Goal: Task Accomplishment & Management: Use online tool/utility

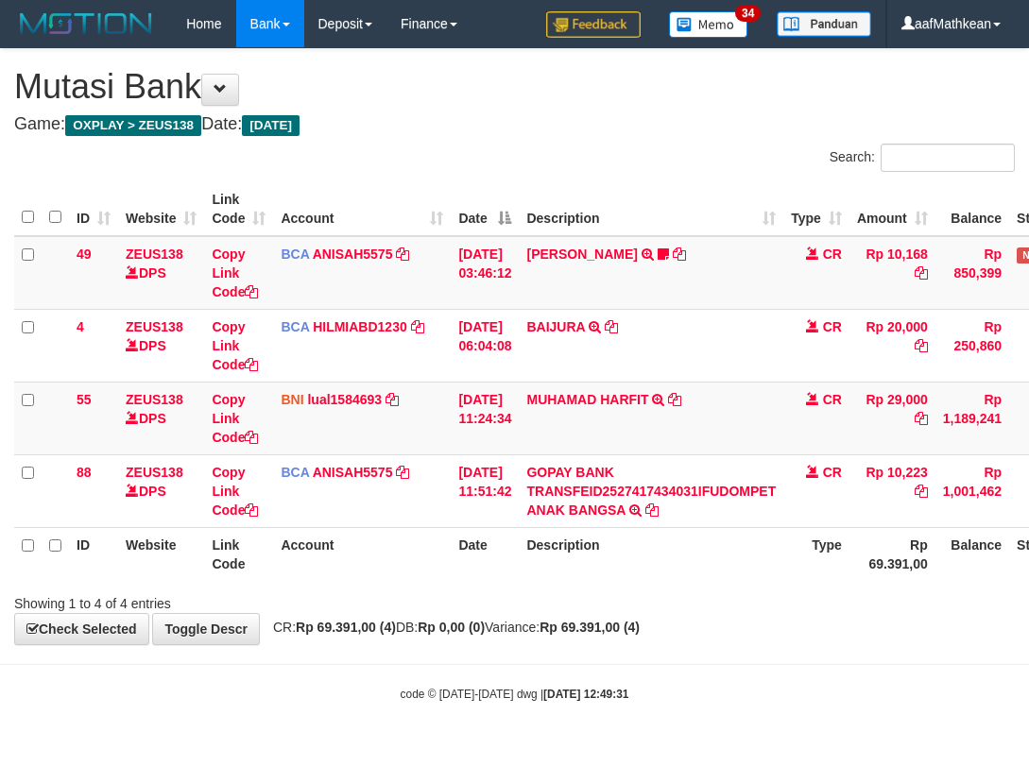
click at [640, 406] on td "MUHAMAD HARFIT TRANSFER DARI SDR [PERSON_NAME]" at bounding box center [651, 418] width 265 height 73
click at [641, 406] on td "MUHAMAD HARFIT TRANSFER DARI SDR MUHAMAD HARFIT" at bounding box center [651, 418] width 265 height 73
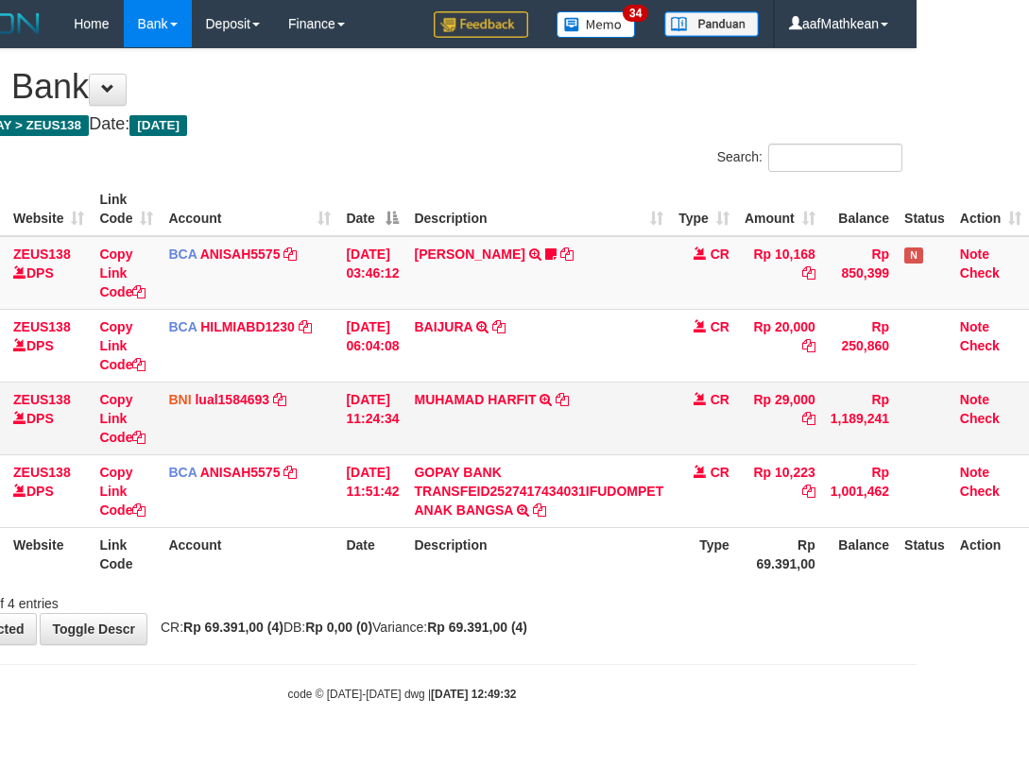
click at [632, 419] on td "MUHAMAD HARFIT TRANSFER DARI SDR [PERSON_NAME]" at bounding box center [538, 418] width 265 height 73
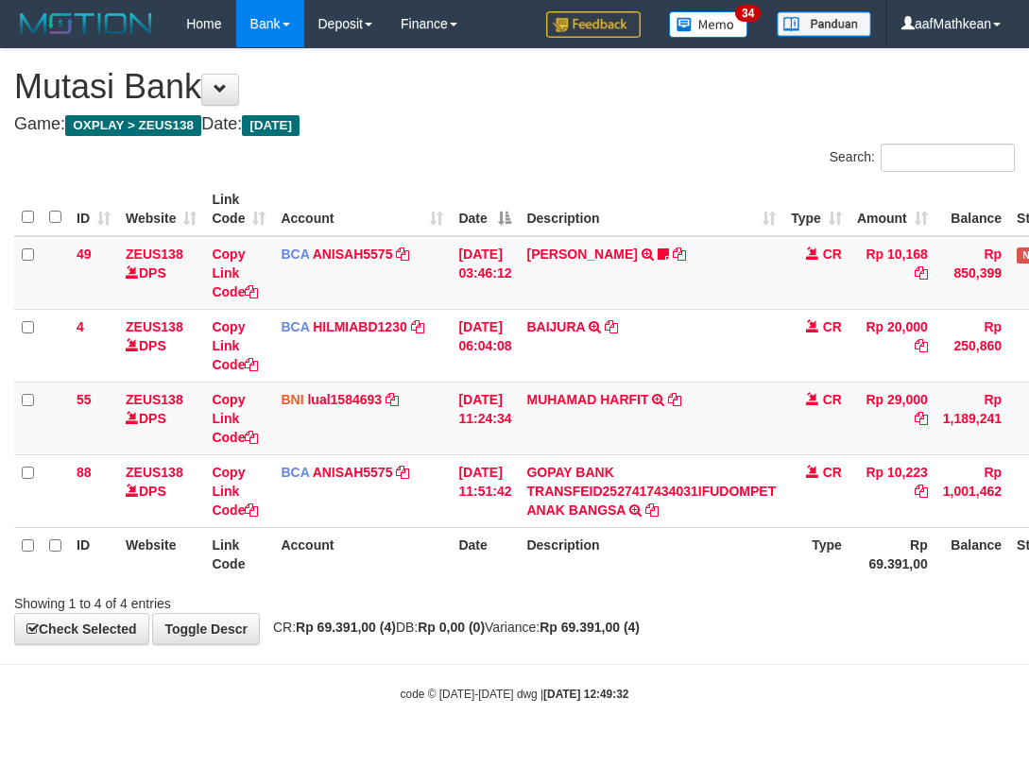
scroll to position [0, 126]
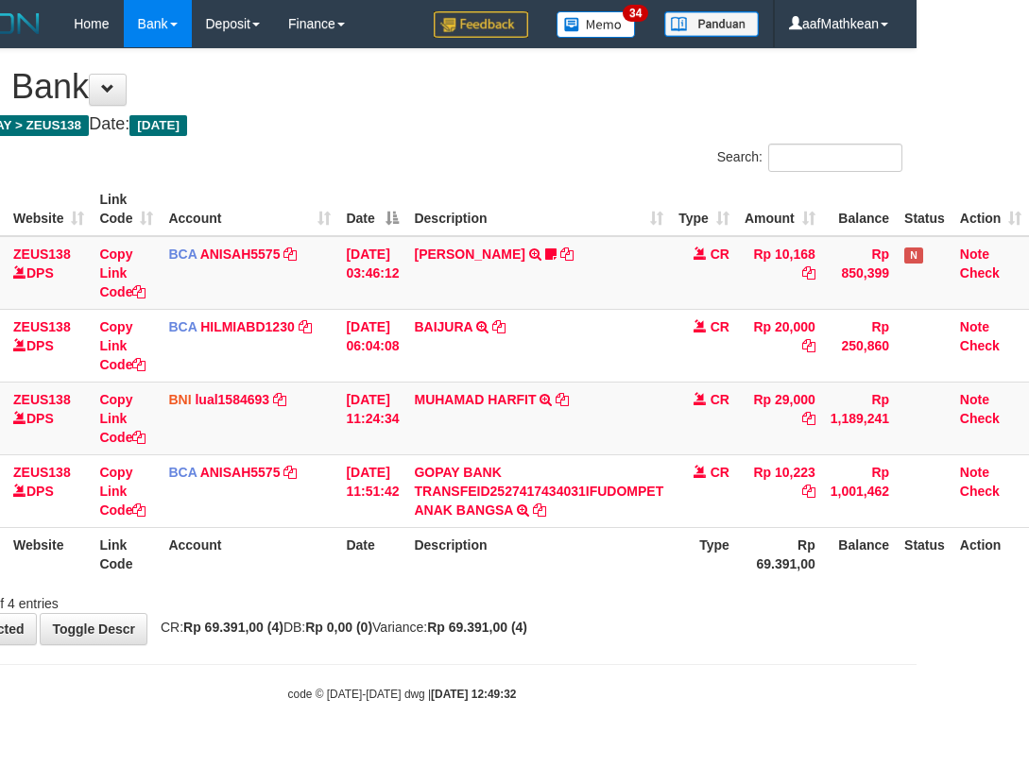
click at [632, 419] on td "MUHAMAD HARFIT TRANSFER DARI SDR [PERSON_NAME]" at bounding box center [538, 418] width 265 height 73
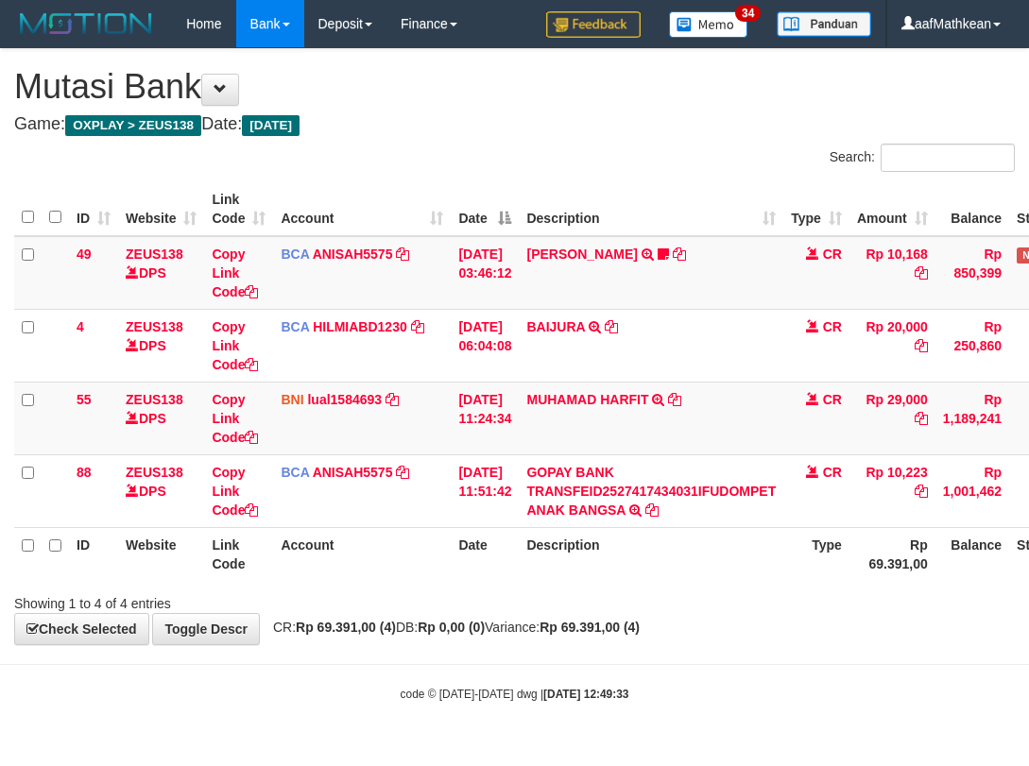
scroll to position [0, 126]
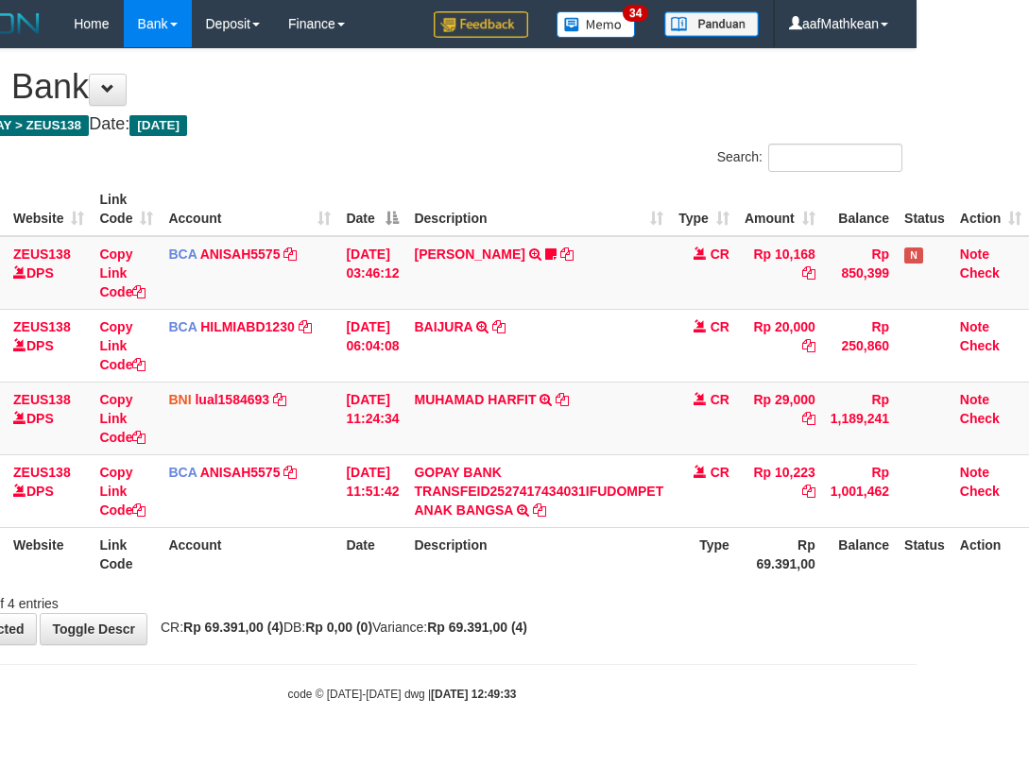
click at [633, 419] on td "MUHAMAD HARFIT TRANSFER DARI SDR MUHAMAD HARFIT" at bounding box center [538, 418] width 265 height 73
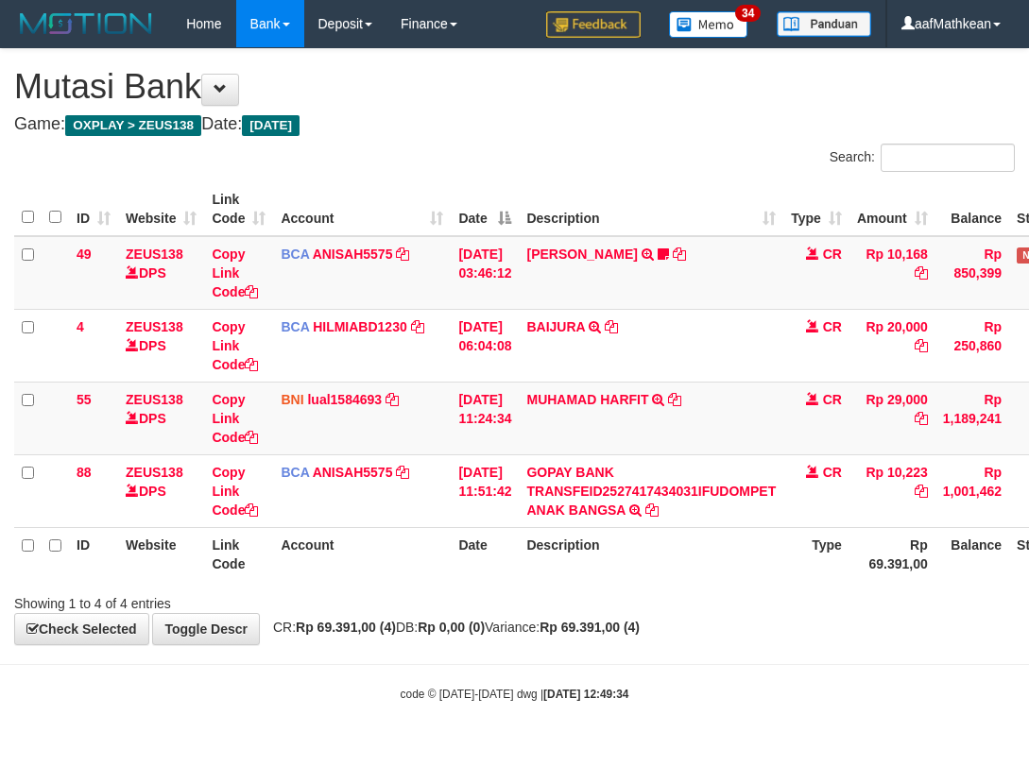
scroll to position [0, 126]
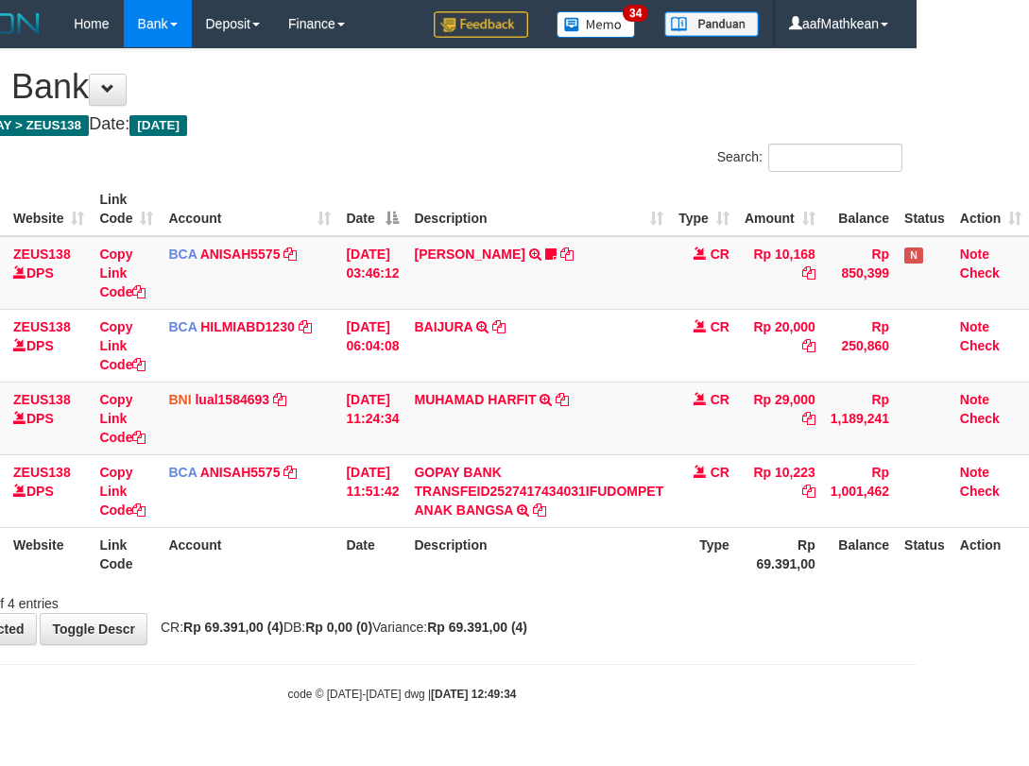
click at [633, 419] on td "MUHAMAD HARFIT TRANSFER DARI SDR [PERSON_NAME]" at bounding box center [538, 418] width 265 height 73
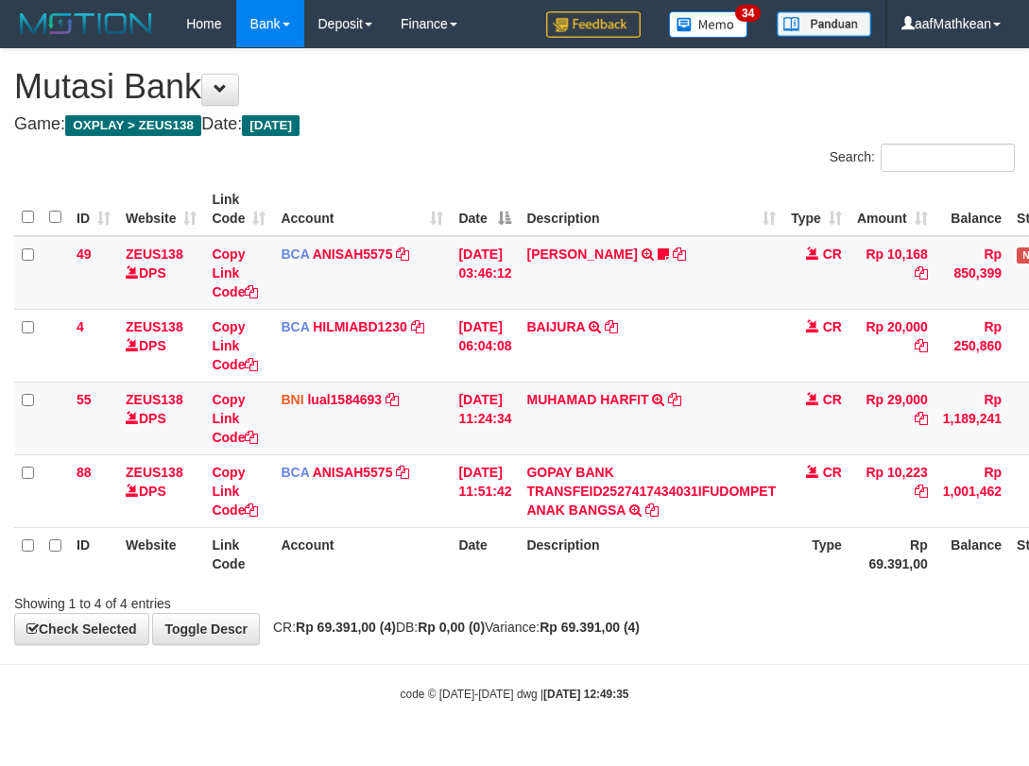
scroll to position [0, 126]
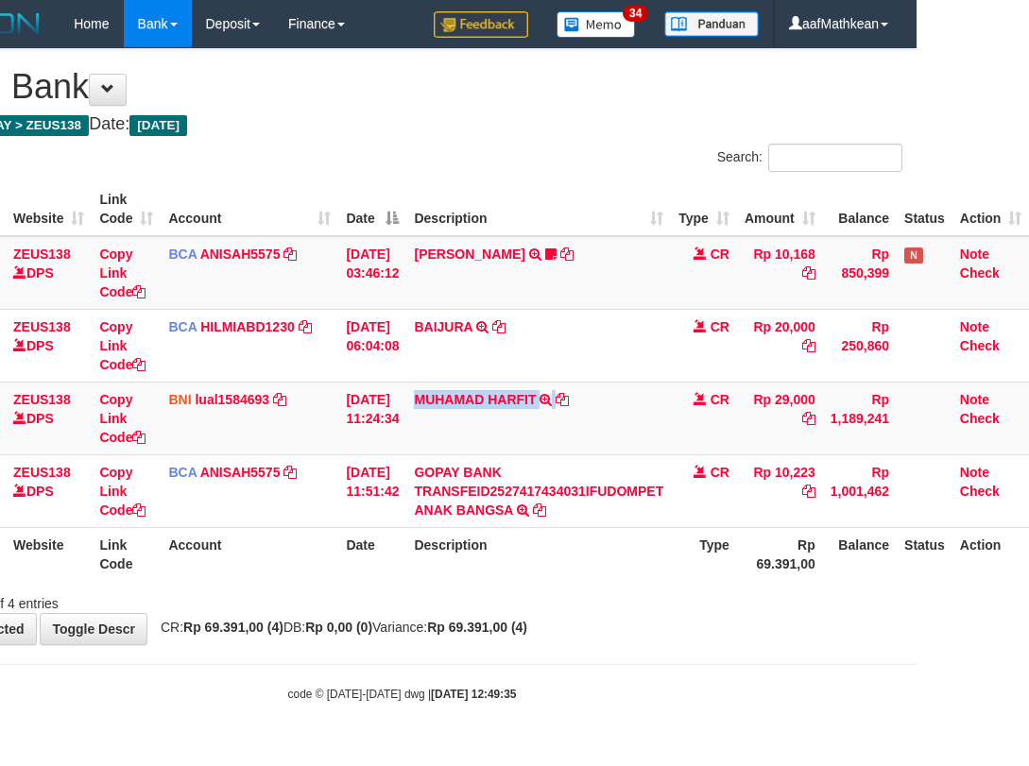
click at [633, 419] on td "MUHAMAD HARFIT TRANSFER DARI SDR [PERSON_NAME]" at bounding box center [538, 418] width 265 height 73
click at [633, 419] on td "MUHAMAD HARFIT TRANSFER DARI SDR MUHAMAD HARFIT" at bounding box center [538, 418] width 265 height 73
click at [628, 421] on td "MUHAMAD HARFIT TRANSFER DARI SDR MUHAMAD HARFIT" at bounding box center [538, 418] width 265 height 73
click at [625, 421] on td "MUHAMAD HARFIT TRANSFER DARI SDR [PERSON_NAME]" at bounding box center [538, 418] width 265 height 73
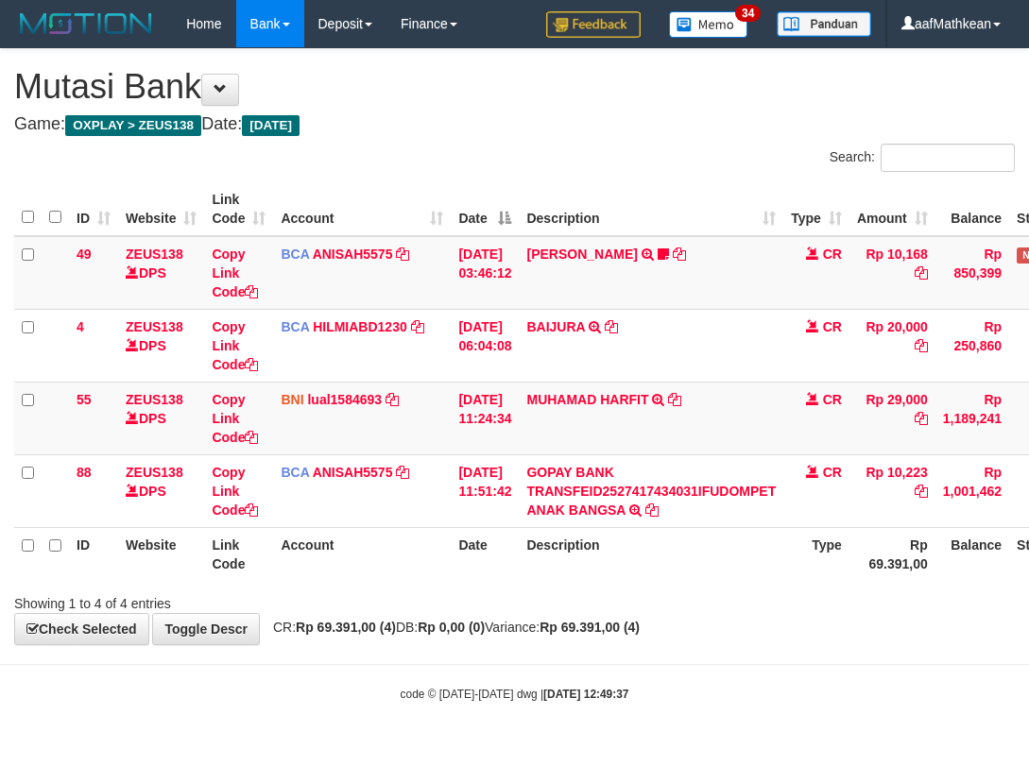
scroll to position [0, 126]
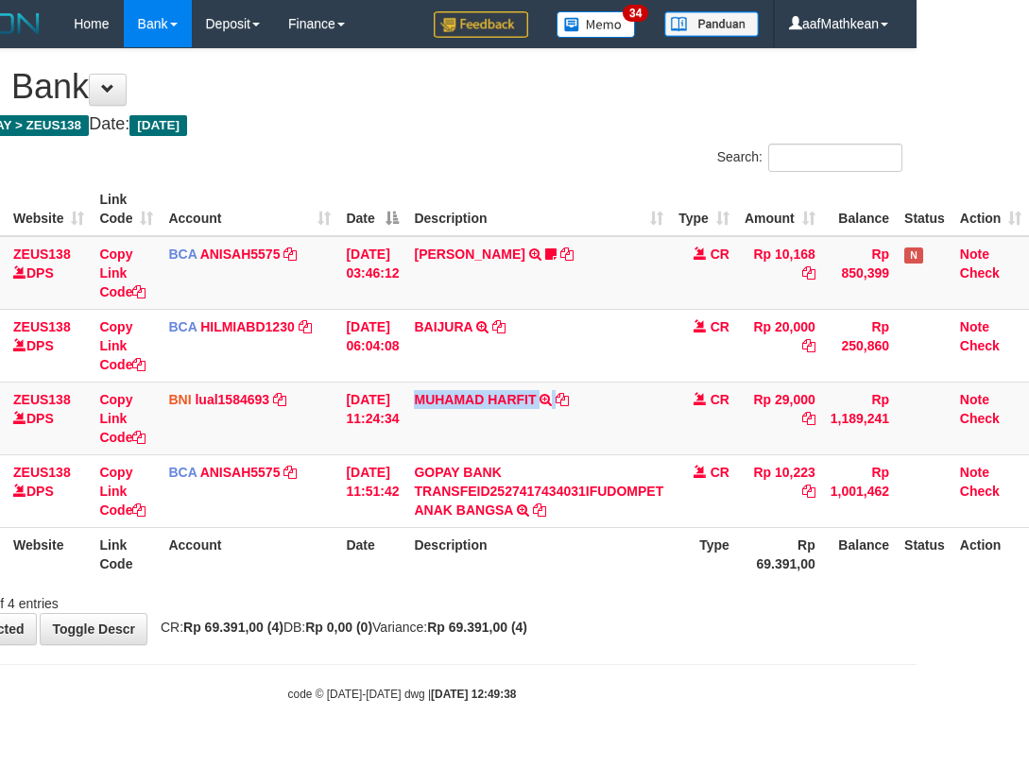
click at [613, 425] on td "MUHAMAD HARFIT TRANSFER DARI SDR MUHAMAD HARFIT" at bounding box center [538, 418] width 265 height 73
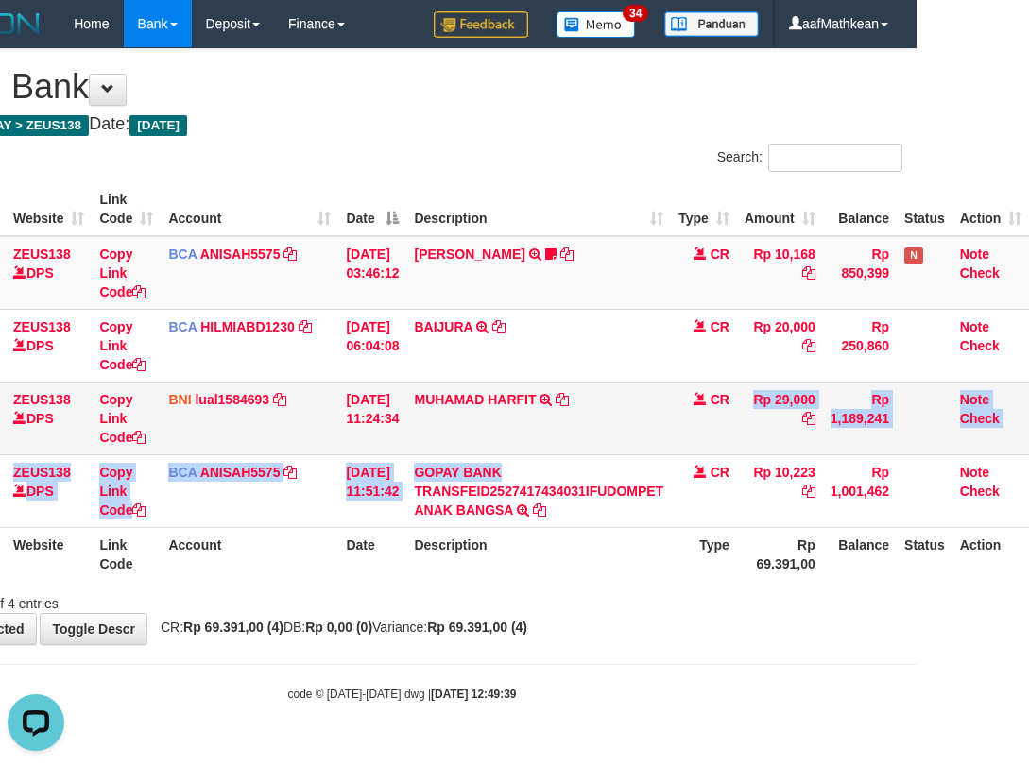
drag, startPoint x: 704, startPoint y: 443, endPoint x: 715, endPoint y: 449, distance: 12.7
click at [716, 447] on tbody "49 ZEUS138 DPS Copy Link Code BCA ANISAH5575 DPS ANISAH mutasi_20251001_3827 | …" at bounding box center [465, 382] width 1127 height 292
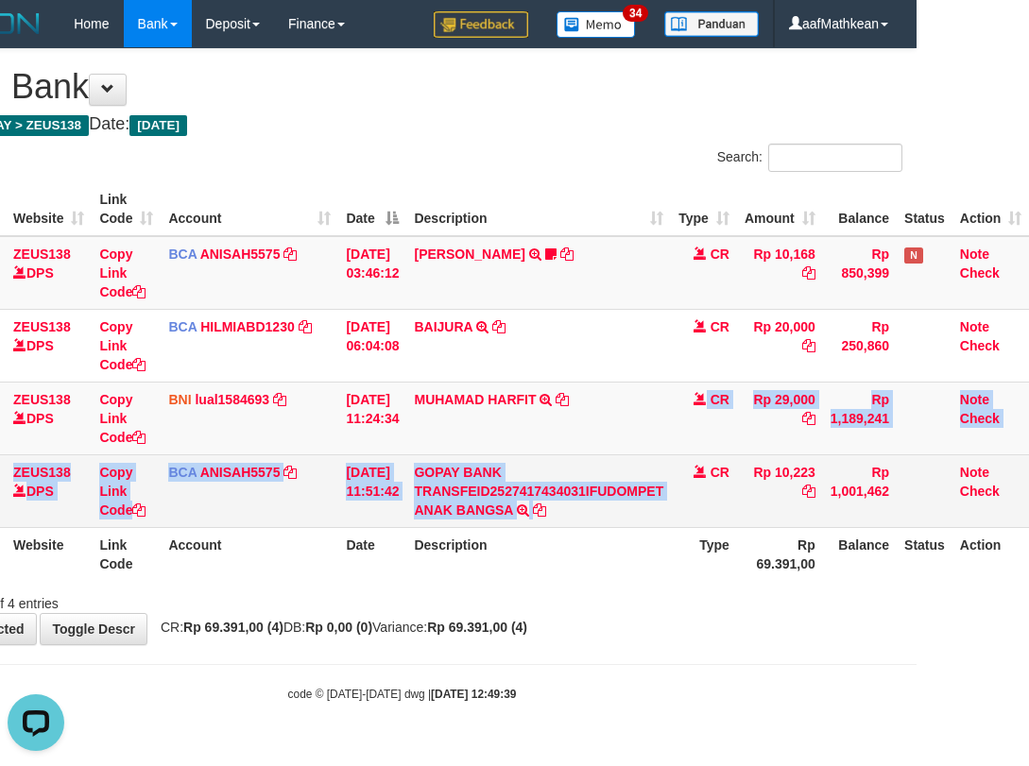
drag, startPoint x: 710, startPoint y: 453, endPoint x: 697, endPoint y: 471, distance: 21.8
click at [699, 470] on tbody "49 ZEUS138 DPS Copy Link Code BCA ANISAH5575 DPS ANISAH mutasi_20251001_3827 | …" at bounding box center [465, 382] width 1127 height 292
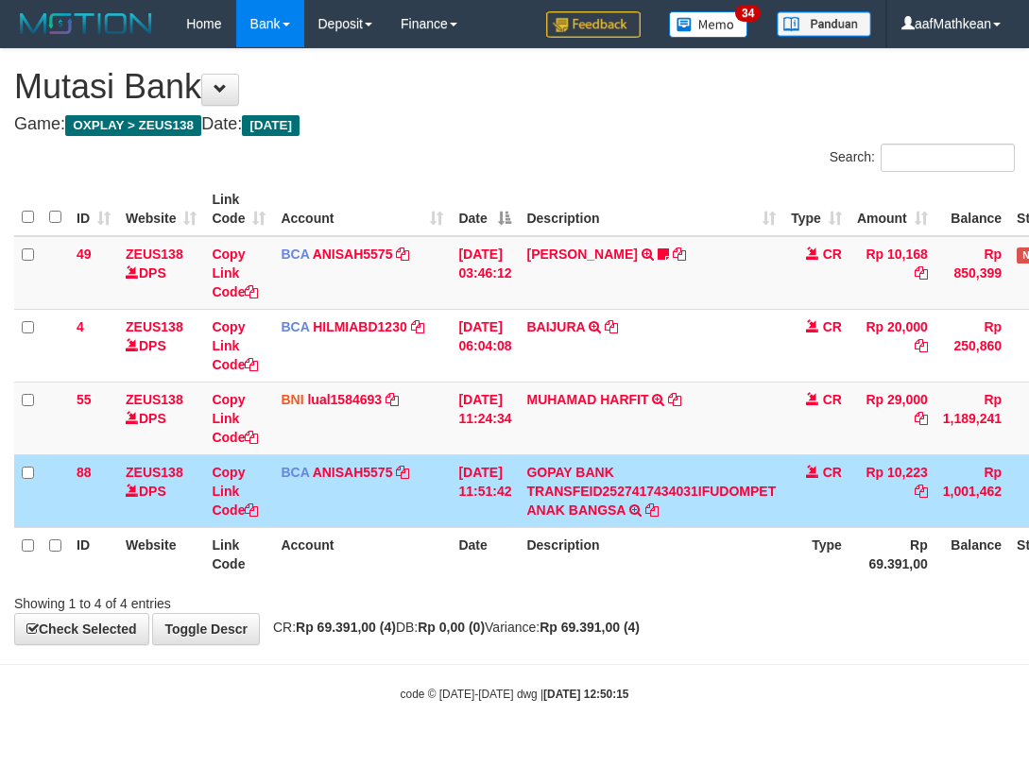
scroll to position [0, 126]
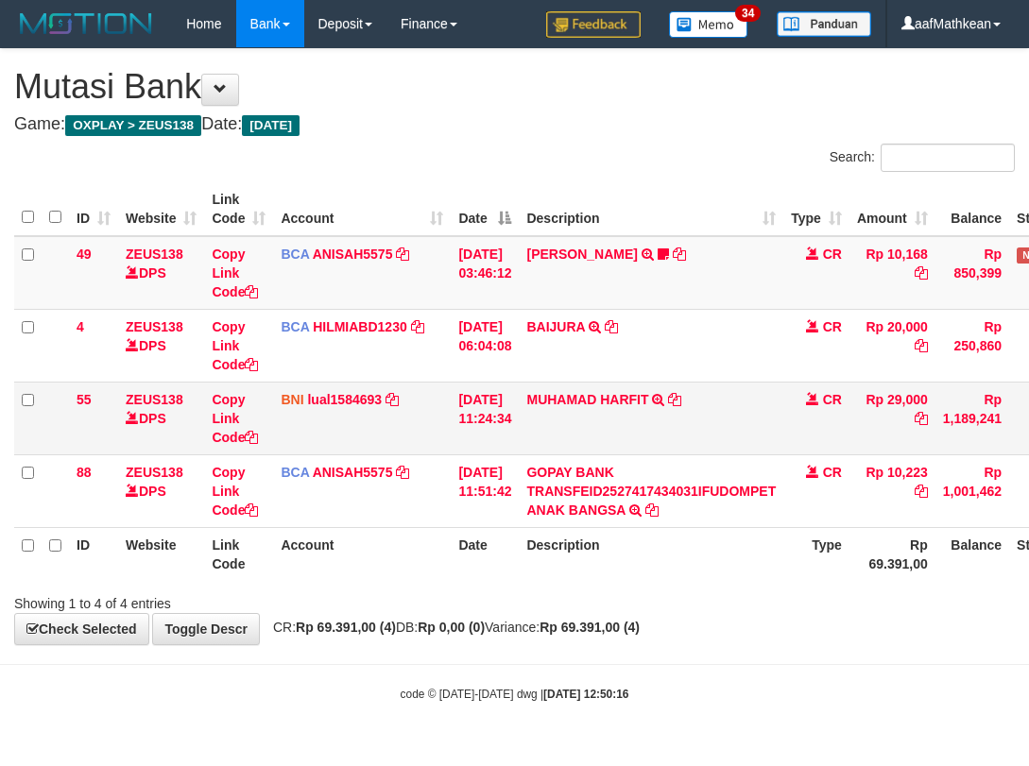
scroll to position [0, 126]
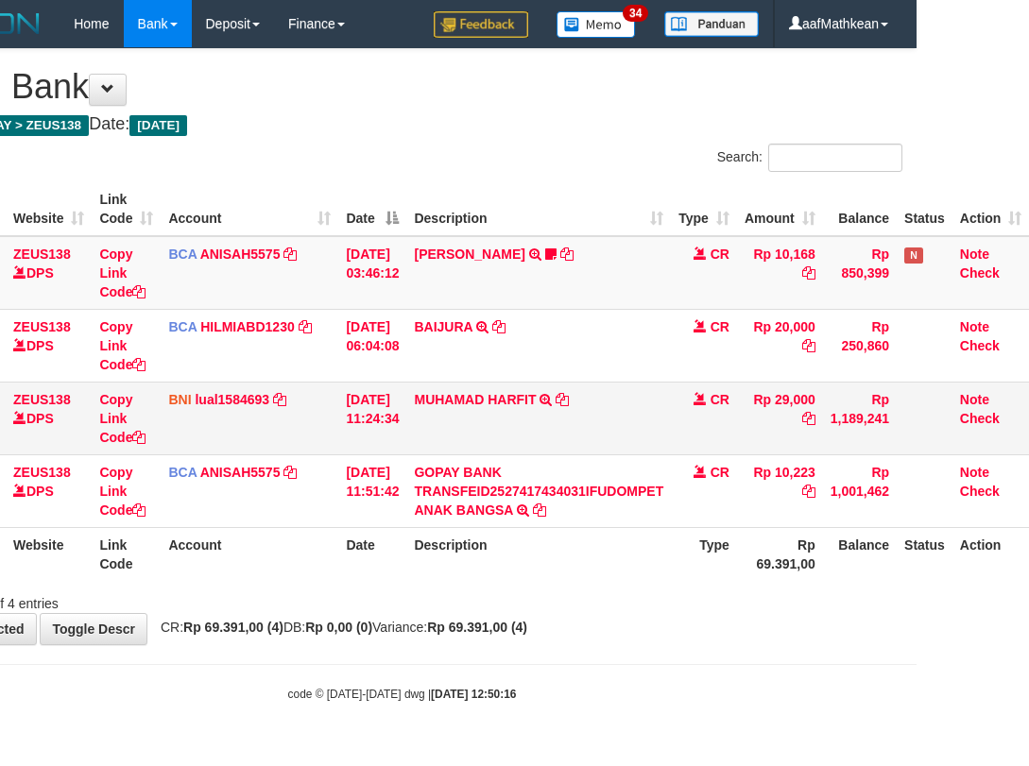
click at [596, 429] on td "MUHAMAD HARFIT TRANSFER DARI SDR MUHAMAD HARFIT" at bounding box center [538, 418] width 265 height 73
click at [596, 428] on td "MUHAMAD HARFIT TRANSFER DARI SDR MUHAMAD HARFIT" at bounding box center [538, 418] width 265 height 73
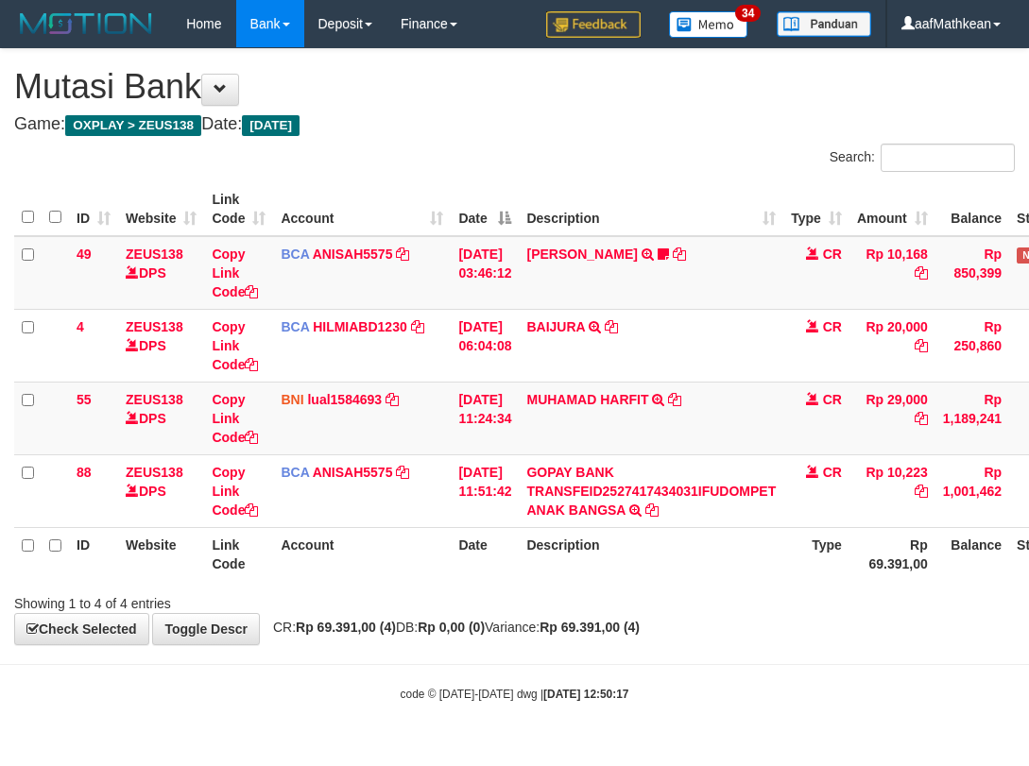
scroll to position [0, 126]
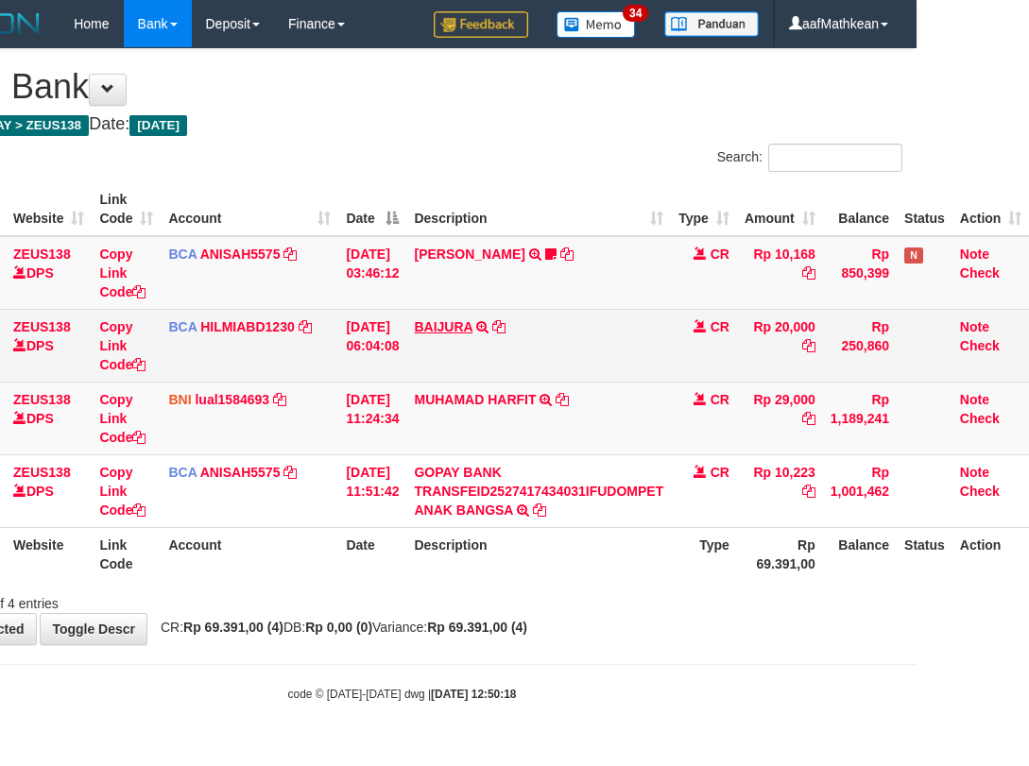
scroll to position [0, 126]
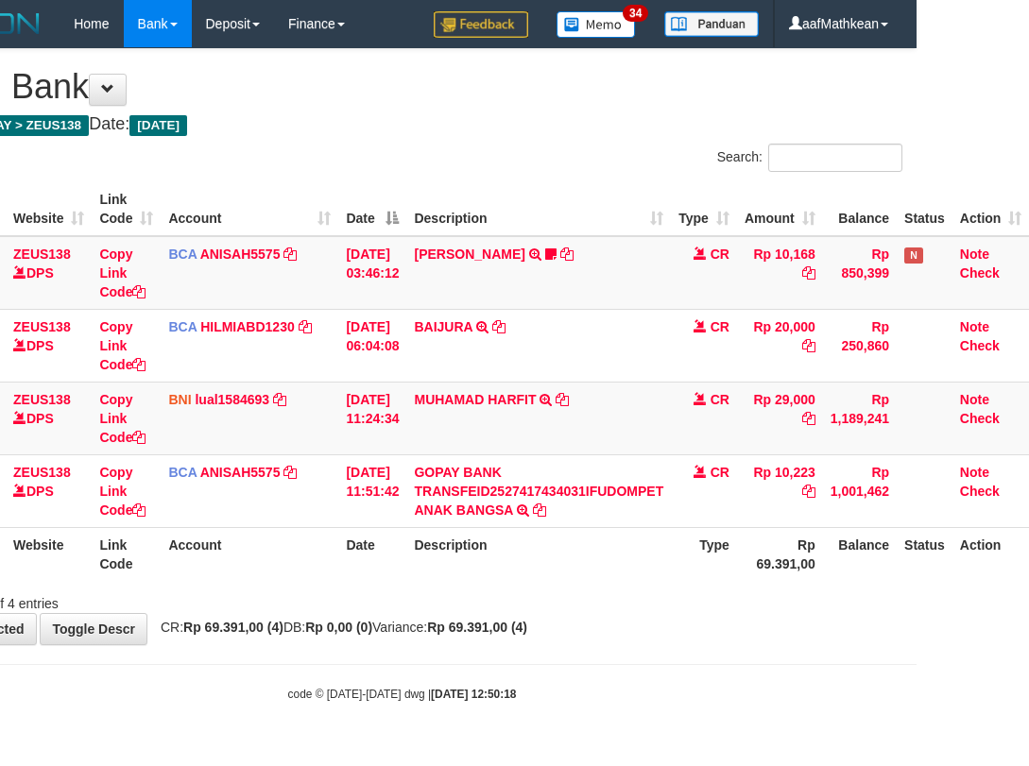
click at [634, 669] on body "Toggle navigation Home Bank Account List Load By Website Group [OXPLAY] ZEUS138…" at bounding box center [402, 375] width 1029 height 750
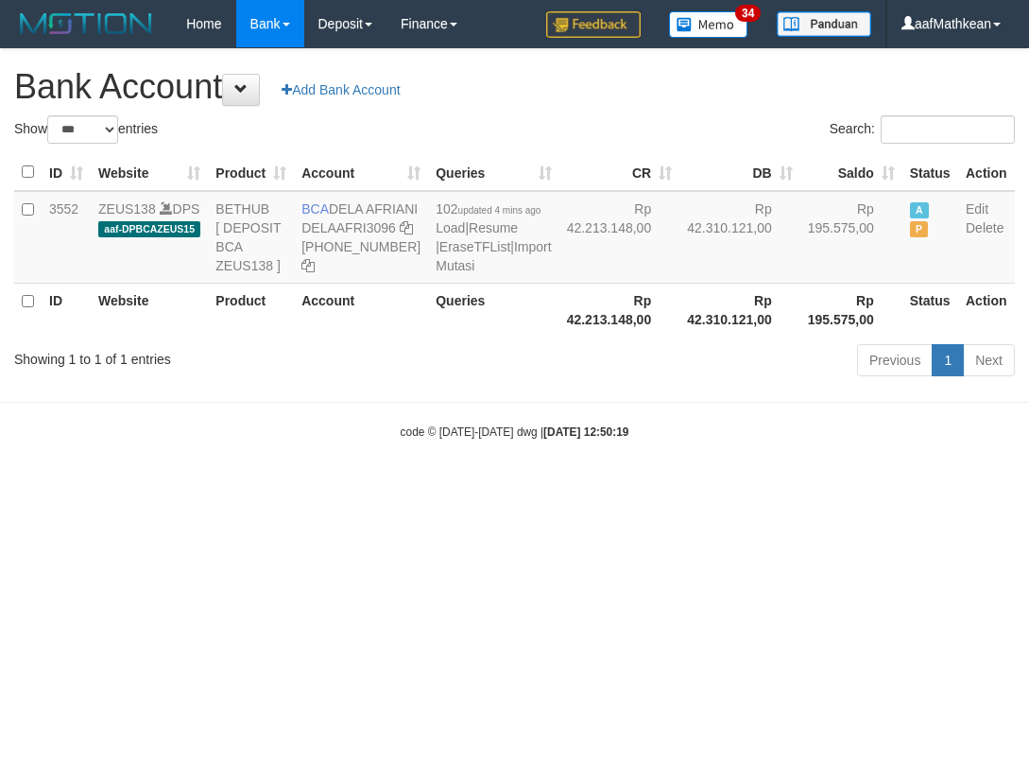
select select "***"
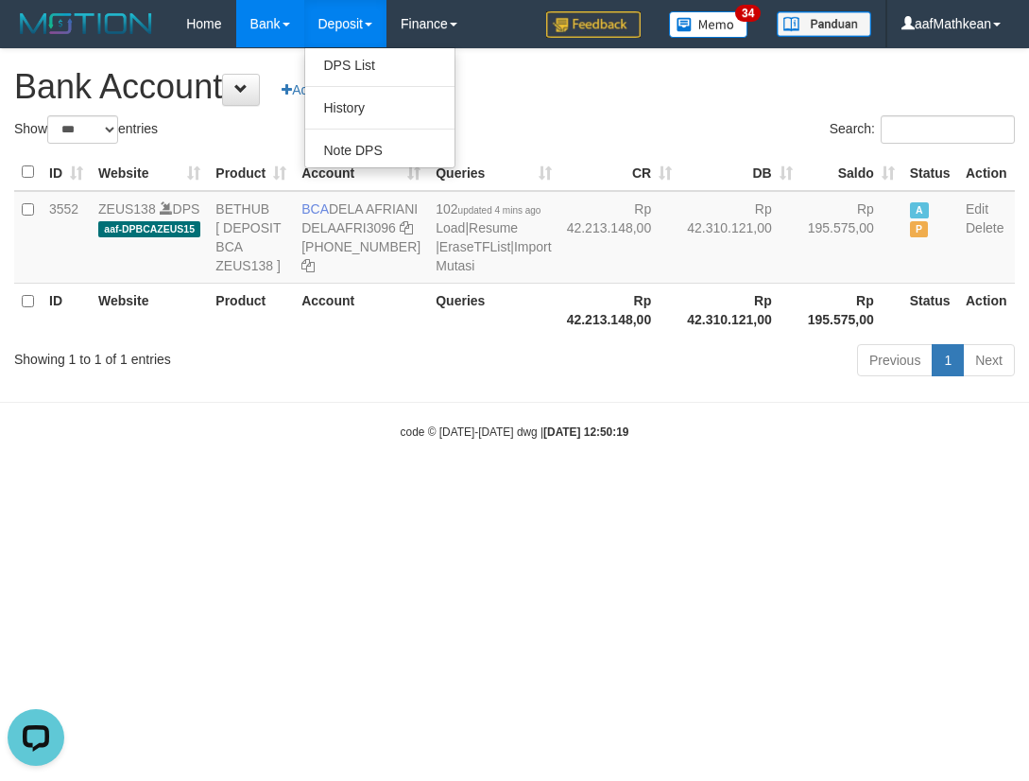
drag, startPoint x: 645, startPoint y: 333, endPoint x: 622, endPoint y: 395, distance: 66.4
click at [692, 457] on body "Toggle navigation Home Bank Account List Load By Website Group [OXPLAY] ZEUS138…" at bounding box center [514, 244] width 1029 height 488
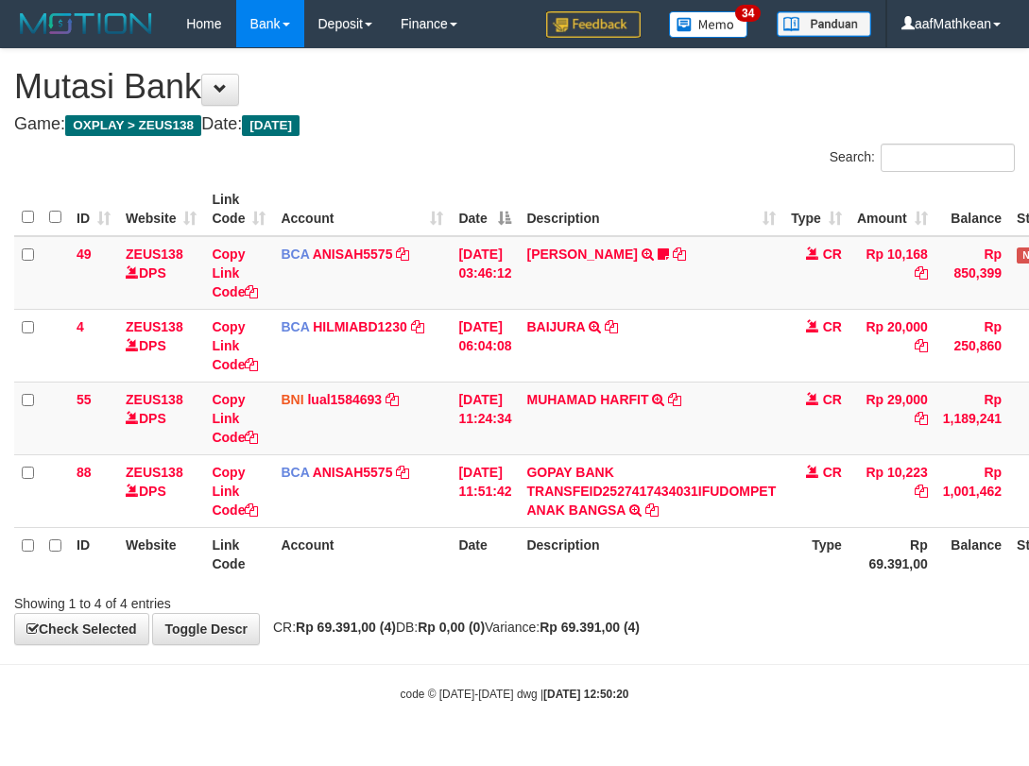
scroll to position [0, 126]
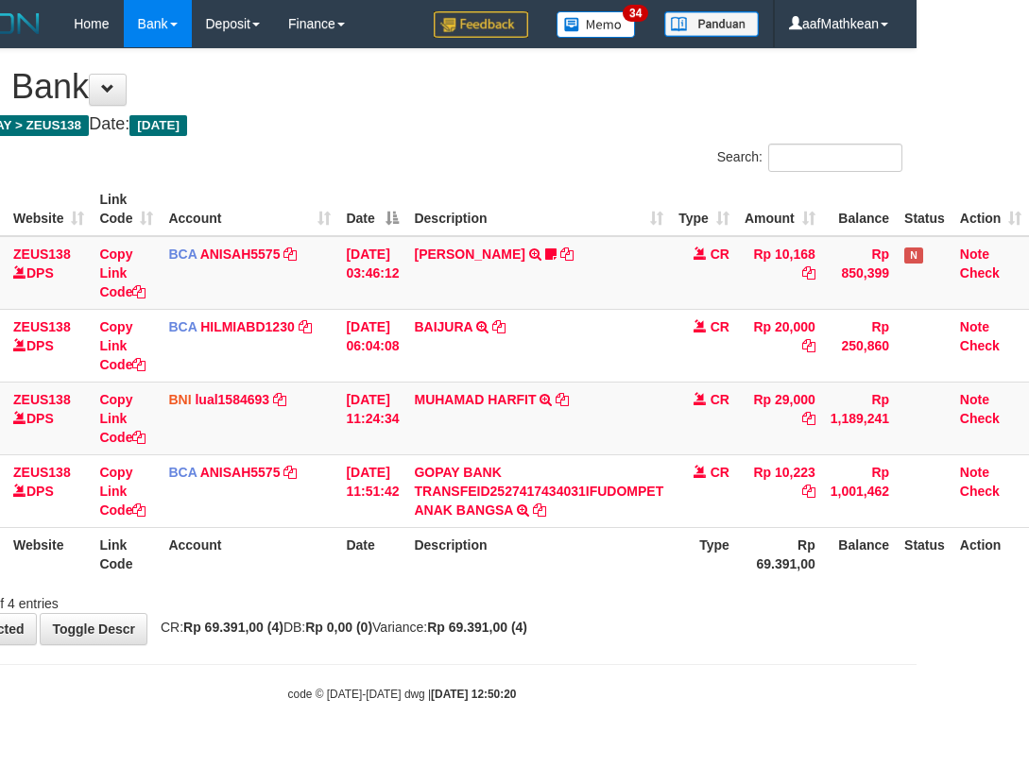
click at [651, 644] on div "**********" at bounding box center [402, 346] width 1029 height 595
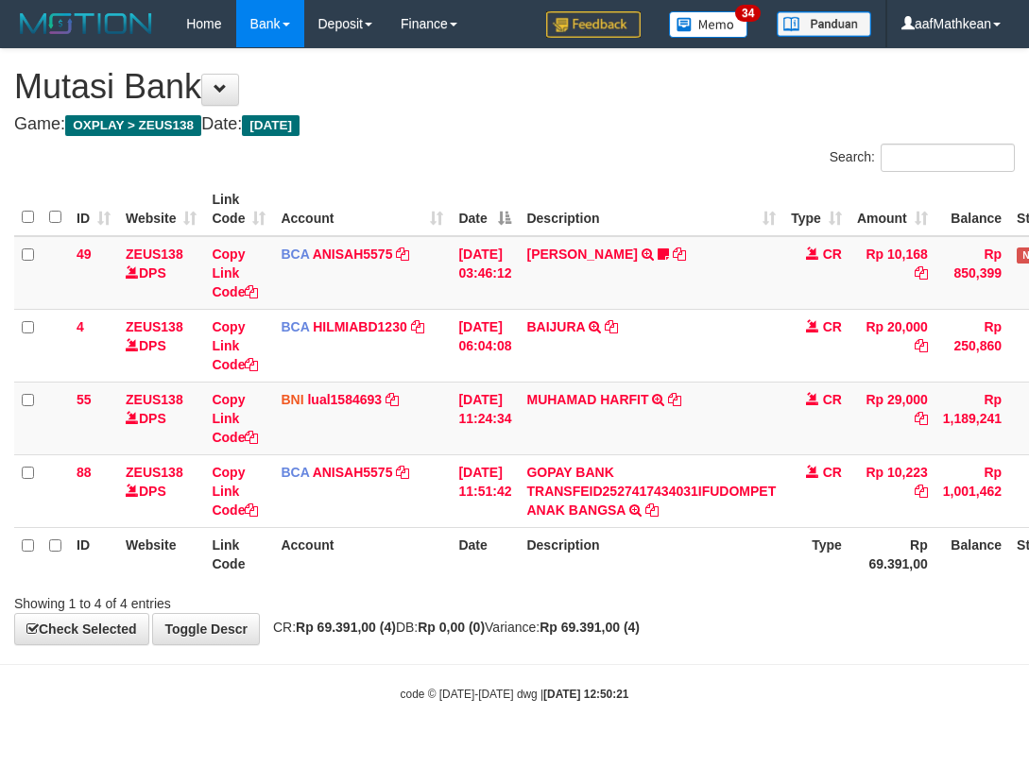
scroll to position [0, 126]
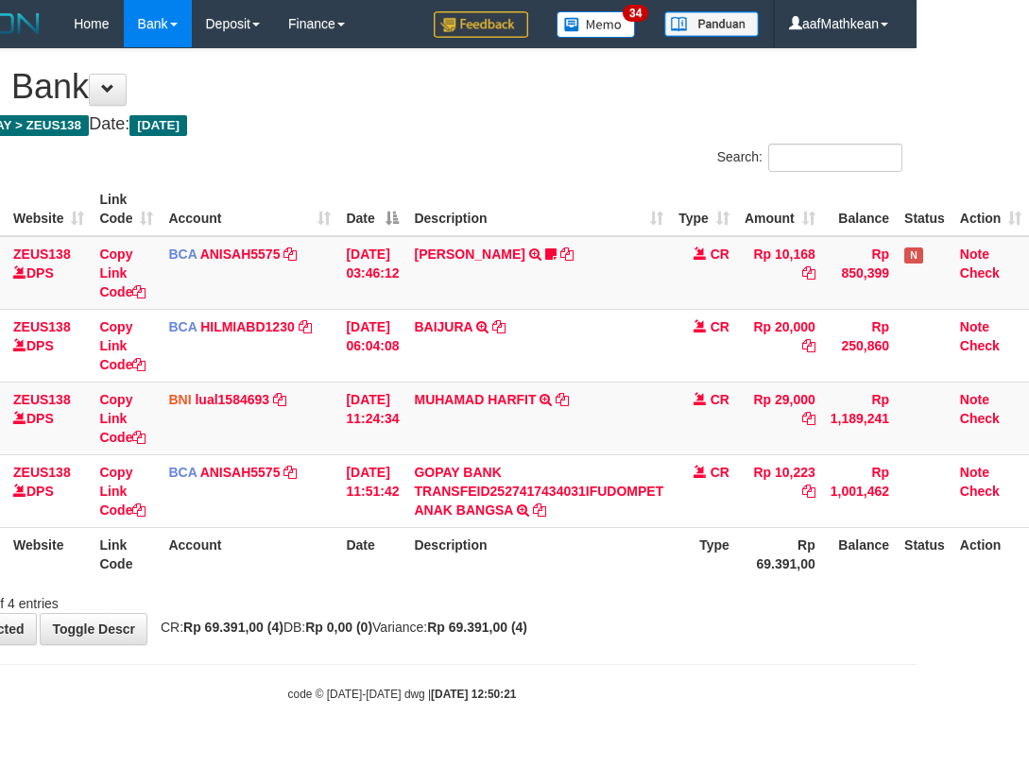
click at [642, 631] on div "**********" at bounding box center [402, 346] width 1029 height 595
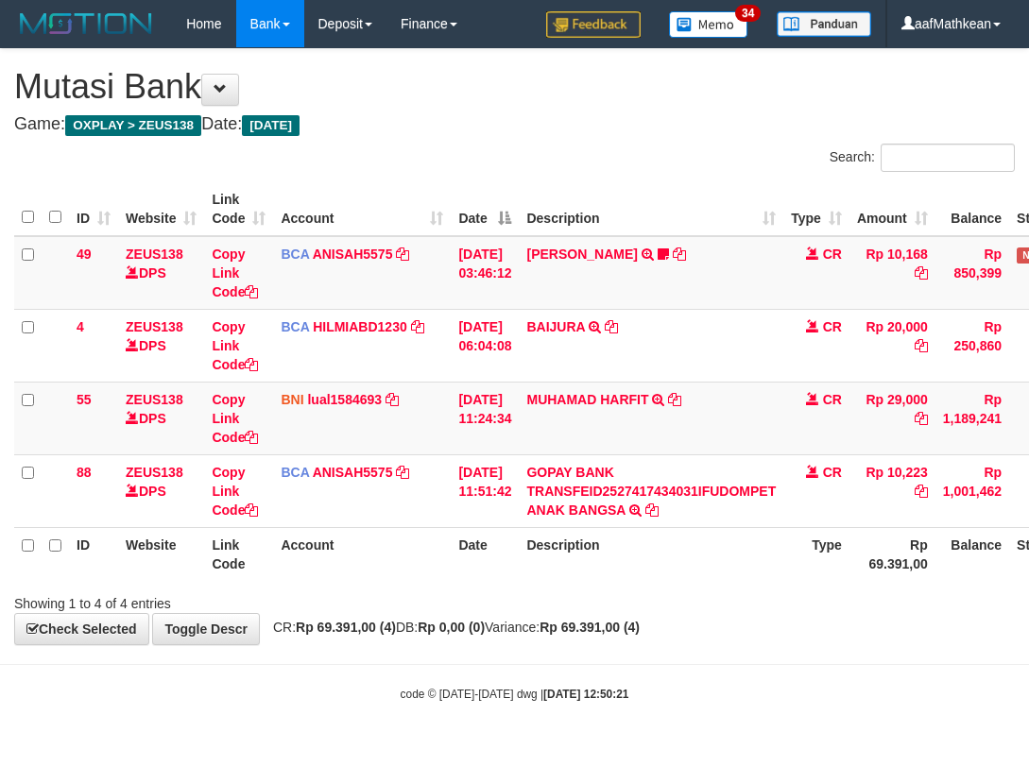
scroll to position [0, 126]
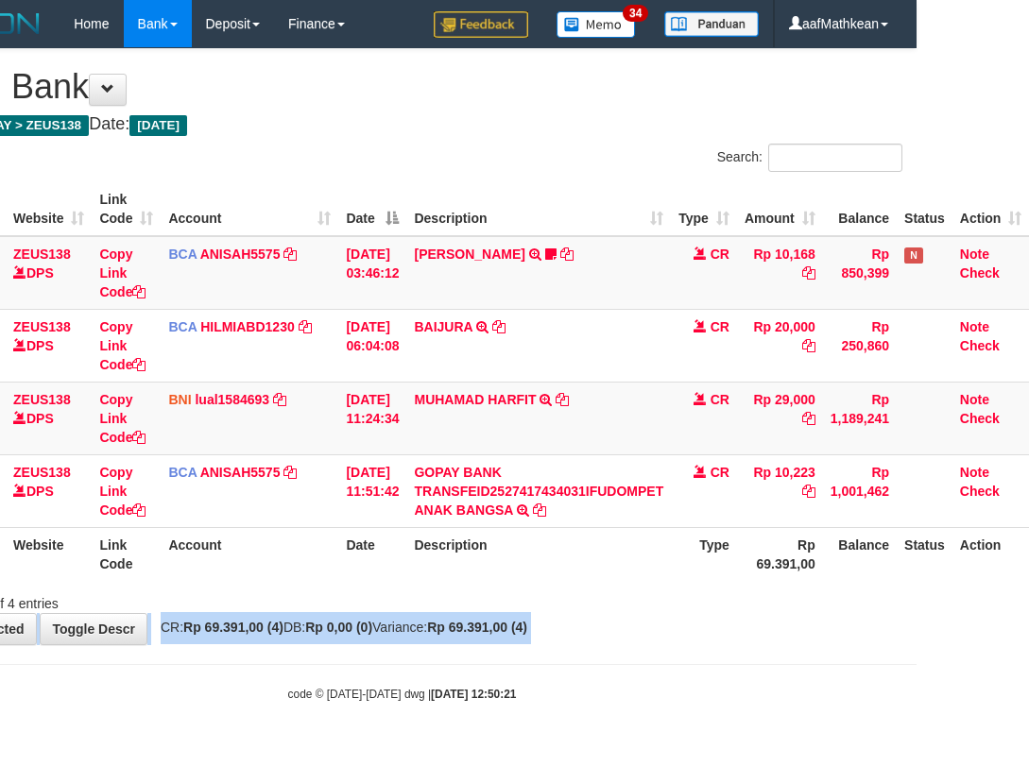
click at [641, 630] on div "**********" at bounding box center [402, 346] width 1029 height 595
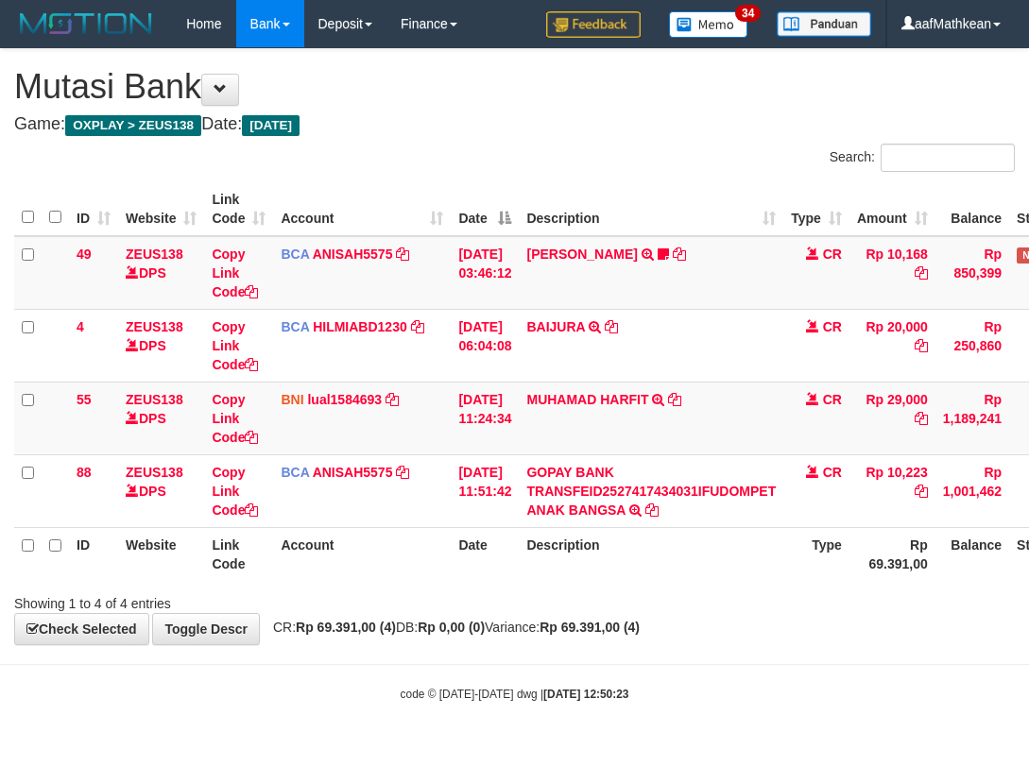
scroll to position [0, 126]
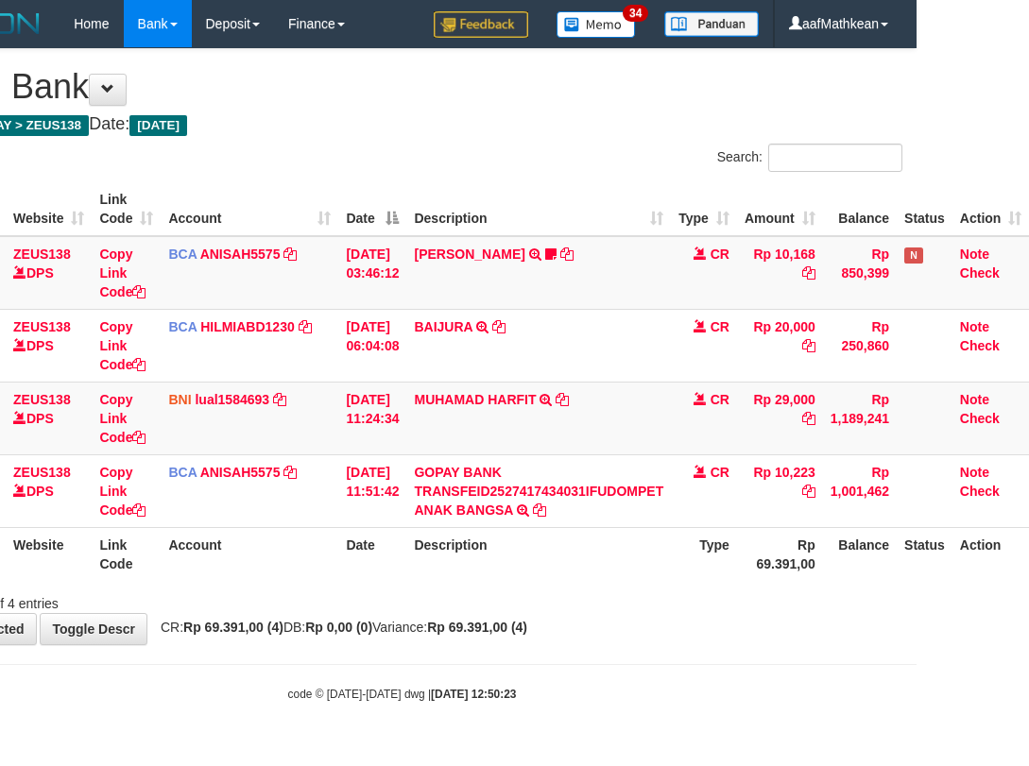
click at [656, 663] on body "Toggle navigation Home Bank Account List Load By Website Group [OXPLAY] ZEUS138…" at bounding box center [402, 375] width 1029 height 750
drag, startPoint x: 559, startPoint y: 649, endPoint x: 1023, endPoint y: 660, distance: 463.2
click at [917, 662] on html "Toggle navigation Home Bank Account List Load By Website Group [OXPLAY] ZEUS138…" at bounding box center [402, 375] width 1029 height 750
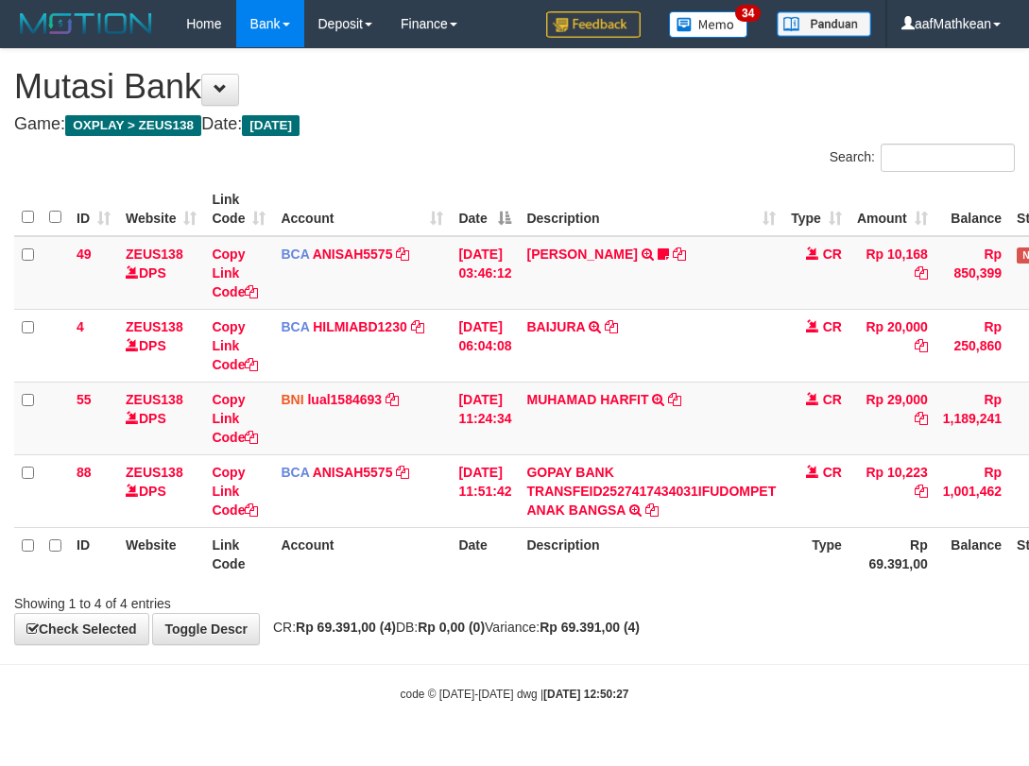
scroll to position [0, 126]
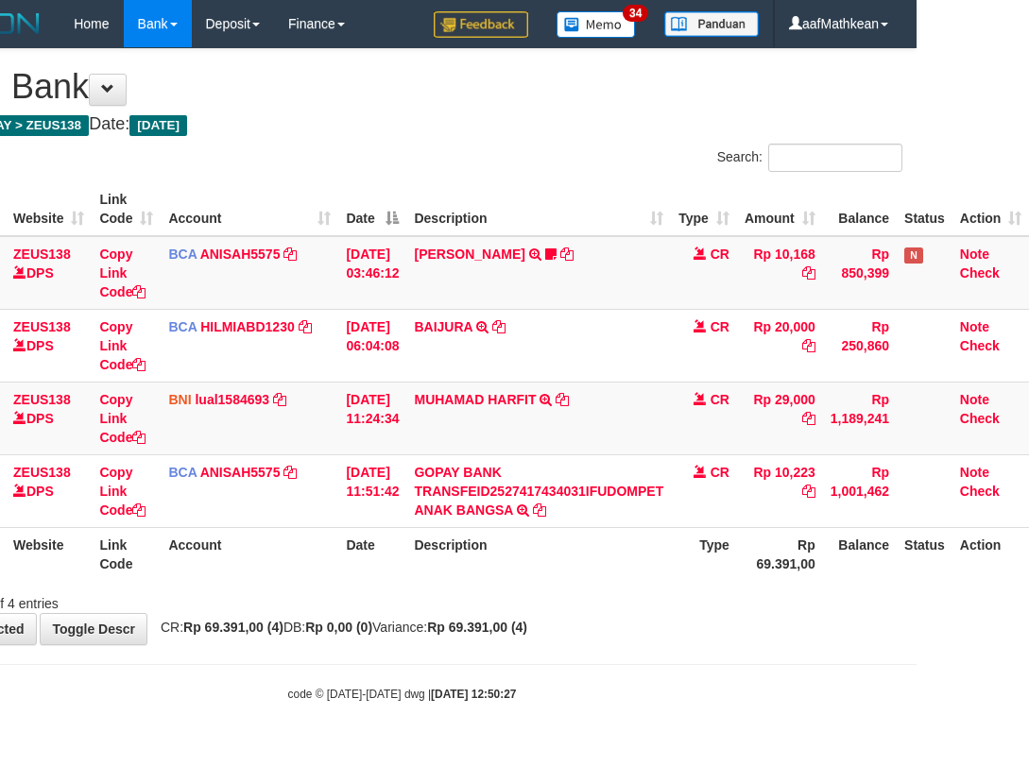
drag, startPoint x: 566, startPoint y: 652, endPoint x: 1094, endPoint y: 676, distance: 528.8
click at [567, 653] on body "Toggle navigation Home Bank Account List Load By Website Group [OXPLAY] ZEUS138…" at bounding box center [402, 375] width 1029 height 750
click at [917, 676] on html "Toggle navigation Home Bank Account List Load By Website Group [OXPLAY] ZEUS138…" at bounding box center [402, 375] width 1029 height 750
click at [395, 591] on div "Search: ID Website Link Code Account Date Description Type Amount Balance Statu…" at bounding box center [402, 379] width 1001 height 470
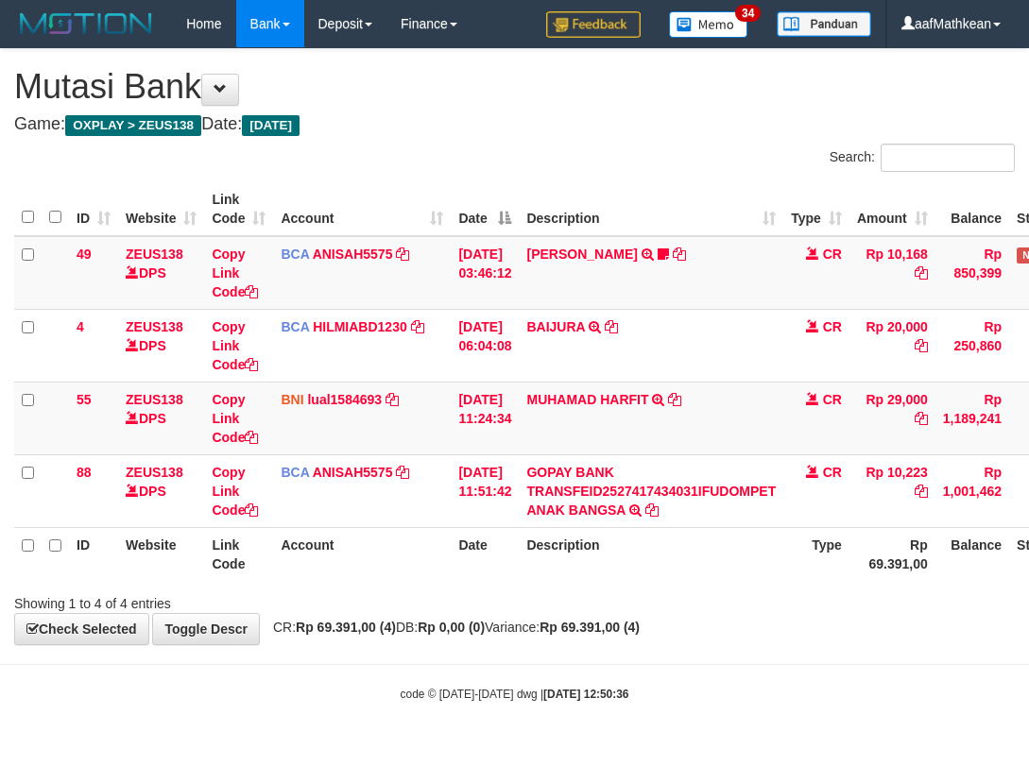
scroll to position [0, 126]
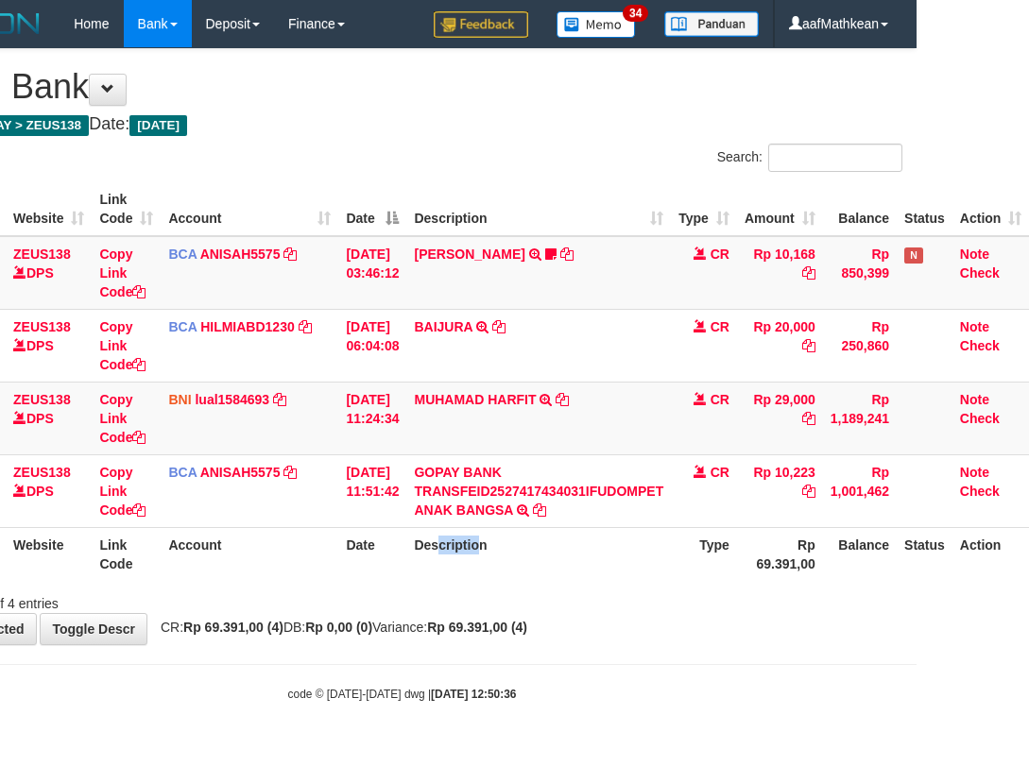
click at [551, 588] on div "Search: ID Website Link Code Account Date Description Type Amount Balance Statu…" at bounding box center [402, 379] width 1001 height 470
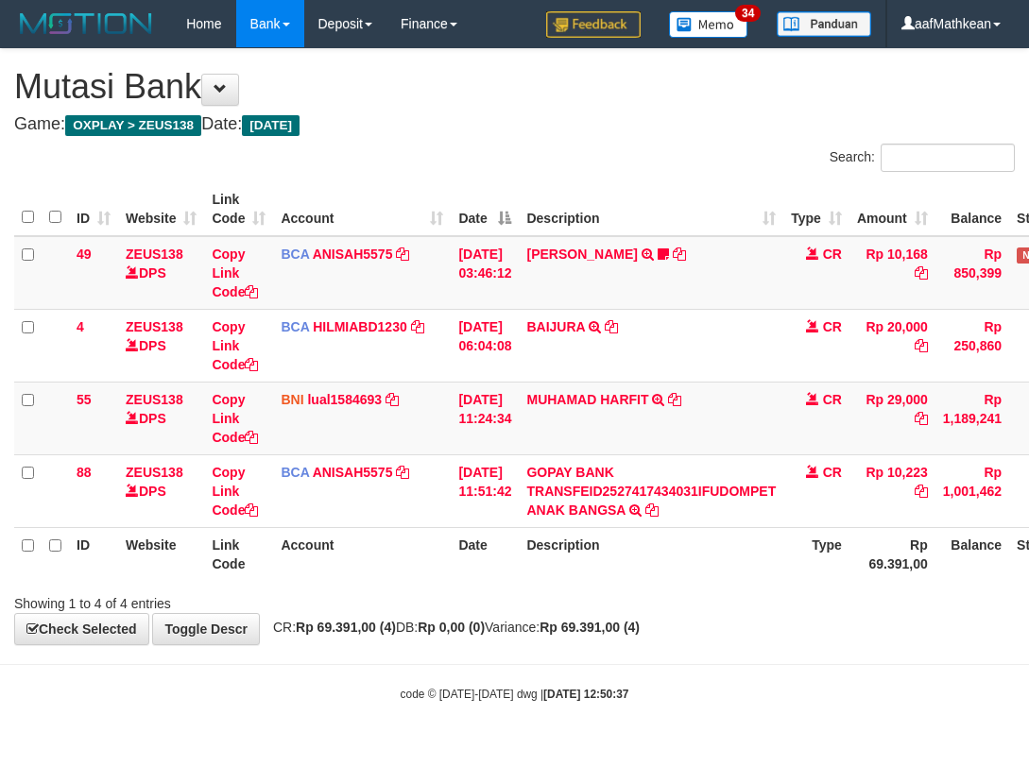
scroll to position [0, 126]
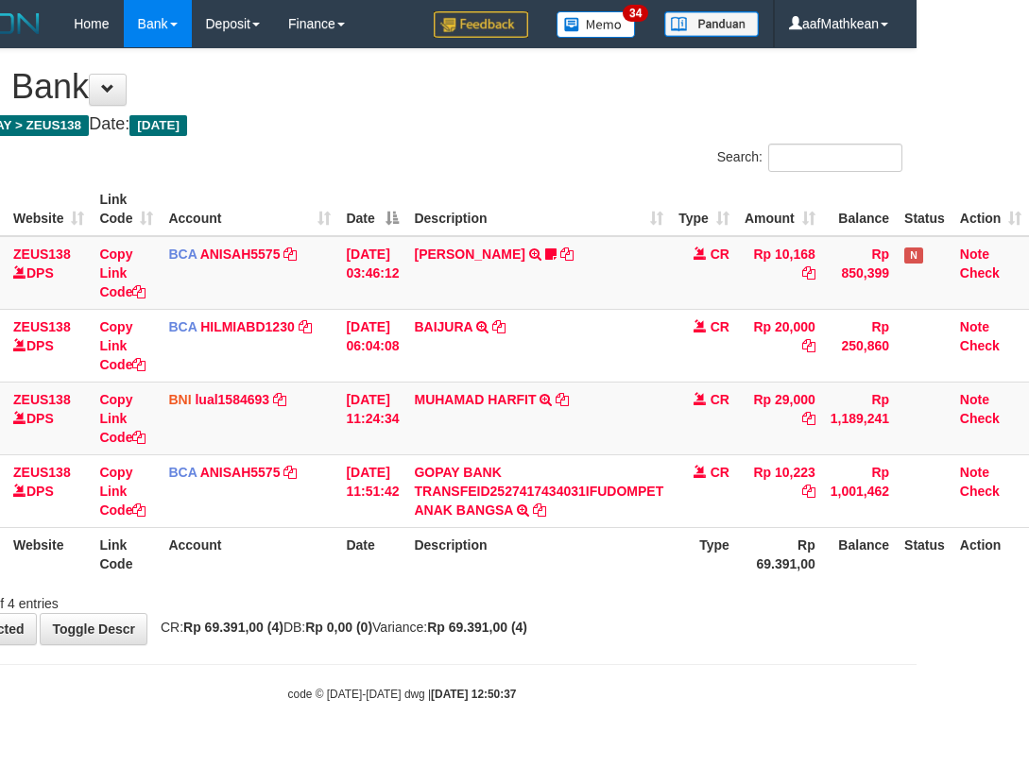
drag, startPoint x: 498, startPoint y: 620, endPoint x: 877, endPoint y: 663, distance: 381.5
click at [613, 634] on div "**********" at bounding box center [402, 346] width 1029 height 595
drag, startPoint x: 477, startPoint y: 548, endPoint x: 1024, endPoint y: 595, distance: 549.2
click at [492, 560] on th "Description" at bounding box center [538, 554] width 265 height 54
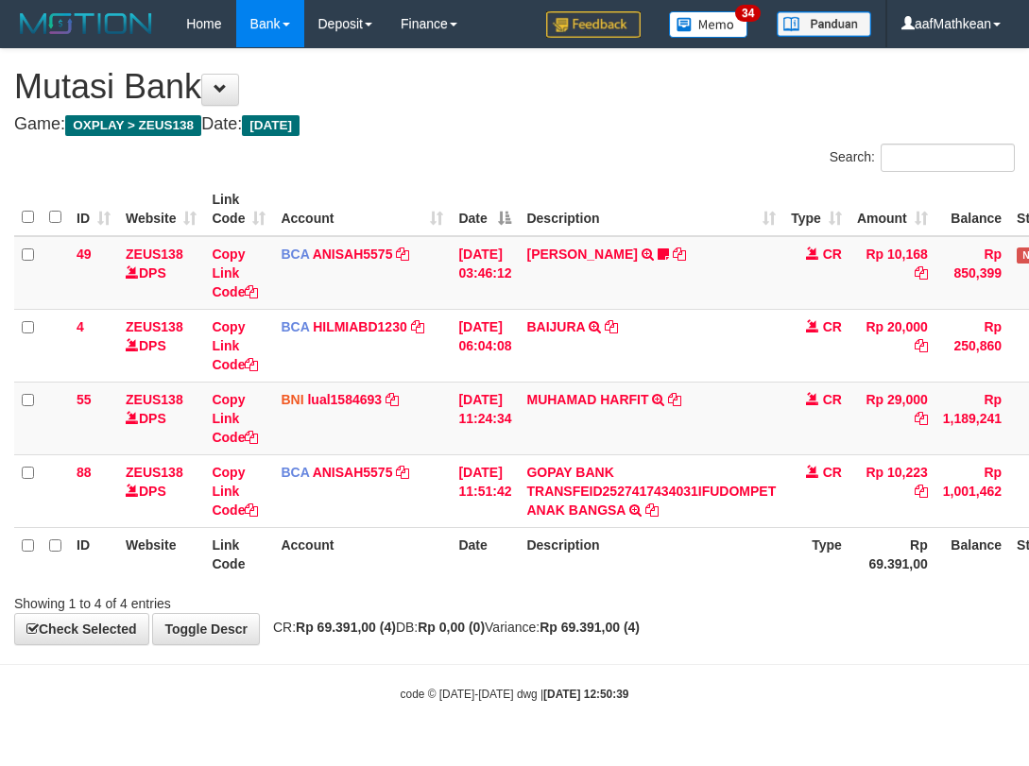
scroll to position [0, 126]
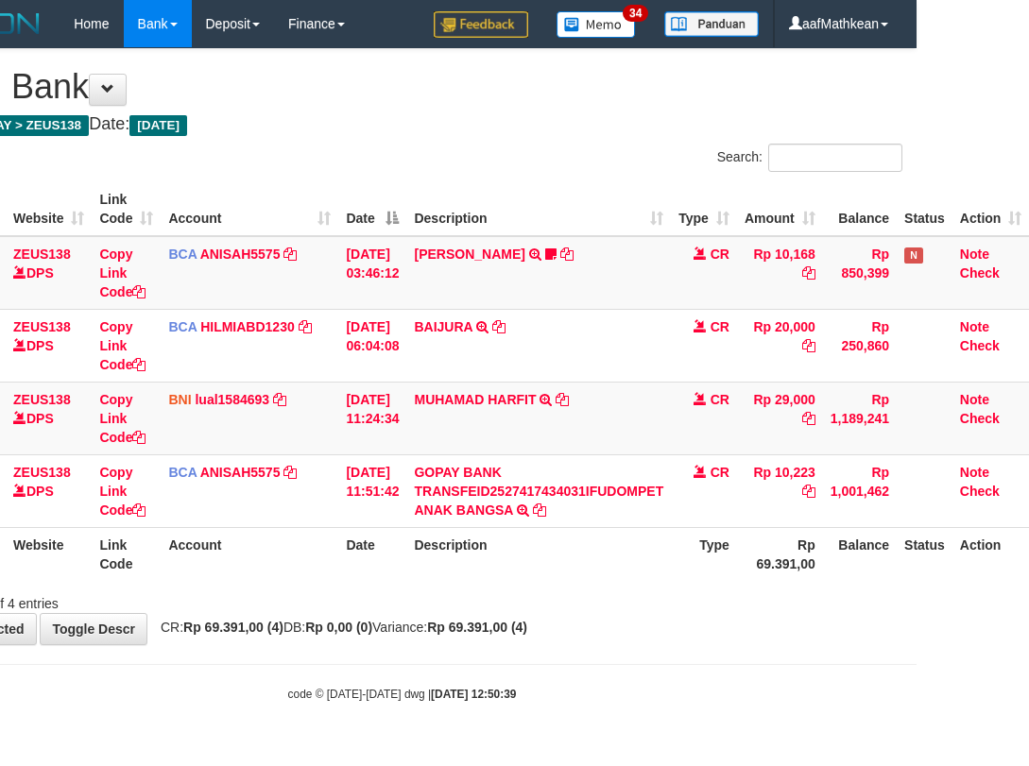
click at [600, 564] on th "Description" at bounding box center [538, 554] width 265 height 54
drag, startPoint x: 649, startPoint y: 664, endPoint x: 668, endPoint y: 683, distance: 26.7
click at [656, 671] on body "Toggle navigation Home Bank Account List Load By Website Group [OXPLAY] ZEUS138…" at bounding box center [402, 375] width 1029 height 750
click at [543, 557] on th "Description" at bounding box center [538, 554] width 265 height 54
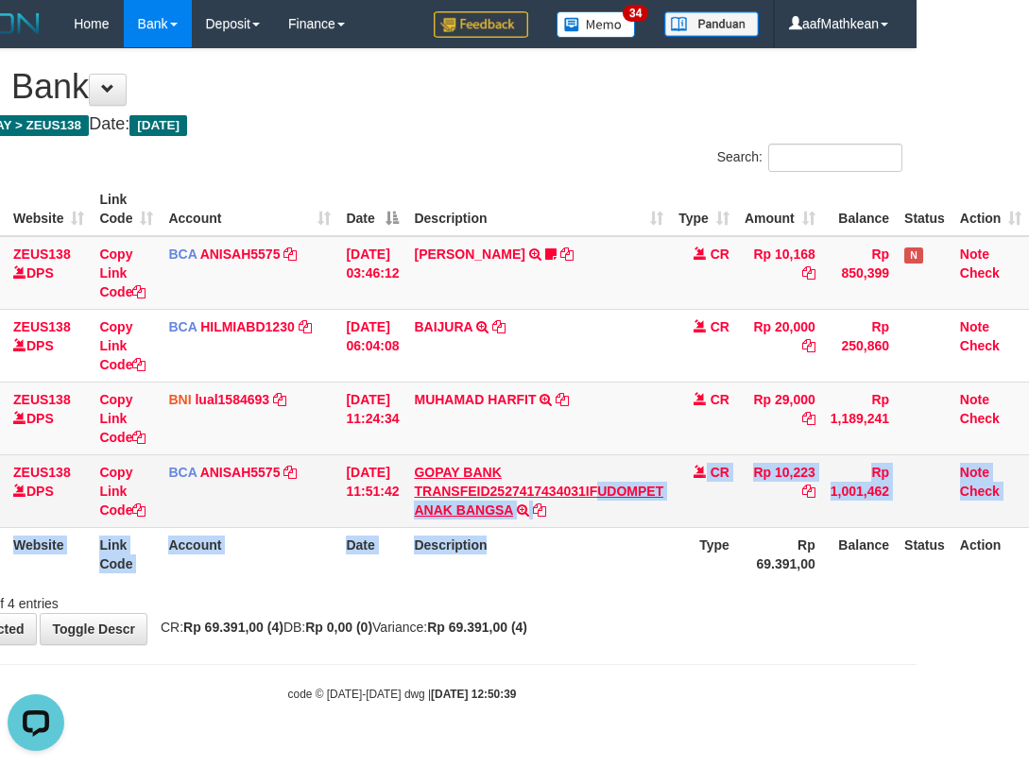
click at [601, 489] on table "ID Website Link Code Account Date Description Type Amount Balance Status Action…" at bounding box center [465, 381] width 1127 height 399
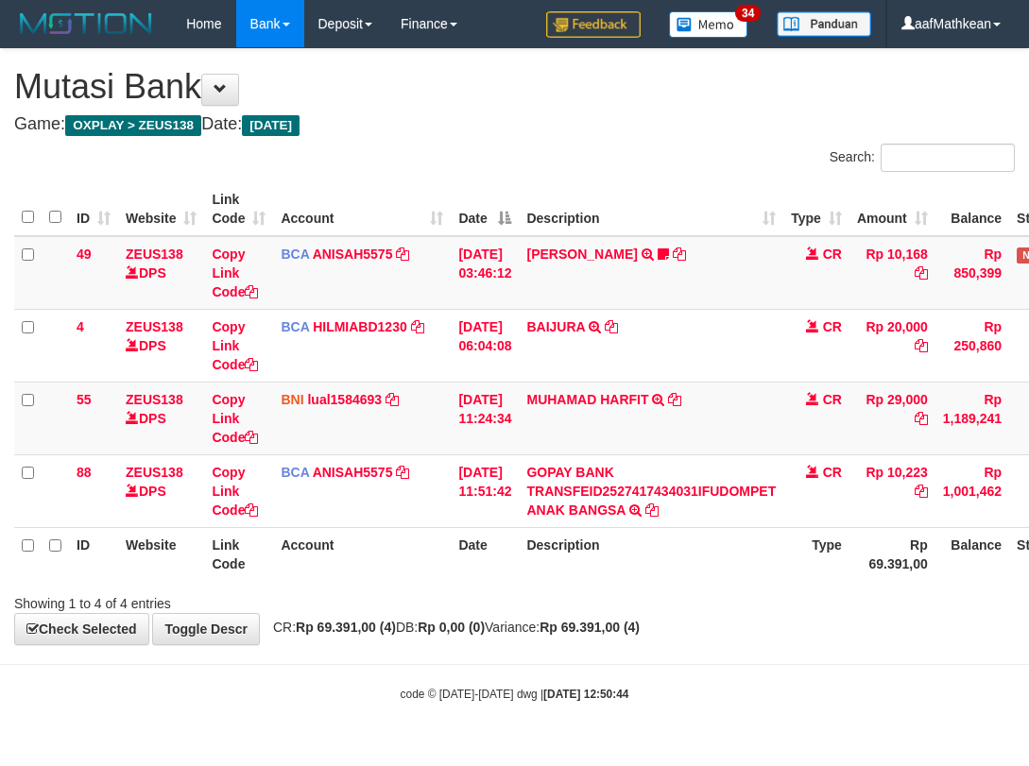
scroll to position [0, 126]
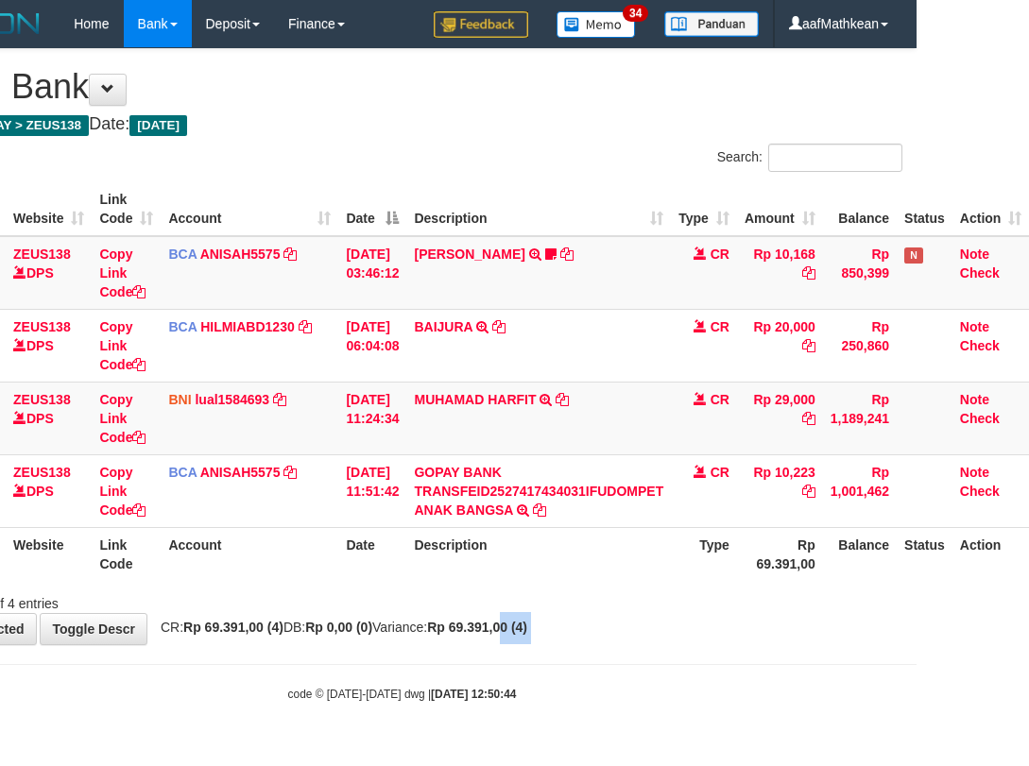
click at [546, 645] on div "**********" at bounding box center [402, 346] width 1029 height 595
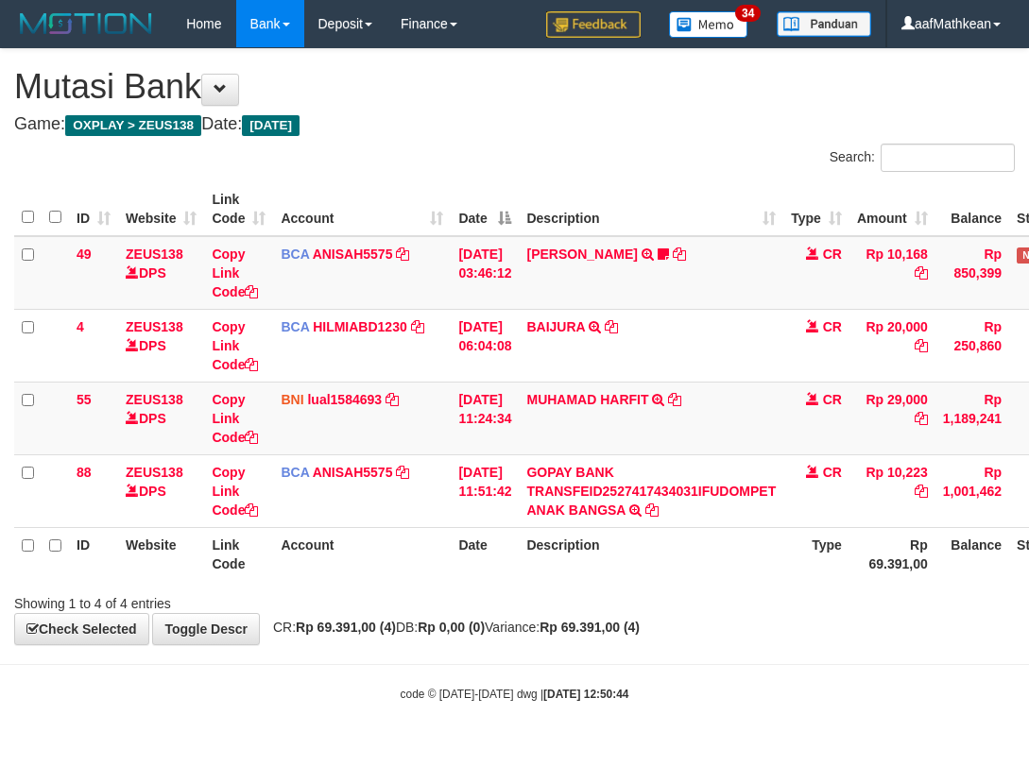
scroll to position [0, 126]
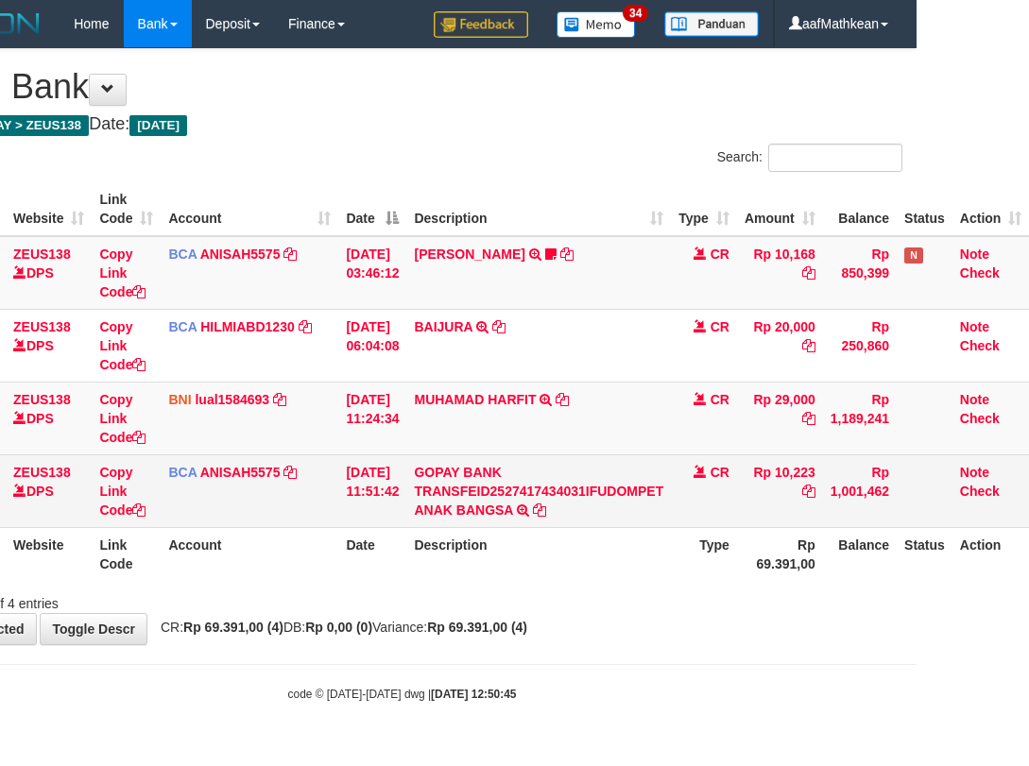
drag, startPoint x: 440, startPoint y: 600, endPoint x: 1020, endPoint y: 498, distance: 588.2
click at [443, 604] on div "Showing 1 to 4 of 4 entries" at bounding box center [402, 600] width 1029 height 26
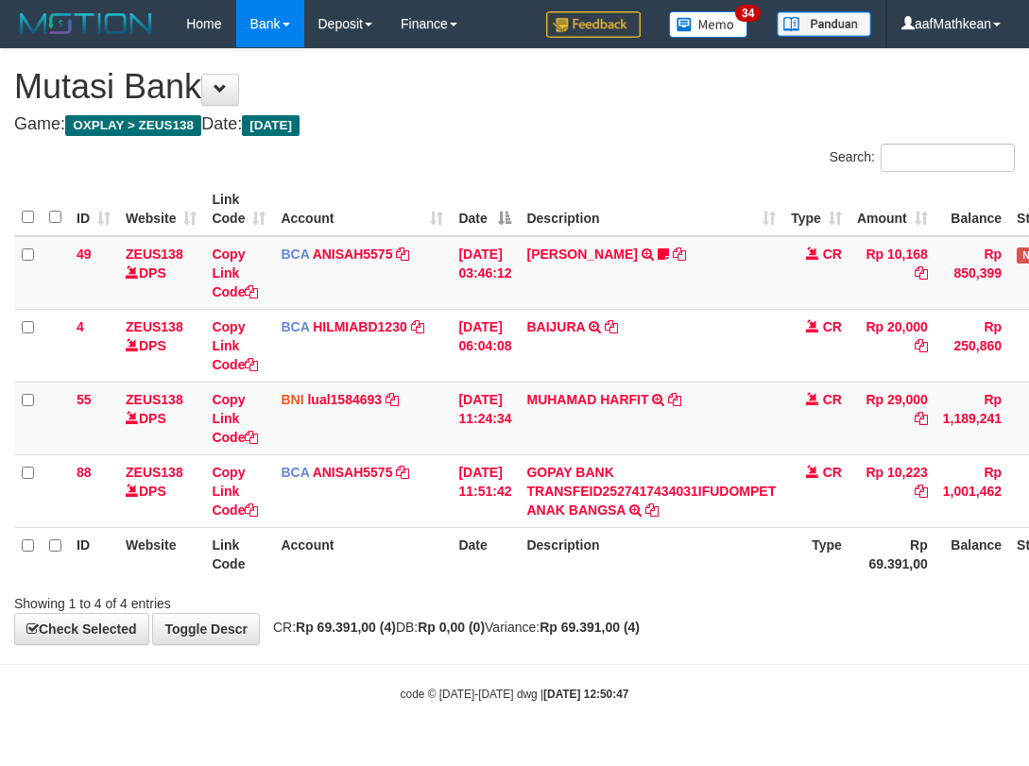
scroll to position [0, 126]
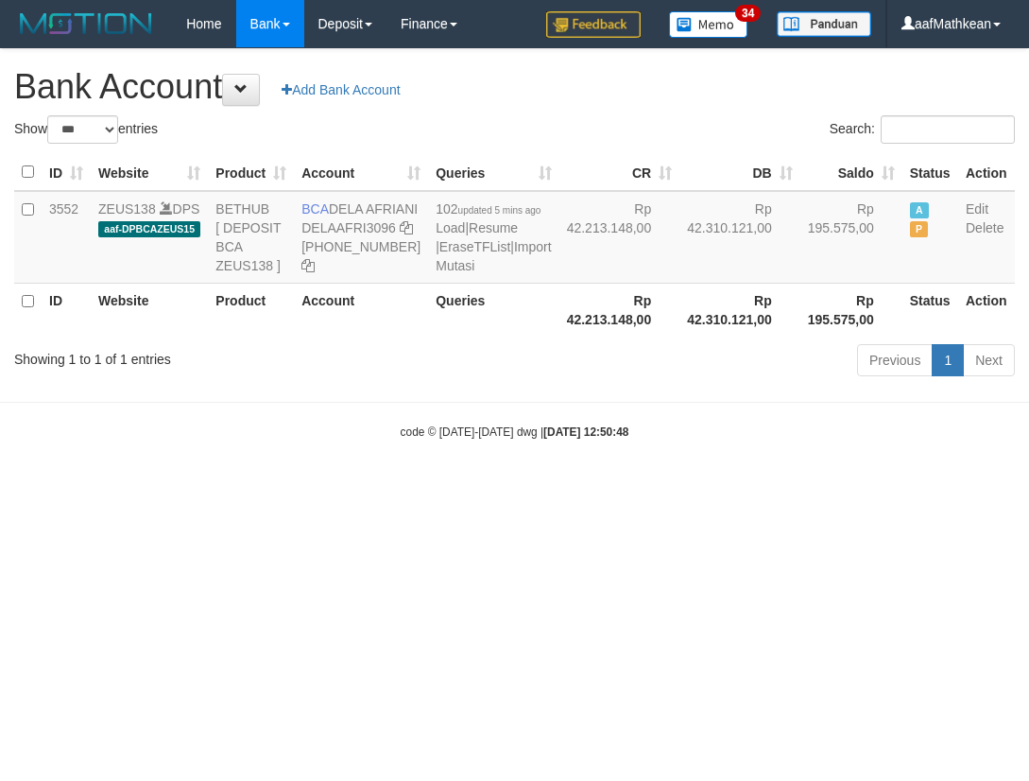
select select "***"
drag, startPoint x: 364, startPoint y: 224, endPoint x: 372, endPoint y: 229, distance: 9.7
click at [372, 229] on td "BCA DELA AFRIANI DELAAFRI3096 869-245-8639" at bounding box center [361, 237] width 134 height 93
drag, startPoint x: 757, startPoint y: 458, endPoint x: 1026, endPoint y: 464, distance: 269.4
click at [770, 467] on body "Toggle navigation Home Bank Account List Load By Website Group [OXPLAY] ZEUS138…" at bounding box center [514, 244] width 1029 height 488
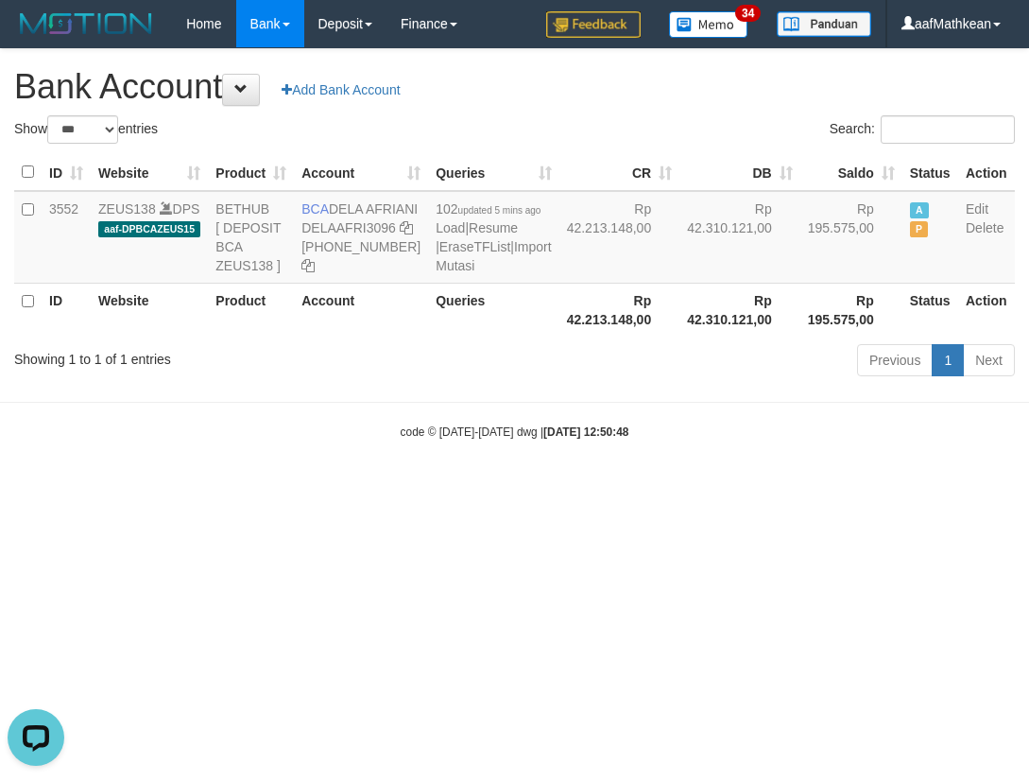
click at [406, 383] on div "Showing 1 to 1 of 1 entries Previous 1 Next" at bounding box center [514, 362] width 1029 height 41
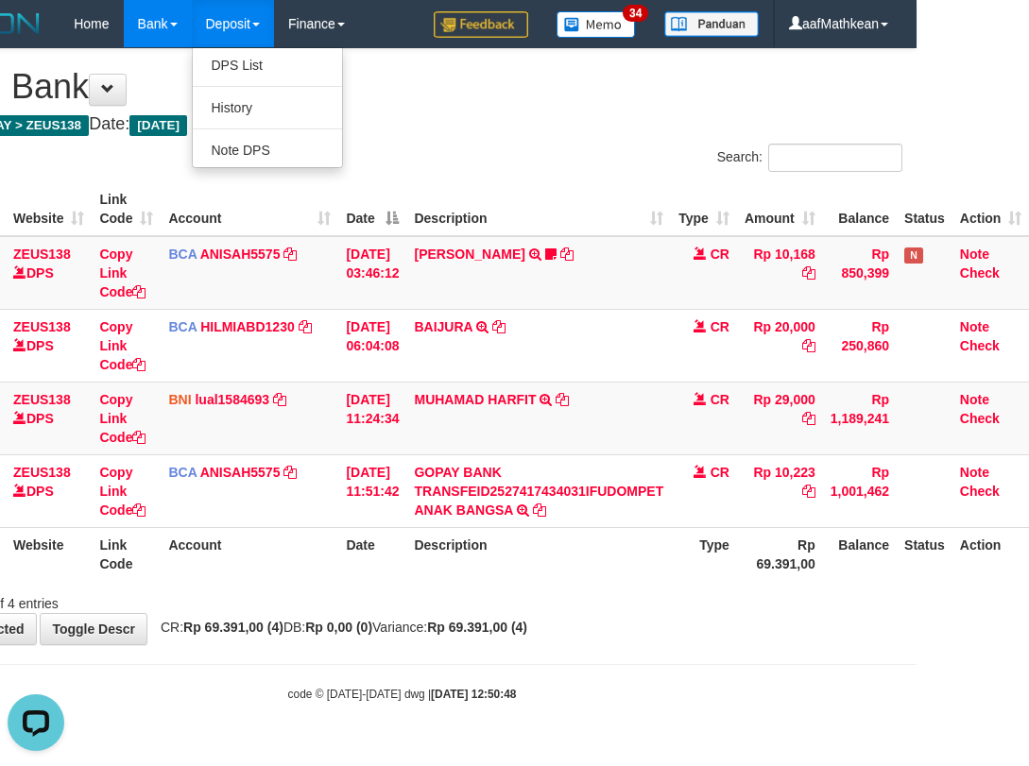
click at [469, 567] on table "ID Website Link Code Account Date Description Type Amount Balance Status Action…" at bounding box center [465, 381] width 1127 height 399
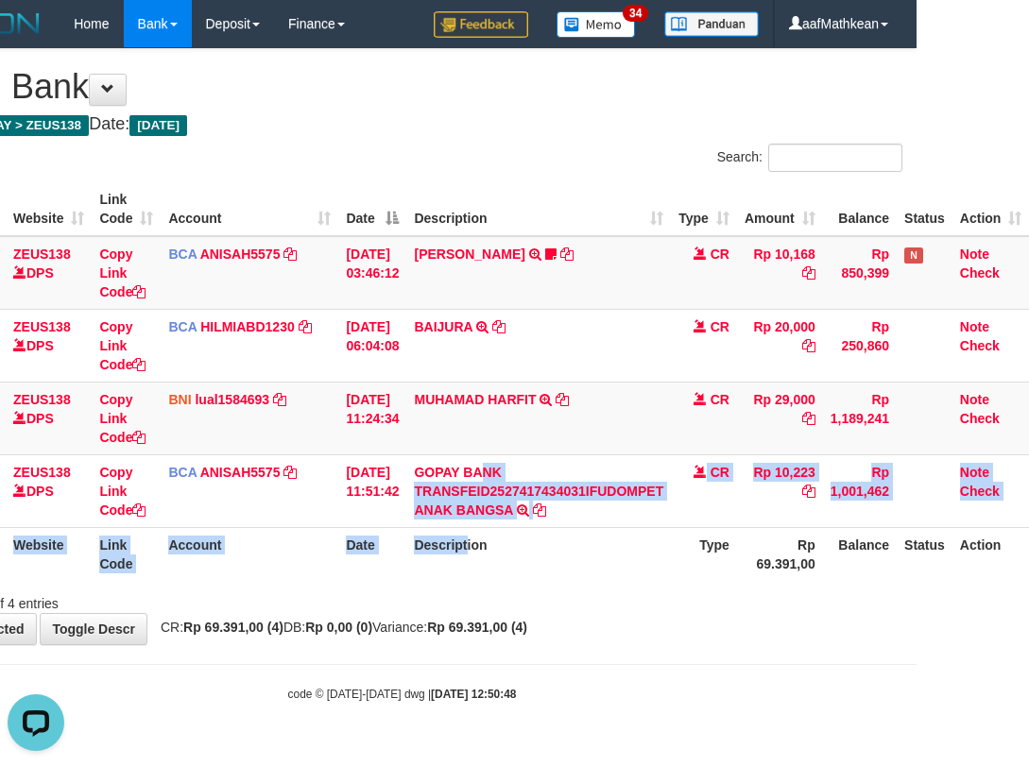
drag, startPoint x: 466, startPoint y: 655, endPoint x: 529, endPoint y: 679, distance: 67.6
click at [499, 690] on body "Toggle navigation Home Bank Account List Load By Website Group [OXPLAY] ZEUS138…" at bounding box center [402, 375] width 1029 height 750
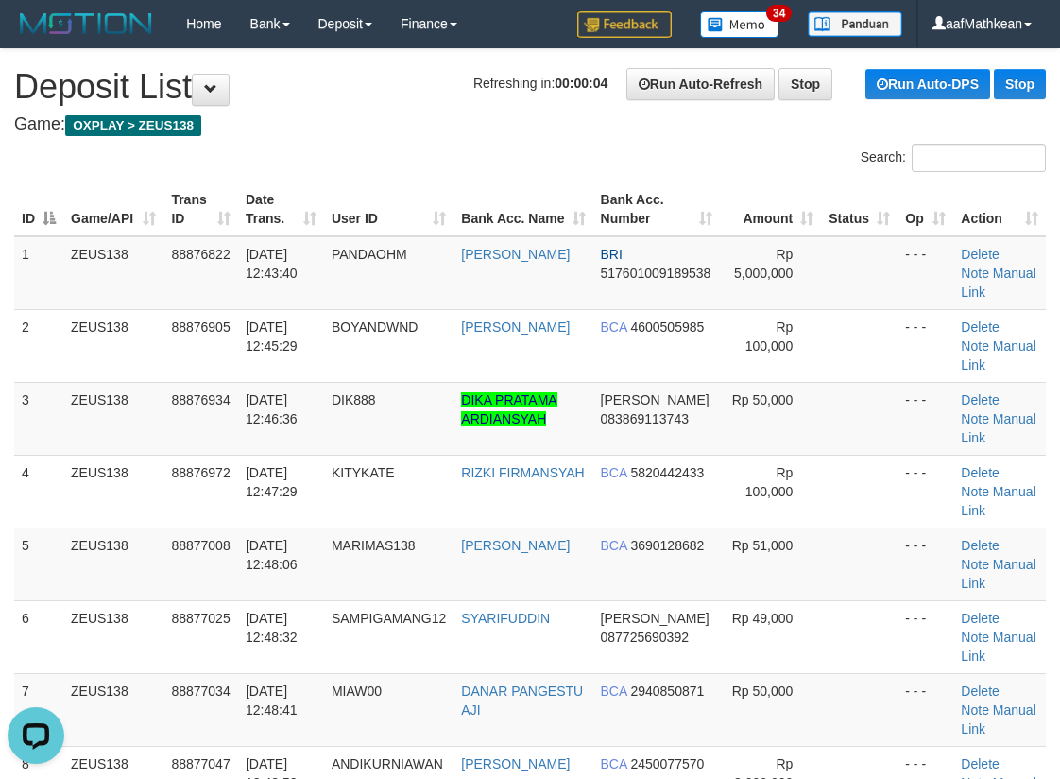
drag, startPoint x: 210, startPoint y: 153, endPoint x: 5, endPoint y: 235, distance: 220.9
click at [210, 154] on div "Search:" at bounding box center [530, 160] width 1060 height 33
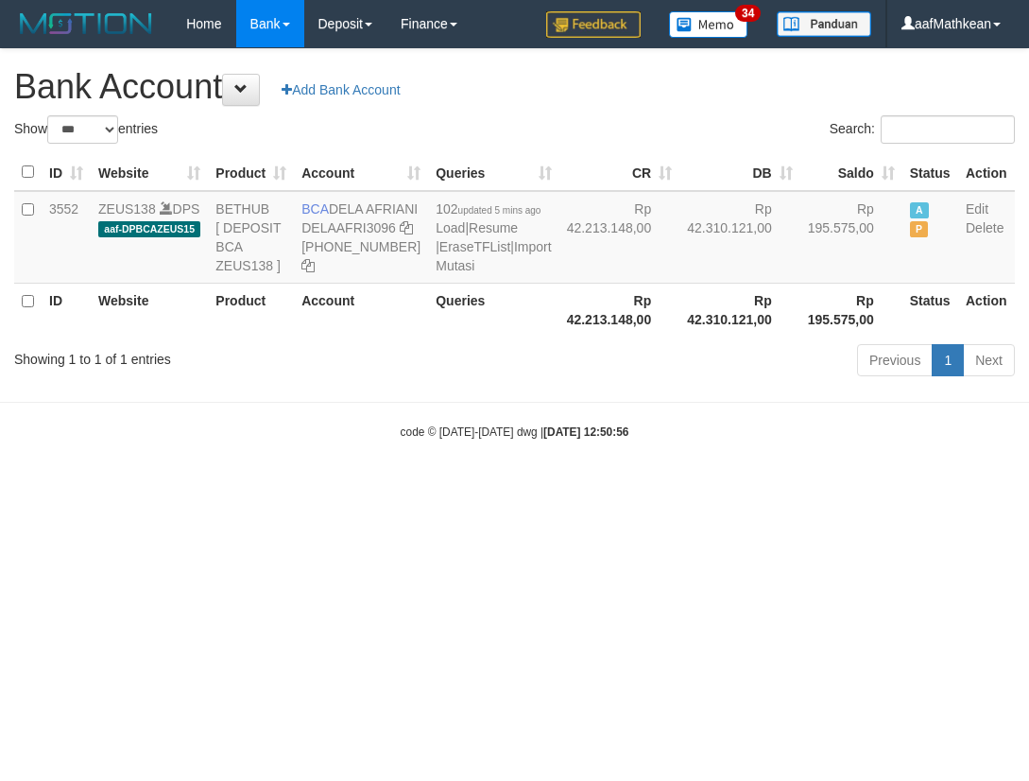
select select "***"
click at [400, 234] on icon at bounding box center [406, 227] width 13 height 13
click at [577, 488] on body "Toggle navigation Home Bank Account List Load By Website Group [OXPLAY] ZEUS138…" at bounding box center [514, 244] width 1029 height 488
drag, startPoint x: 649, startPoint y: 527, endPoint x: 1233, endPoint y: 545, distance: 584.3
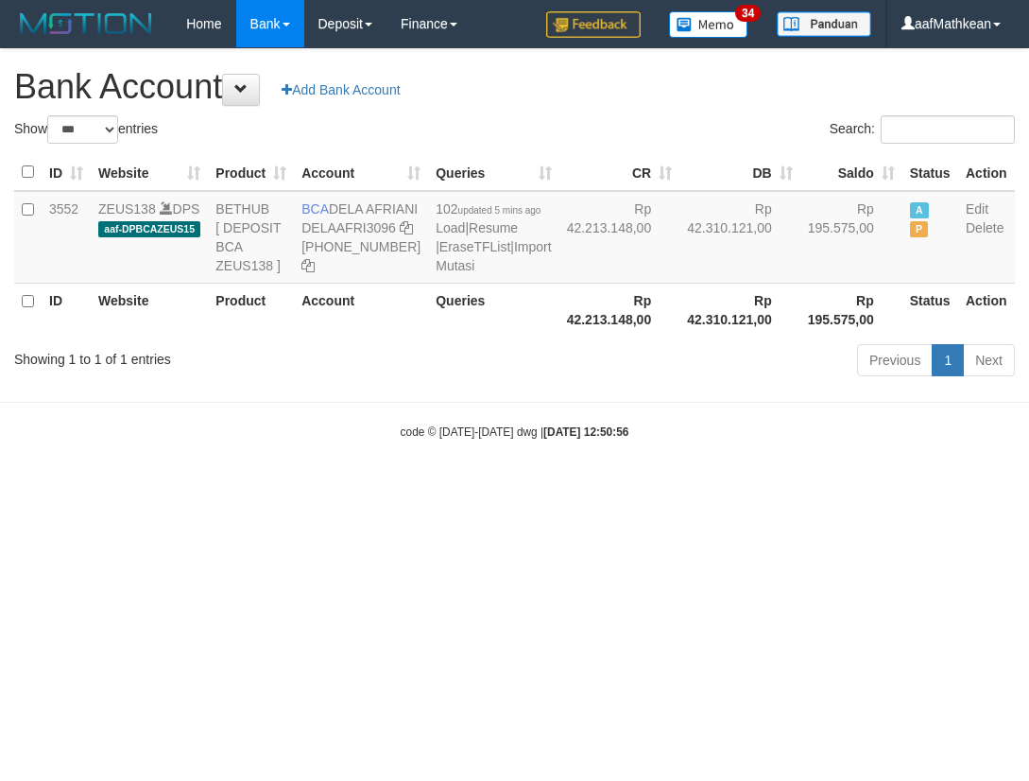
click at [1028, 488] on html "Toggle navigation Home Bank Account List Load By Website Group [OXPLAY] ZEUS138…" at bounding box center [514, 244] width 1029 height 488
click at [472, 284] on td "102 updated 5 mins ago Load | Resume | EraseTFList | Import Mutasi" at bounding box center [493, 237] width 130 height 93
click at [436, 273] on link "Import Mutasi" at bounding box center [493, 256] width 115 height 34
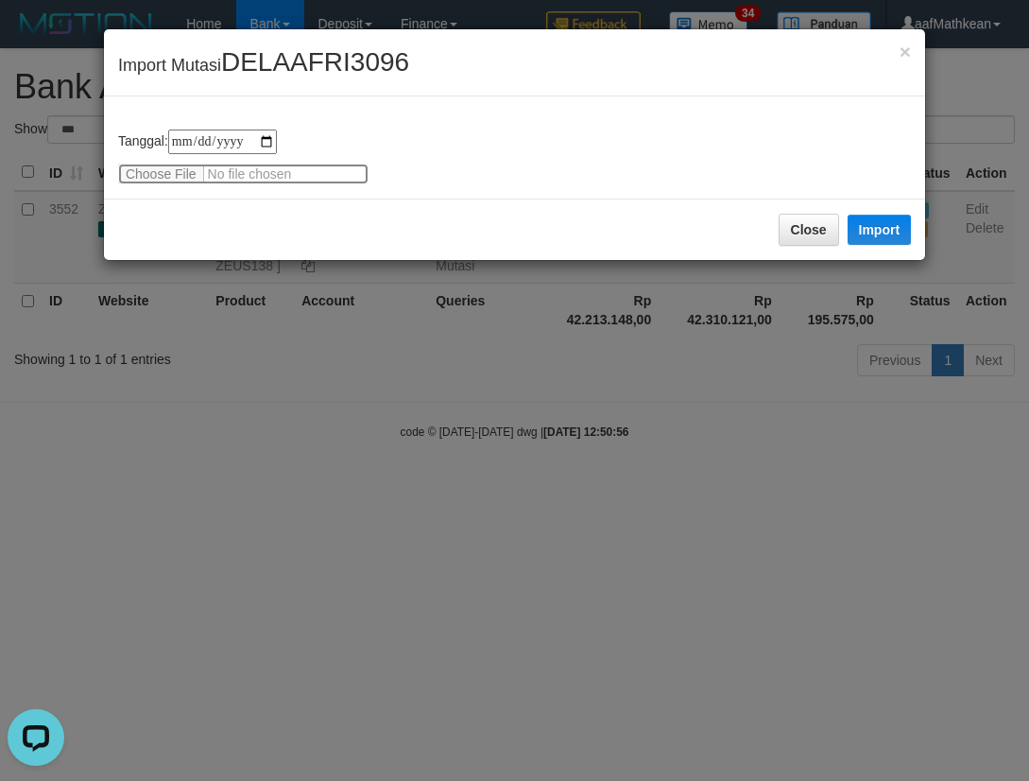
click at [149, 181] on input "file" at bounding box center [243, 173] width 250 height 21
type input "**********"
click at [879, 234] on button "Import" at bounding box center [880, 230] width 64 height 30
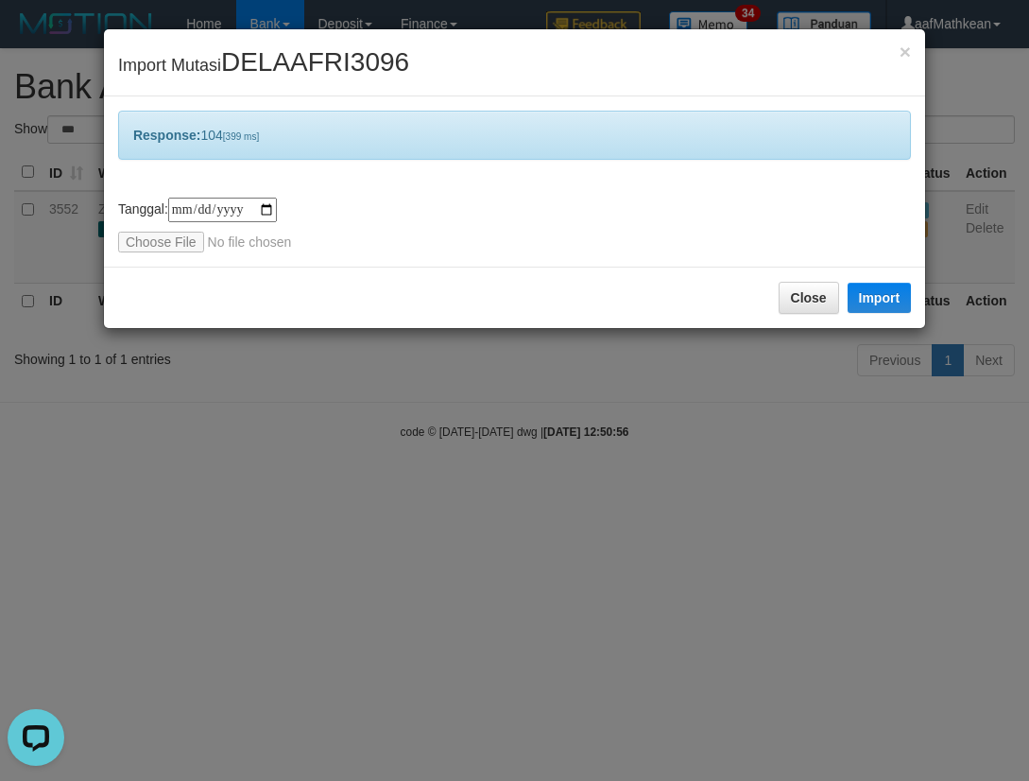
click at [613, 593] on div "**********" at bounding box center [514, 390] width 1029 height 781
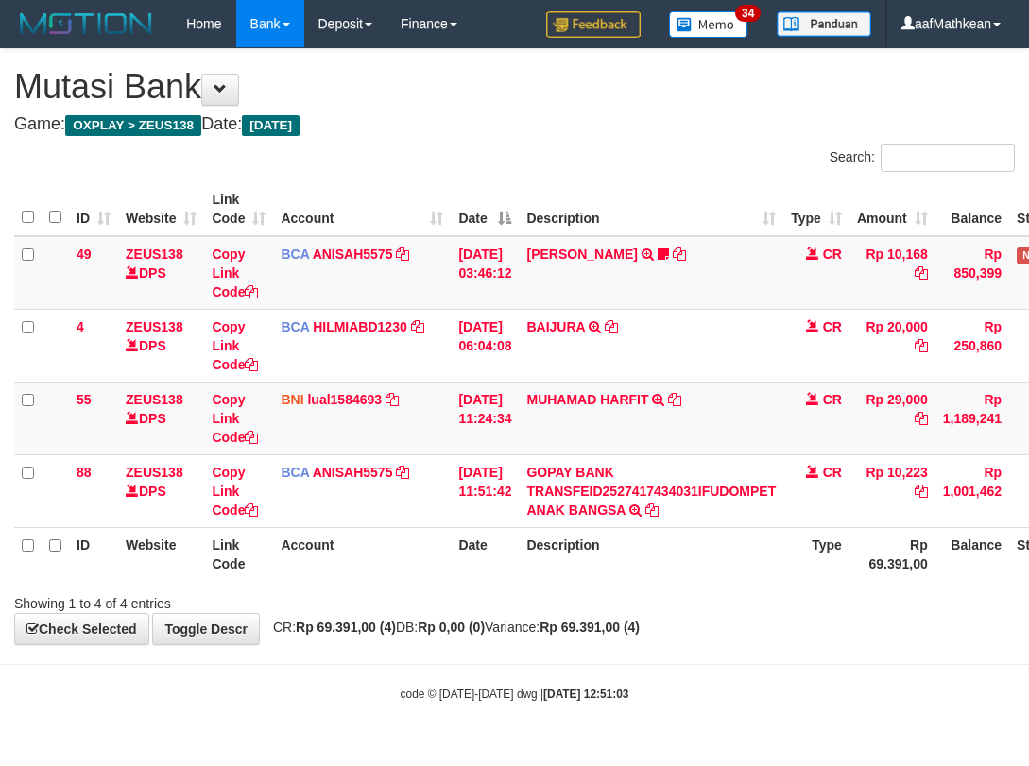
click at [621, 638] on body "Toggle navigation Home Bank Account List Load By Website Group [OXPLAY] ZEUS138…" at bounding box center [514, 375] width 1029 height 750
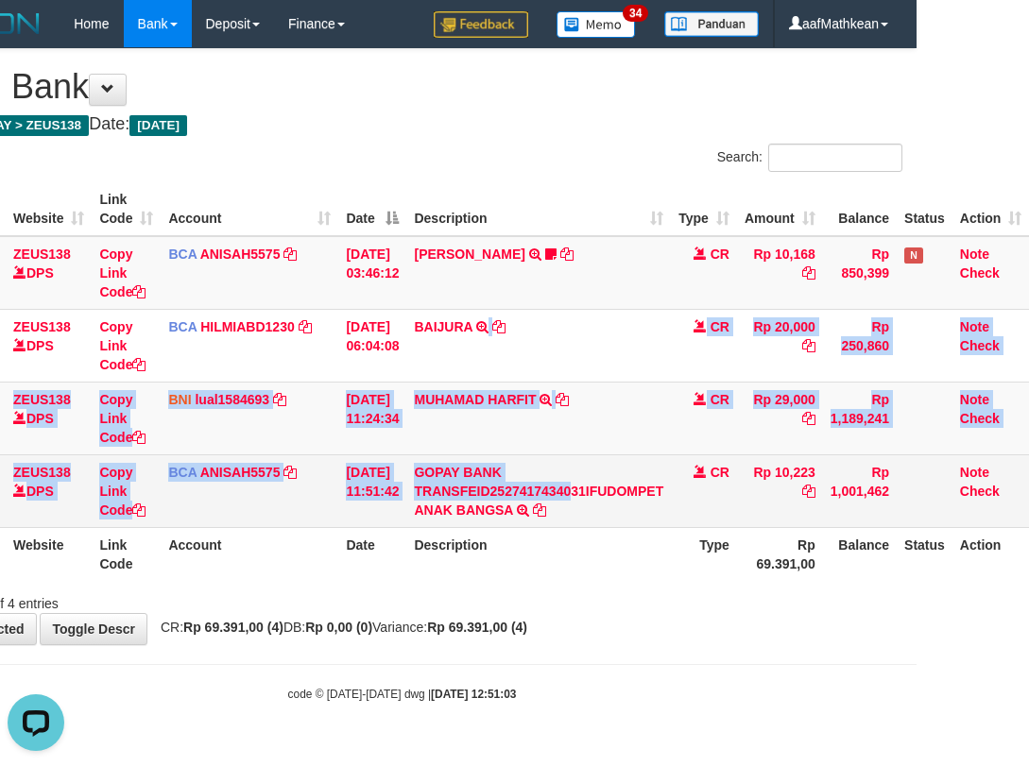
click at [591, 510] on tbody "49 ZEUS138 DPS Copy Link Code BCA ANISAH5575 DPS [PERSON_NAME] mutasi_20251001_…" at bounding box center [465, 382] width 1127 height 292
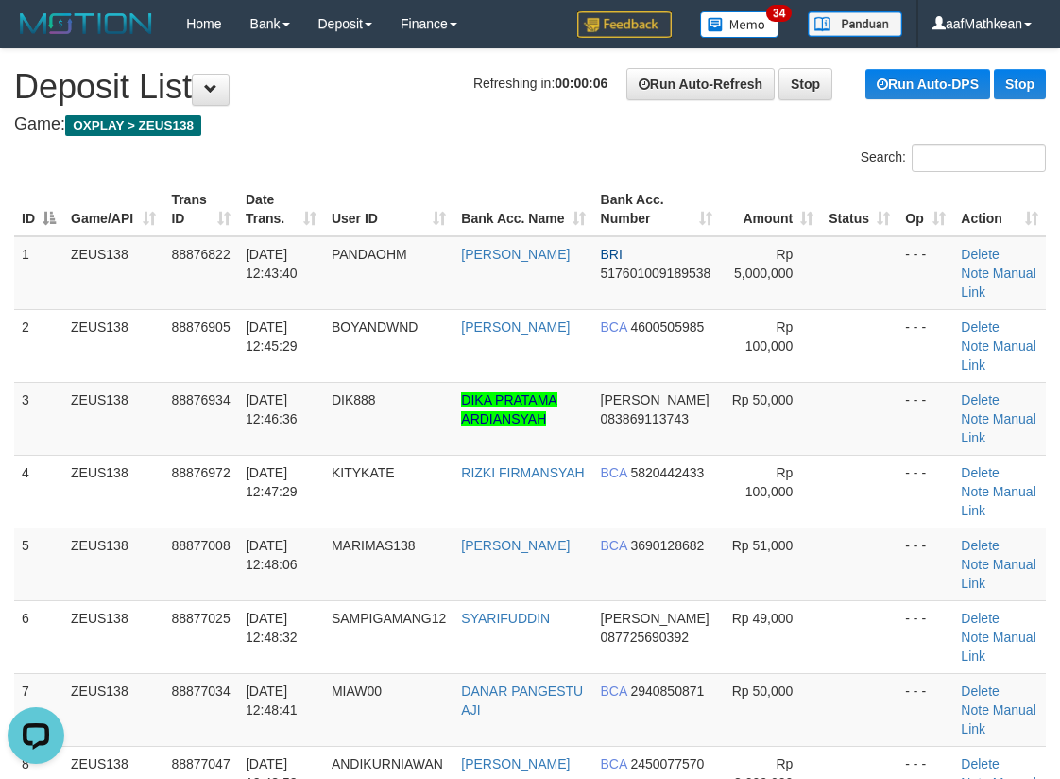
drag, startPoint x: 137, startPoint y: 388, endPoint x: 7, endPoint y: 400, distance: 130.9
click at [137, 392] on td "ZEUS138" at bounding box center [113, 418] width 100 height 73
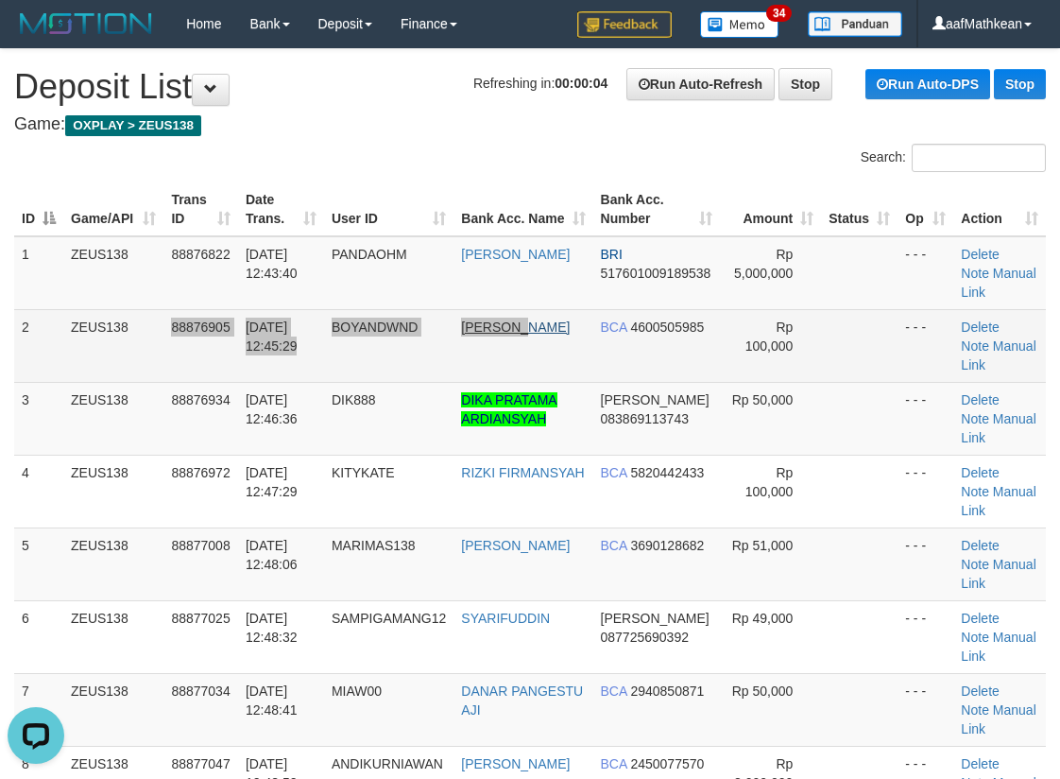
drag, startPoint x: 506, startPoint y: 344, endPoint x: 484, endPoint y: 337, distance: 22.7
click at [505, 343] on tr "2 ZEUS138 88876905 01/10/2025 12:45:29 BOYANDWND BOYAN DEWANDA BCA 4600505985 R…" at bounding box center [530, 345] width 1032 height 73
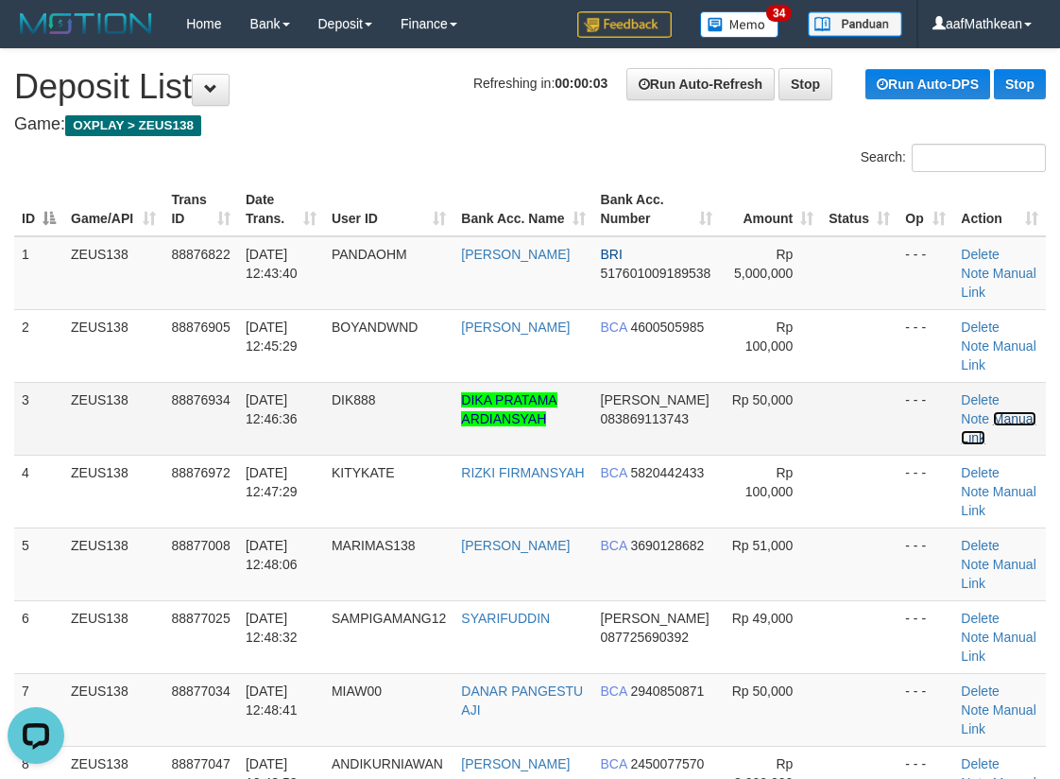
click at [1000, 420] on link "Manual Link" at bounding box center [998, 428] width 75 height 34
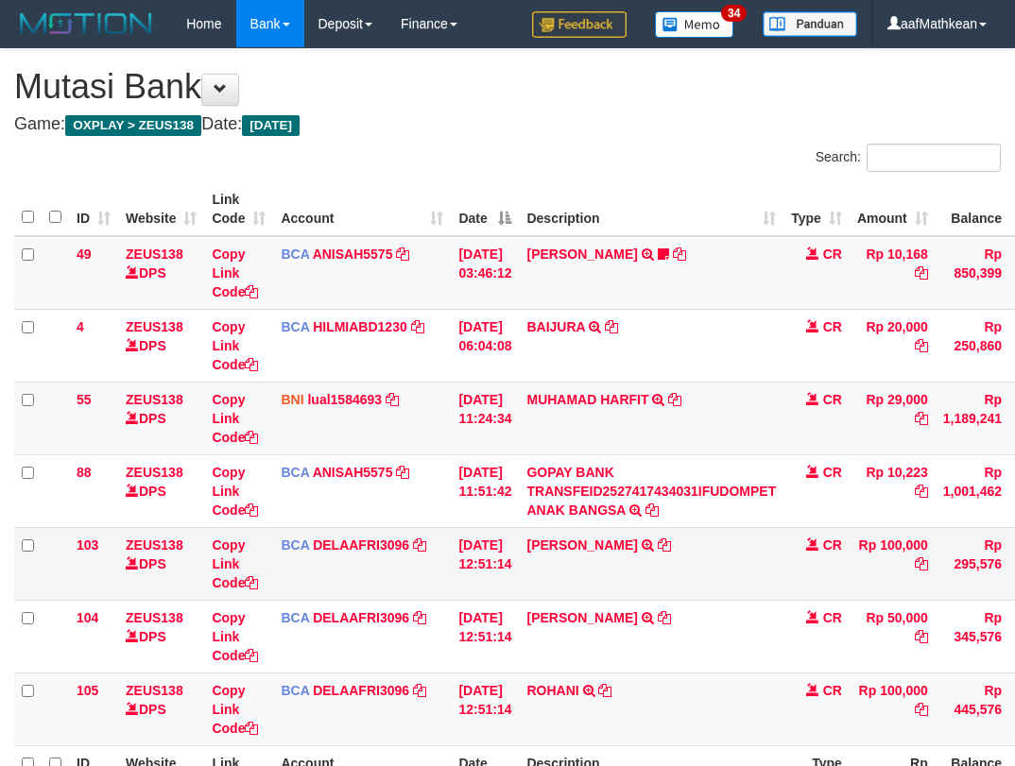
scroll to position [0, 126]
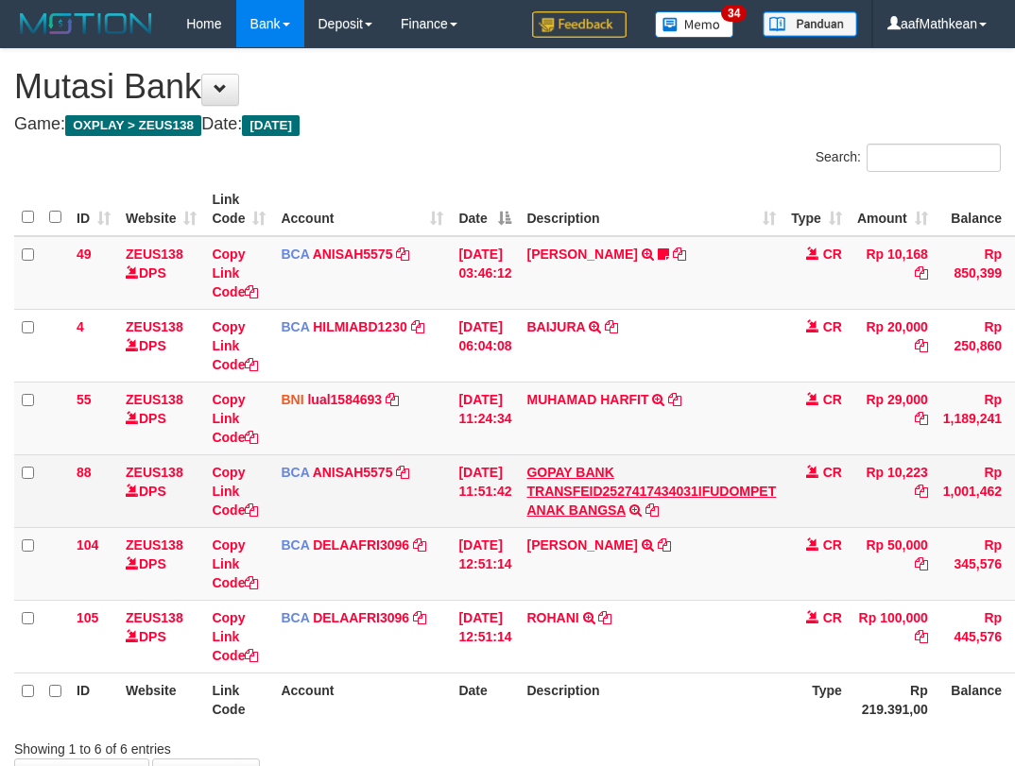
scroll to position [129, 126]
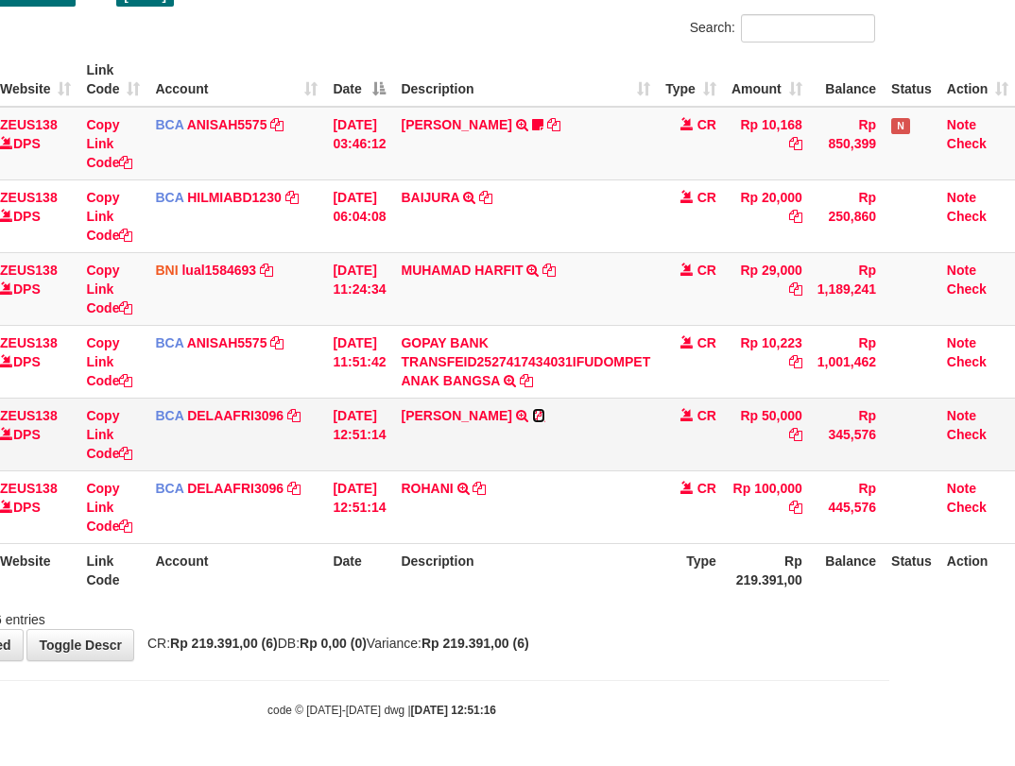
drag, startPoint x: 543, startPoint y: 419, endPoint x: 582, endPoint y: 404, distance: 41.3
click at [542, 419] on icon at bounding box center [538, 415] width 13 height 13
click at [305, 563] on table "ID Website Link Code Account Date Description Type Amount Balance Status Action…" at bounding box center [451, 325] width 1127 height 544
click at [129, 441] on td "Copy Link Code" at bounding box center [112, 434] width 69 height 73
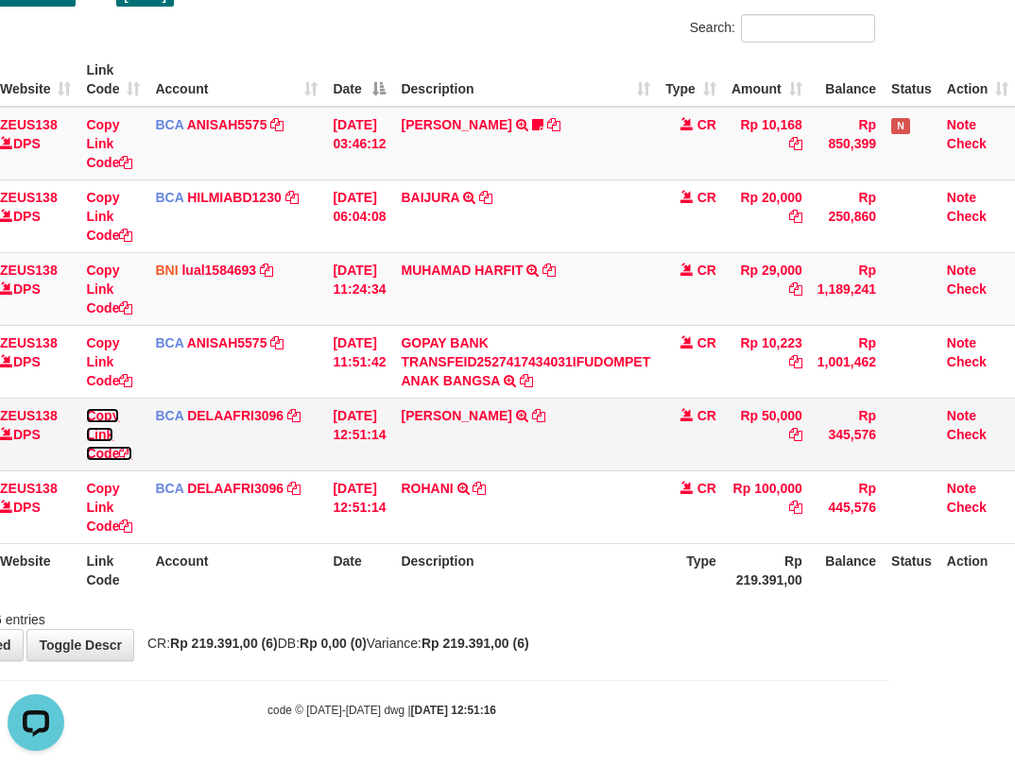
click at [129, 449] on icon at bounding box center [125, 453] width 13 height 13
click at [128, 449] on icon at bounding box center [125, 453] width 13 height 13
drag, startPoint x: 535, startPoint y: 466, endPoint x: 914, endPoint y: 481, distance: 379.3
click at [604, 474] on tbody "49 ZEUS138 DPS Copy Link Code BCA ANISAH5575 DPS ANISAH mutasi_20251001_3827 | …" at bounding box center [451, 326] width 1127 height 438
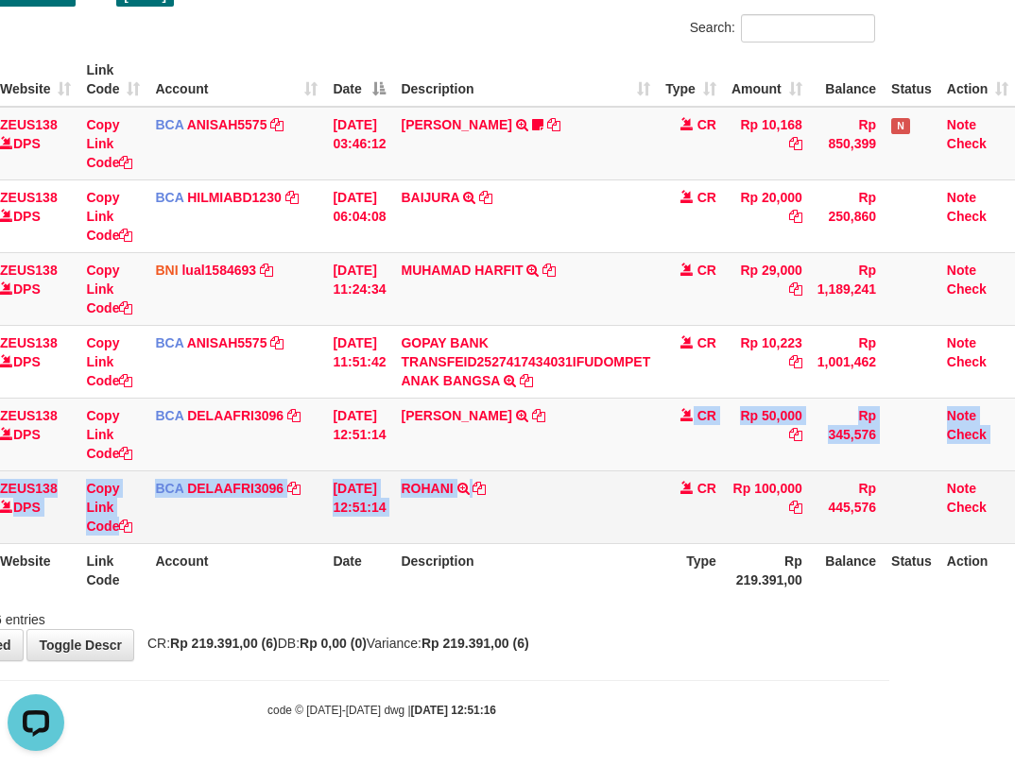
click at [546, 475] on tbody "49 ZEUS138 DPS Copy Link Code BCA ANISAH5575 DPS ANISAH mutasi_20251001_3827 | …" at bounding box center [451, 326] width 1127 height 438
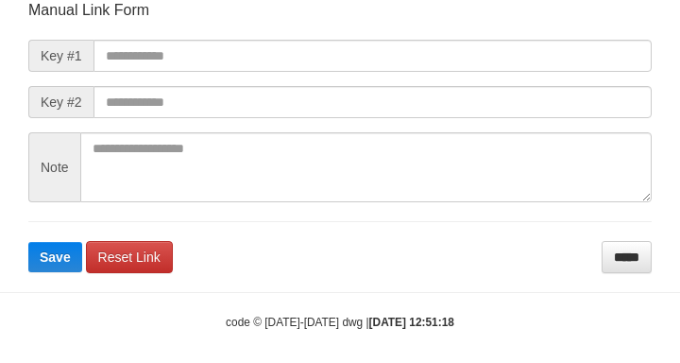
scroll to position [220, 0]
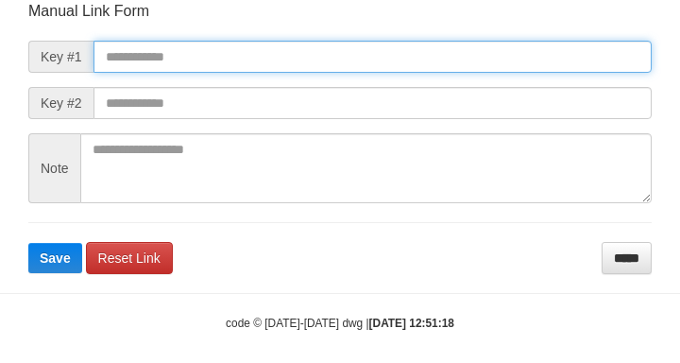
drag, startPoint x: 254, startPoint y: 49, endPoint x: 357, endPoint y: 74, distance: 105.9
click at [249, 47] on input "text" at bounding box center [373, 57] width 559 height 32
paste input "**********"
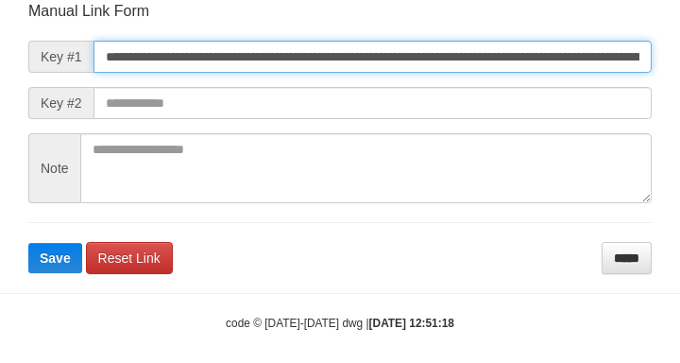
type input "**********"
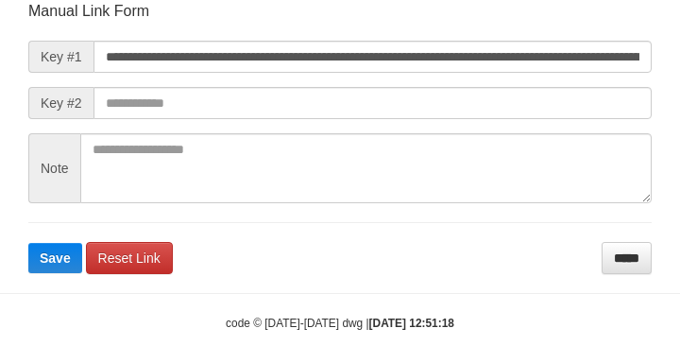
click at [439, 93] on form "**********" at bounding box center [340, 137] width 624 height 273
click at [441, 94] on form "**********" at bounding box center [340, 137] width 624 height 273
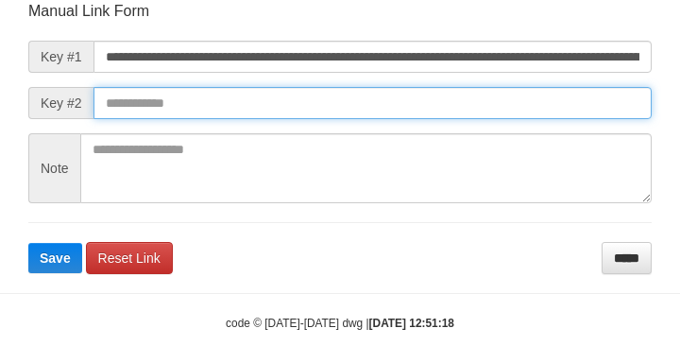
click at [28, 243] on button "Save" at bounding box center [55, 258] width 54 height 30
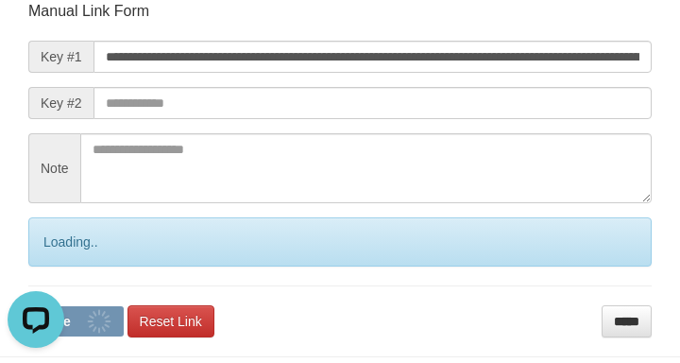
click at [460, 124] on form "**********" at bounding box center [340, 169] width 624 height 336
click at [463, 122] on form "**********" at bounding box center [340, 169] width 624 height 336
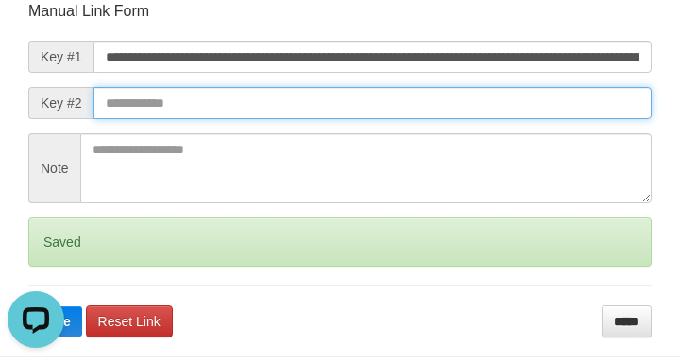
click at [493, 107] on input "text" at bounding box center [373, 103] width 559 height 32
click at [28, 306] on button "Save" at bounding box center [55, 321] width 54 height 30
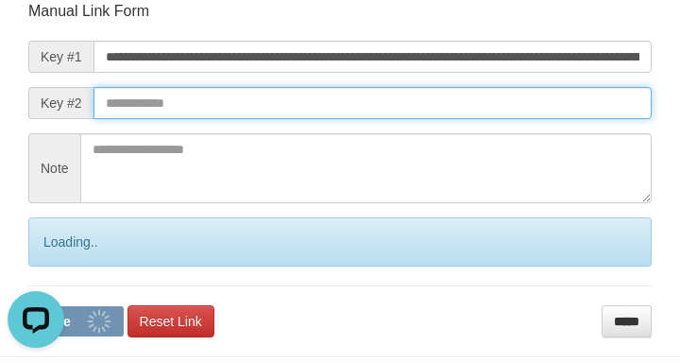
drag, startPoint x: 503, startPoint y: 112, endPoint x: 7, endPoint y: 71, distance: 497.8
click at [500, 110] on input "text" at bounding box center [373, 103] width 559 height 32
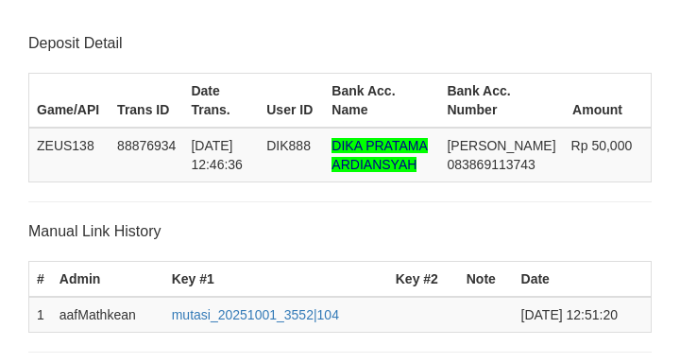
scroll to position [370, 0]
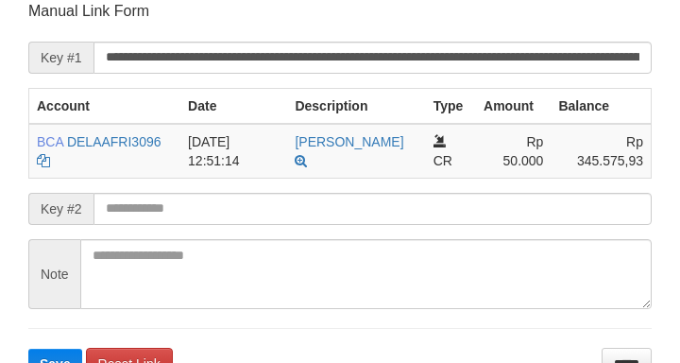
click at [129, 195] on form "**********" at bounding box center [340, 190] width 624 height 378
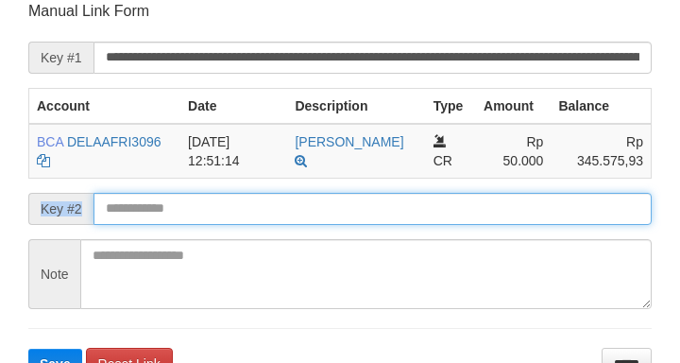
click at [28, 349] on button "Save" at bounding box center [55, 364] width 54 height 30
click at [237, 215] on input "text" at bounding box center [373, 209] width 559 height 32
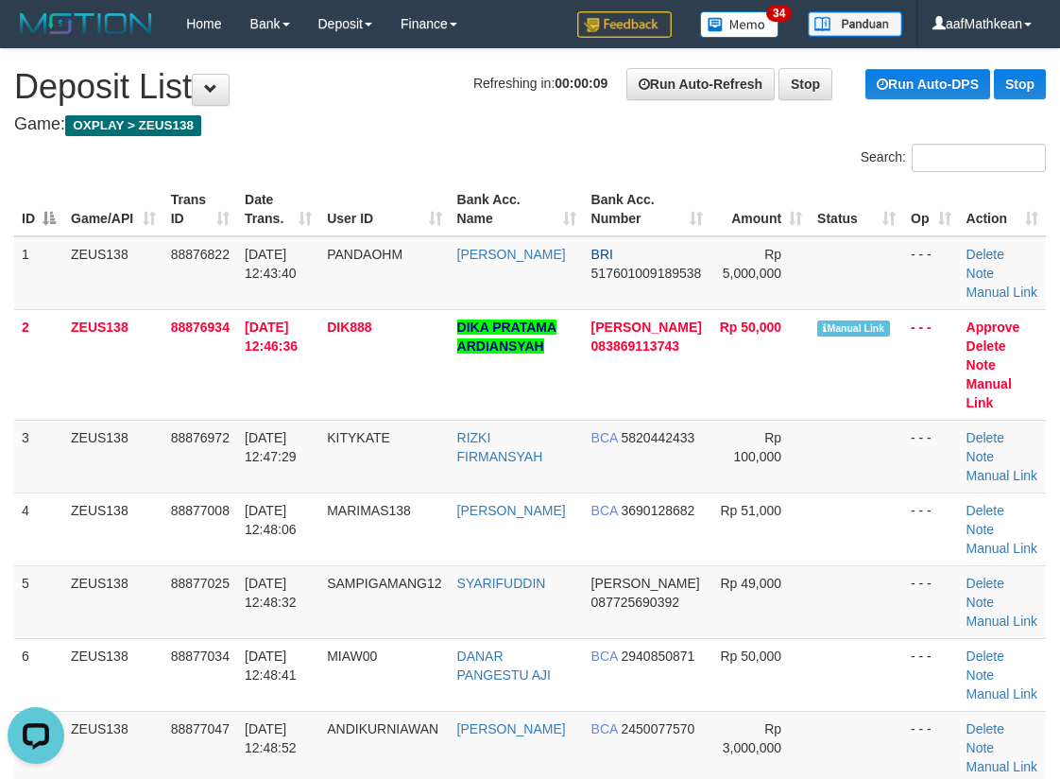
click at [162, 514] on td "ZEUS138" at bounding box center [113, 528] width 100 height 73
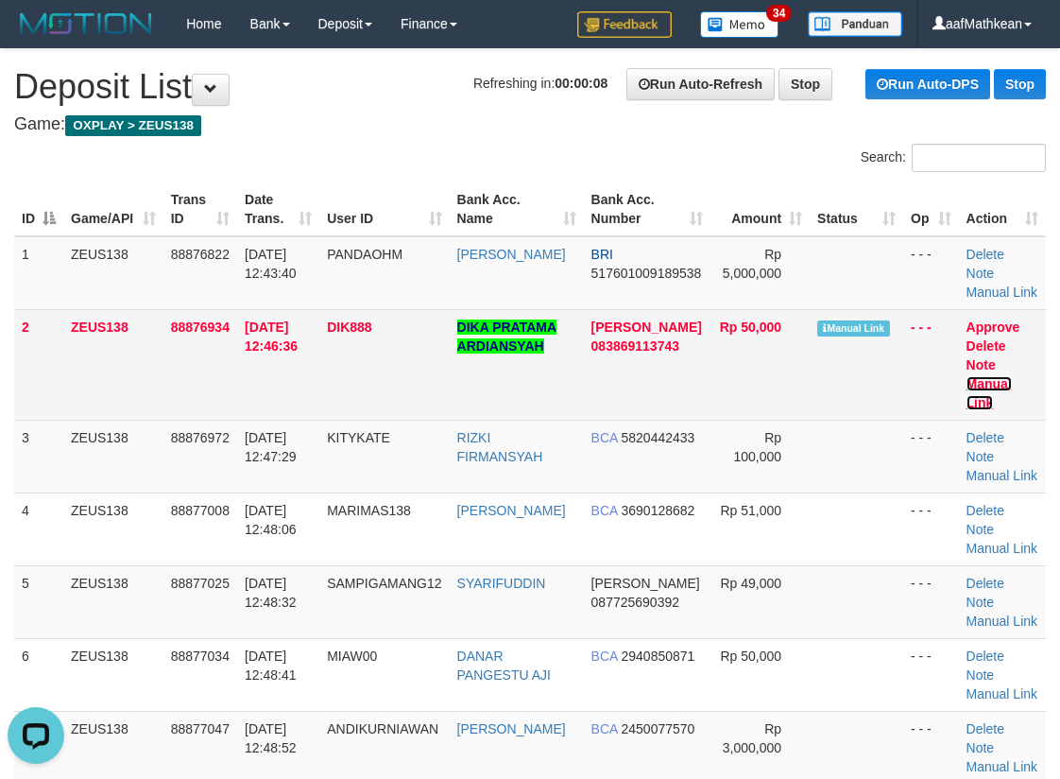
click at [983, 379] on link "Manual Link" at bounding box center [989, 393] width 45 height 34
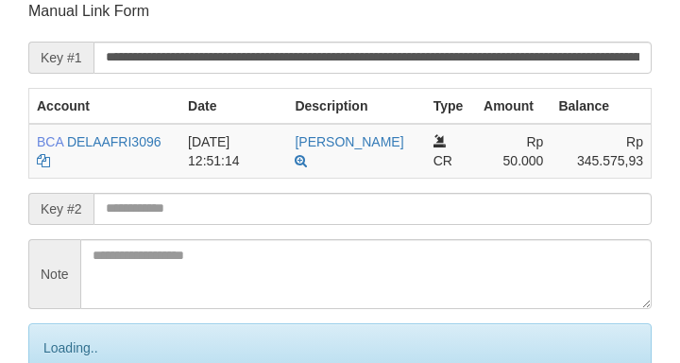
click at [241, 213] on input "text" at bounding box center [373, 209] width 559 height 32
click at [239, 211] on input "text" at bounding box center [373, 209] width 559 height 32
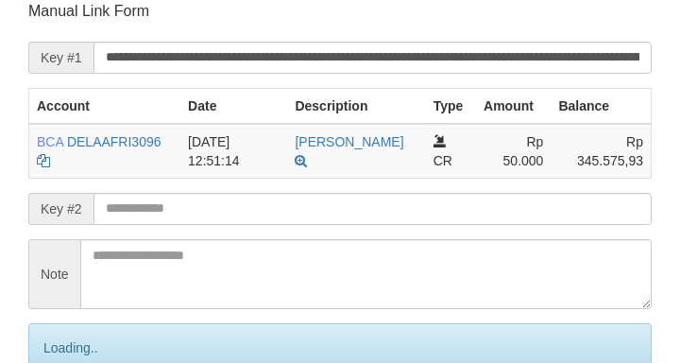
drag, startPoint x: 241, startPoint y: 216, endPoint x: 277, endPoint y: 215, distance: 35.9
click at [263, 218] on input "text" at bounding box center [373, 209] width 559 height 32
click at [302, 219] on input "text" at bounding box center [373, 209] width 559 height 32
click at [299, 216] on input "text" at bounding box center [373, 209] width 559 height 32
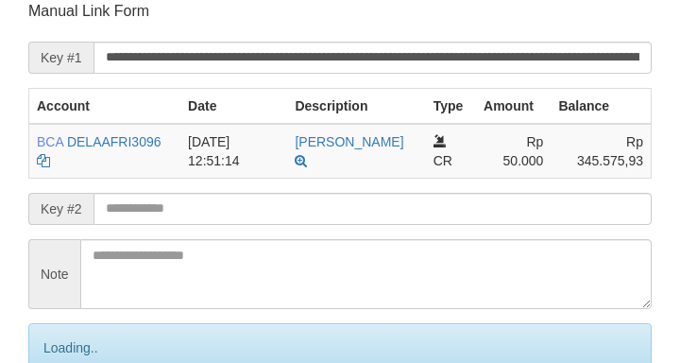
click at [291, 214] on input "text" at bounding box center [373, 209] width 559 height 32
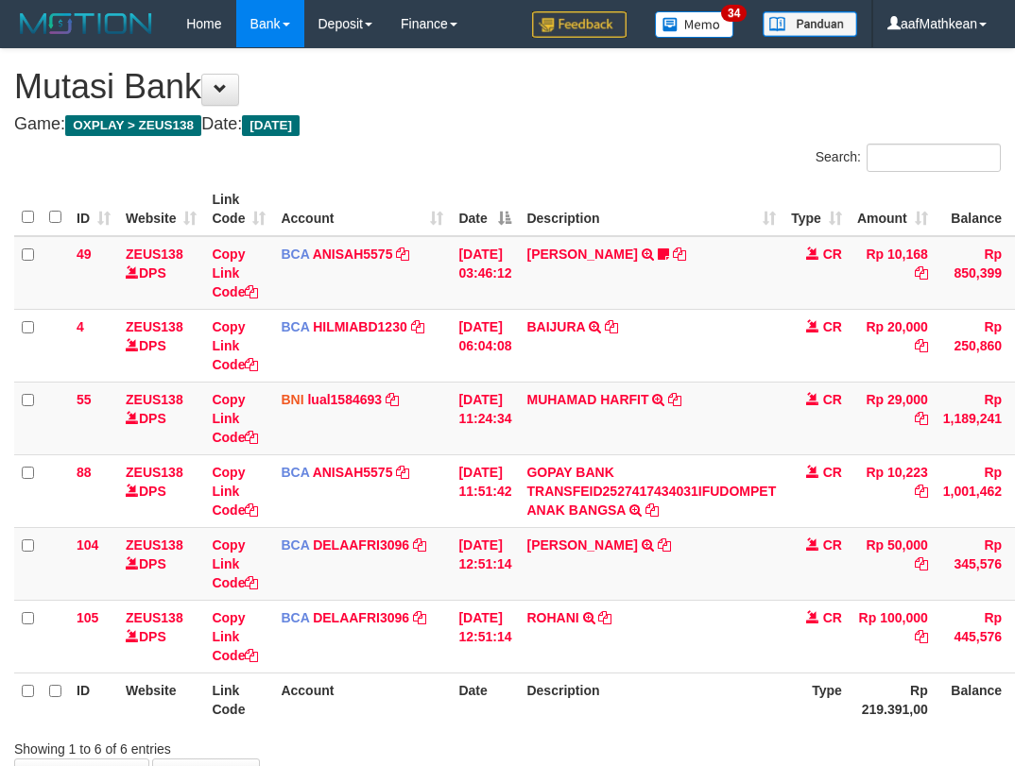
scroll to position [127, 118]
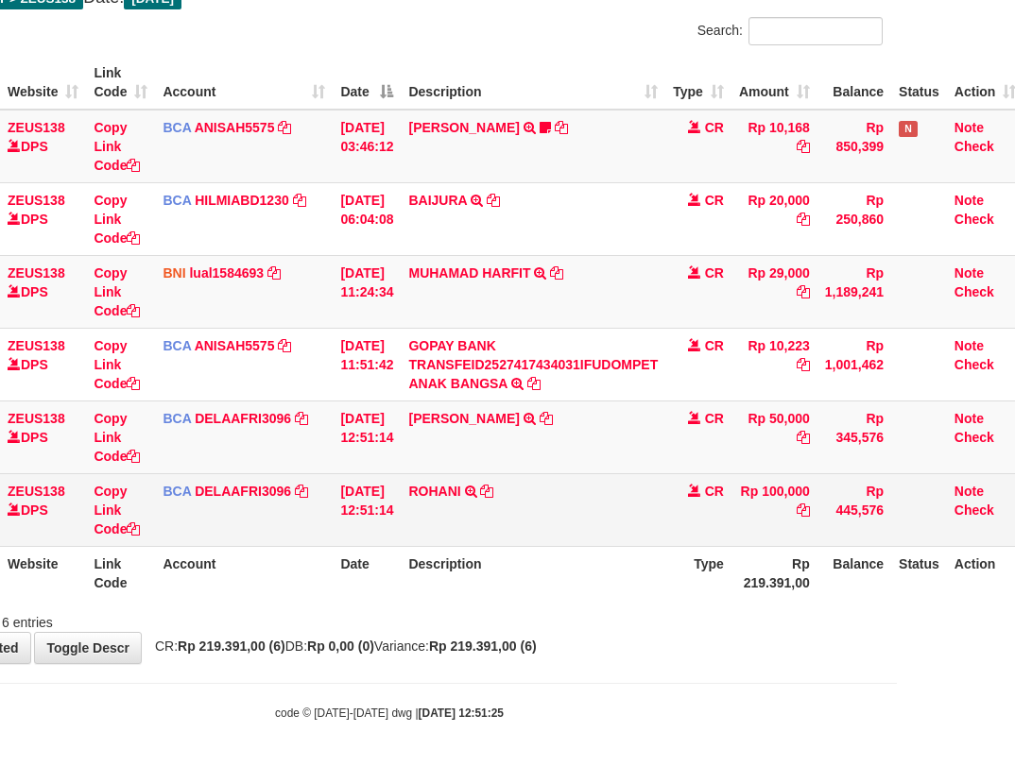
click at [454, 518] on td "ROHANI TRSF E-BANKING CR 0110/FTSCY/WS95051 100000.002025100118574258 TRFDN-ROH…" at bounding box center [533, 509] width 265 height 73
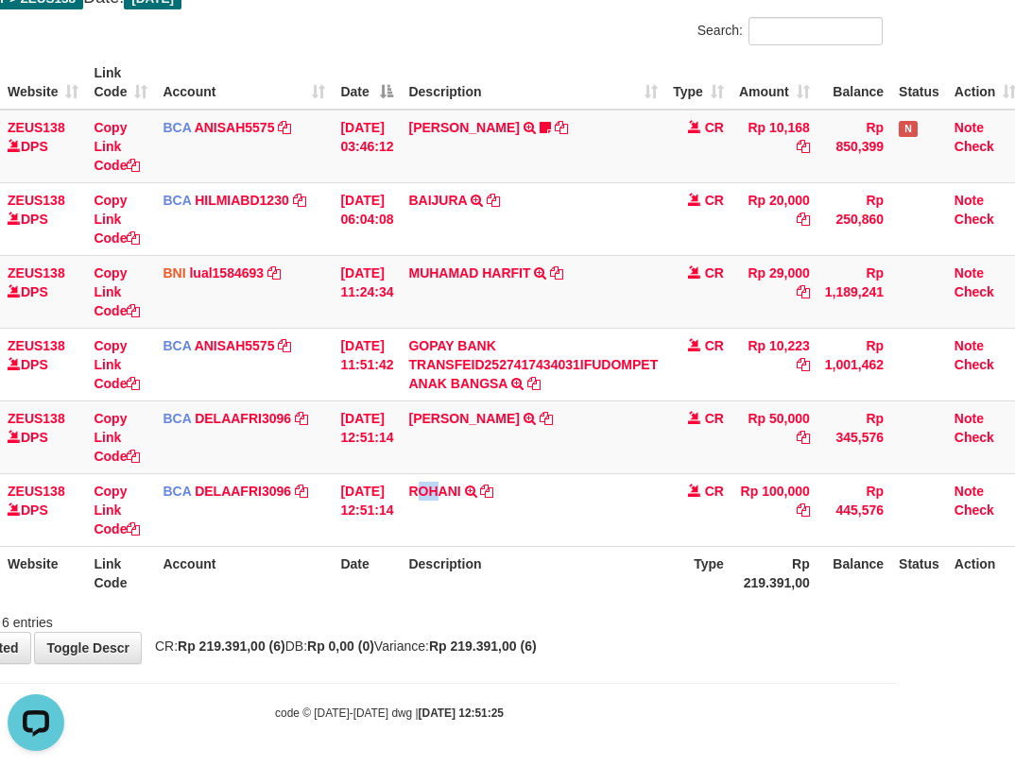
scroll to position [0, 0]
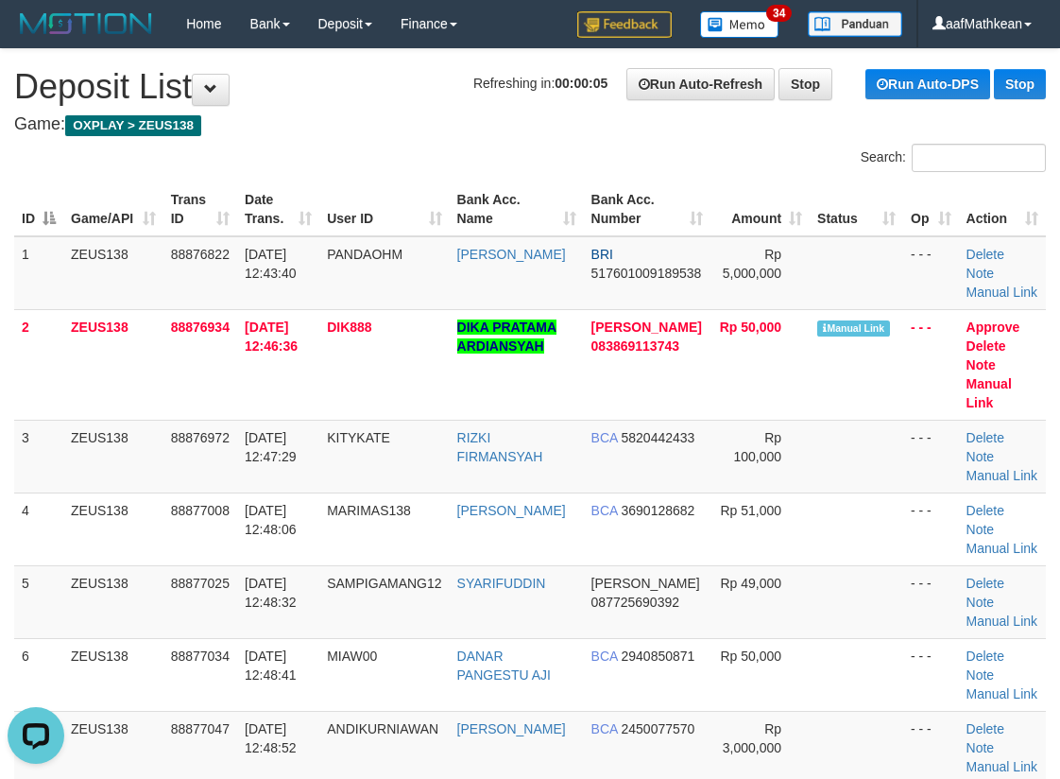
scroll to position [485, 0]
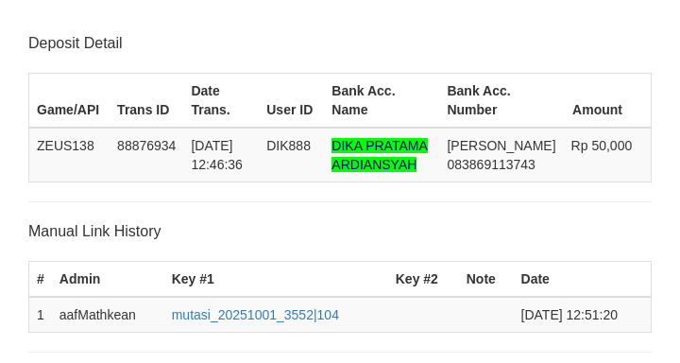
scroll to position [371, 0]
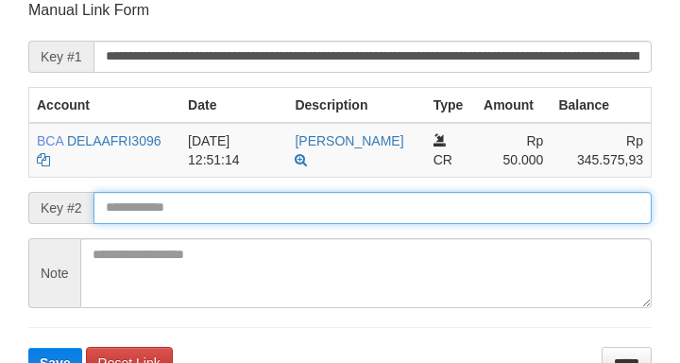
click at [225, 210] on input "text" at bounding box center [373, 208] width 559 height 32
click at [28, 348] on button "Save" at bounding box center [55, 363] width 54 height 30
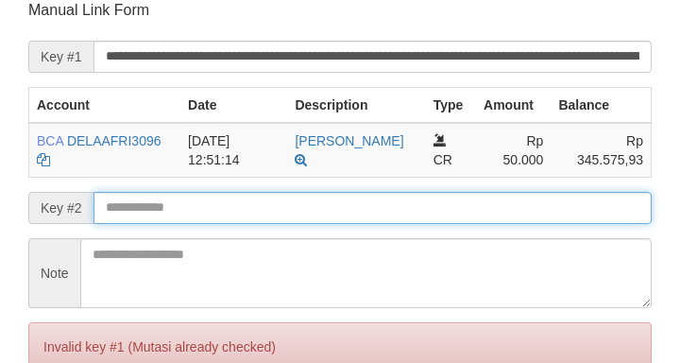
click at [230, 211] on input "text" at bounding box center [373, 208] width 559 height 32
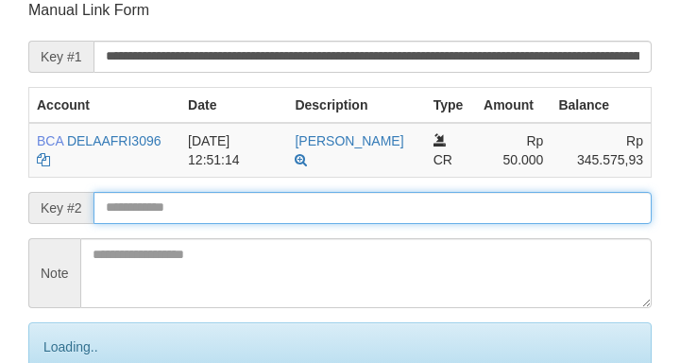
click at [236, 206] on input "text" at bounding box center [373, 208] width 559 height 32
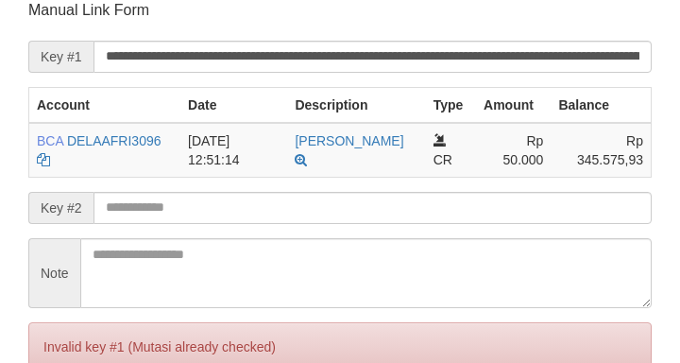
scroll to position [370, 0]
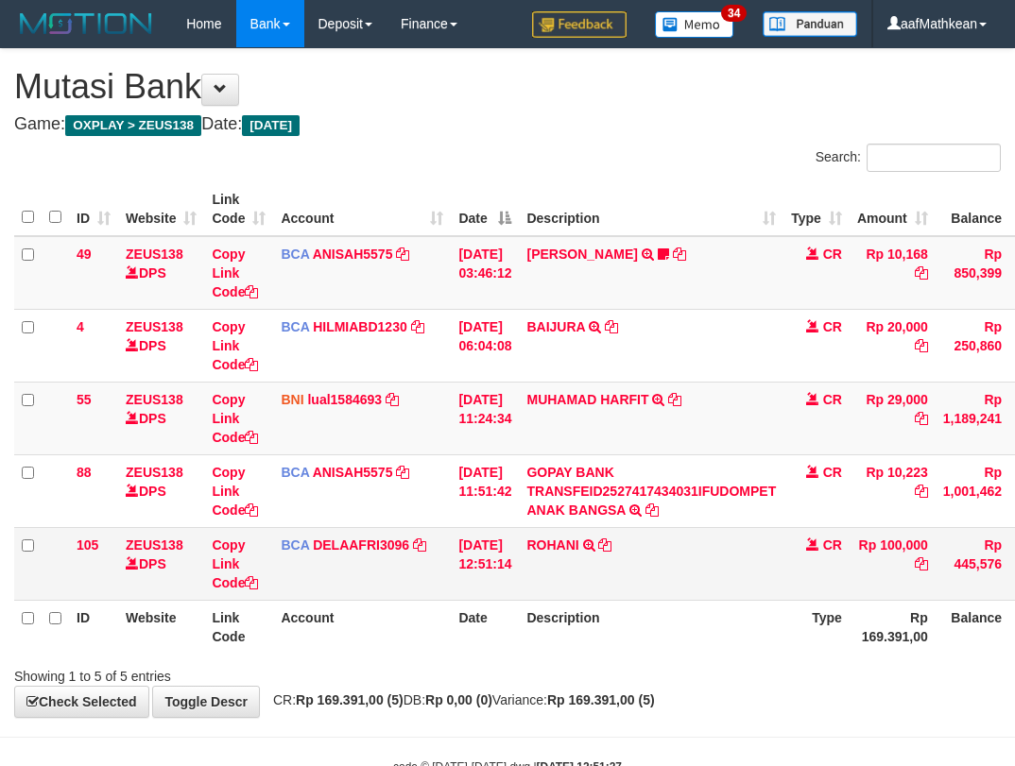
scroll to position [57, 111]
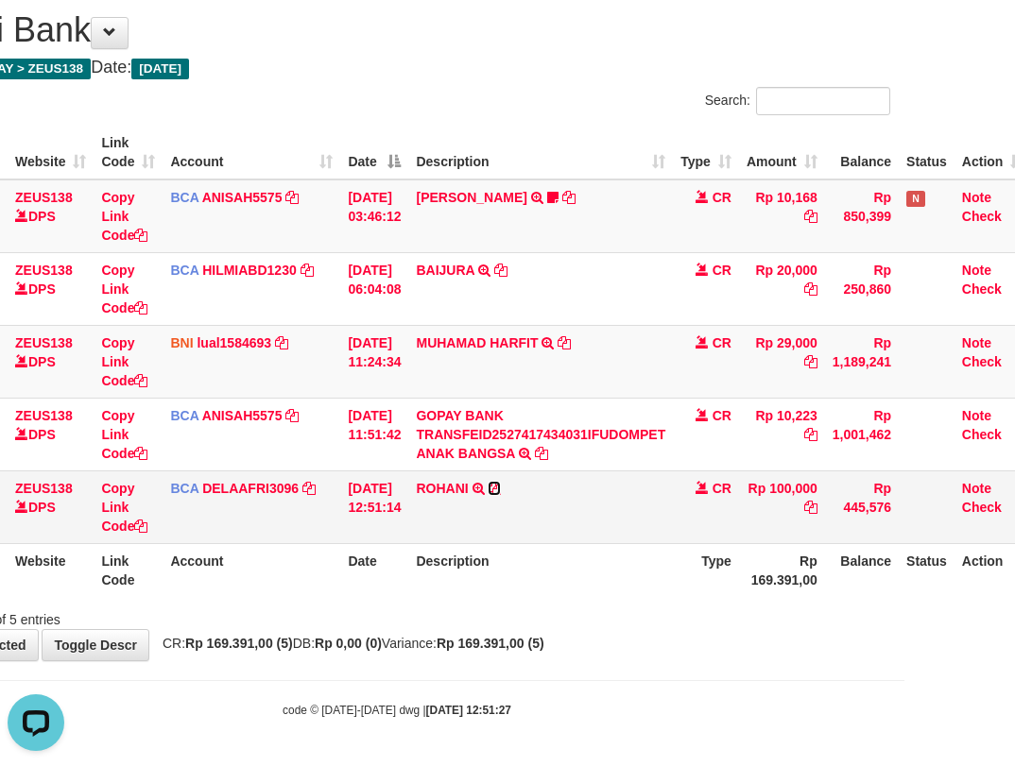
click at [501, 490] on icon at bounding box center [494, 488] width 13 height 13
drag, startPoint x: 505, startPoint y: 490, endPoint x: 543, endPoint y: 476, distance: 40.9
click at [501, 487] on icon at bounding box center [494, 488] width 13 height 13
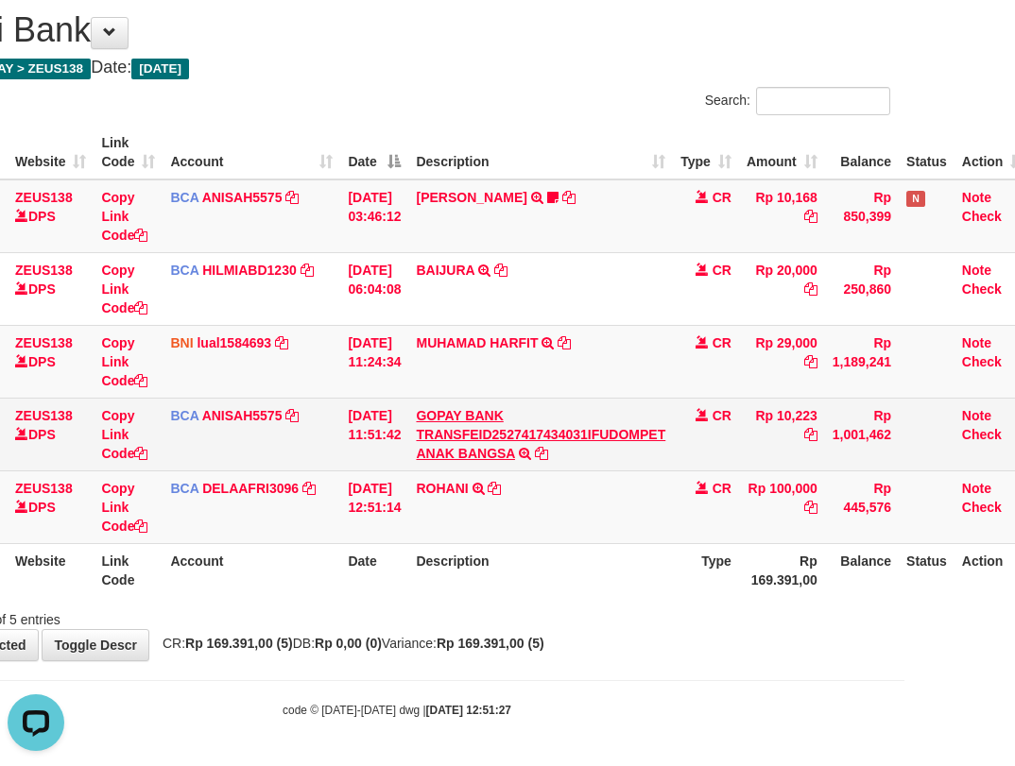
click at [499, 409] on tbody "49 ZEUS138 DPS Copy Link Code BCA ANISAH5575 DPS ANISAH mutasi_20251001_3827 | …" at bounding box center [467, 362] width 1127 height 365
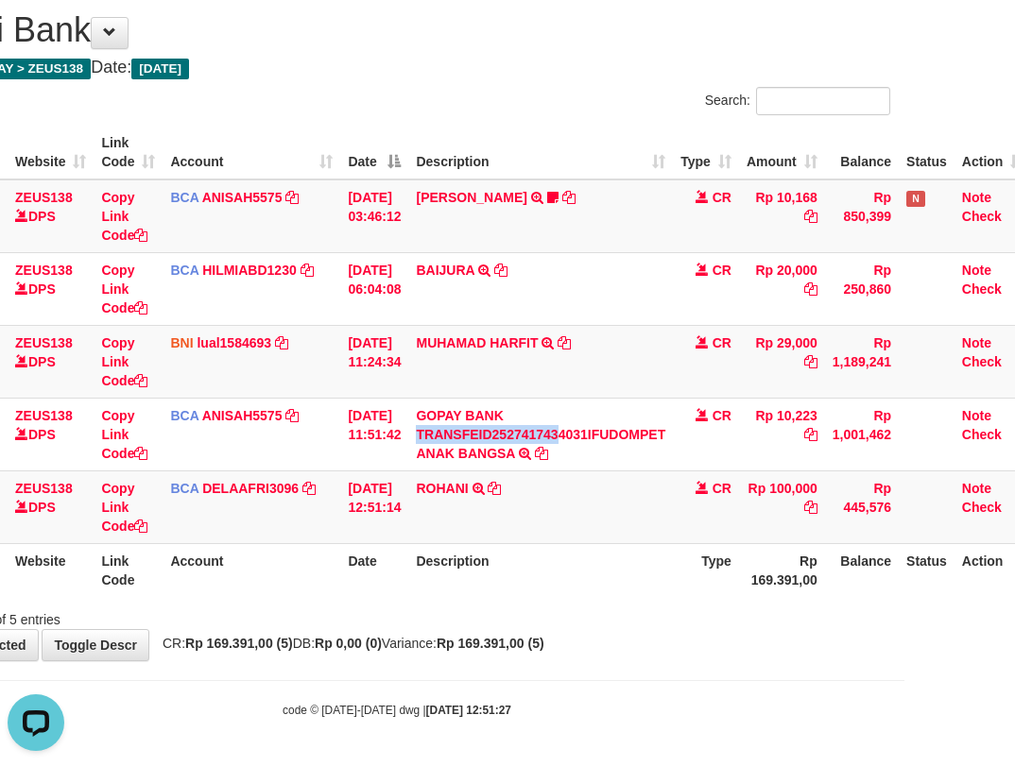
drag, startPoint x: 554, startPoint y: 429, endPoint x: 1025, endPoint y: 326, distance: 482.7
click at [713, 417] on tr "88 ZEUS138 DPS Copy Link Code BCA ANISAH5575 DPS ANISAH mutasi_20251001_3827 | …" at bounding box center [467, 434] width 1127 height 73
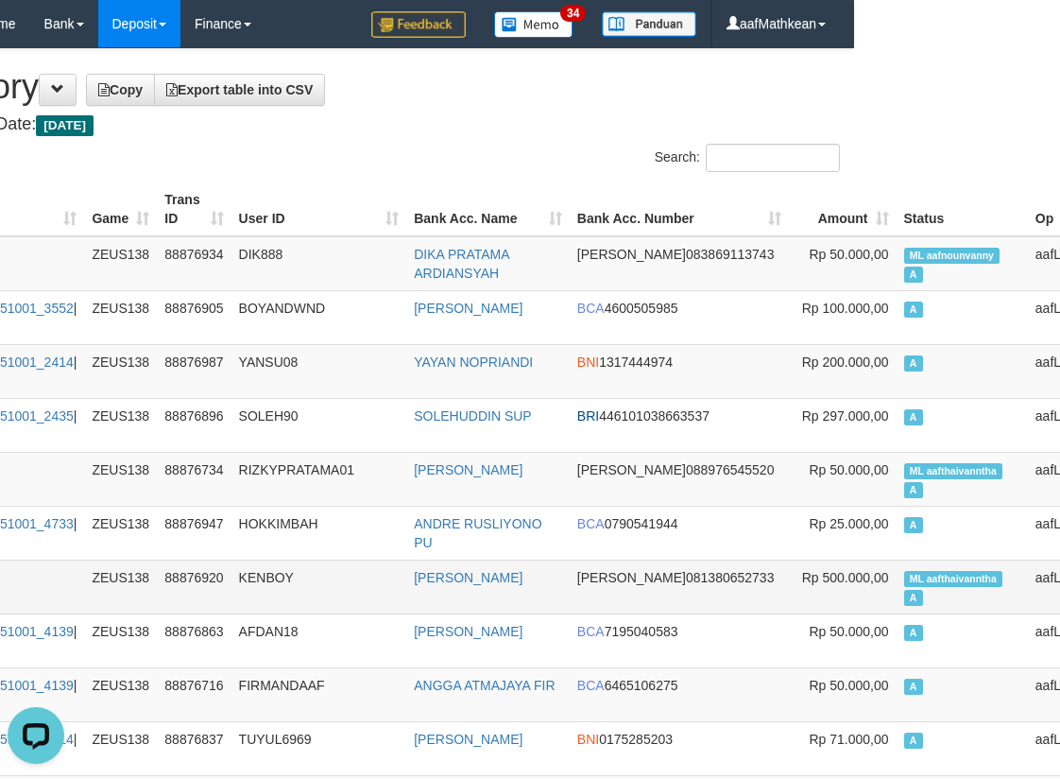
click at [904, 576] on span "ML aafthaivanntha" at bounding box center [953, 579] width 99 height 16
click at [904, 577] on span "ML aafthaivanntha" at bounding box center [953, 579] width 99 height 16
copy span "aafthaivanntha"
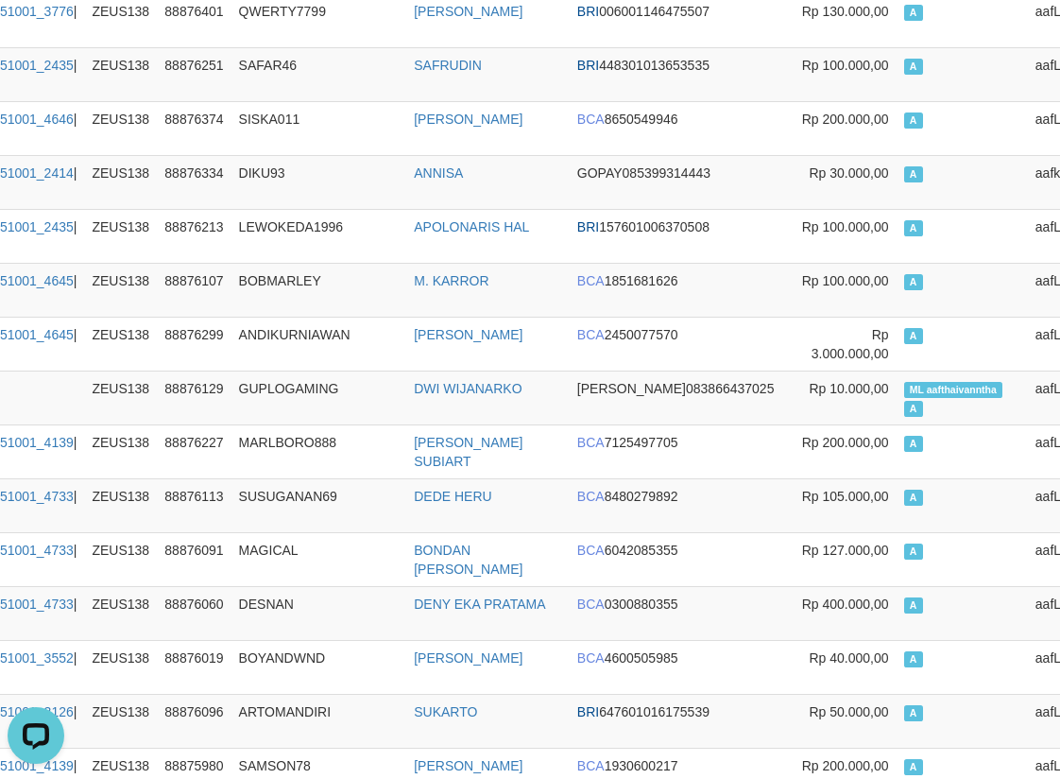
scroll to position [81, 206]
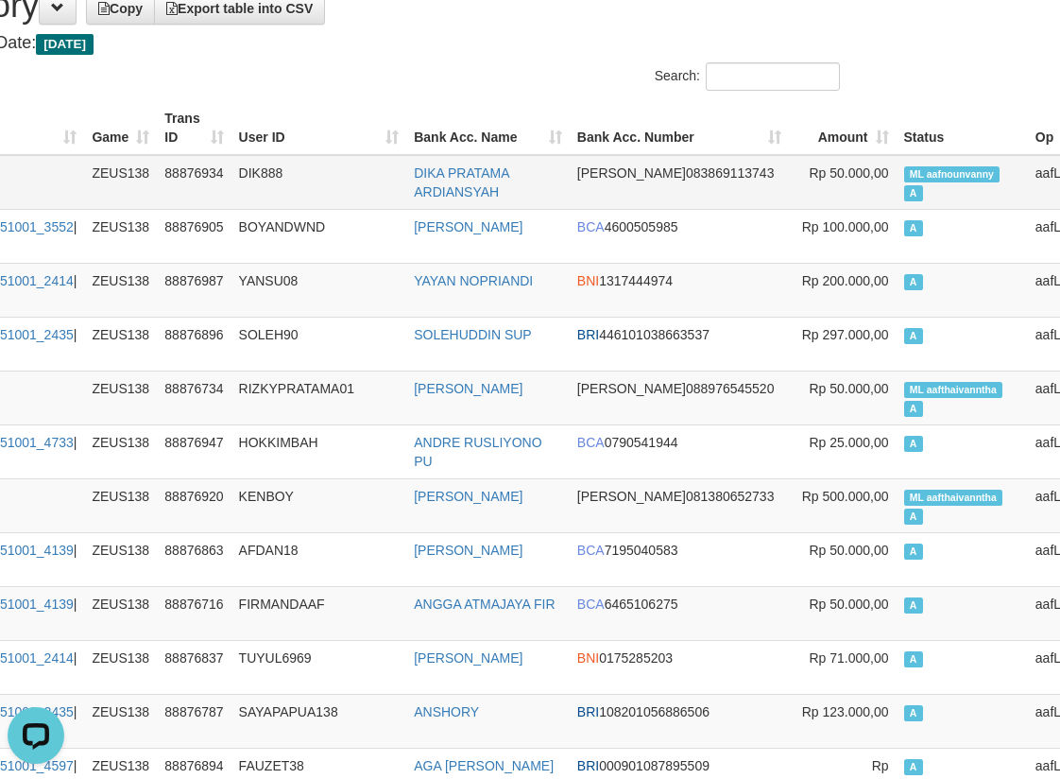
click at [904, 175] on span "ML aafnounvanny" at bounding box center [952, 174] width 96 height 16
copy td "aafnounvanny"
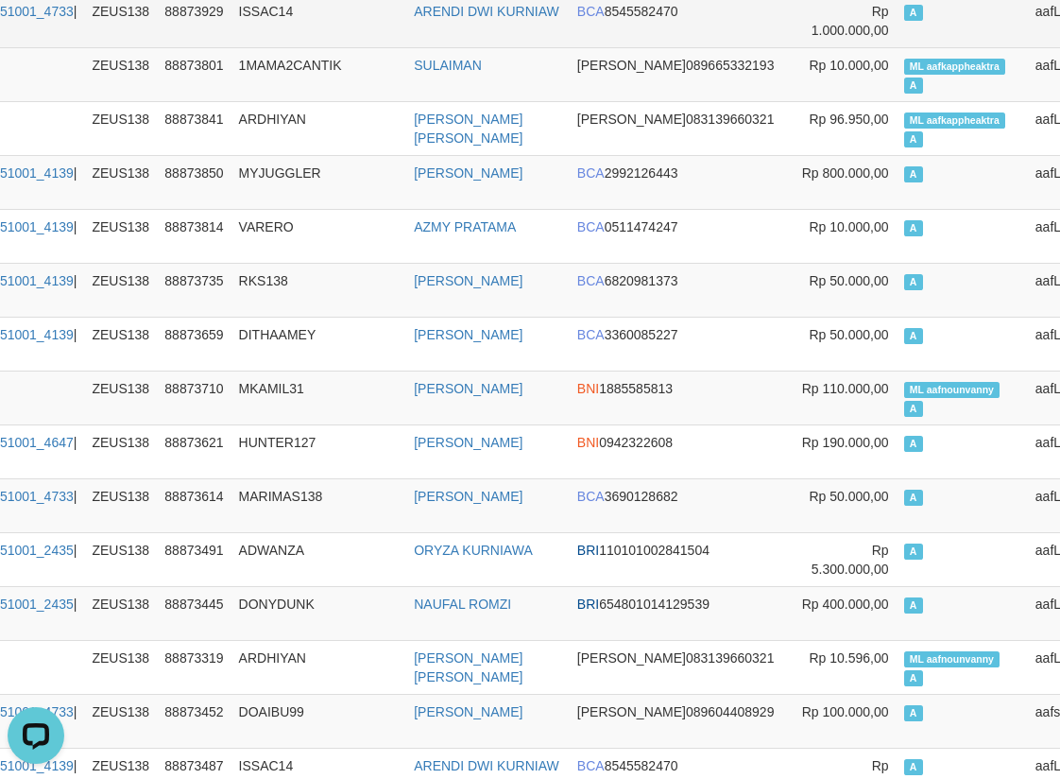
drag, startPoint x: 224, startPoint y: 314, endPoint x: 56, endPoint y: 1, distance: 355.2
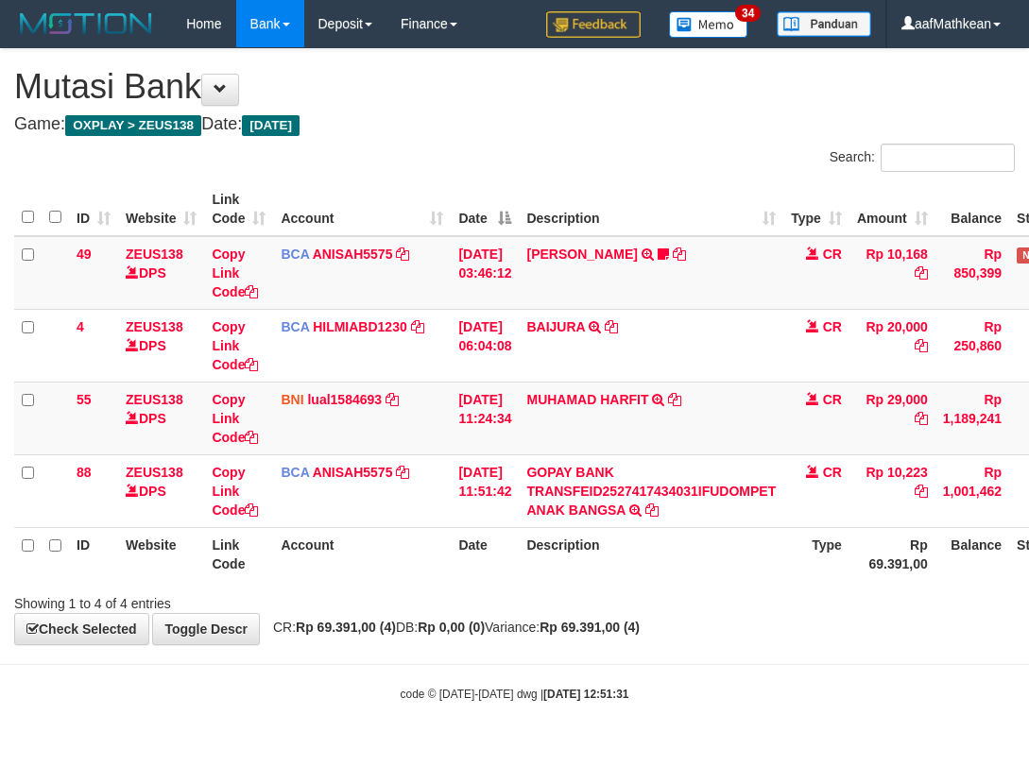
scroll to position [0, 111]
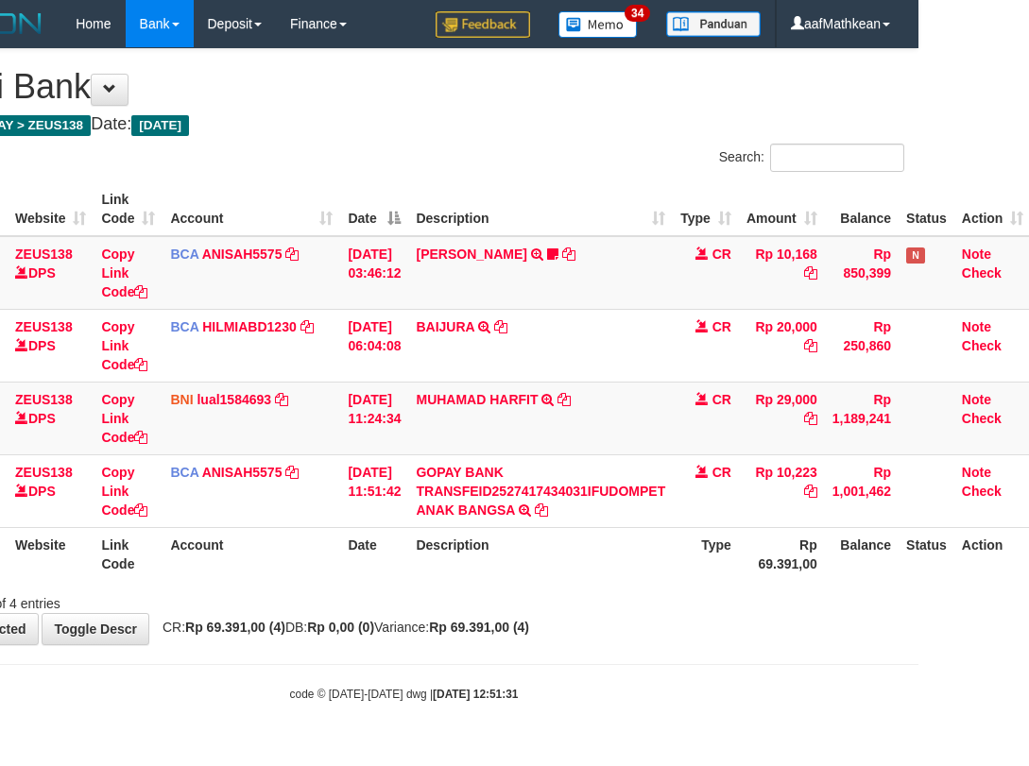
click at [539, 663] on body "Toggle navigation Home Bank Account List Load By Website Group [OXPLAY] ZEUS138…" at bounding box center [403, 375] width 1029 height 750
drag, startPoint x: 886, startPoint y: 652, endPoint x: 1206, endPoint y: 629, distance: 321.2
click at [919, 629] on html "Toggle navigation Home Bank Account List Load By Website Group [OXPLAY] ZEUS138…" at bounding box center [403, 375] width 1029 height 750
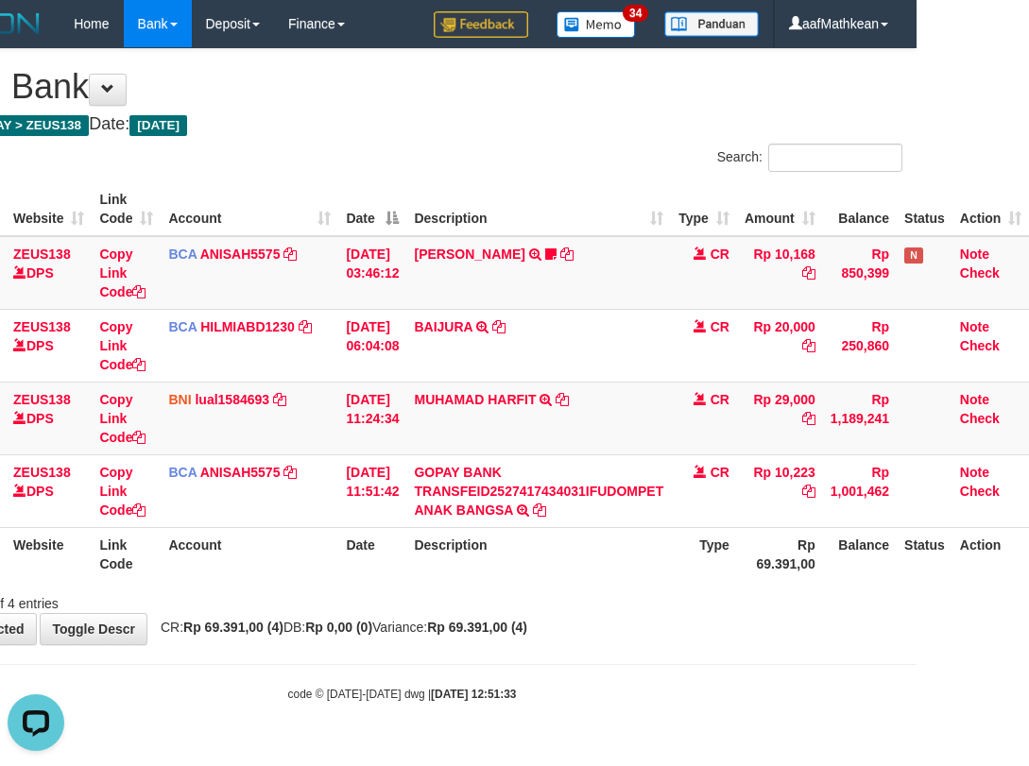
click at [314, 559] on th "Account" at bounding box center [250, 554] width 178 height 54
click at [530, 565] on tr "ID Website Link Code Account Date Description Type Rp 69.391,00 Balance Status …" at bounding box center [465, 554] width 1127 height 54
drag, startPoint x: 519, startPoint y: 565, endPoint x: 561, endPoint y: 602, distance: 56.3
click at [555, 596] on div "Search: ID Website Link Code Account Date Description Type Amount Balance Statu…" at bounding box center [402, 379] width 1001 height 470
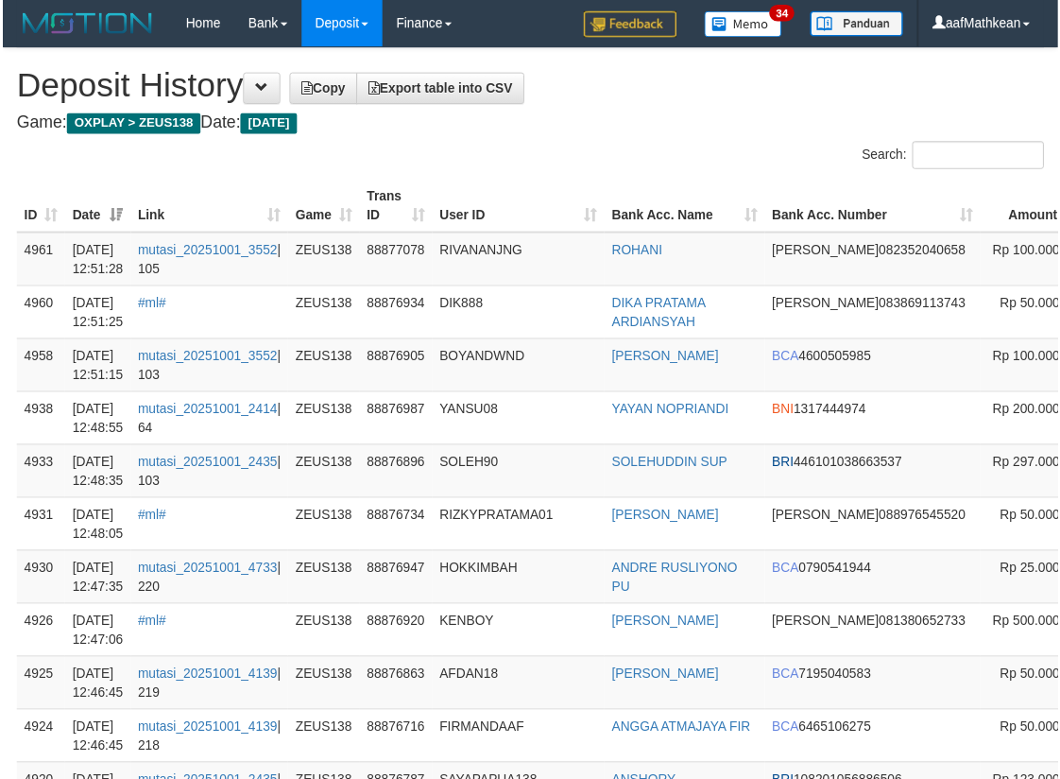
scroll to position [9023, 206]
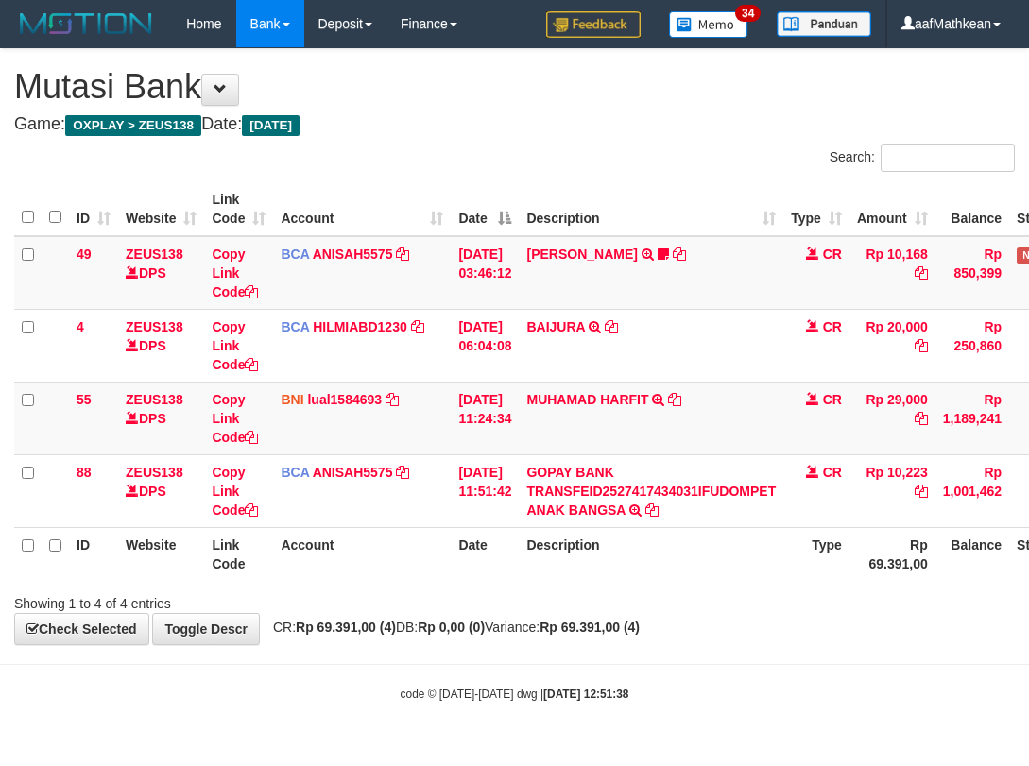
scroll to position [0, 126]
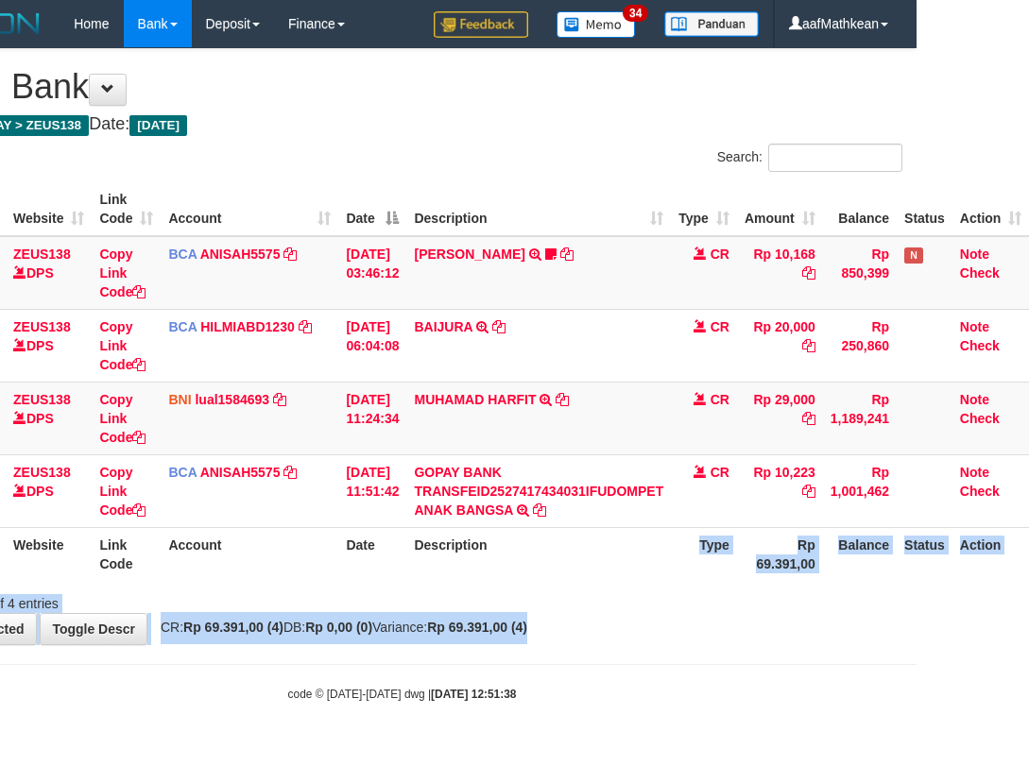
click at [917, 638] on html "Toggle navigation Home Bank Account List Load By Website Group [OXPLAY] ZEUS138…" at bounding box center [402, 375] width 1029 height 750
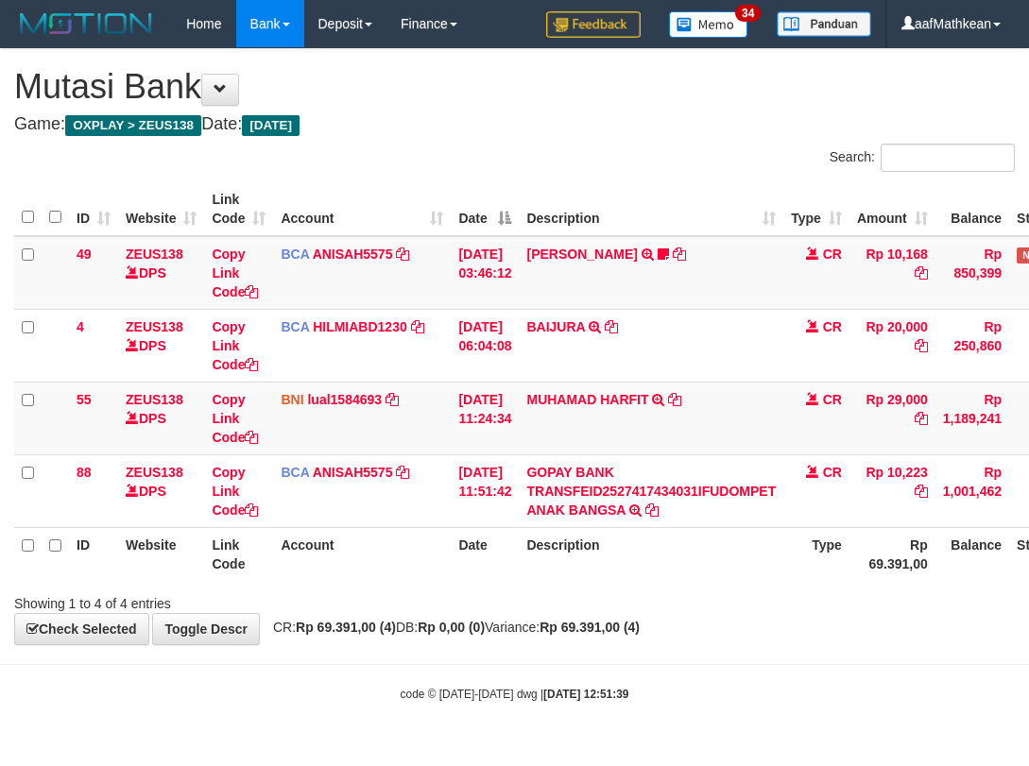
scroll to position [0, 126]
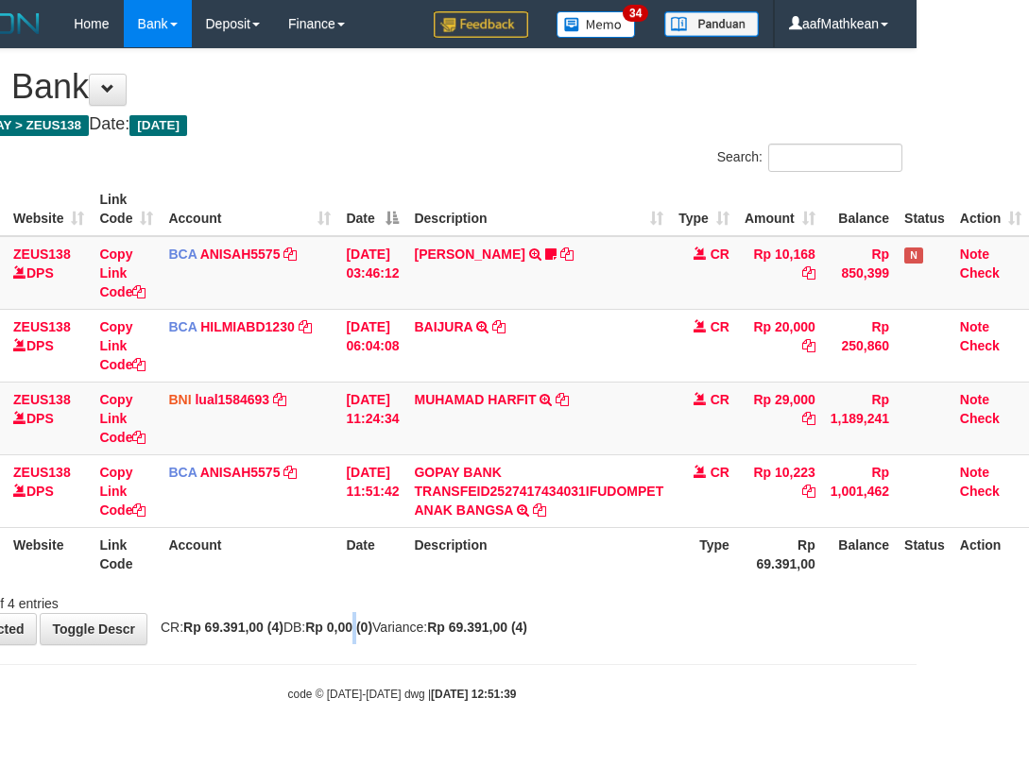
click at [372, 623] on strong "Rp 0,00 (0)" at bounding box center [338, 627] width 67 height 15
drag, startPoint x: 408, startPoint y: 622, endPoint x: 476, endPoint y: 628, distance: 68.4
click at [416, 624] on span "CR: Rp 69.391,00 (4) DB: Rp 0,00 (0) Variance: Rp 69.391,00 (4)" at bounding box center [339, 627] width 376 height 15
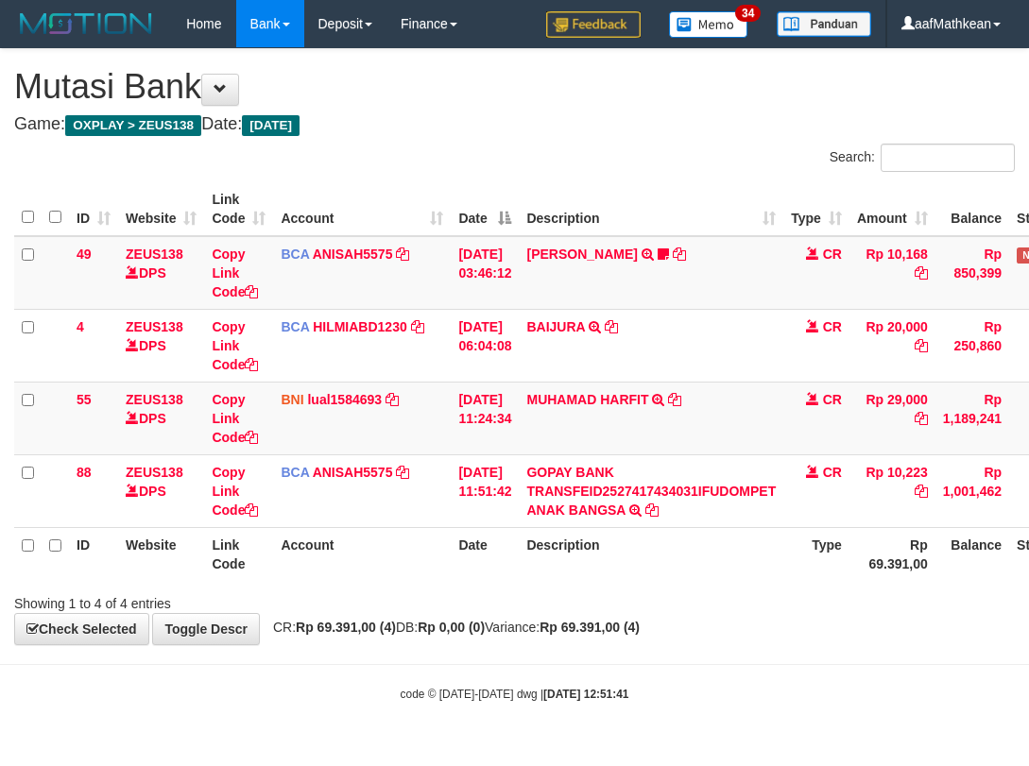
scroll to position [0, 126]
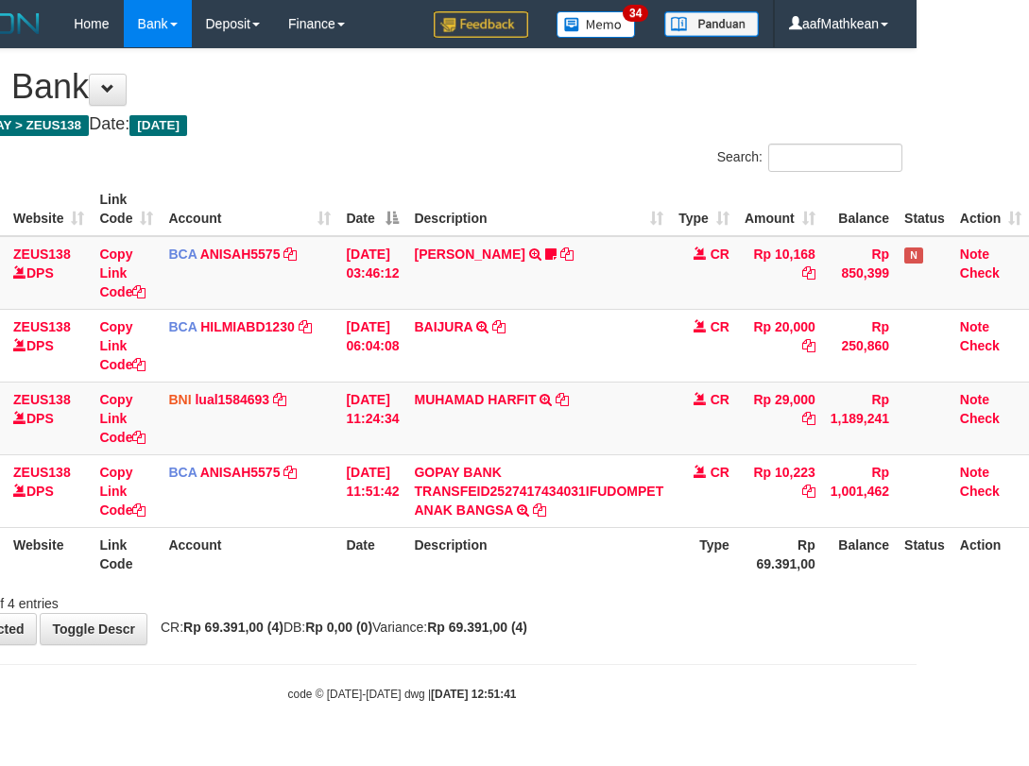
click at [648, 616] on div "**********" at bounding box center [402, 346] width 1029 height 595
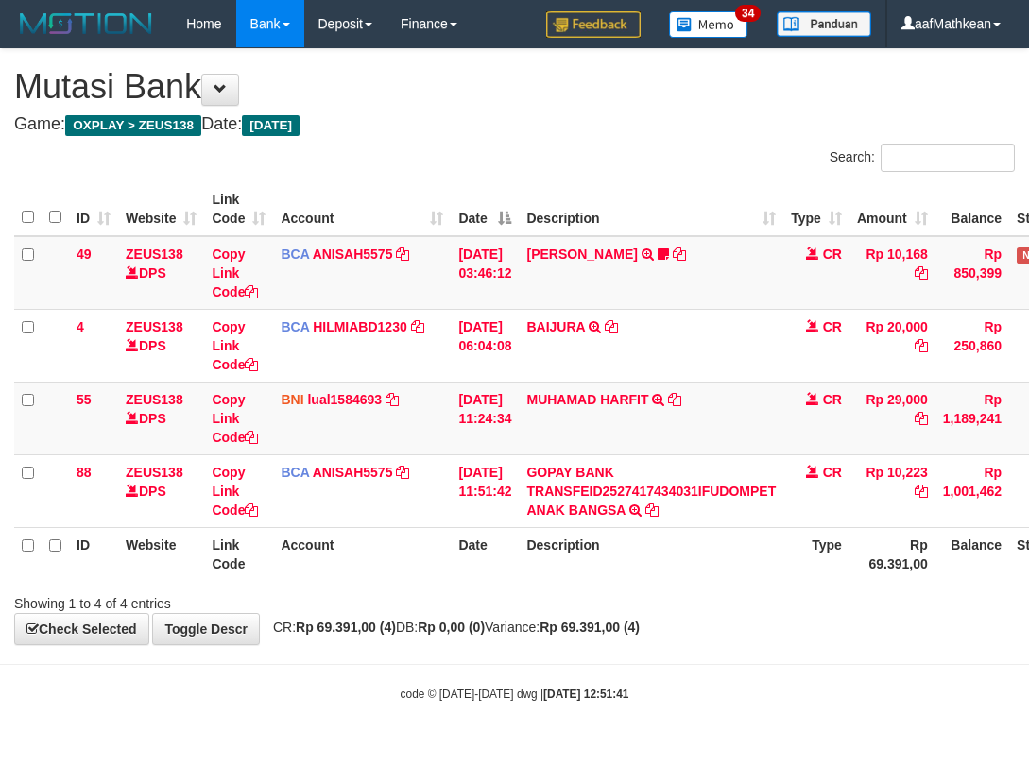
scroll to position [0, 126]
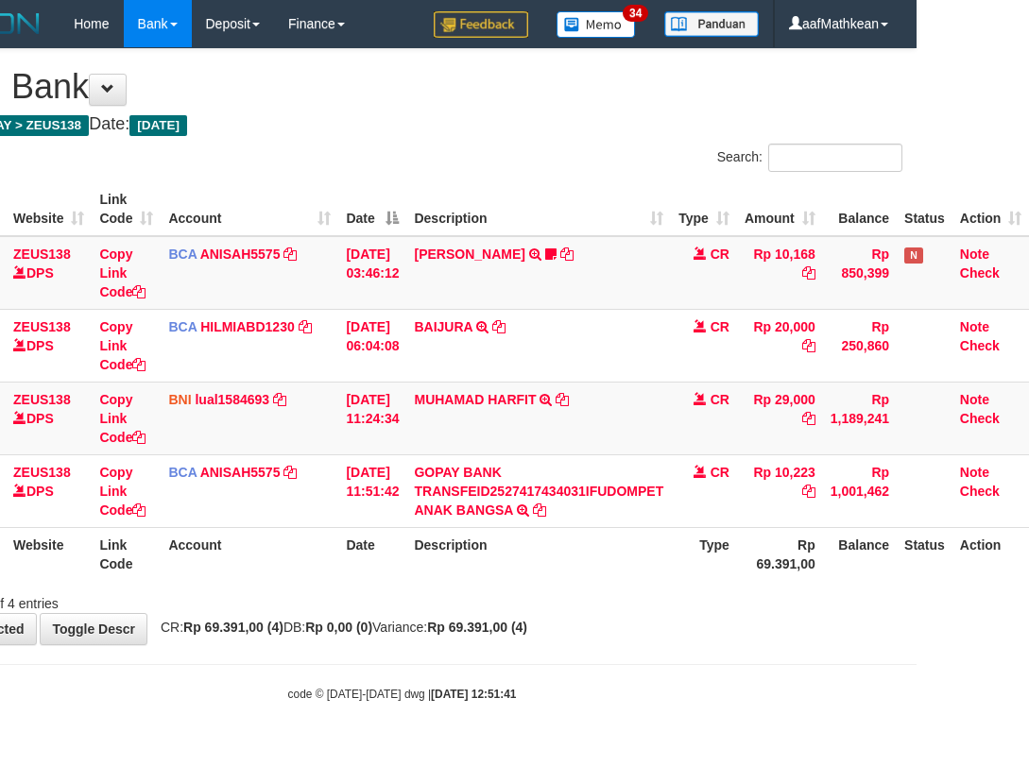
drag, startPoint x: 733, startPoint y: 625, endPoint x: 1184, endPoint y: 603, distance: 451.3
click at [917, 603] on html "Toggle navigation Home Bank Account List Load By Website Group [OXPLAY] ZEUS138…" at bounding box center [402, 375] width 1029 height 750
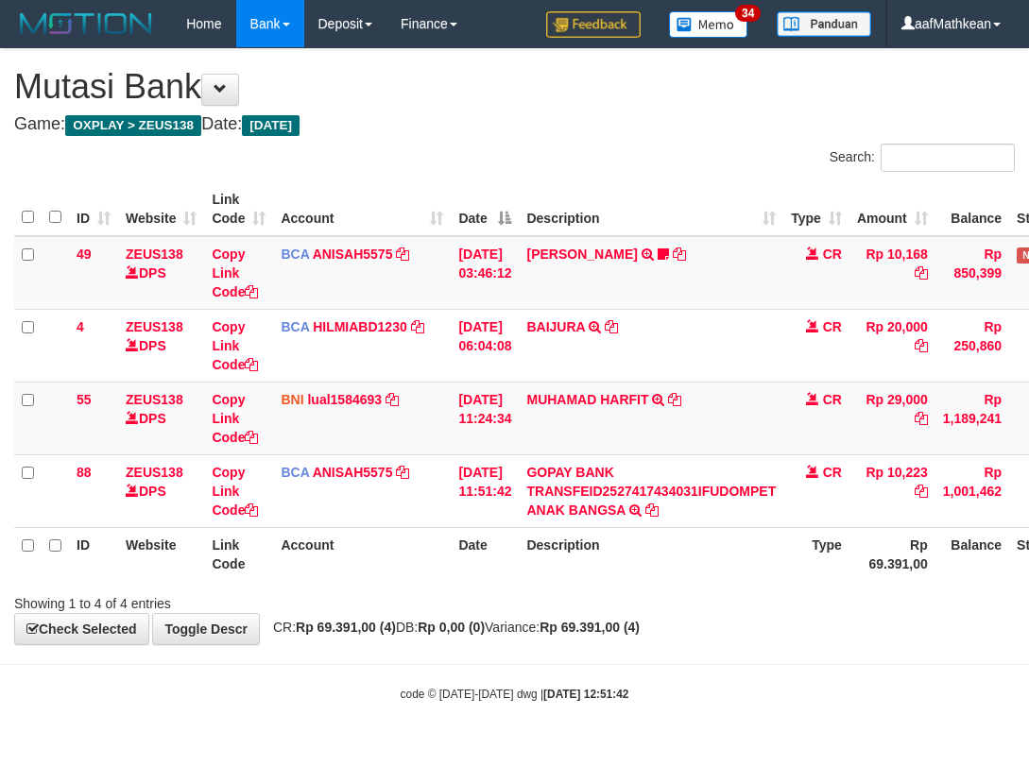
scroll to position [0, 126]
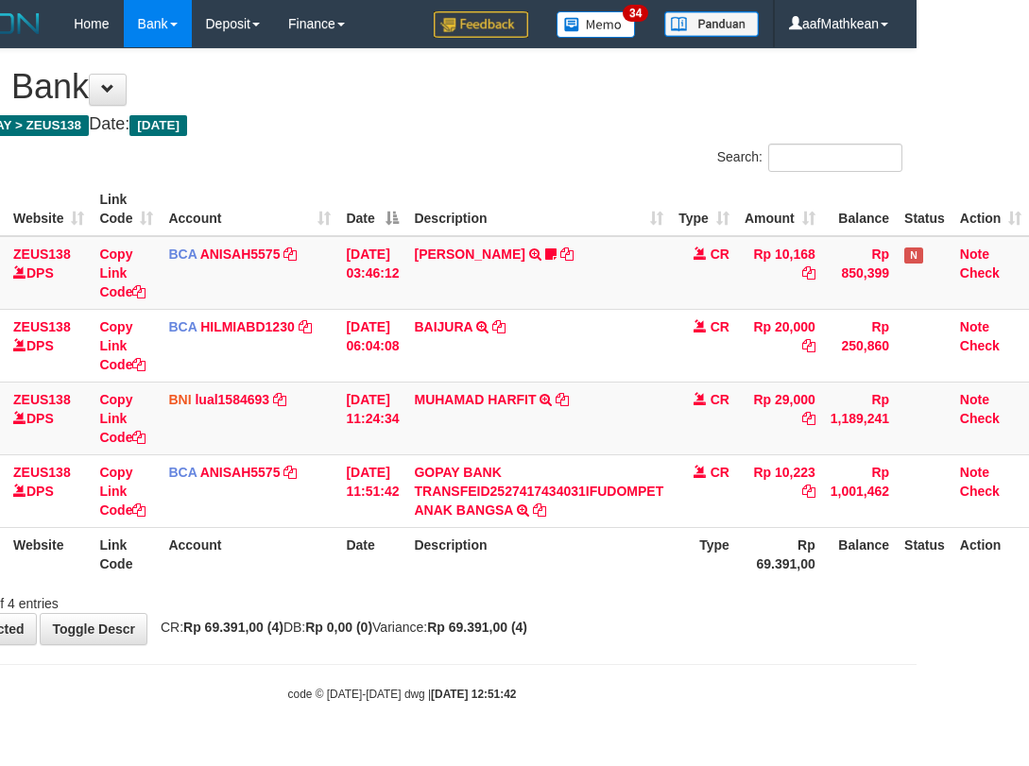
drag, startPoint x: 630, startPoint y: 606, endPoint x: 636, endPoint y: 614, distance: 10.2
click at [634, 611] on div "Showing 1 to 4 of 4 entries" at bounding box center [402, 600] width 1029 height 26
drag, startPoint x: 636, startPoint y: 614, endPoint x: 663, endPoint y: 628, distance: 30.9
click at [659, 636] on div "**********" at bounding box center [402, 346] width 1029 height 595
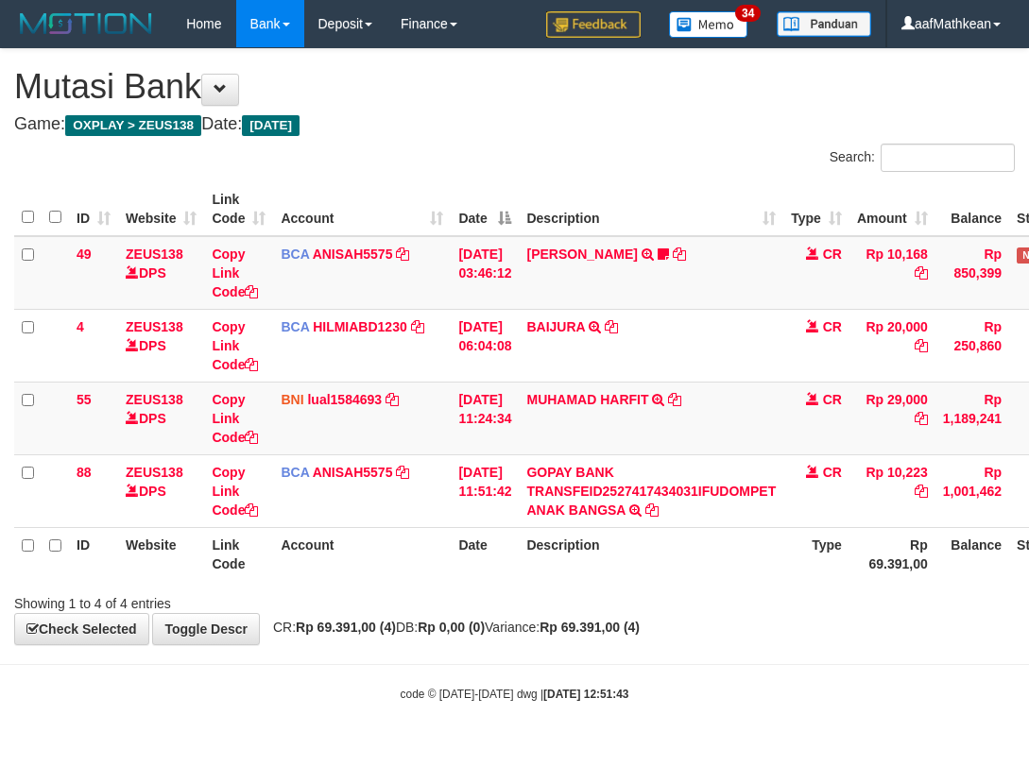
click at [696, 626] on div "**********" at bounding box center [514, 346] width 1029 height 595
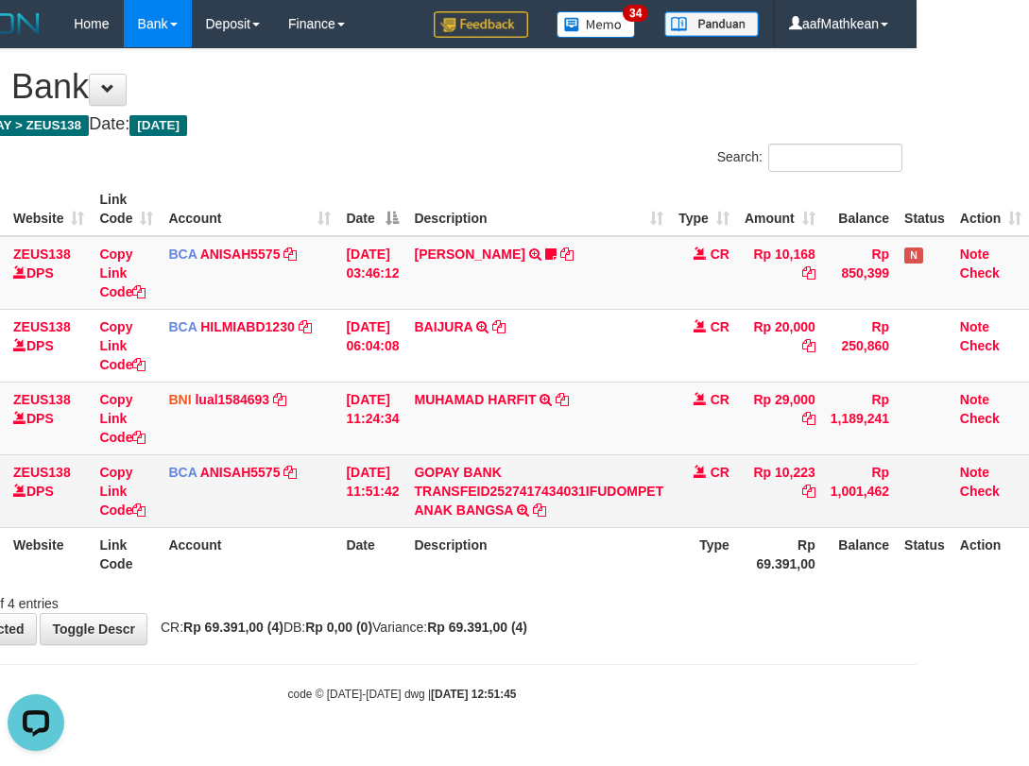
click at [422, 422] on tbody "49 ZEUS138 DPS Copy Link Code BCA ANISAH5575 DPS [PERSON_NAME] mutasi_20251001_…" at bounding box center [465, 382] width 1127 height 292
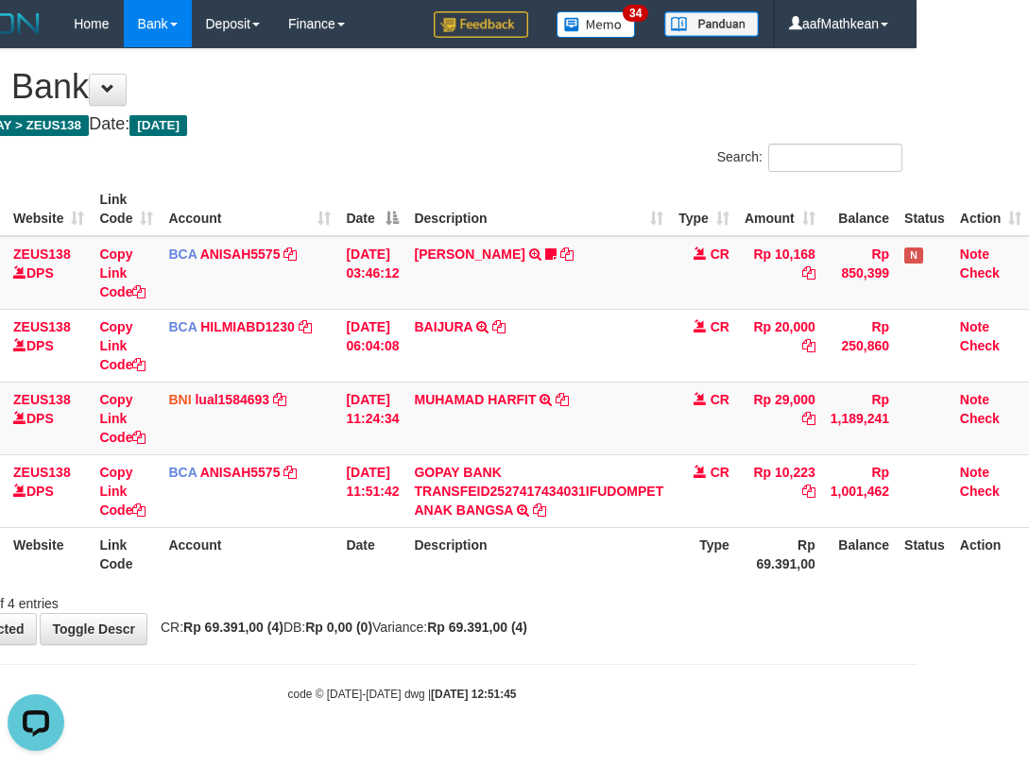
click at [596, 634] on div "**********" at bounding box center [402, 346] width 1029 height 595
click at [589, 619] on div "**********" at bounding box center [402, 346] width 1029 height 595
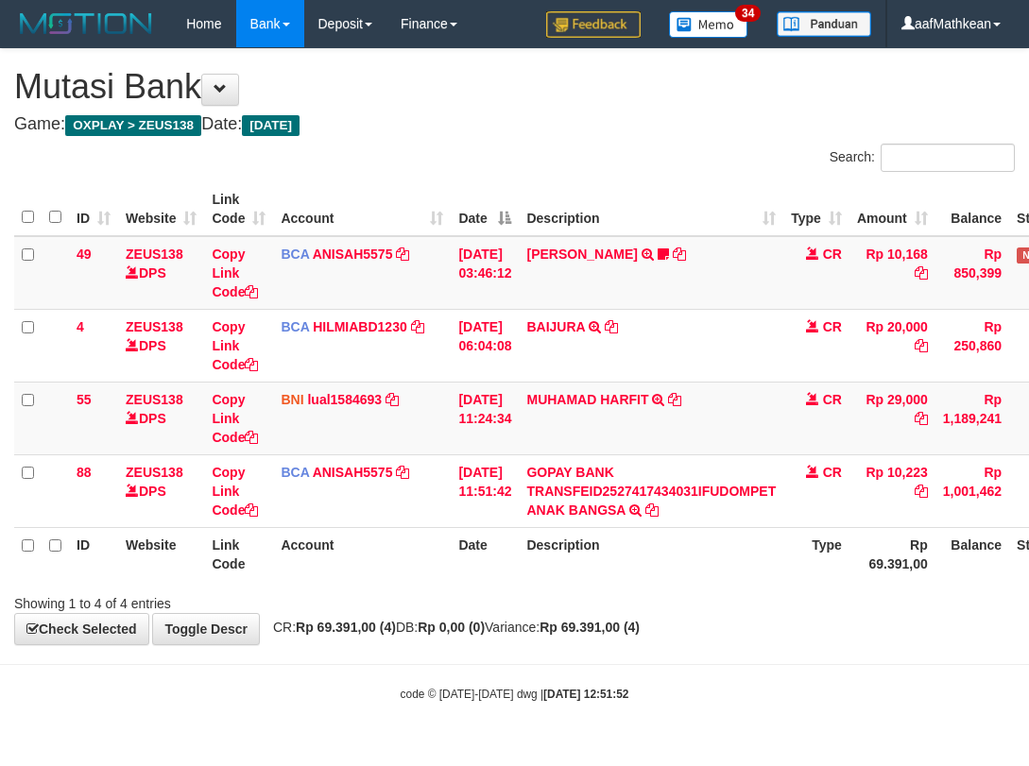
scroll to position [0, 126]
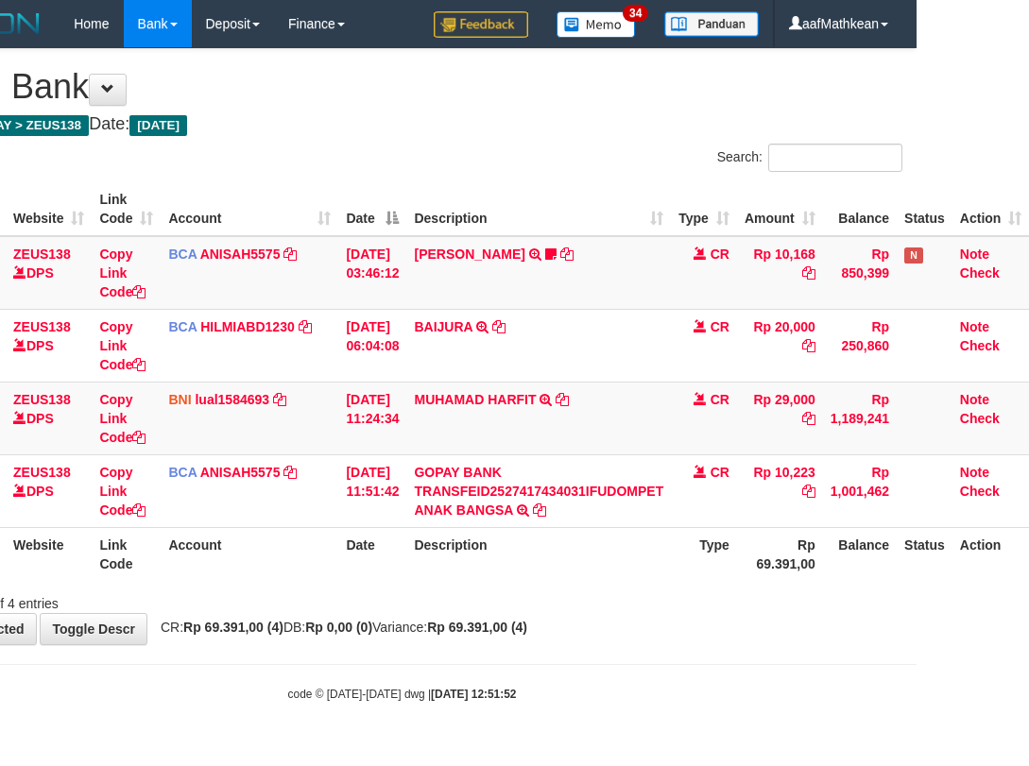
click at [613, 565] on th "Description" at bounding box center [538, 554] width 265 height 54
click at [614, 572] on th "Description" at bounding box center [538, 554] width 265 height 54
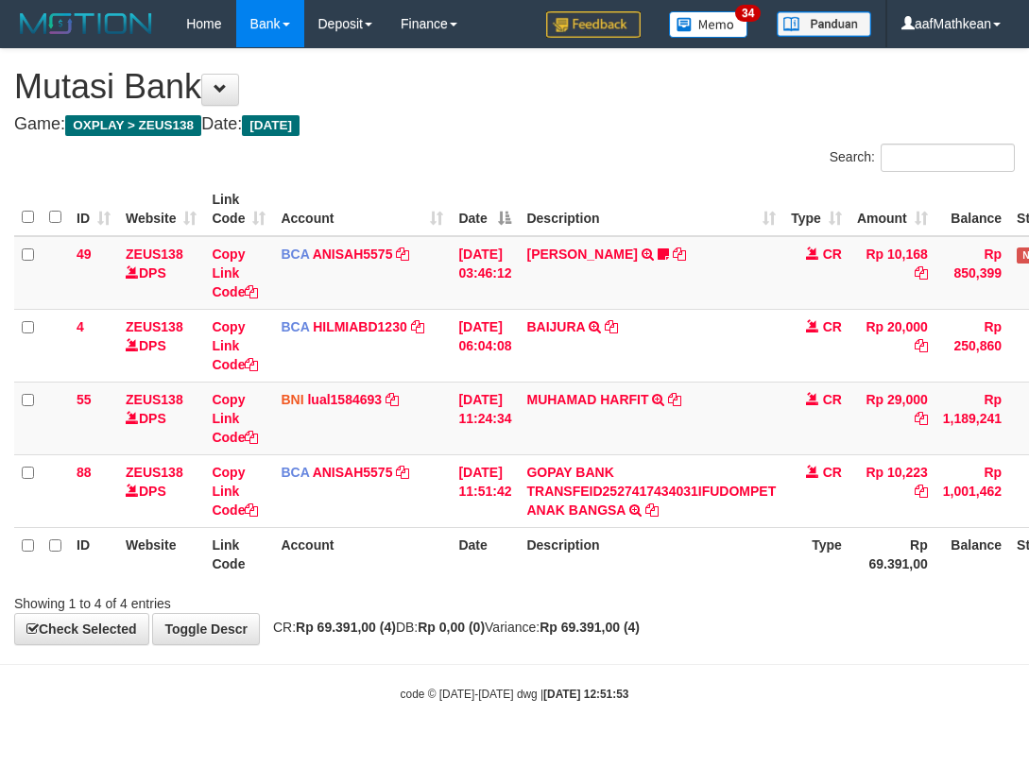
scroll to position [0, 126]
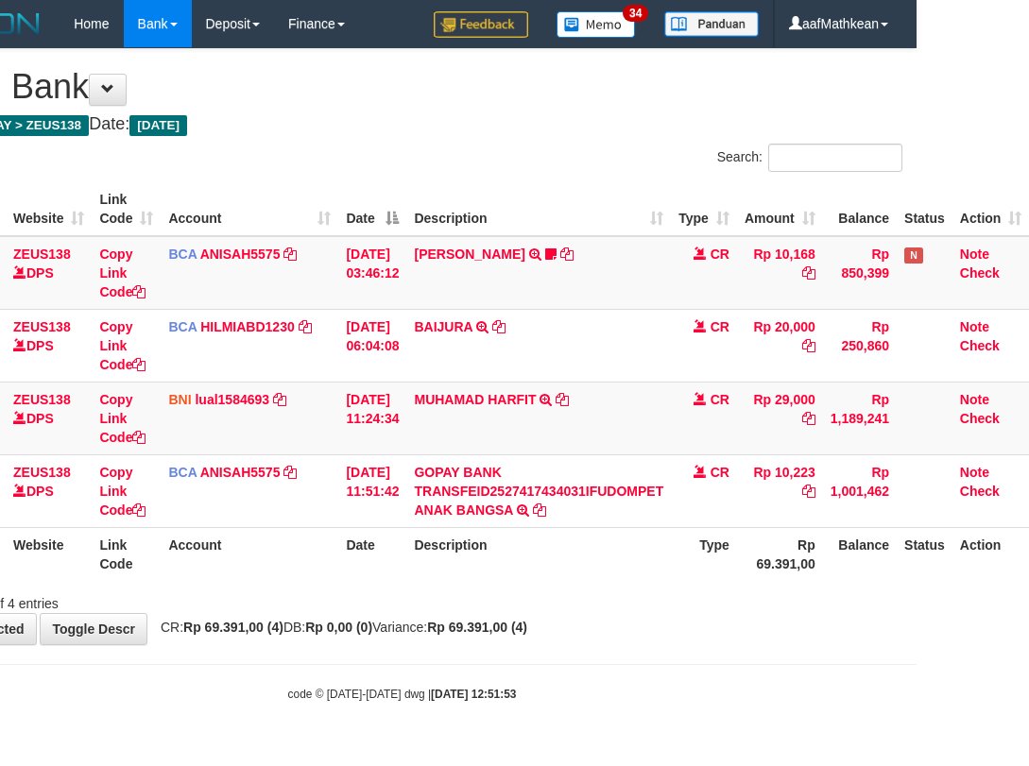
drag, startPoint x: 382, startPoint y: 626, endPoint x: 1014, endPoint y: 675, distance: 634.2
click at [510, 635] on span "CR: Rp 69.391,00 (4) DB: Rp 0,00 (0) Variance: Rp 69.391,00 (4)" at bounding box center [339, 627] width 376 height 15
drag, startPoint x: 407, startPoint y: 581, endPoint x: 511, endPoint y: 606, distance: 106.8
click at [426, 585] on div "ID Website Link Code Account Date Description Type Amount Balance Status Action…" at bounding box center [402, 382] width 1029 height 410
drag, startPoint x: 511, startPoint y: 606, endPoint x: 519, endPoint y: 594, distance: 13.6
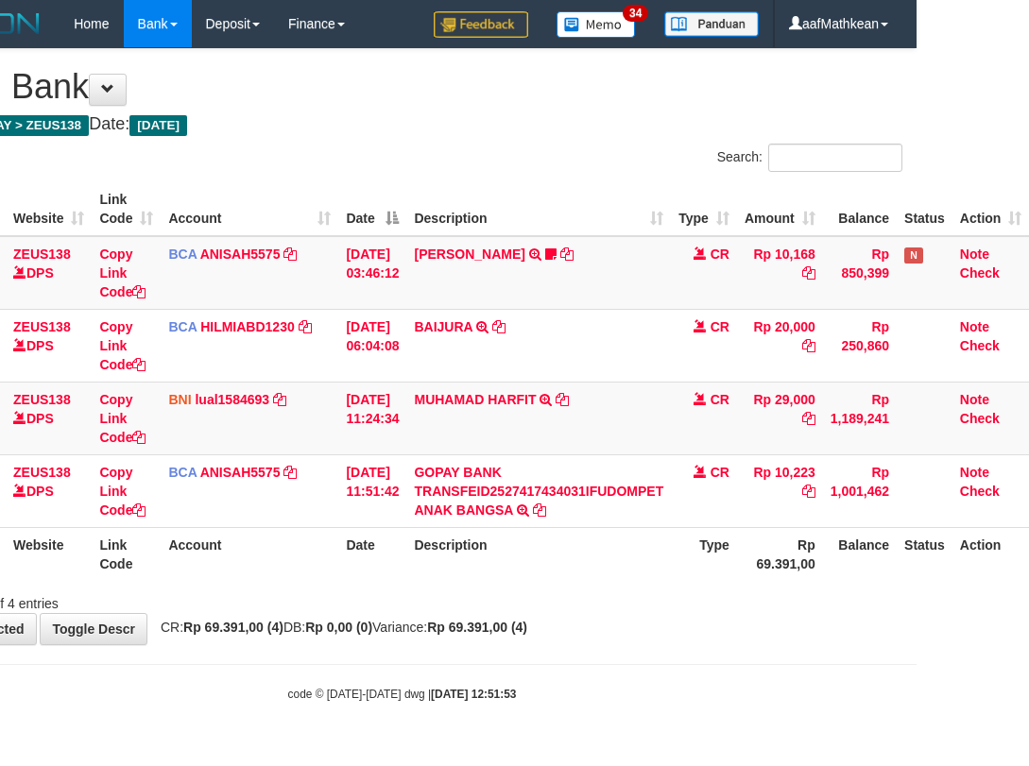
click at [518, 607] on div "Showing 1 to 4 of 4 entries" at bounding box center [402, 600] width 1029 height 26
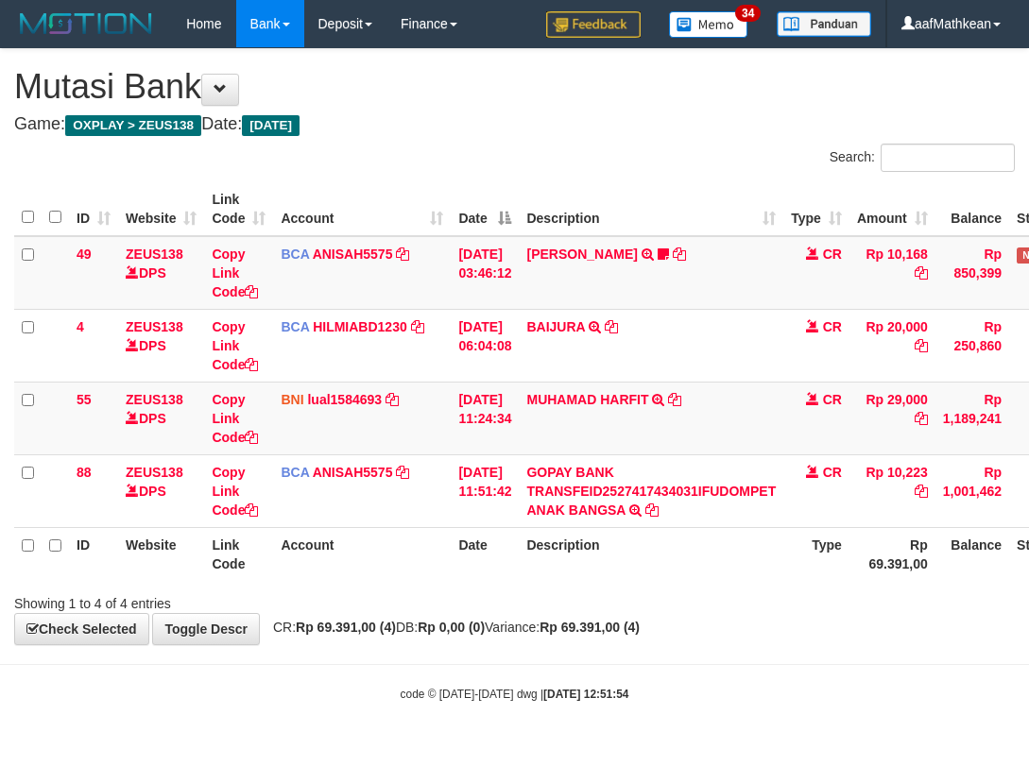
scroll to position [0, 126]
click at [1028, 625] on html "Toggle navigation Home Bank Account List Load By Website Group [OXPLAY] ZEUS138…" at bounding box center [514, 375] width 1029 height 750
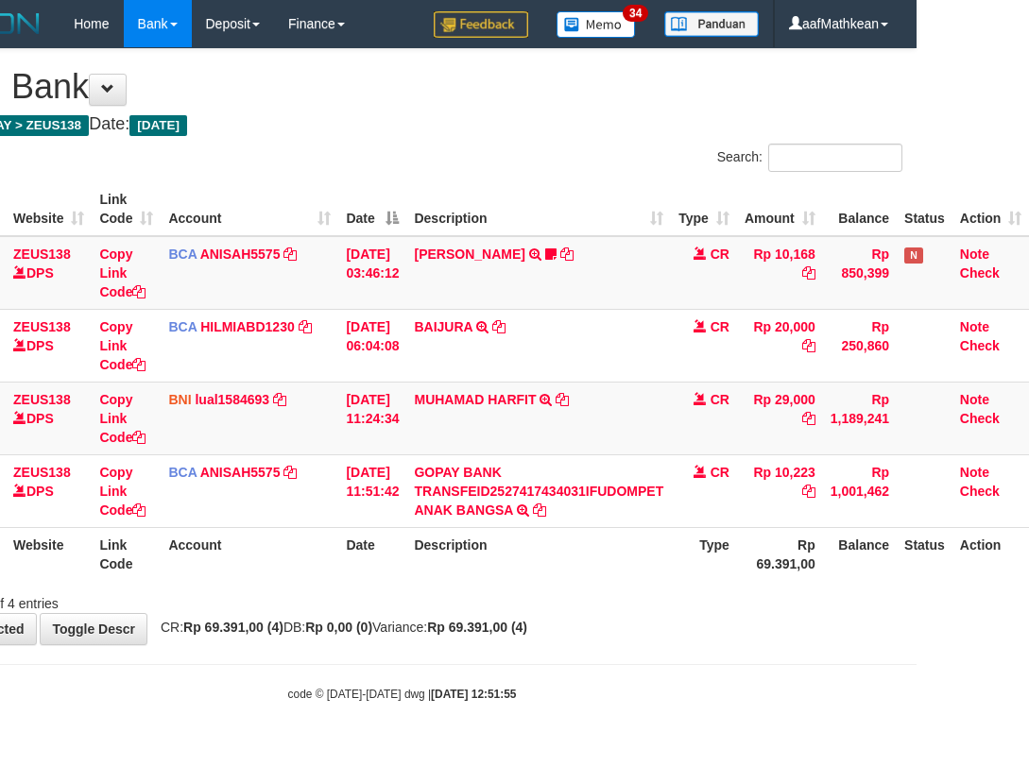
click at [500, 630] on strong "Rp 69.391,00 (4)" at bounding box center [477, 627] width 100 height 15
click at [538, 619] on div "**********" at bounding box center [402, 346] width 1029 height 595
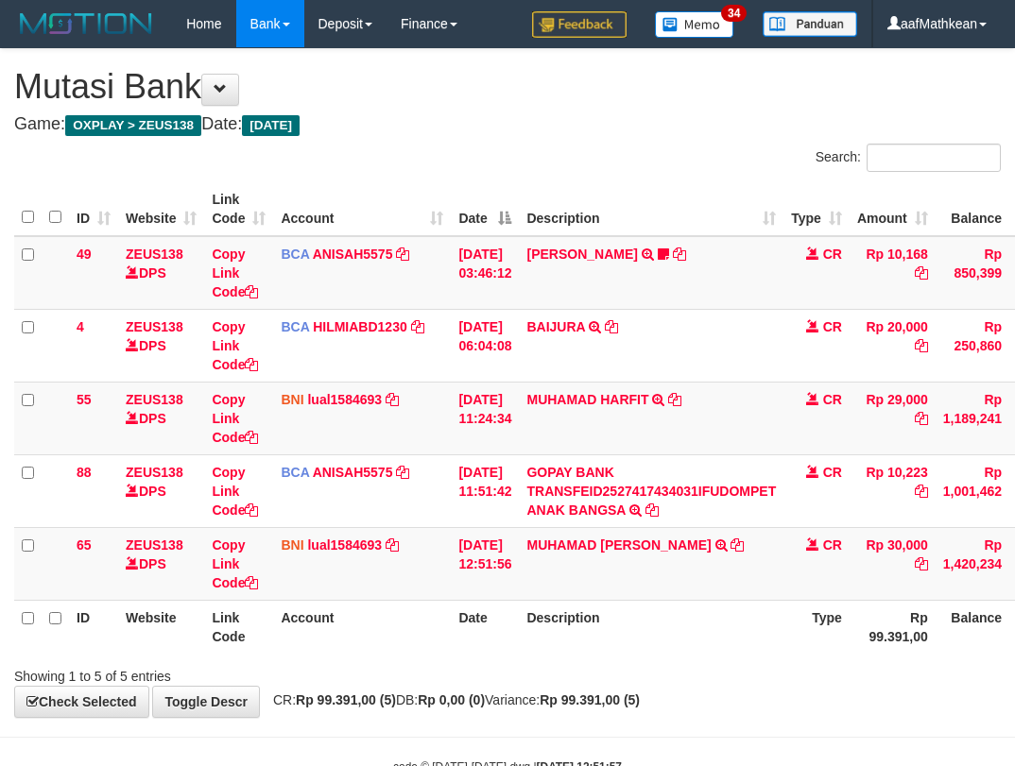
scroll to position [0, 126]
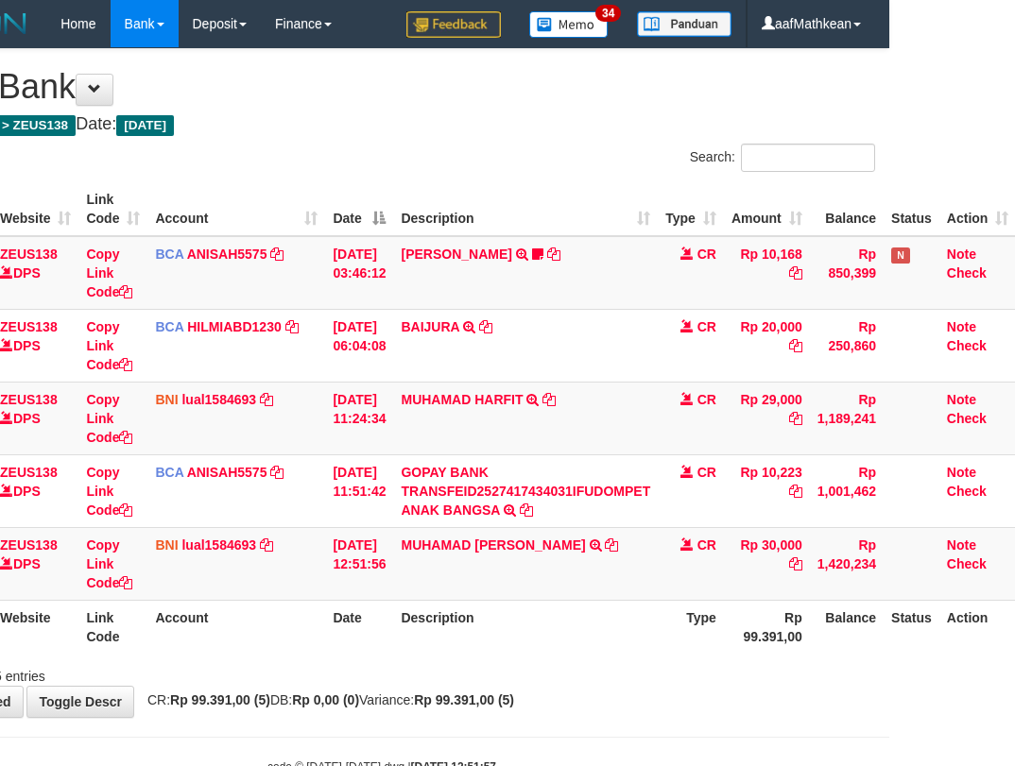
drag, startPoint x: 0, startPoint y: 0, endPoint x: 565, endPoint y: 602, distance: 825.7
click at [565, 602] on th "Description" at bounding box center [525, 627] width 265 height 54
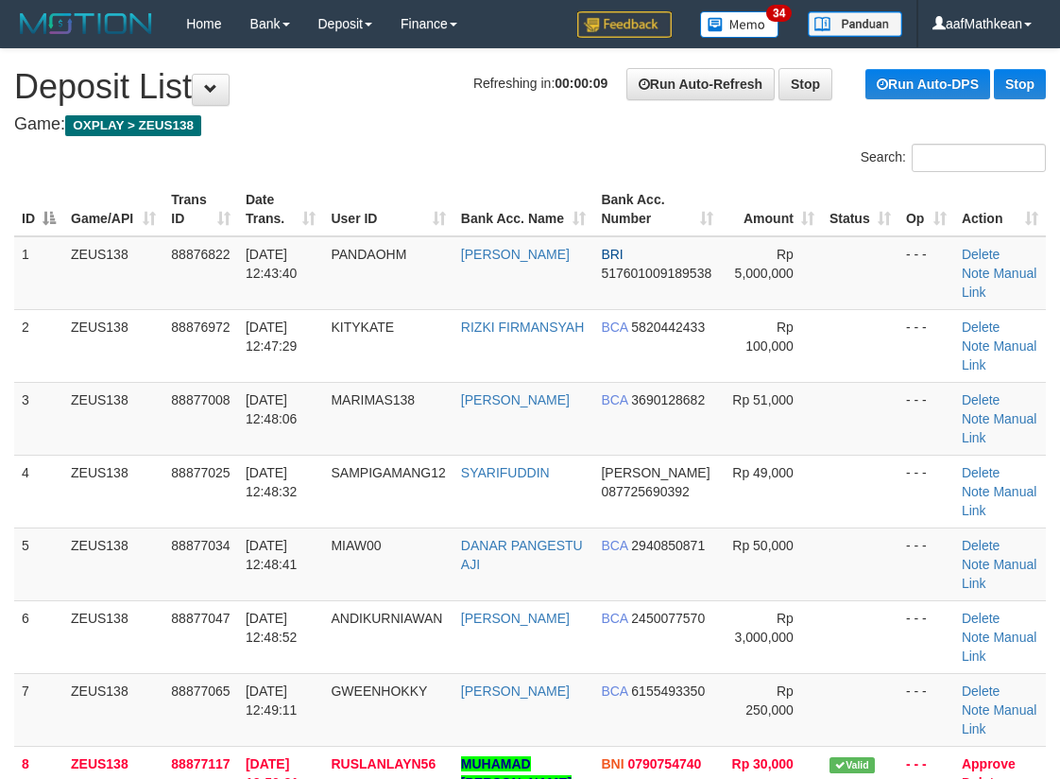
click at [235, 222] on table "ID Game/API Trans ID Date Trans. User ID Bank Acc. Name Bank Acc. Number Amount…" at bounding box center [530, 563] width 1032 height 763
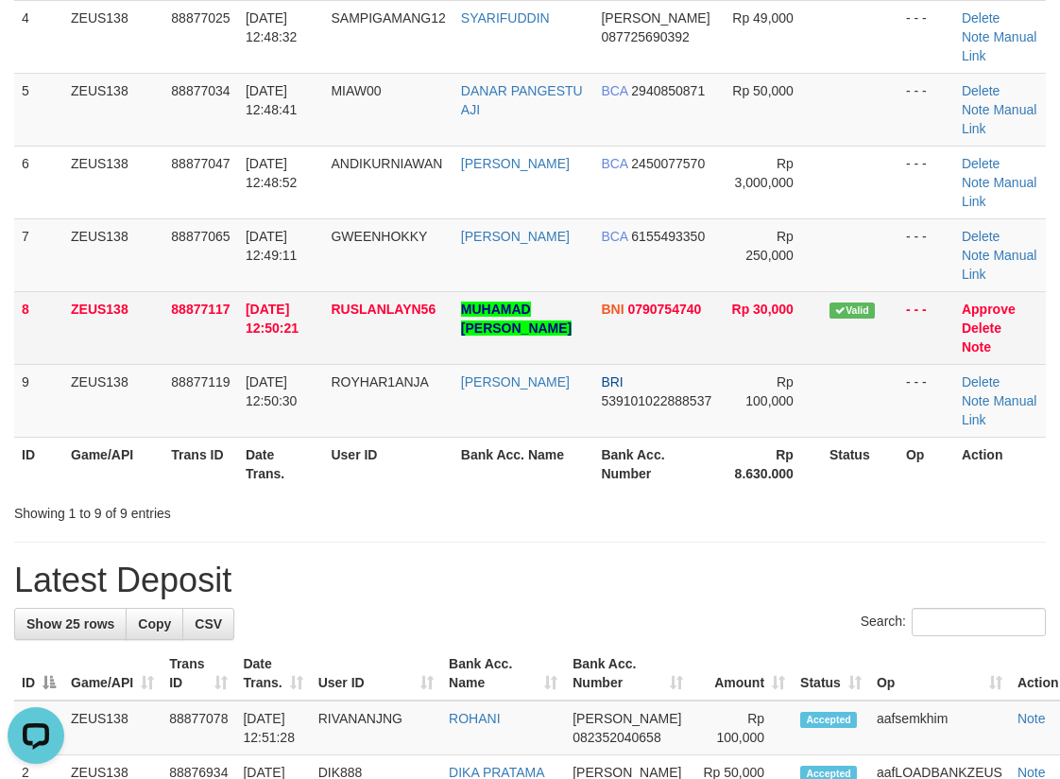
scroll to position [578, 0]
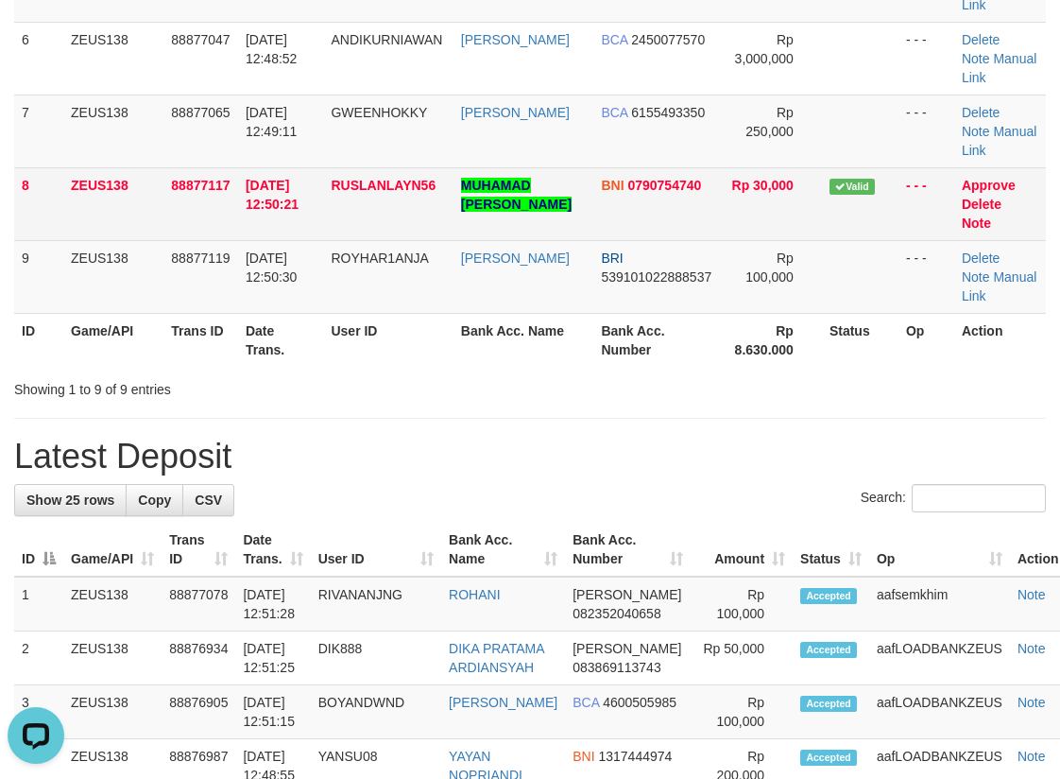
click at [403, 193] on td "RUSLANLAYN56" at bounding box center [387, 203] width 129 height 73
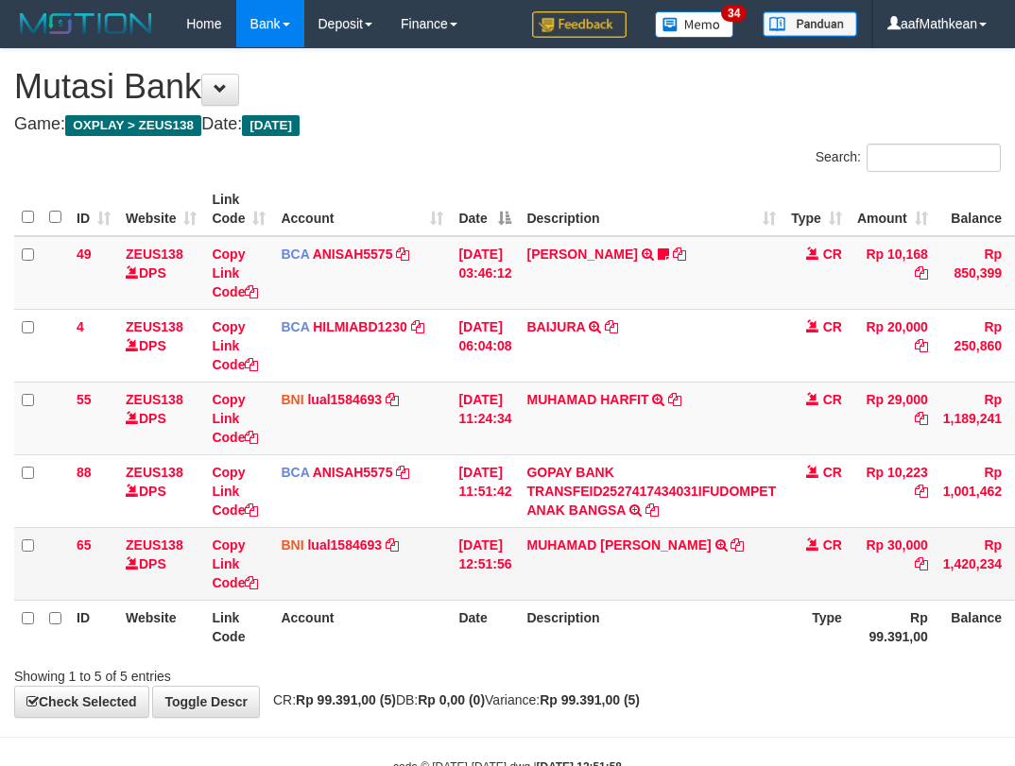
scroll to position [0, 126]
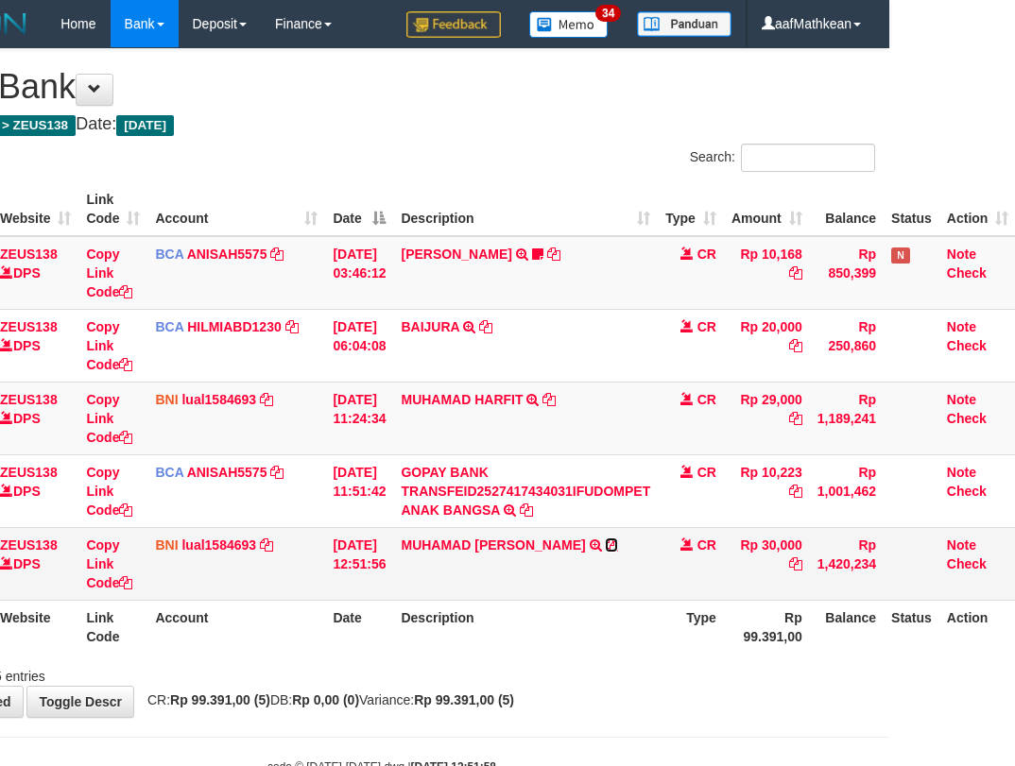
click at [611, 543] on icon at bounding box center [611, 545] width 13 height 13
click at [362, 613] on table "ID Website Link Code Account Date Description Type Amount Balance Status Action…" at bounding box center [451, 418] width 1127 height 472
drag, startPoint x: 450, startPoint y: 612, endPoint x: 1021, endPoint y: 342, distance: 631.6
click at [524, 579] on table "ID Website Link Code Account Date Description Type Amount Balance Status Action…" at bounding box center [451, 418] width 1127 height 472
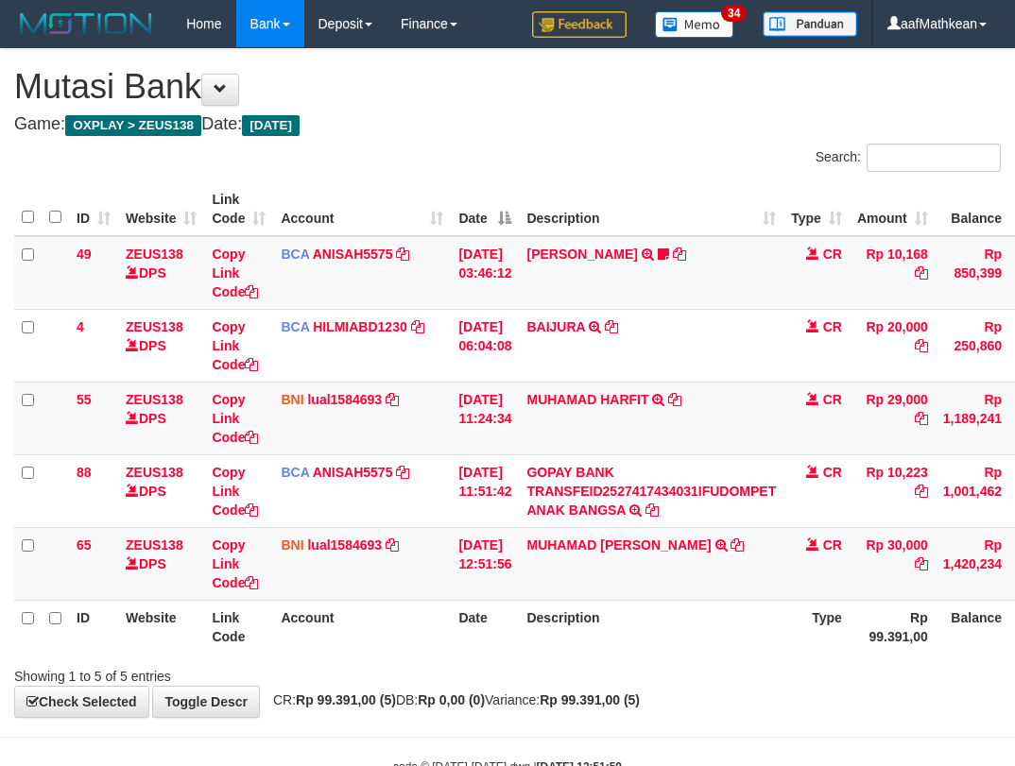
scroll to position [0, 126]
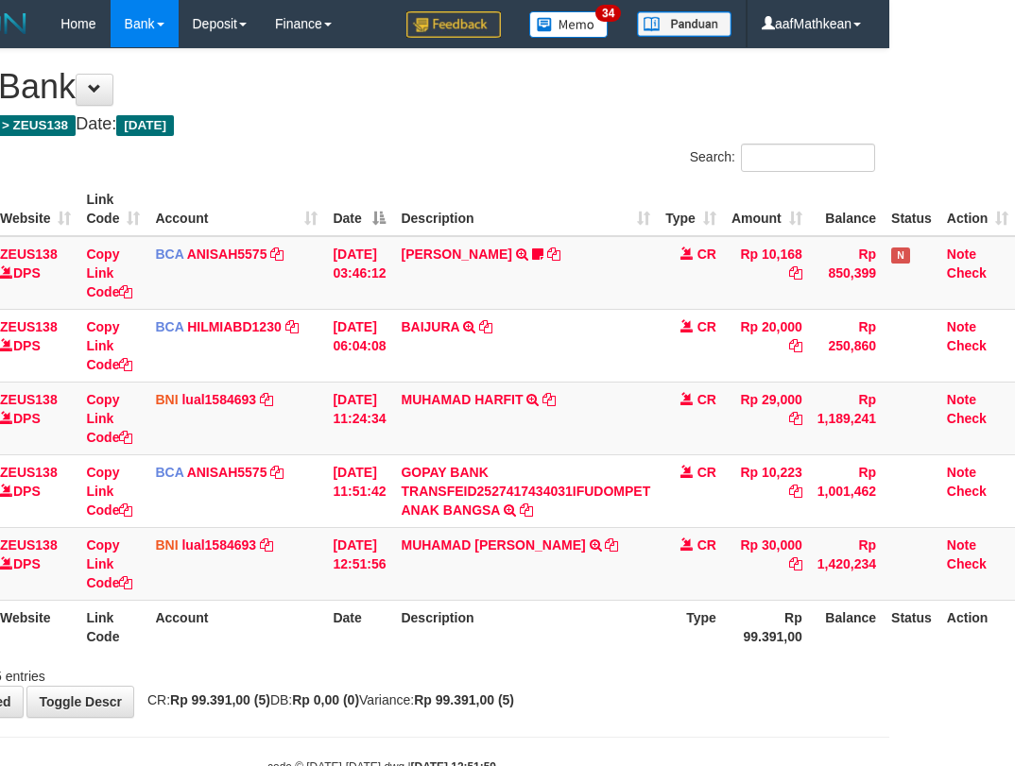
click at [489, 637] on th "Description" at bounding box center [525, 627] width 265 height 54
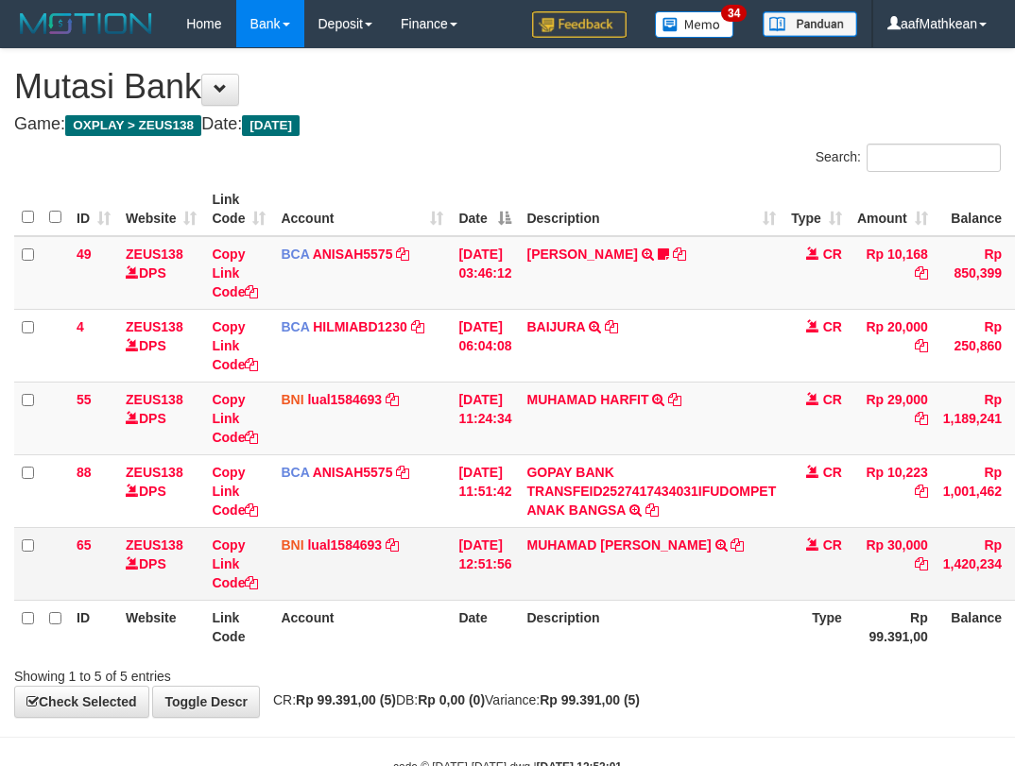
scroll to position [0, 126]
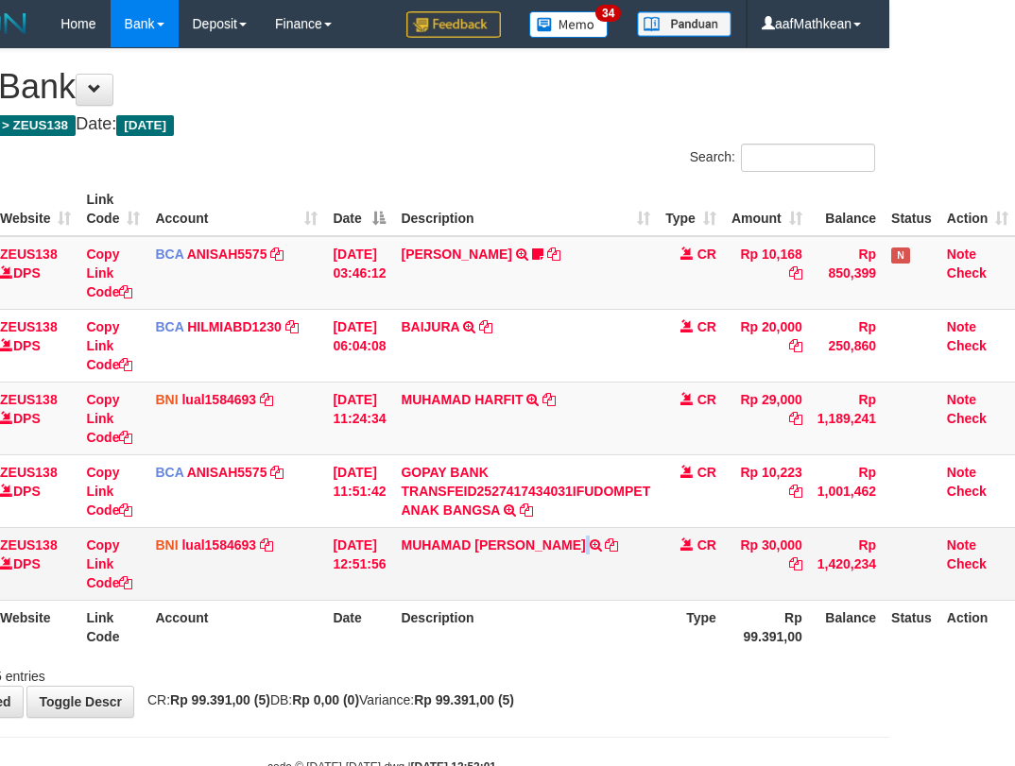
click at [591, 585] on td "MUHAMAD RUSLAN LAYN TRANSFER DARI BPK MUHAMAD RUSLAN LAYN" at bounding box center [525, 563] width 265 height 73
click at [588, 584] on td "[PERSON_NAME] [PERSON_NAME] TRANSFER DARI BPK [PERSON_NAME] [PERSON_NAME]" at bounding box center [525, 563] width 265 height 73
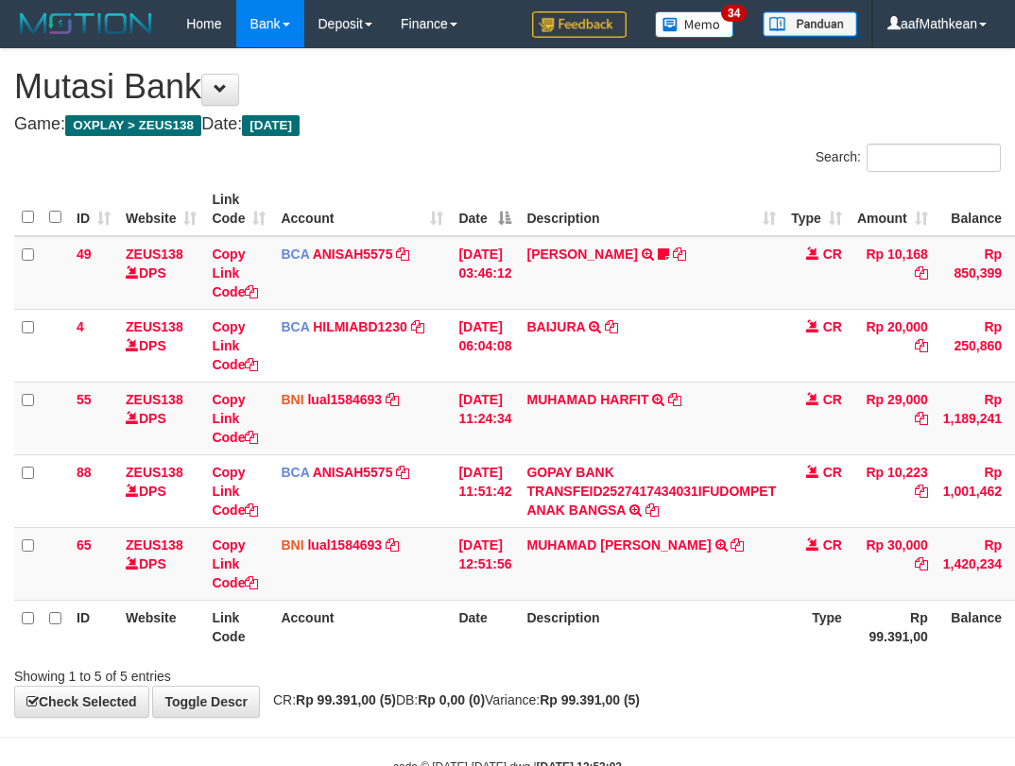
scroll to position [0, 126]
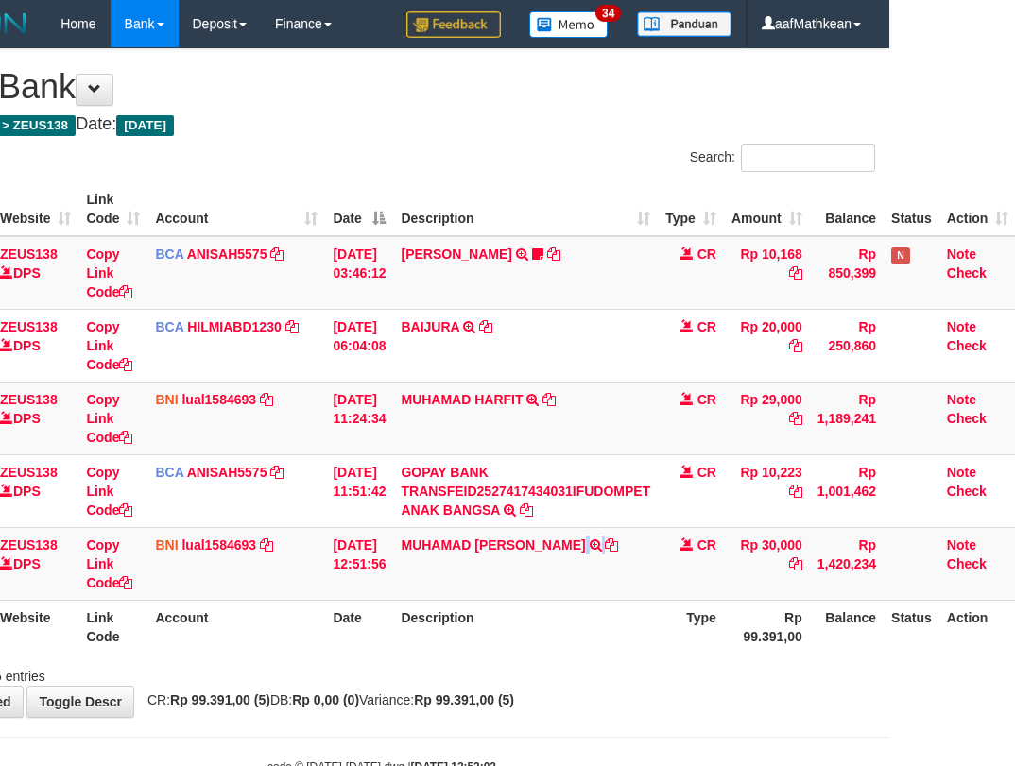
click at [588, 584] on td "MUHAMAD RUSLAN LAYN TRANSFER DARI BPK MUHAMAD RUSLAN LAYN" at bounding box center [525, 563] width 265 height 73
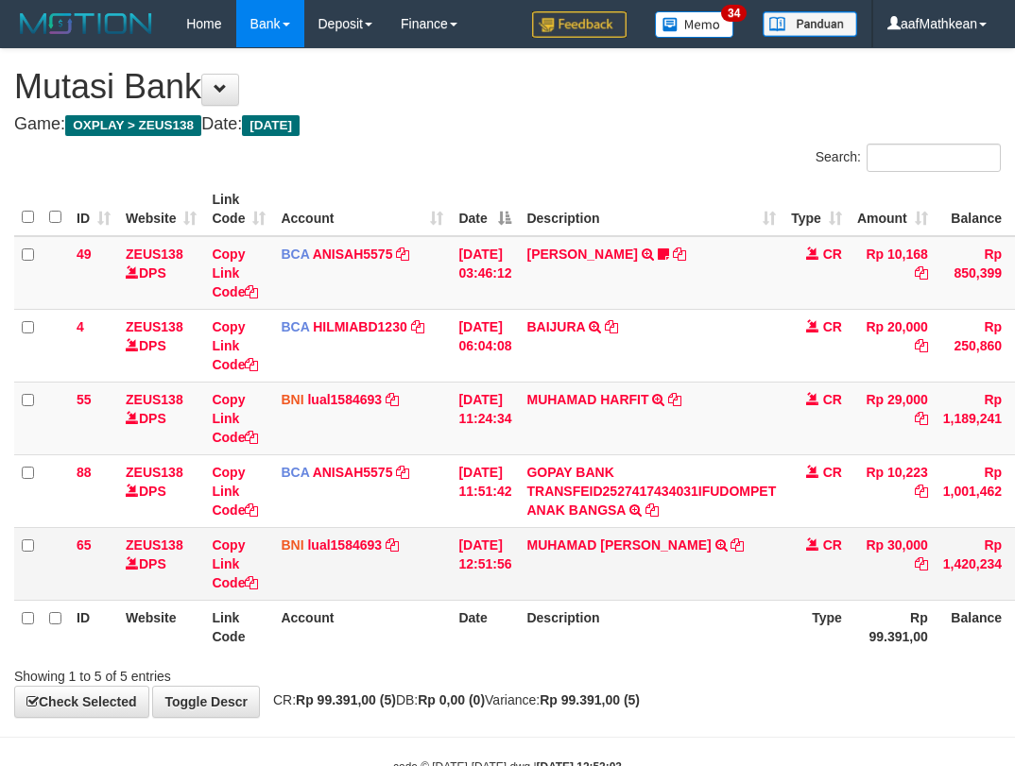
scroll to position [0, 126]
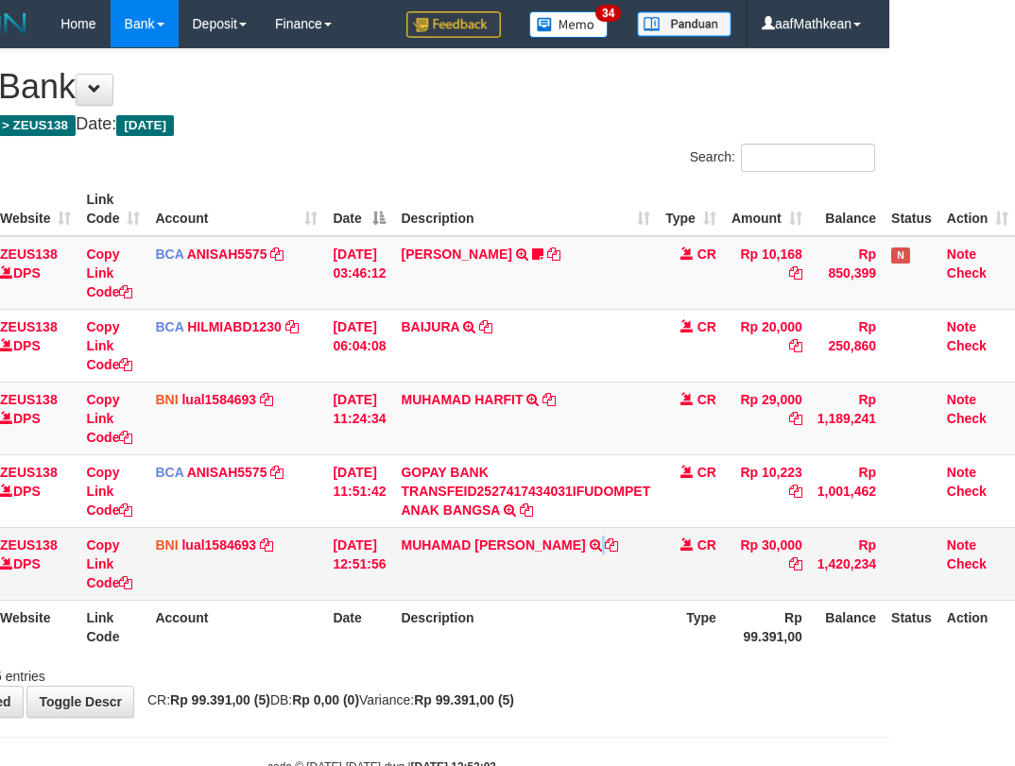
click at [608, 577] on td "[PERSON_NAME] [PERSON_NAME] TRANSFER DARI BPK [PERSON_NAME] [PERSON_NAME]" at bounding box center [525, 563] width 265 height 73
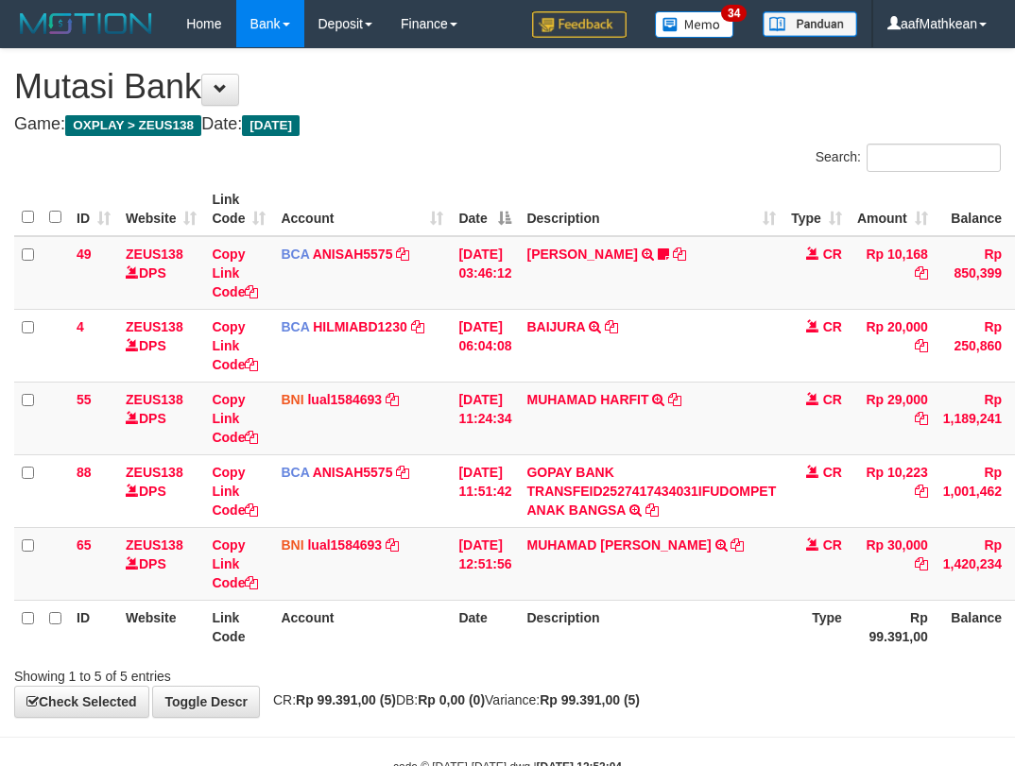
scroll to position [0, 126]
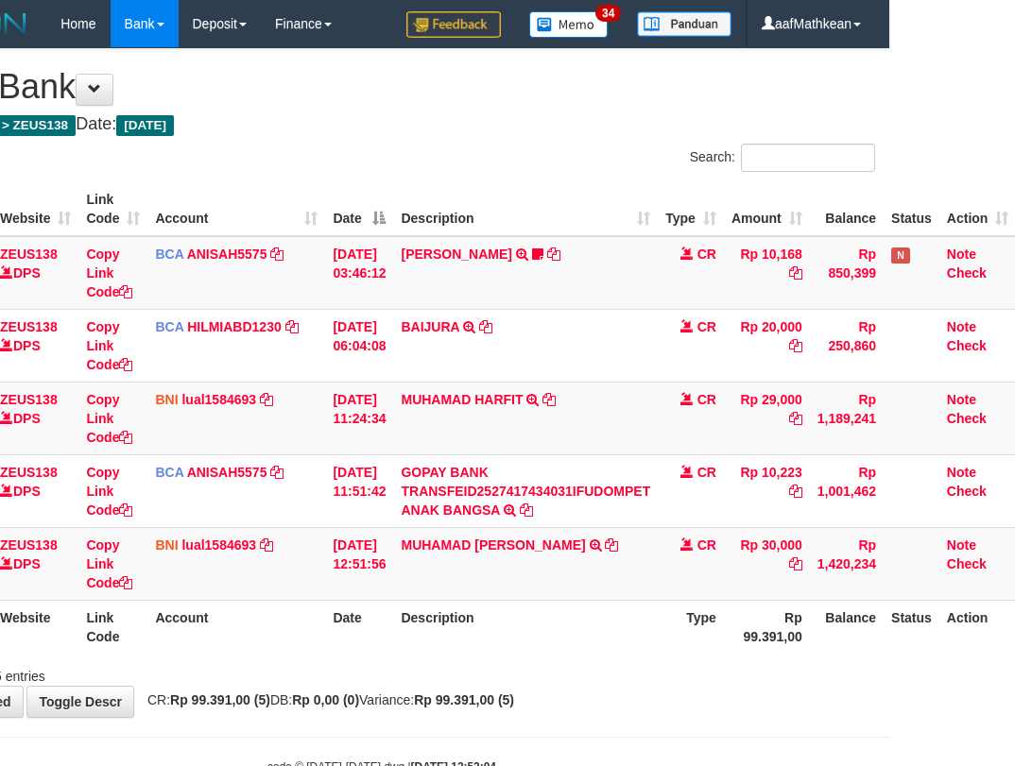
drag, startPoint x: 235, startPoint y: 718, endPoint x: 316, endPoint y: 718, distance: 80.3
click at [239, 718] on body "Toggle navigation Home Bank Account List Load By Website Group [OXPLAY] ZEUS138…" at bounding box center [381, 411] width 1015 height 823
drag, startPoint x: 316, startPoint y: 718, endPoint x: 1027, endPoint y: 599, distance: 721.5
click at [464, 702] on body "Toggle navigation Home Bank Account List Load By Website Group [OXPLAY] ZEUS138…" at bounding box center [381, 411] width 1015 height 823
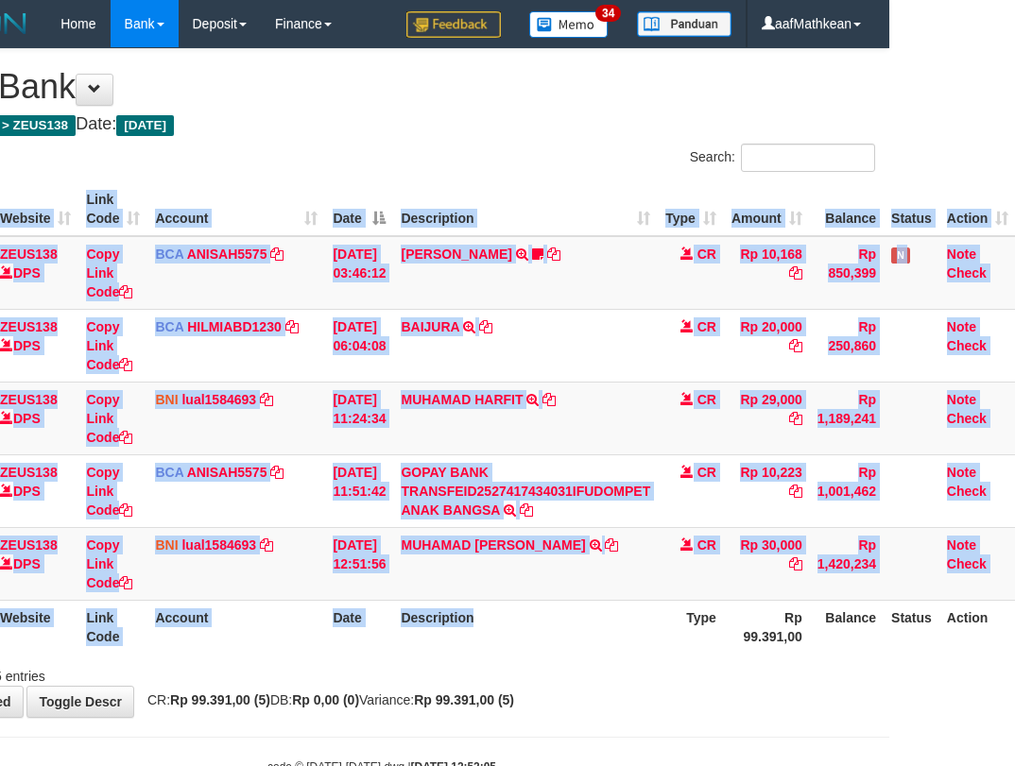
scroll to position [0, 140]
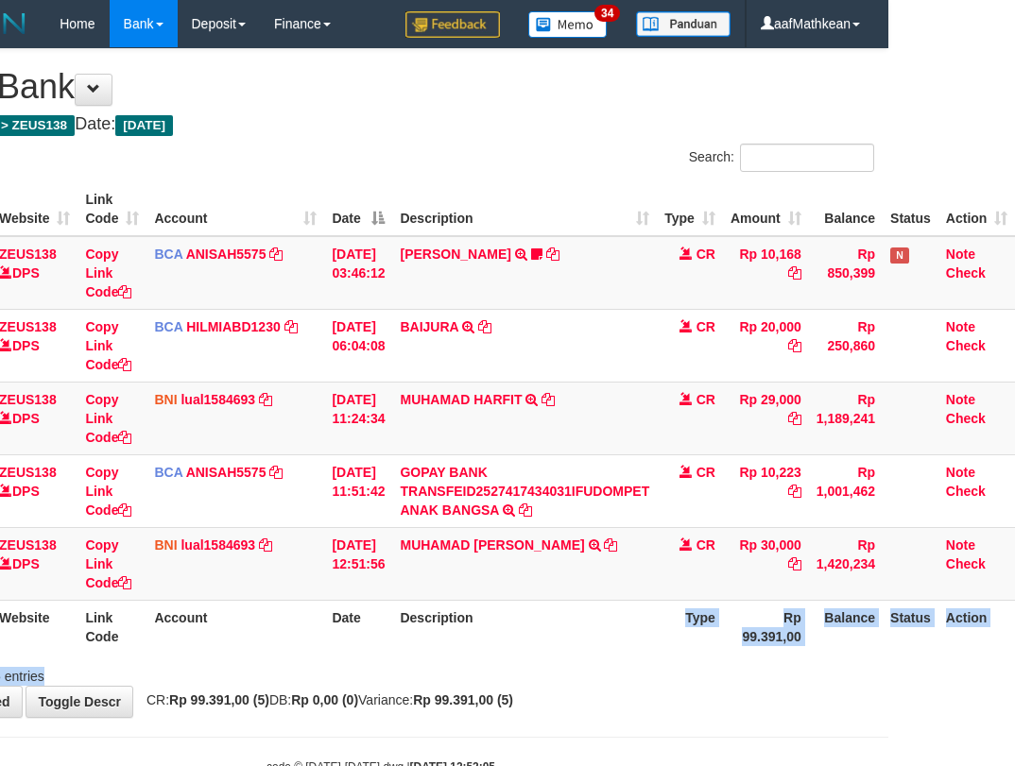
drag, startPoint x: 589, startPoint y: 643, endPoint x: 1138, endPoint y: 683, distance: 550.6
click at [888, 683] on html "Toggle navigation Home Bank Account List Load By Website Group [OXPLAY] ZEUS138…" at bounding box center [380, 411] width 1015 height 823
drag, startPoint x: 674, startPoint y: 695, endPoint x: 728, endPoint y: 706, distance: 55.0
click at [699, 703] on div "**********" at bounding box center [380, 383] width 1015 height 668
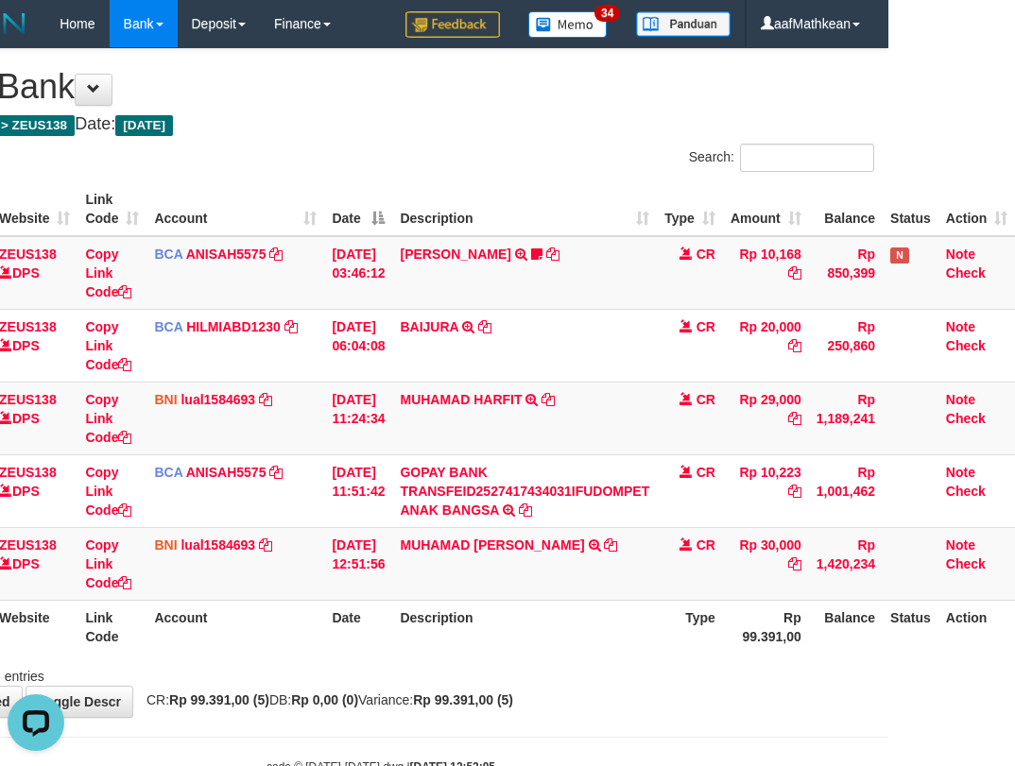
click at [888, 670] on html "Toggle navigation Home Bank Account List Load By Website Group [OXPLAY] ZEUS138…" at bounding box center [380, 411] width 1015 height 823
click at [689, 649] on th "Type" at bounding box center [690, 627] width 66 height 54
click at [324, 477] on td "[DATE] 11:51:42" at bounding box center [358, 491] width 68 height 73
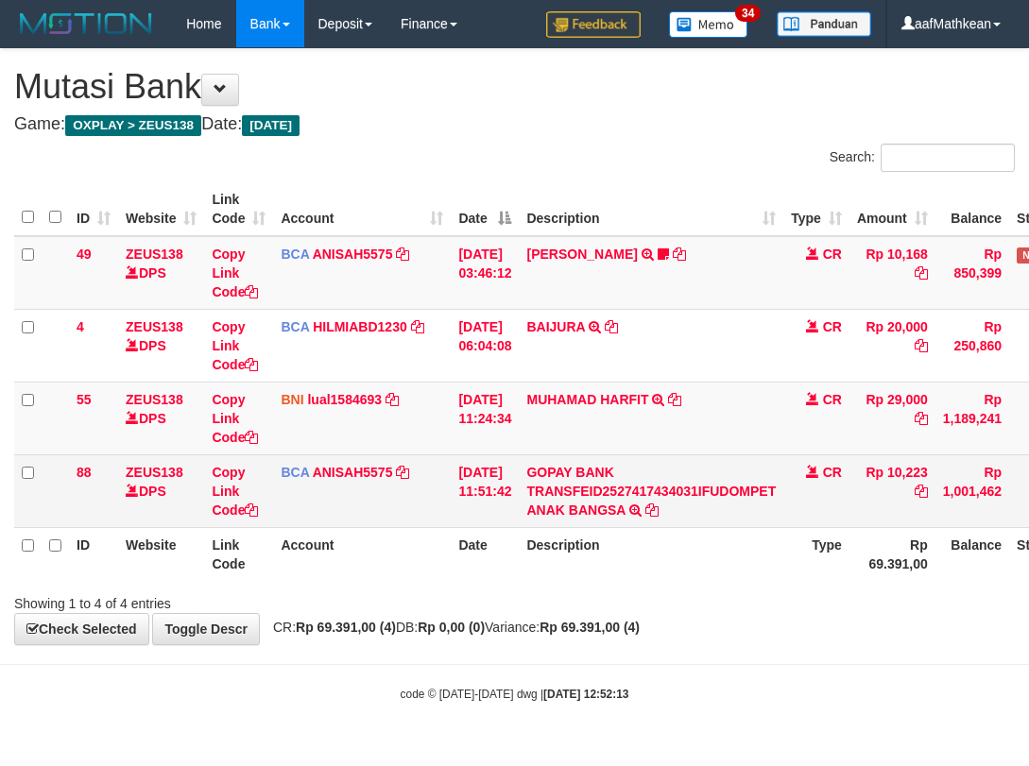
click at [568, 519] on table "ID Website Link Code Account Date Description Type Amount Balance Status Action…" at bounding box center [577, 381] width 1127 height 399
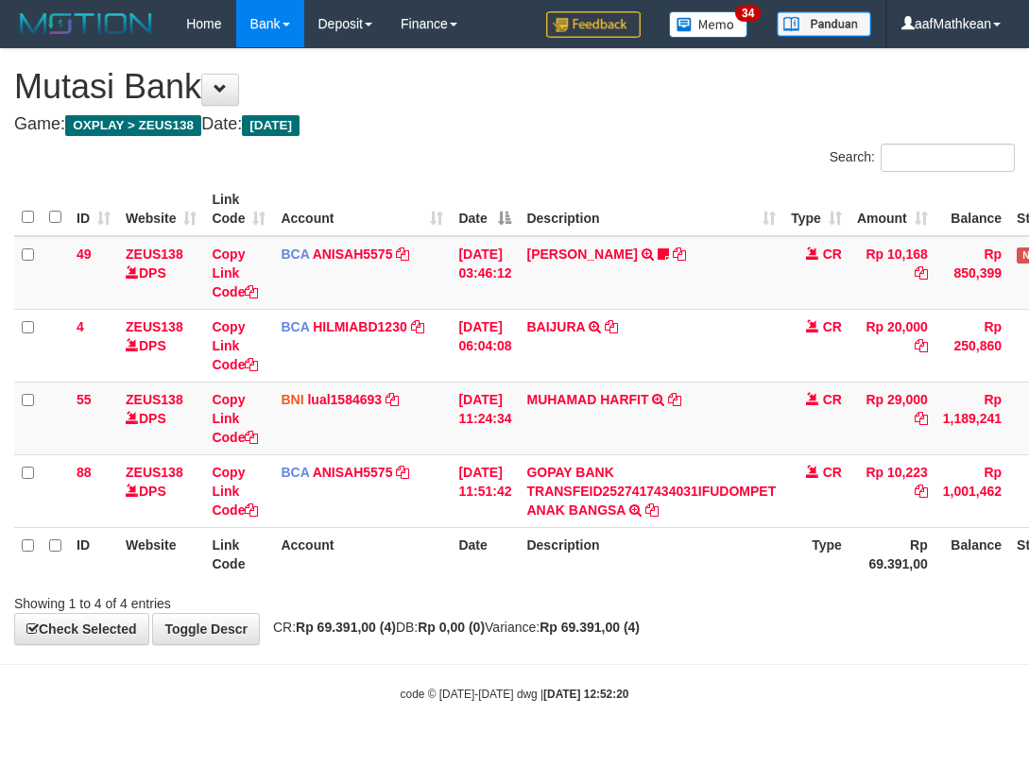
scroll to position [0, 126]
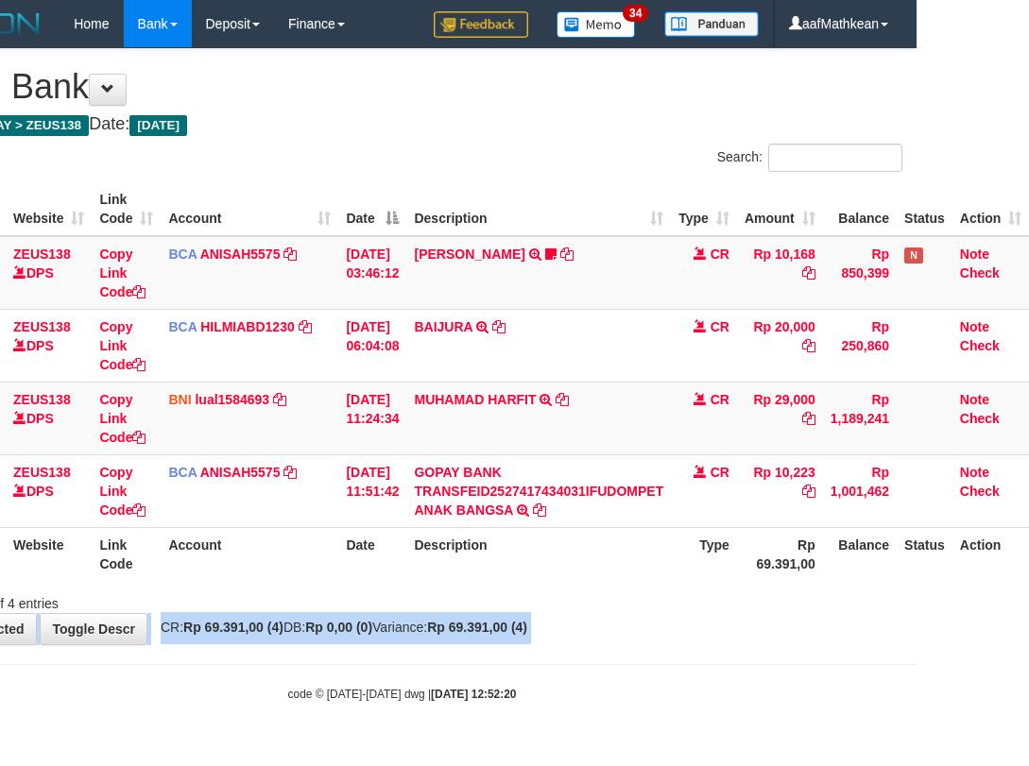
drag, startPoint x: 487, startPoint y: 622, endPoint x: 1258, endPoint y: 669, distance: 772.6
click at [917, 669] on html "Toggle navigation Home Bank Account List Load By Website Group [OXPLAY] ZEUS138…" at bounding box center [402, 375] width 1029 height 750
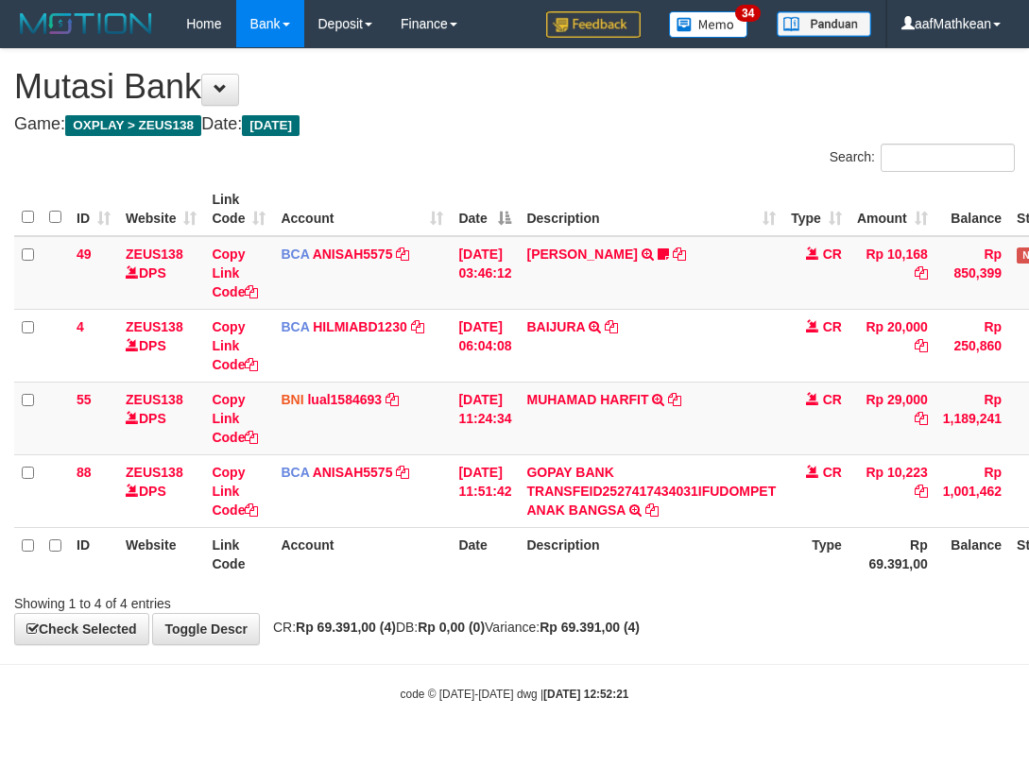
scroll to position [0, 126]
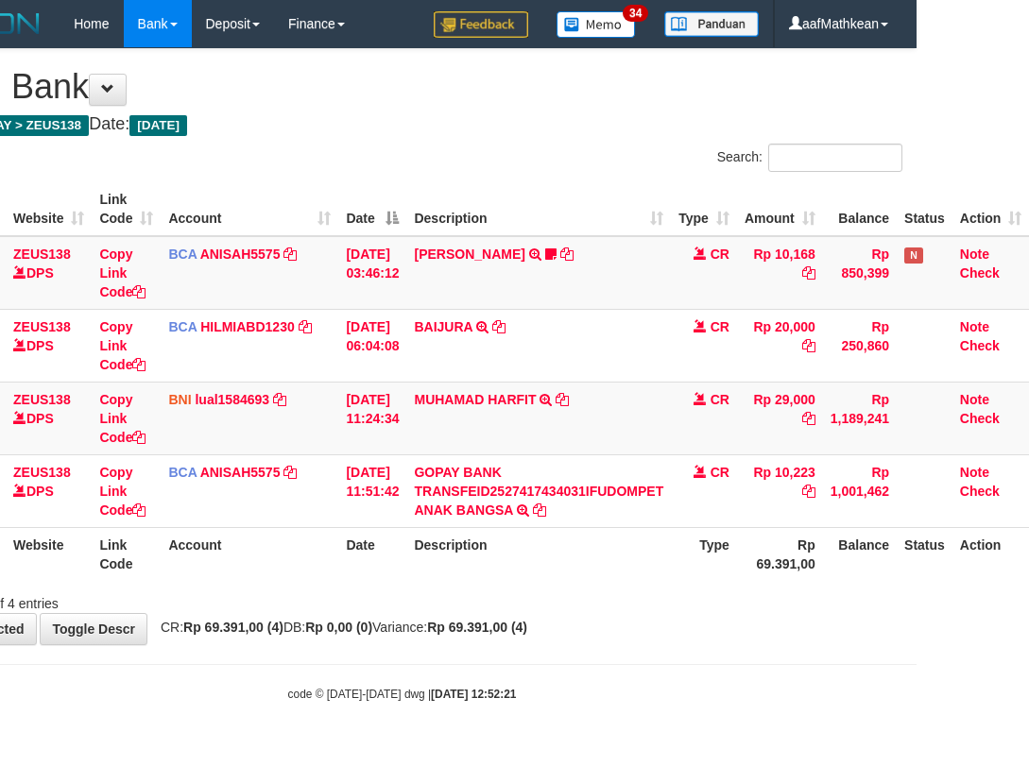
click at [501, 645] on body "Toggle navigation Home Bank Account List Load By Website Group [OXPLAY] ZEUS138…" at bounding box center [402, 375] width 1029 height 750
click at [559, 660] on body "Toggle navigation Home Bank Account List Load By Website Group [OXPLAY] ZEUS138…" at bounding box center [402, 375] width 1029 height 750
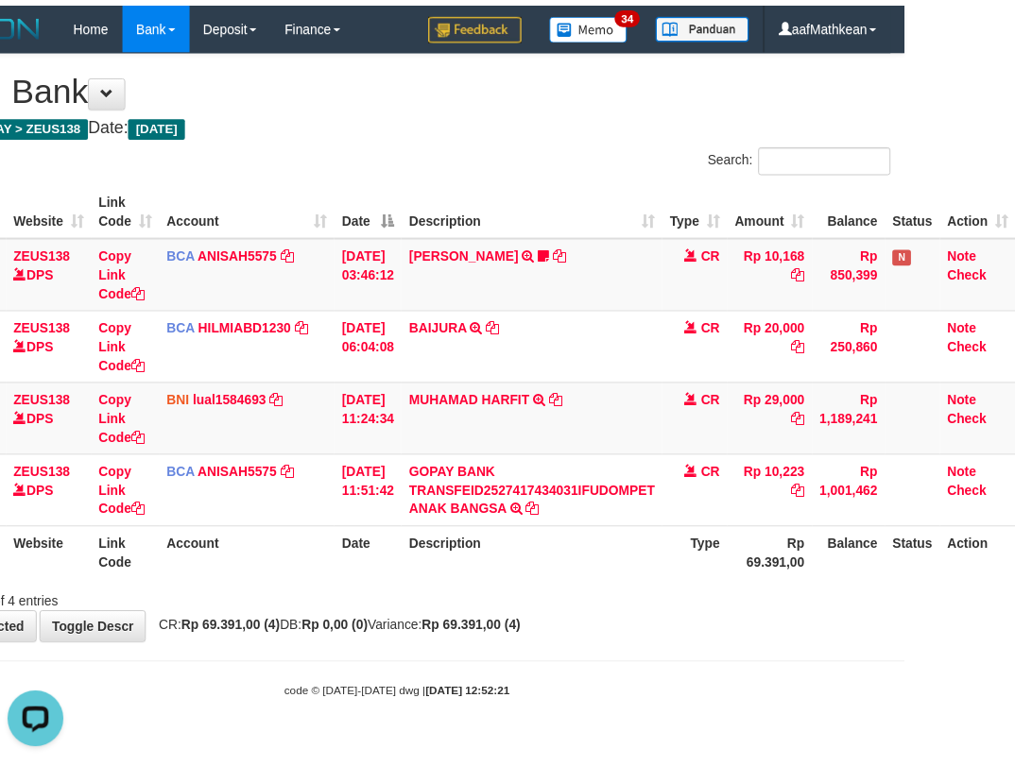
scroll to position [0, 0]
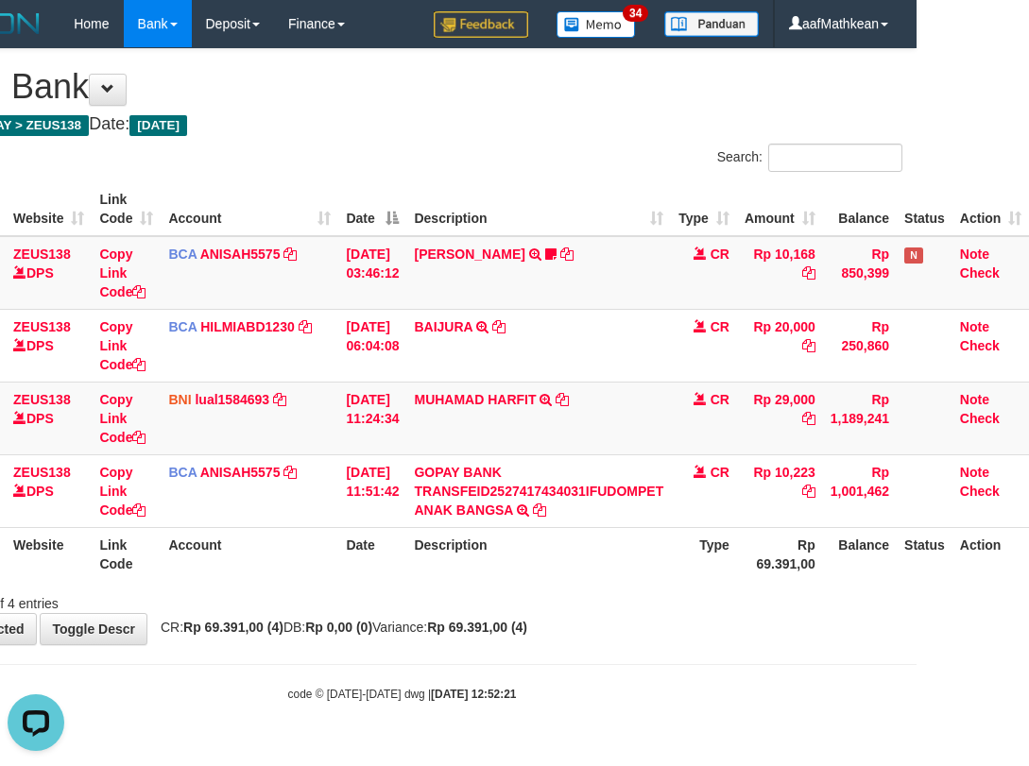
drag, startPoint x: 594, startPoint y: 660, endPoint x: 1021, endPoint y: 586, distance: 432.5
click at [917, 591] on html "Toggle navigation Home Bank Account List Load By Website Group [OXPLAY] ZEUS138…" at bounding box center [402, 375] width 1029 height 750
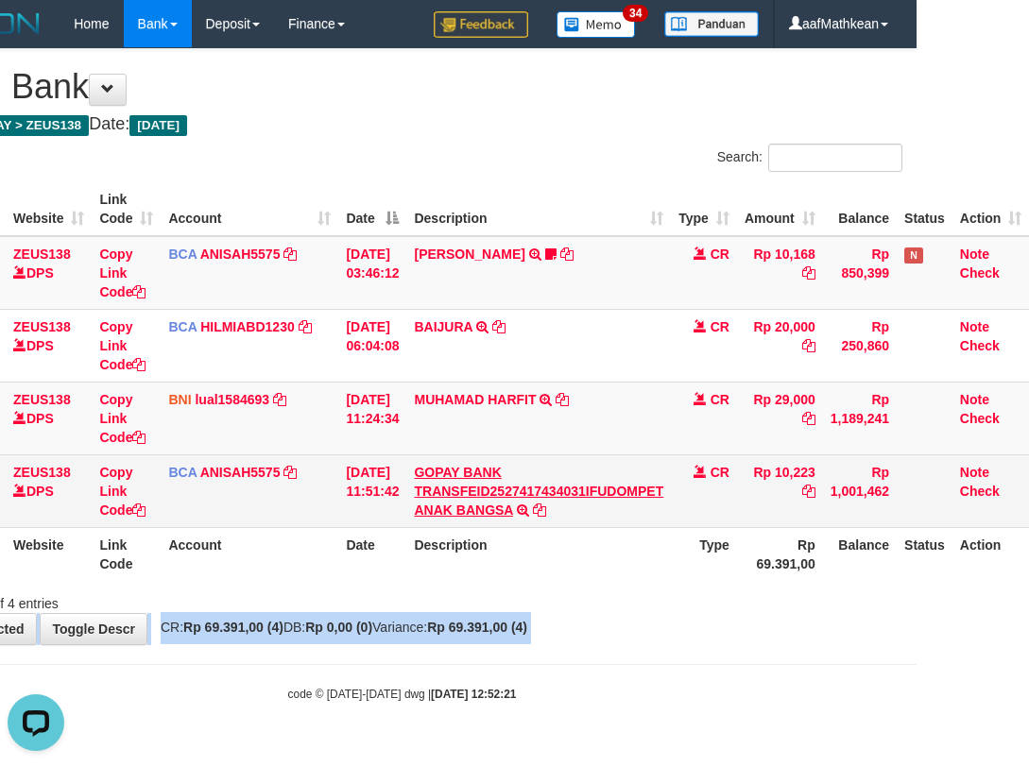
click at [414, 465] on link "GOPAY BANK TRANSFEID2527417434031IFUDOMPET ANAK BANGSA" at bounding box center [538, 491] width 249 height 53
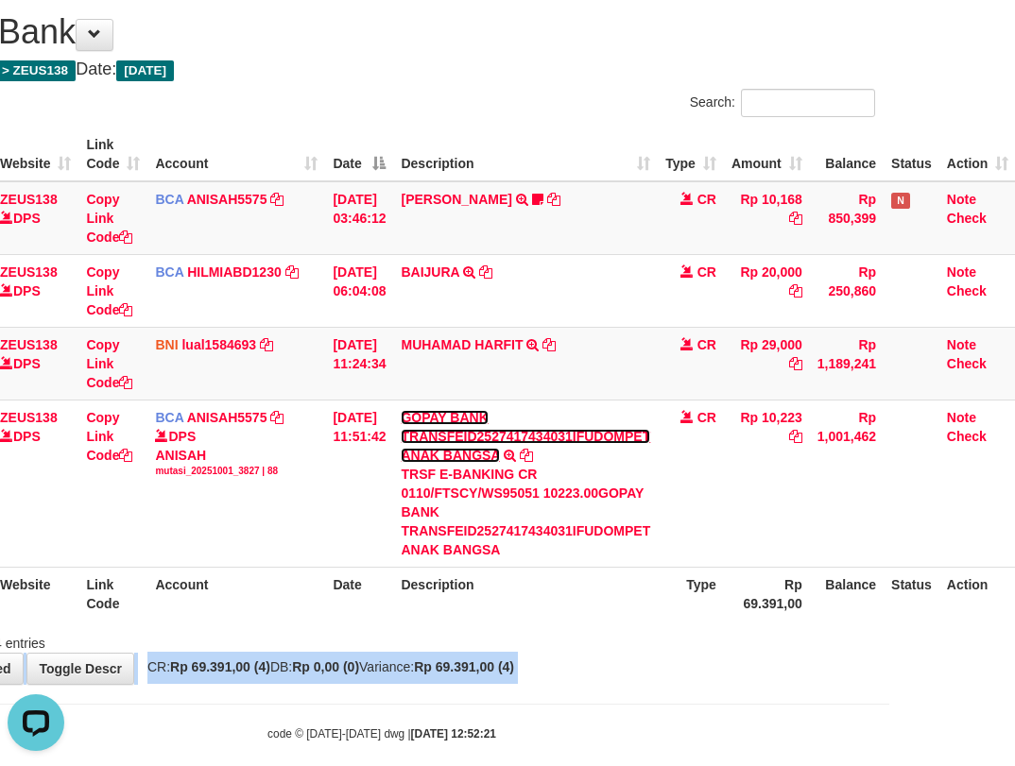
scroll to position [78, 126]
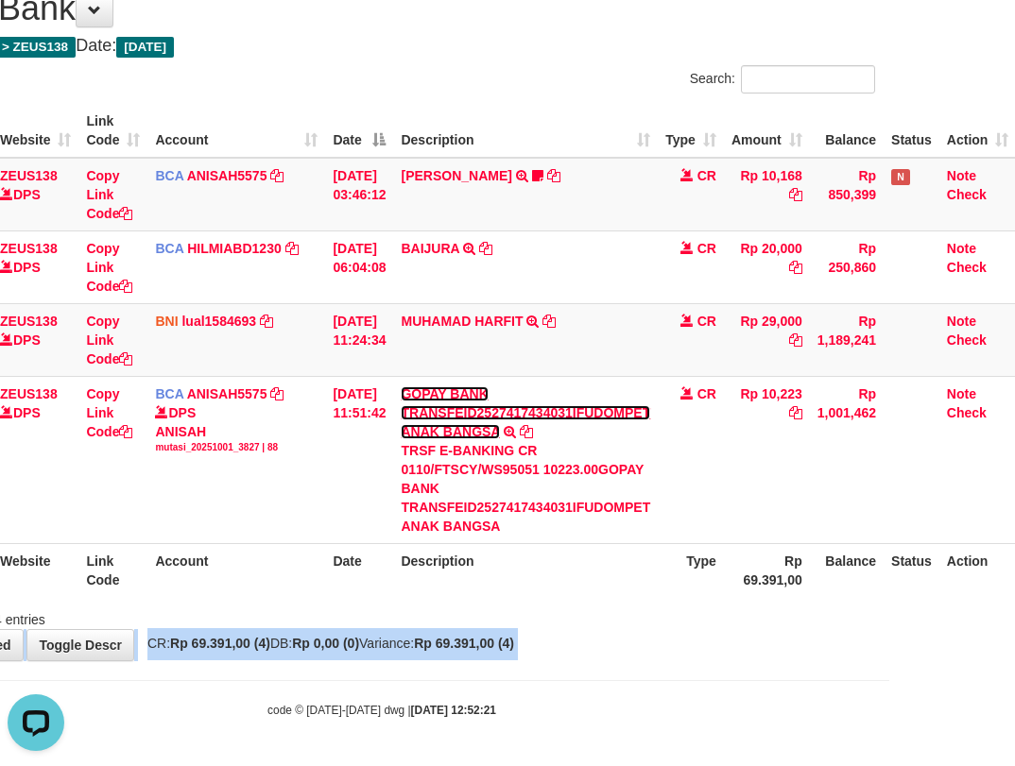
click at [401, 387] on link "GOPAY BANK TRANSFEID2527417434031IFUDOMPET ANAK BANGSA" at bounding box center [525, 413] width 249 height 53
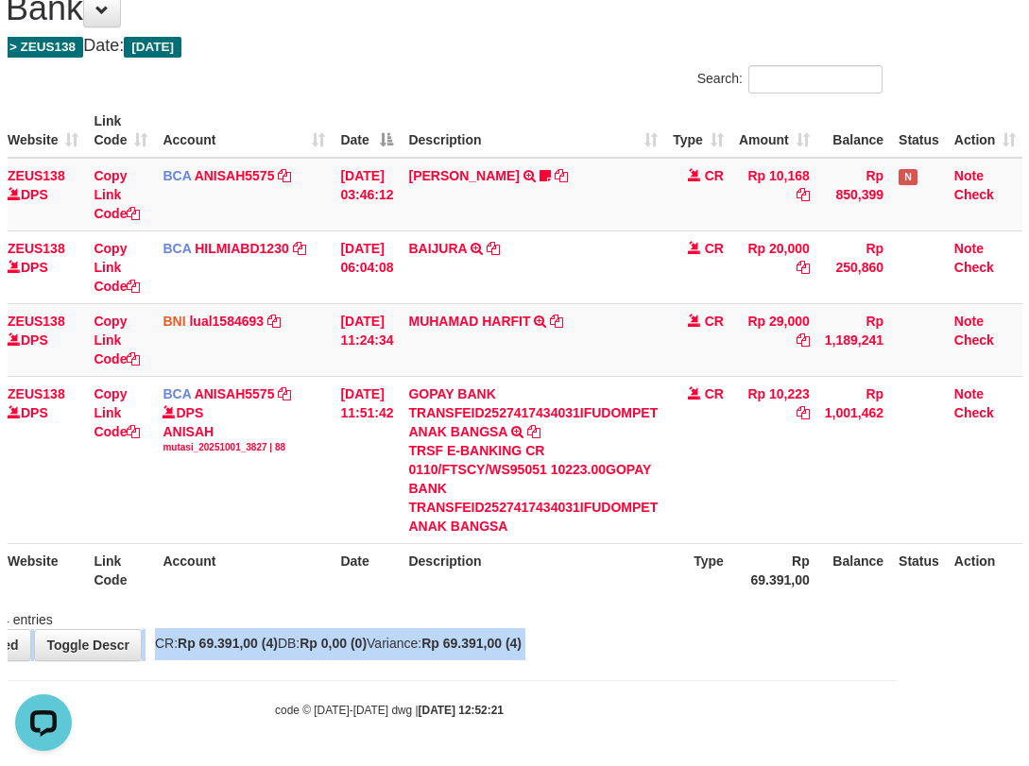
scroll to position [0, 126]
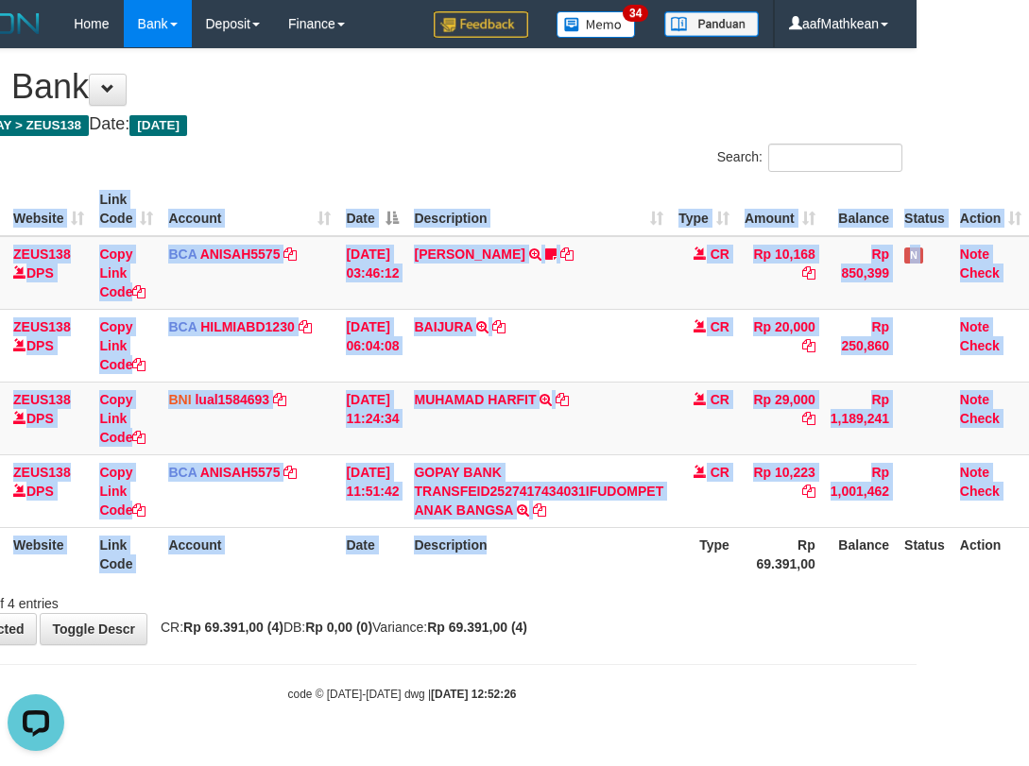
drag, startPoint x: 553, startPoint y: 563, endPoint x: 602, endPoint y: 578, distance: 51.4
click at [584, 585] on div "ID Website Link Code Account Date Description Type Amount Balance Status Action…" at bounding box center [402, 382] width 1029 height 410
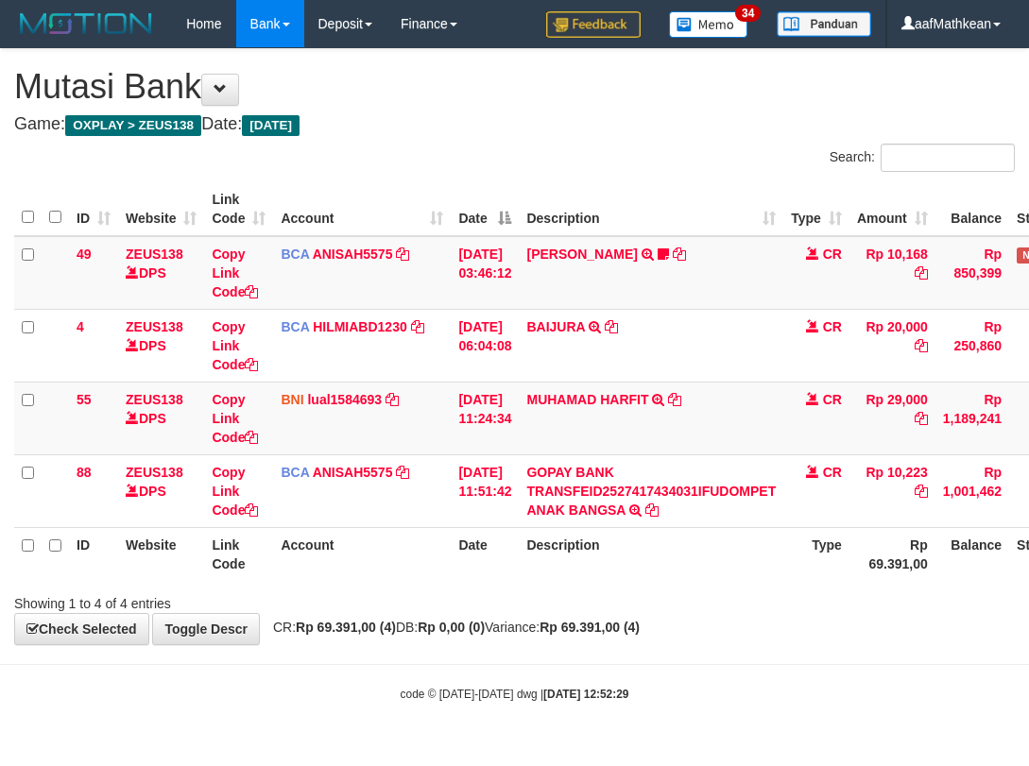
scroll to position [0, 126]
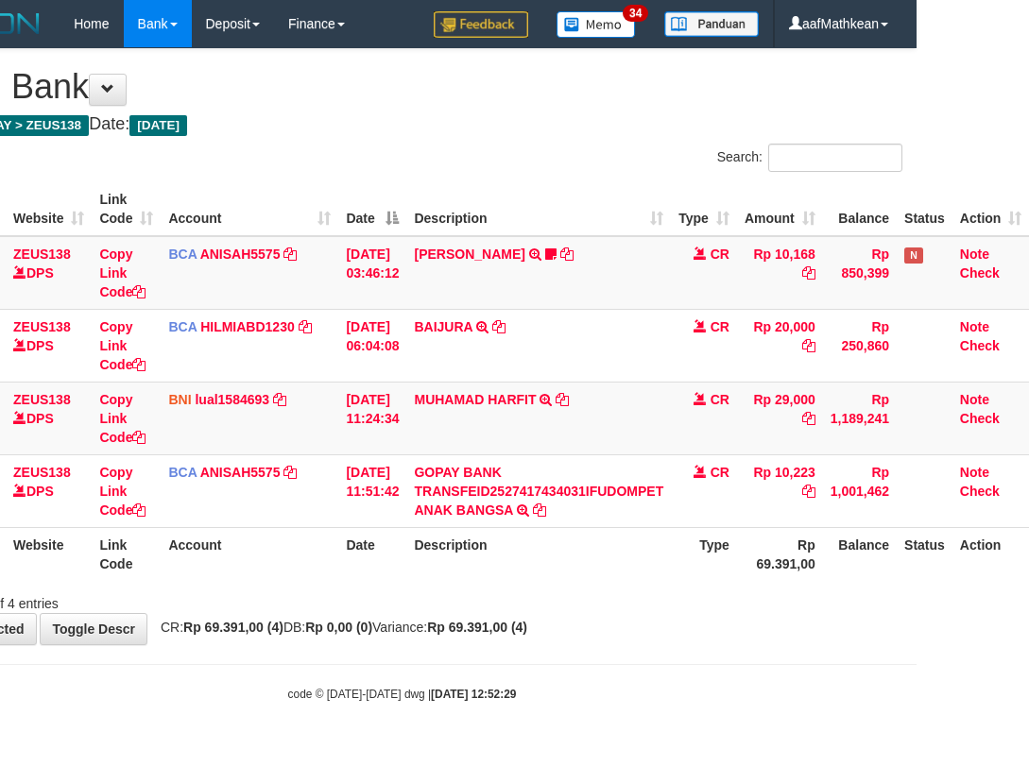
drag, startPoint x: 669, startPoint y: 621, endPoint x: 680, endPoint y: 611, distance: 15.4
click at [688, 618] on div "**********" at bounding box center [402, 346] width 1029 height 595
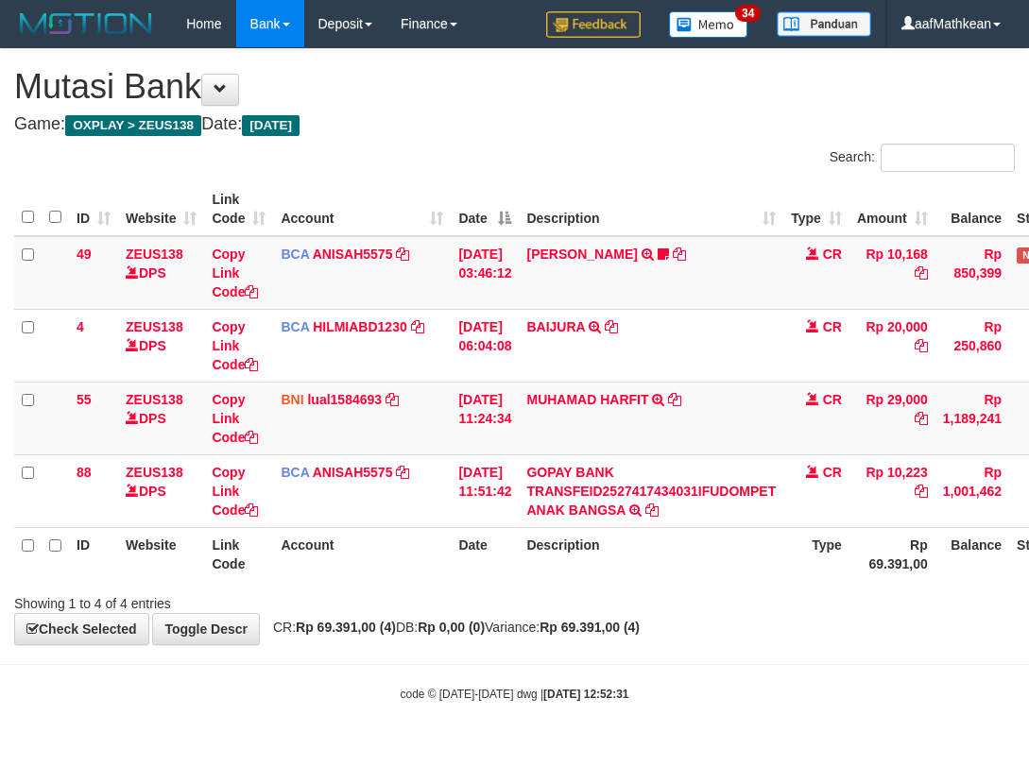
scroll to position [0, 126]
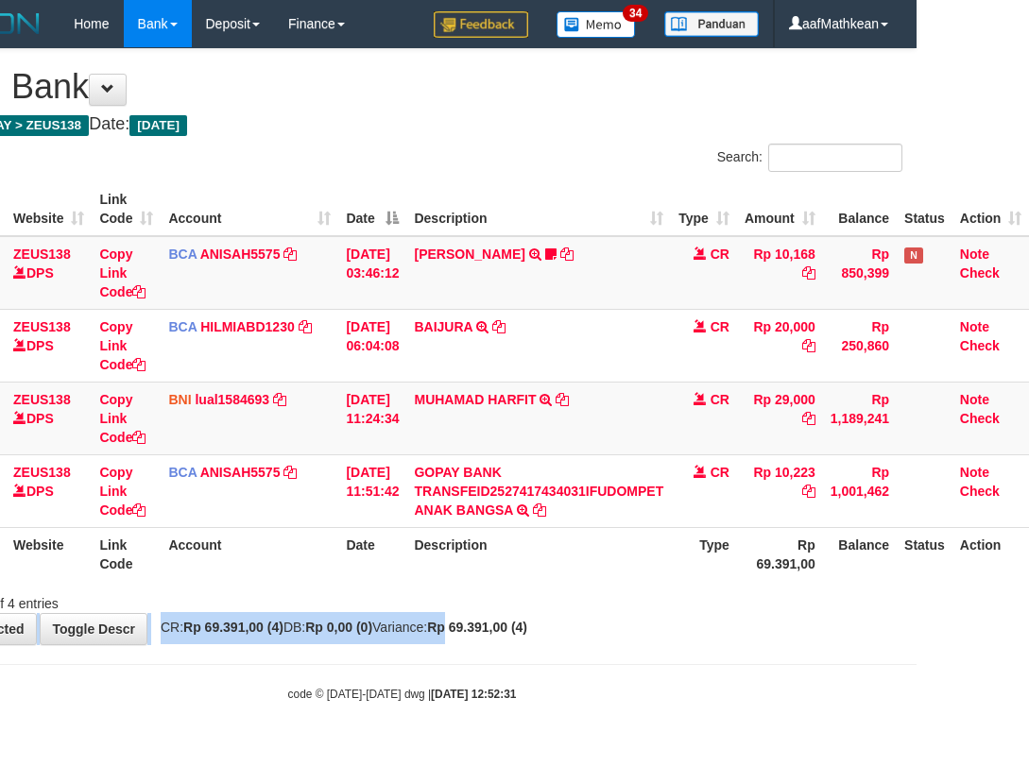
click at [597, 609] on div "**********" at bounding box center [402, 346] width 1029 height 595
click at [449, 649] on body "Toggle navigation Home Bank Account List Load By Website Group [OXPLAY] ZEUS138…" at bounding box center [402, 375] width 1029 height 750
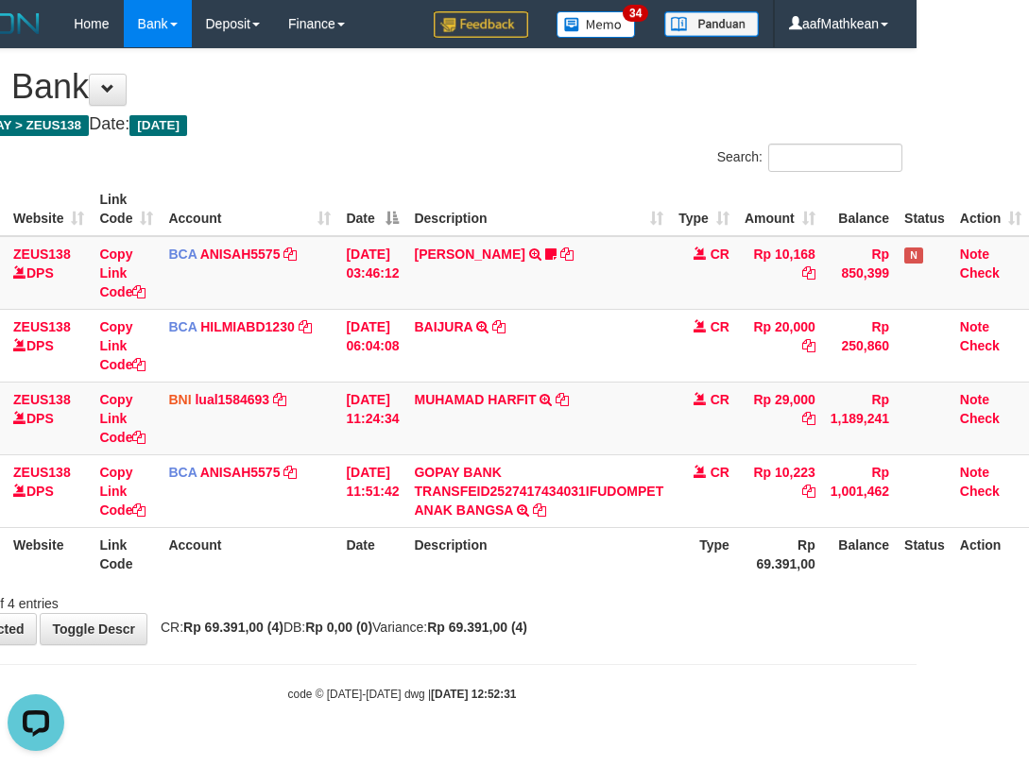
scroll to position [0, 0]
click at [559, 593] on div "Showing 1 to 4 of 4 entries" at bounding box center [402, 600] width 1029 height 26
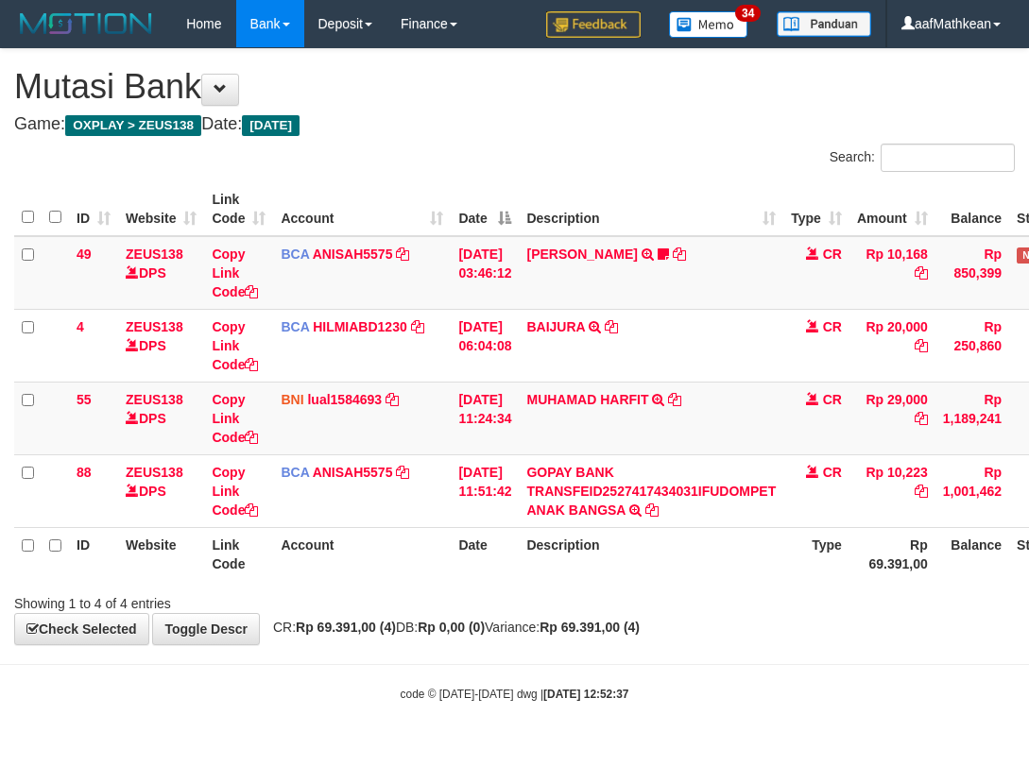
scroll to position [0, 126]
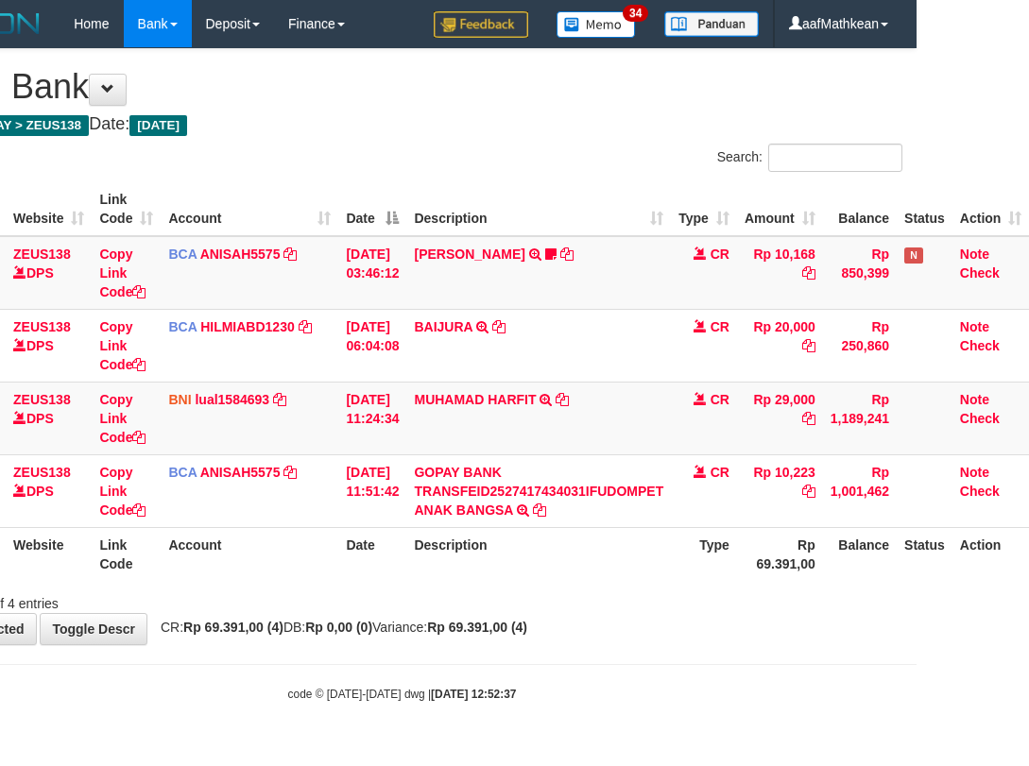
click at [639, 541] on th "Description" at bounding box center [538, 554] width 265 height 54
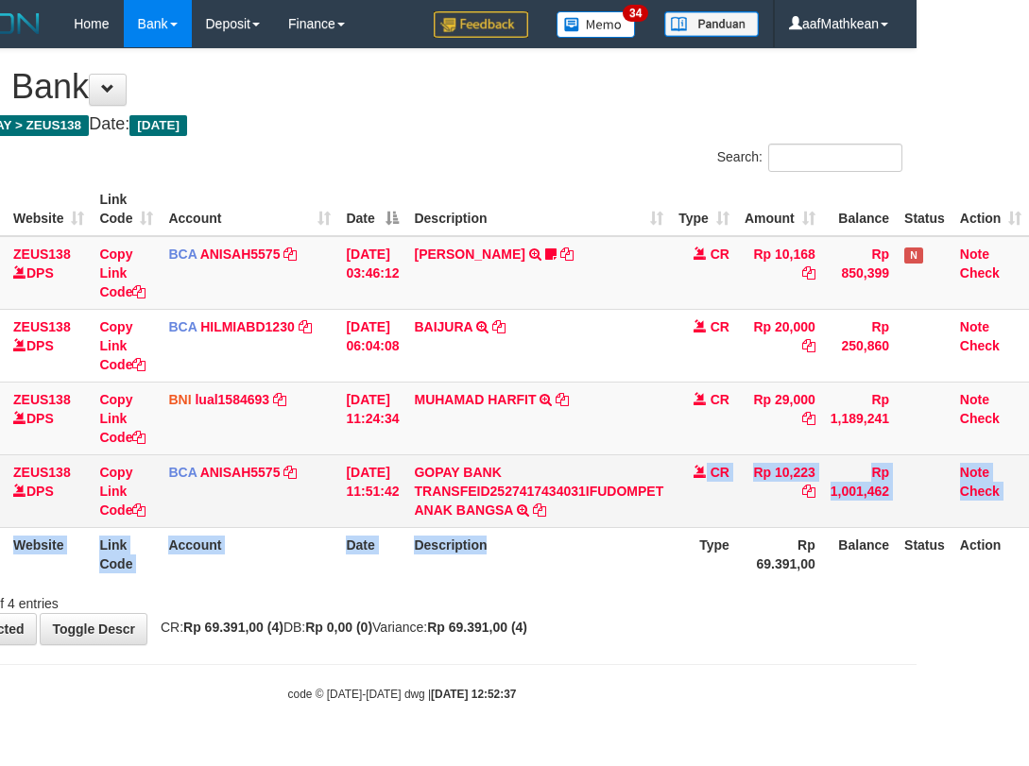
drag, startPoint x: 638, startPoint y: 526, endPoint x: 624, endPoint y: 471, distance: 57.5
click at [631, 481] on table "ID Website Link Code Account Date Description Type Amount Balance Status Action…" at bounding box center [465, 381] width 1127 height 399
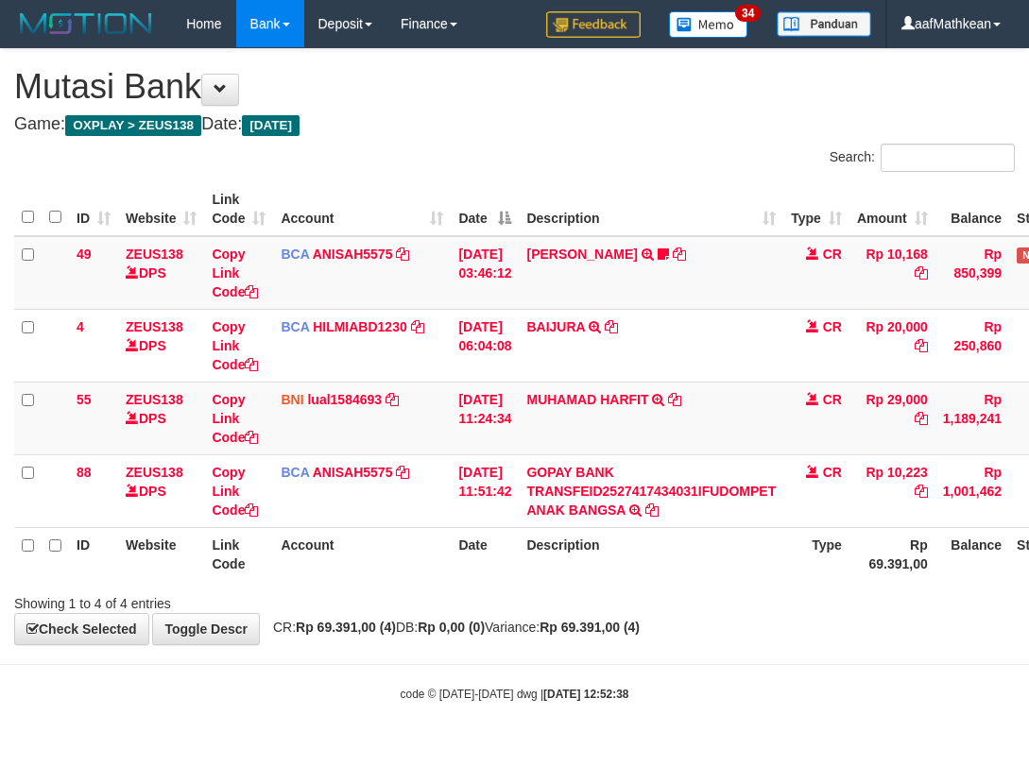
scroll to position [0, 126]
click at [615, 430] on td "MUHAMAD HARFIT TRANSFER DARI SDR MUHAMAD HARFIT" at bounding box center [651, 418] width 265 height 73
click at [560, 588] on div "Showing 1 to 4 of 4 entries" at bounding box center [514, 600] width 1029 height 26
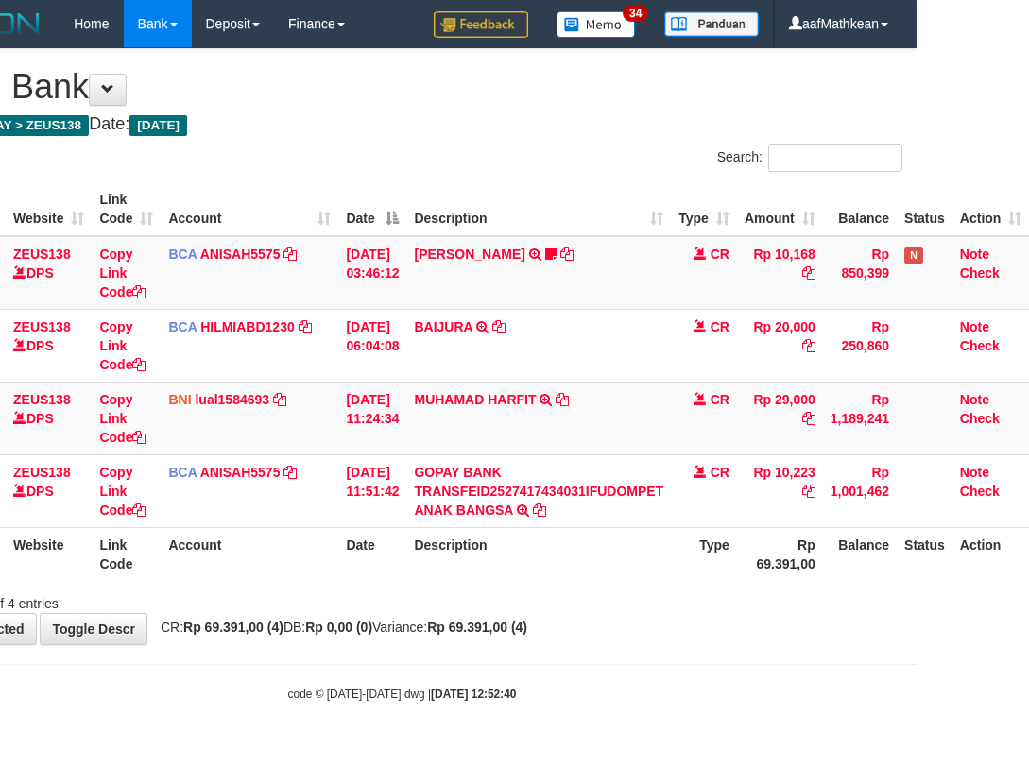
click at [564, 588] on div "Showing 1 to 4 of 4 entries" at bounding box center [402, 600] width 1029 height 26
click at [917, 659] on html "Toggle navigation Home Bank Account List Load By Website Group [OXPLAY] ZEUS138…" at bounding box center [402, 375] width 1029 height 750
click at [693, 715] on body "Toggle navigation Home Bank Account List Load By Website Group [OXPLAY] ZEUS138…" at bounding box center [402, 375] width 1029 height 750
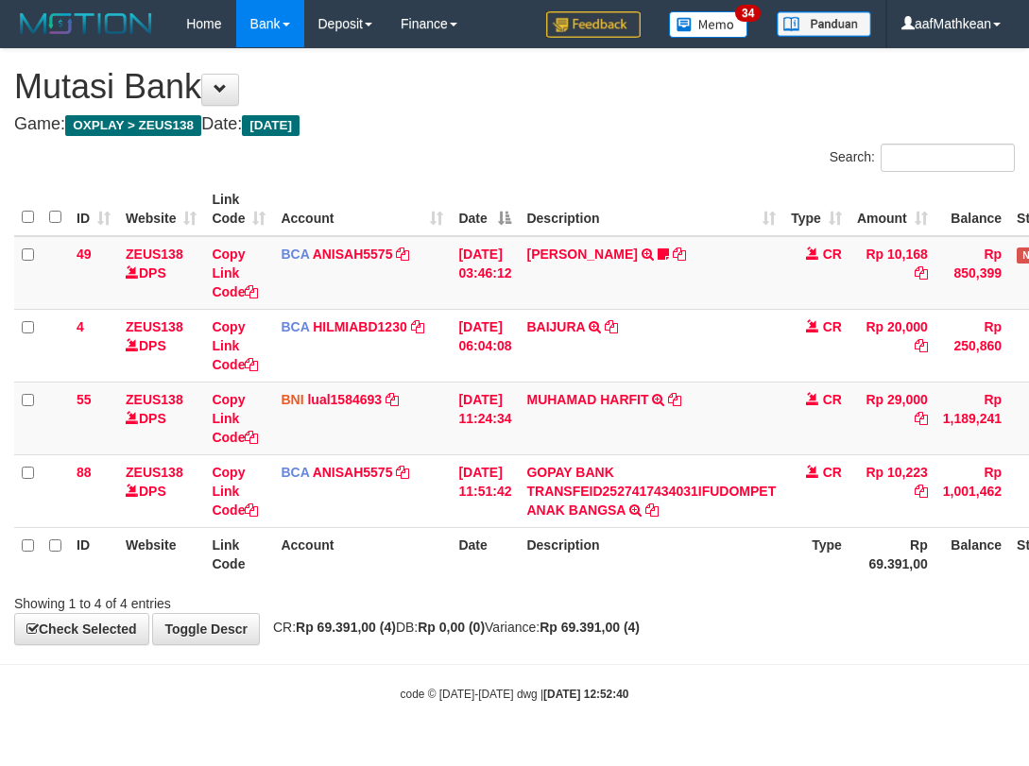
scroll to position [0, 126]
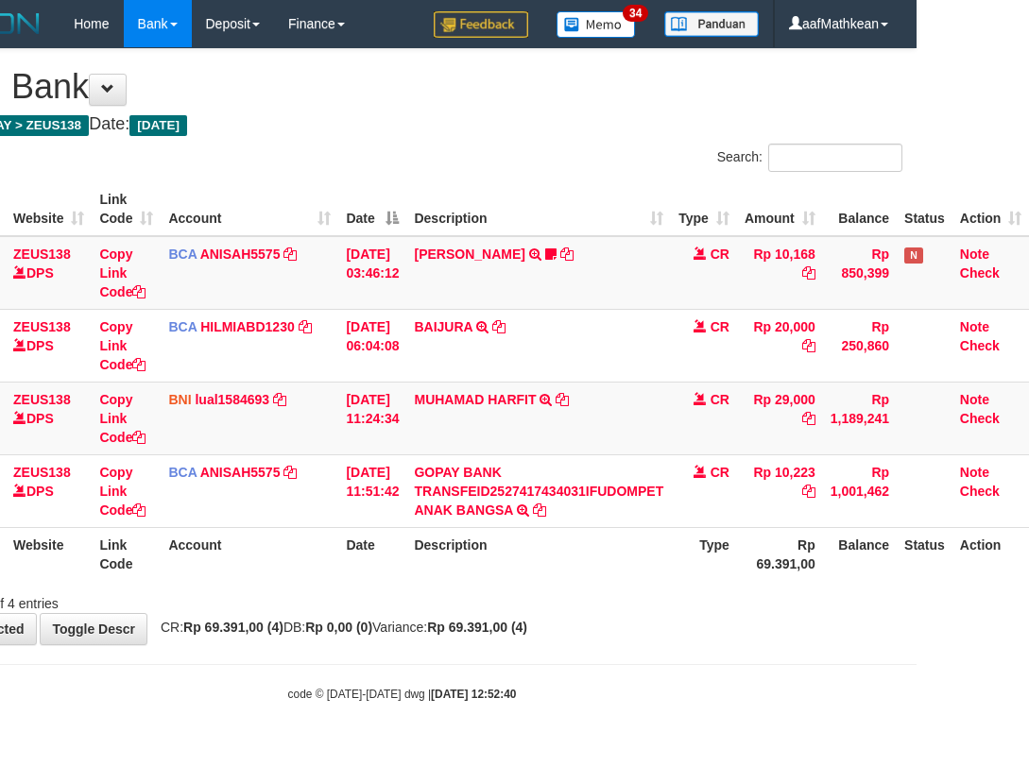
drag, startPoint x: 652, startPoint y: 638, endPoint x: 1022, endPoint y: 691, distance: 373.3
click at [764, 656] on body "Toggle navigation Home Bank Account List Load By Website Group [OXPLAY] ZEUS138…" at bounding box center [402, 375] width 1029 height 750
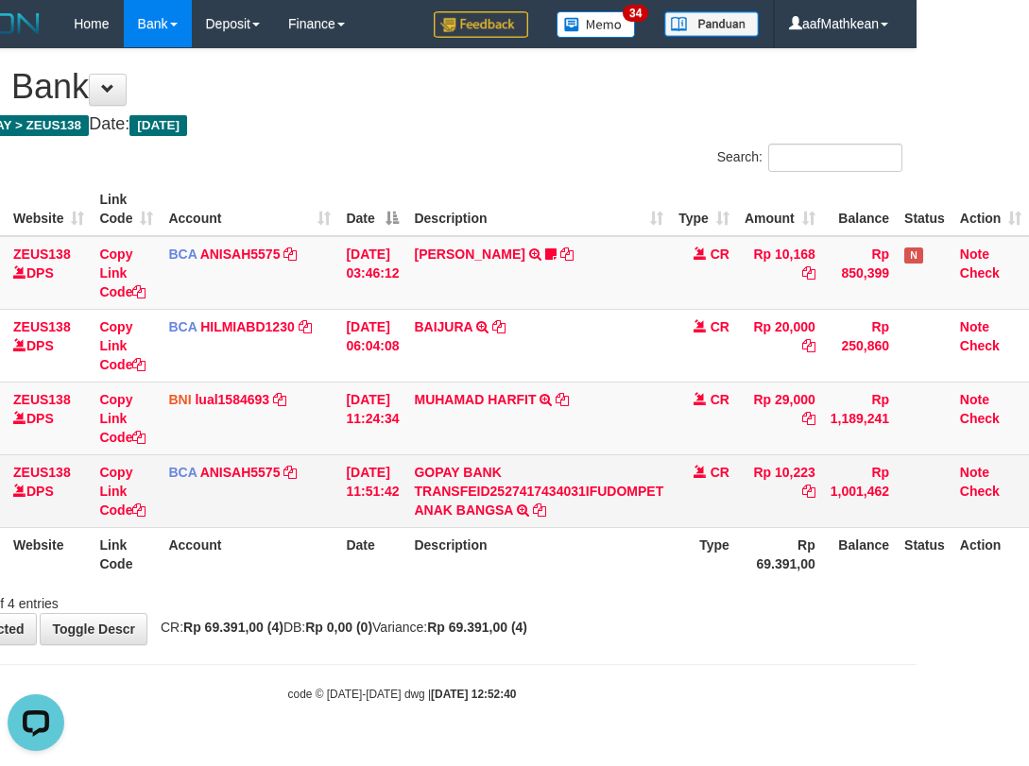
drag, startPoint x: 594, startPoint y: 522, endPoint x: 641, endPoint y: 517, distance: 46.5
click at [599, 523] on td "GOPAY BANK TRANSFEID2527417434031IFUDOMPET ANAK BANGSA TRSF E-BANKING CR 0110/F…" at bounding box center [538, 491] width 265 height 73
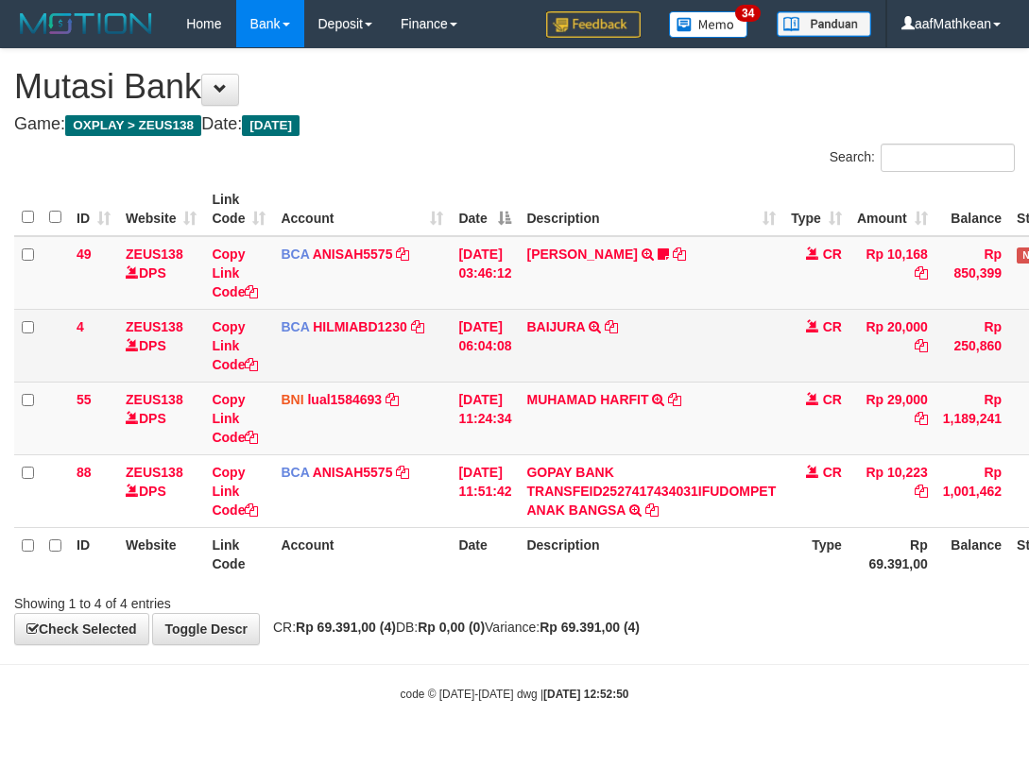
scroll to position [0, 126]
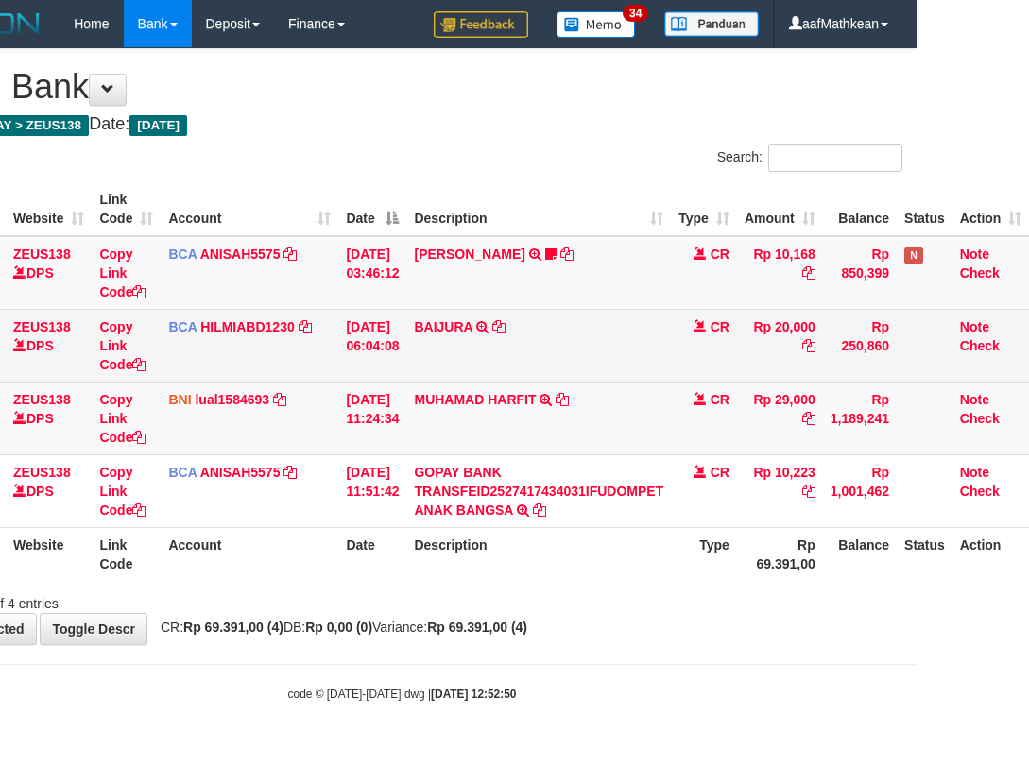
click at [587, 343] on td "BAIJURA TRSF E-BANKING CR 0110/FTSCY/WS95051 20000.002025100191215388 TRFDN-BAI…" at bounding box center [538, 345] width 265 height 73
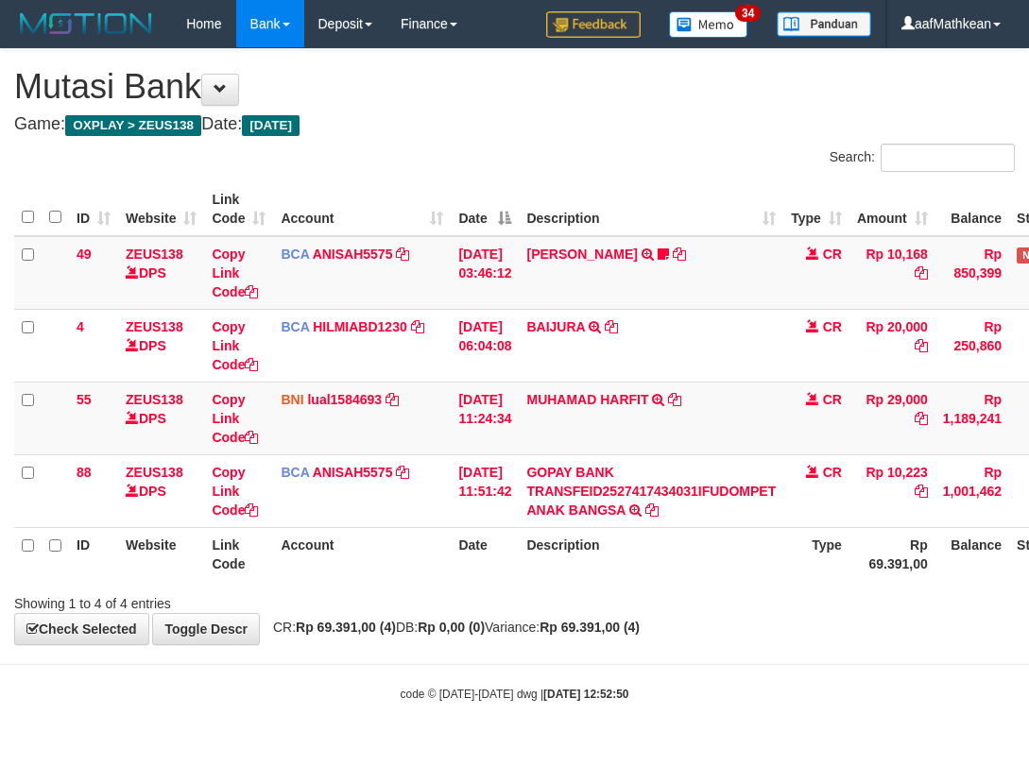
scroll to position [0, 126]
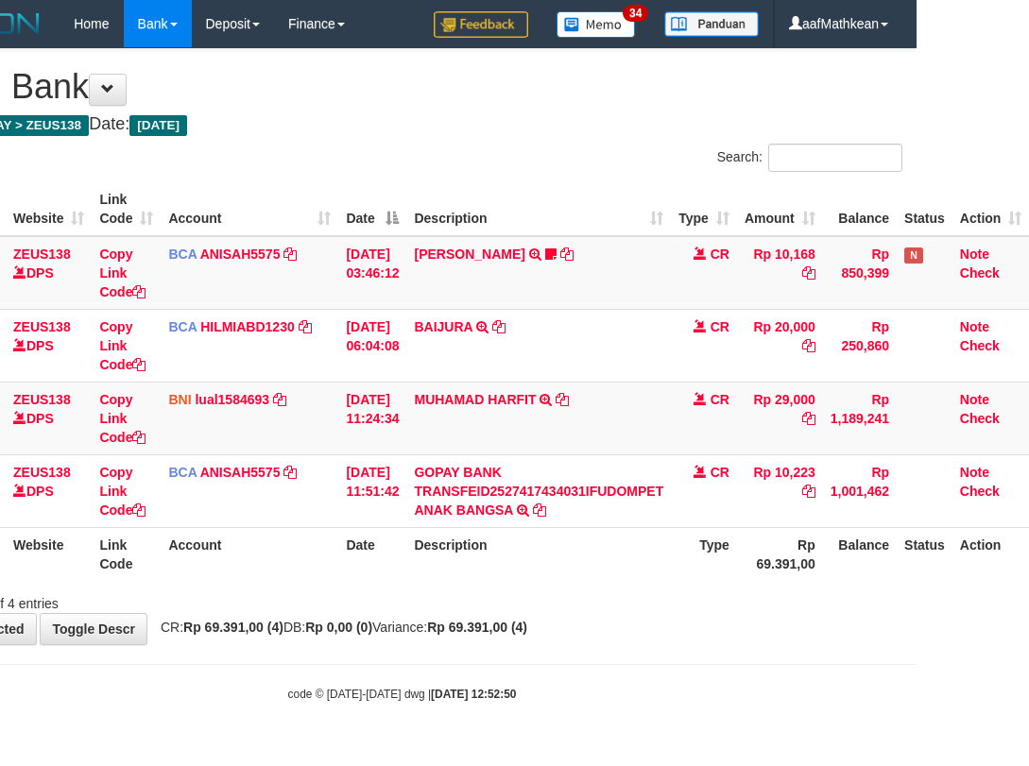
click at [385, 611] on div "Showing 1 to 4 of 4 entries" at bounding box center [402, 600] width 1029 height 26
click at [403, 619] on div "**********" at bounding box center [402, 346] width 1029 height 595
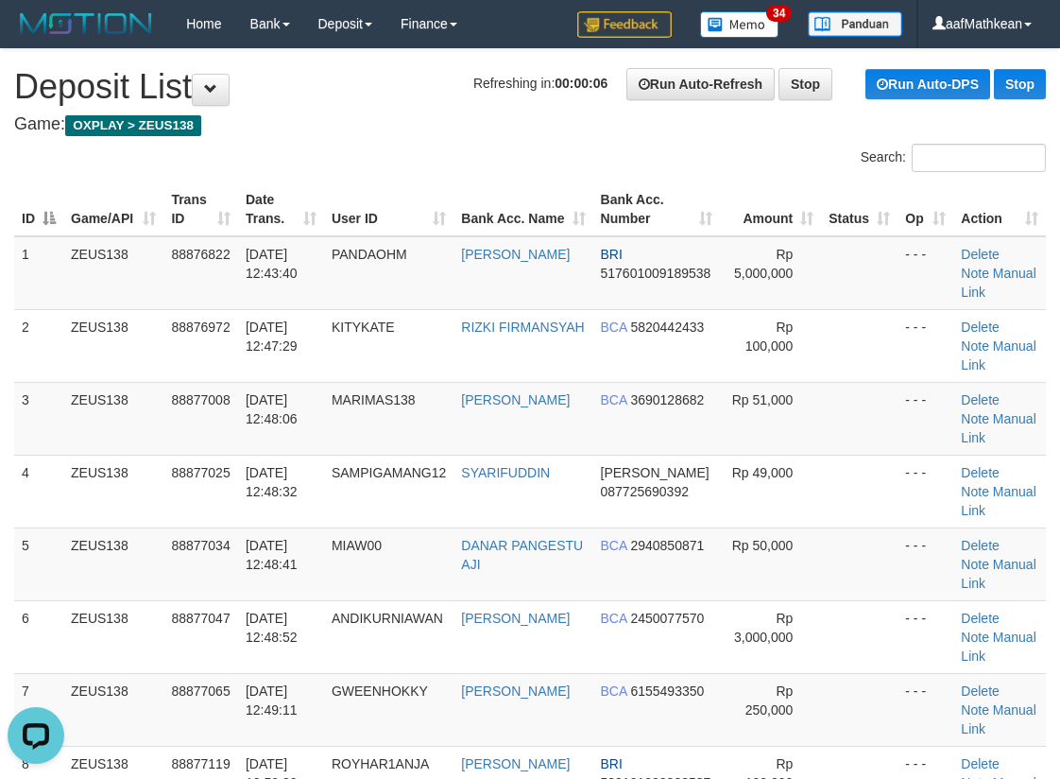
drag, startPoint x: 150, startPoint y: 201, endPoint x: 332, endPoint y: 233, distance: 184.3
click at [167, 214] on tr "ID Game/API Trans ID Date Trans. User ID Bank Acc. Name Bank Acc. Number Amount…" at bounding box center [530, 209] width 1032 height 54
drag, startPoint x: 102, startPoint y: 430, endPoint x: 268, endPoint y: 443, distance: 166.9
click at [131, 437] on tr "3 ZEUS138 88877008 [DATE] 12:48:06 MARIMAS138 [PERSON_NAME] BCA 3690128682 Rp 5…" at bounding box center [530, 418] width 1032 height 73
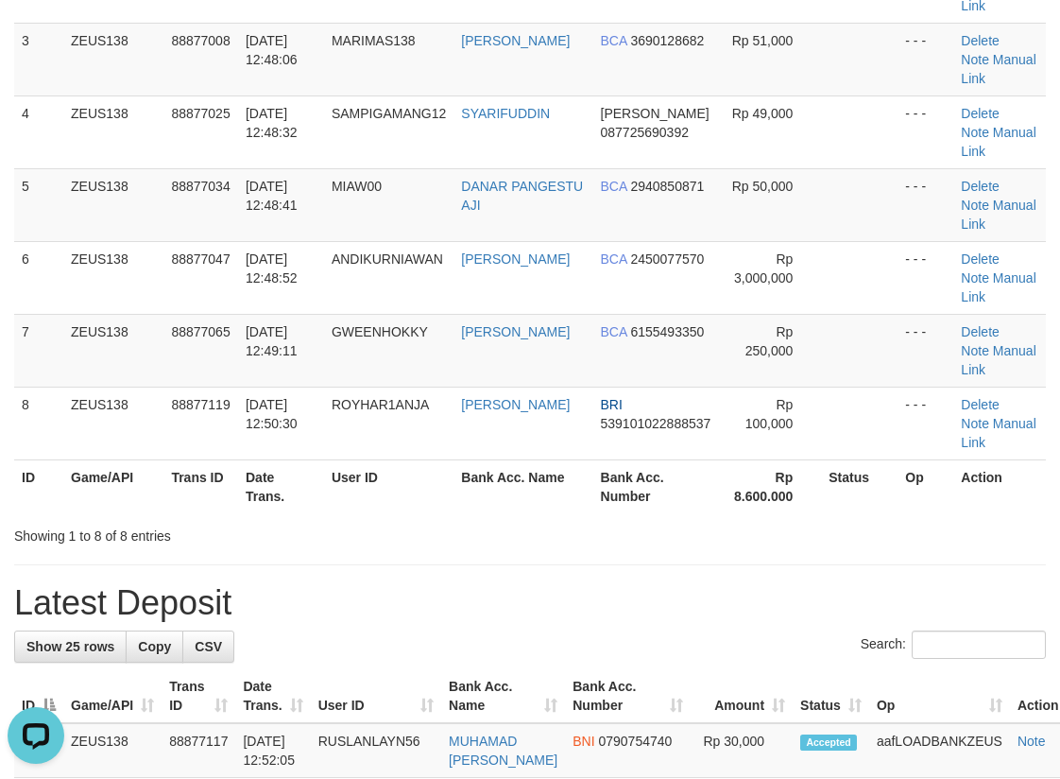
scroll to position [484, 0]
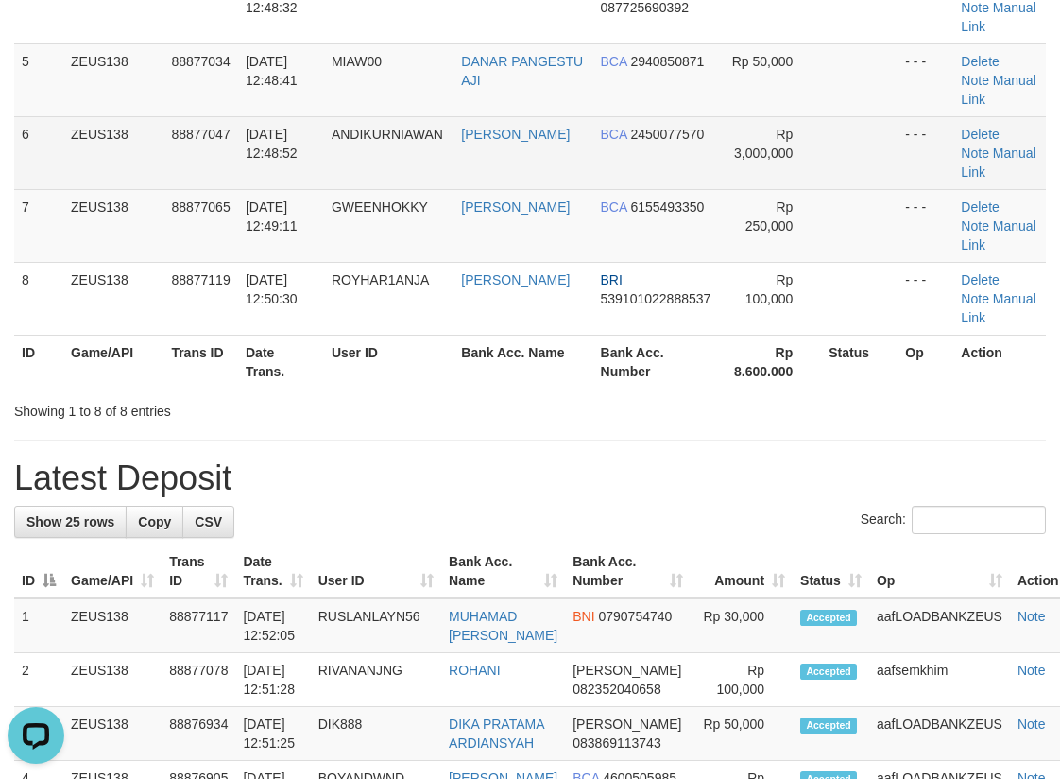
click at [260, 173] on td "01/10/2025 12:48:52" at bounding box center [281, 152] width 86 height 73
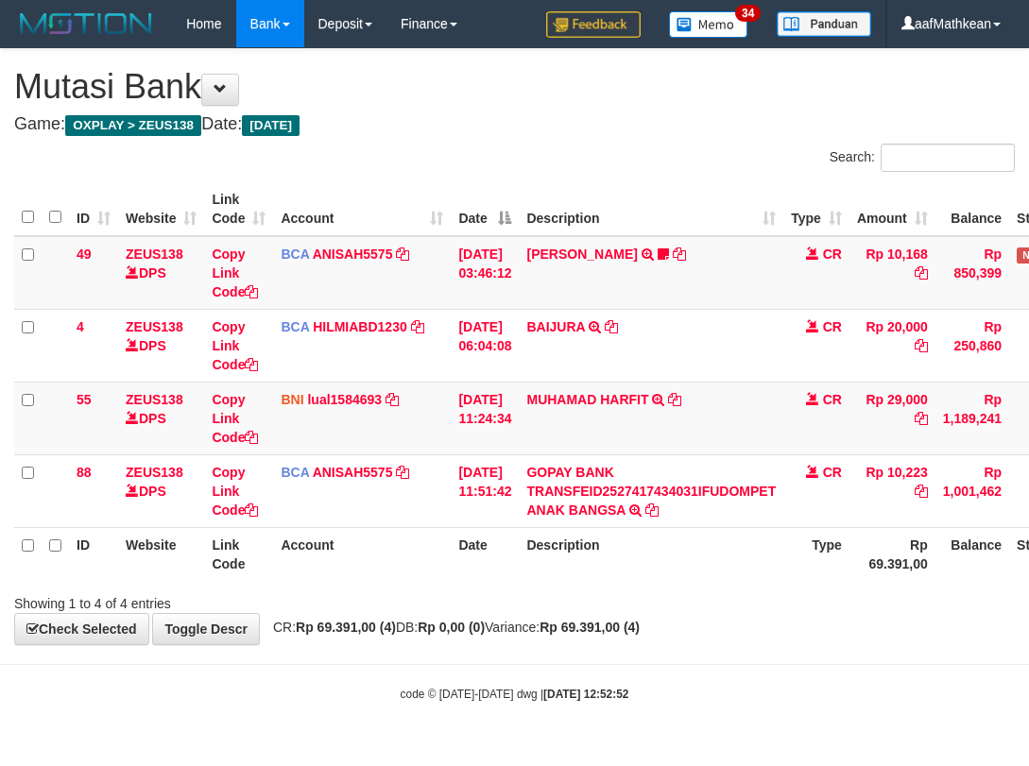
click at [1028, 559] on html "Toggle navigation Home Bank Account List Load By Website Group [OXPLAY] ZEUS138…" at bounding box center [514, 375] width 1029 height 750
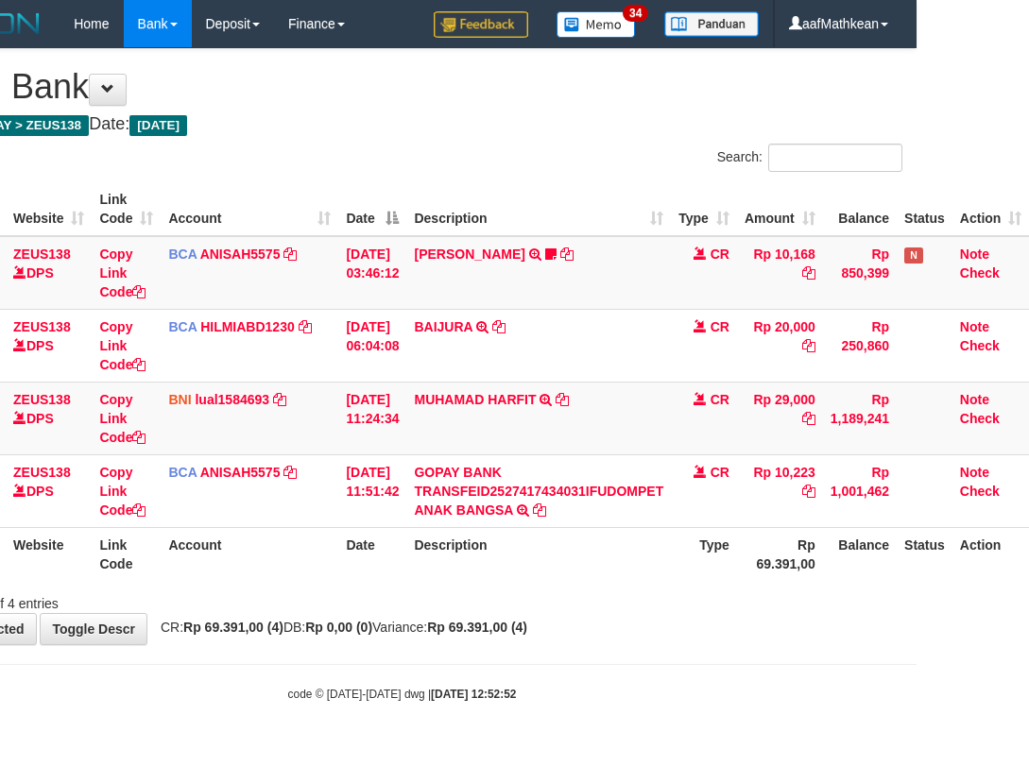
drag, startPoint x: 559, startPoint y: 714, endPoint x: 611, endPoint y: 697, distance: 54.7
click at [580, 714] on body "Toggle navigation Home Bank Account List Load By Website Group [OXPLAY] ZEUS138…" at bounding box center [402, 375] width 1029 height 750
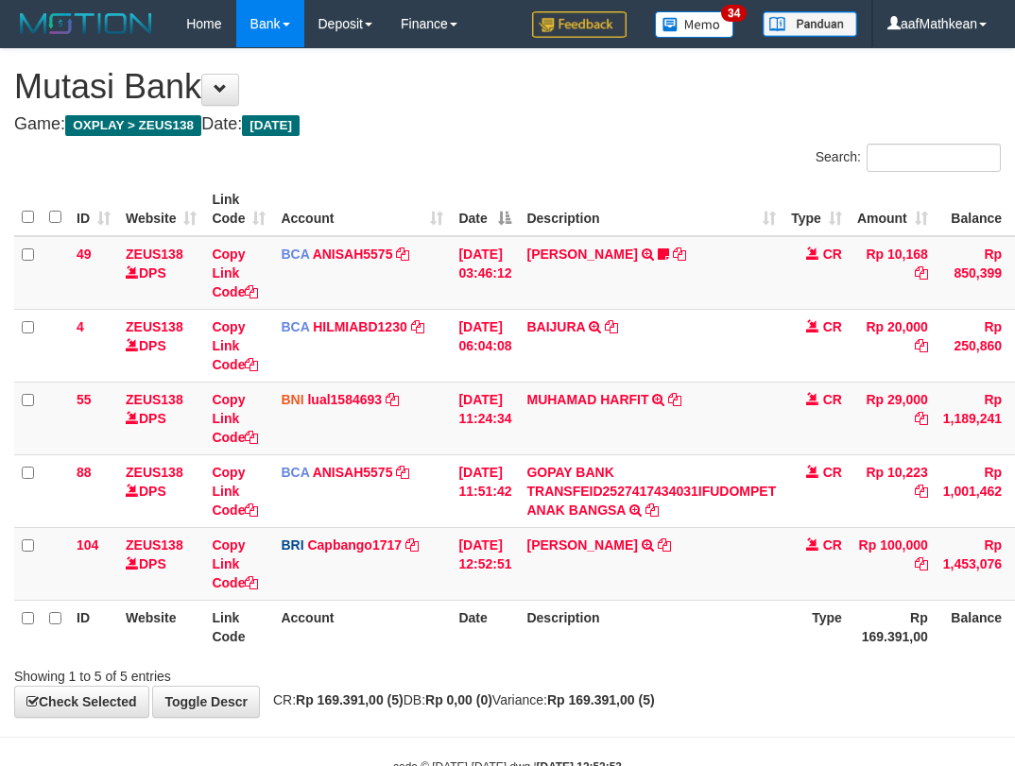
scroll to position [0, 126]
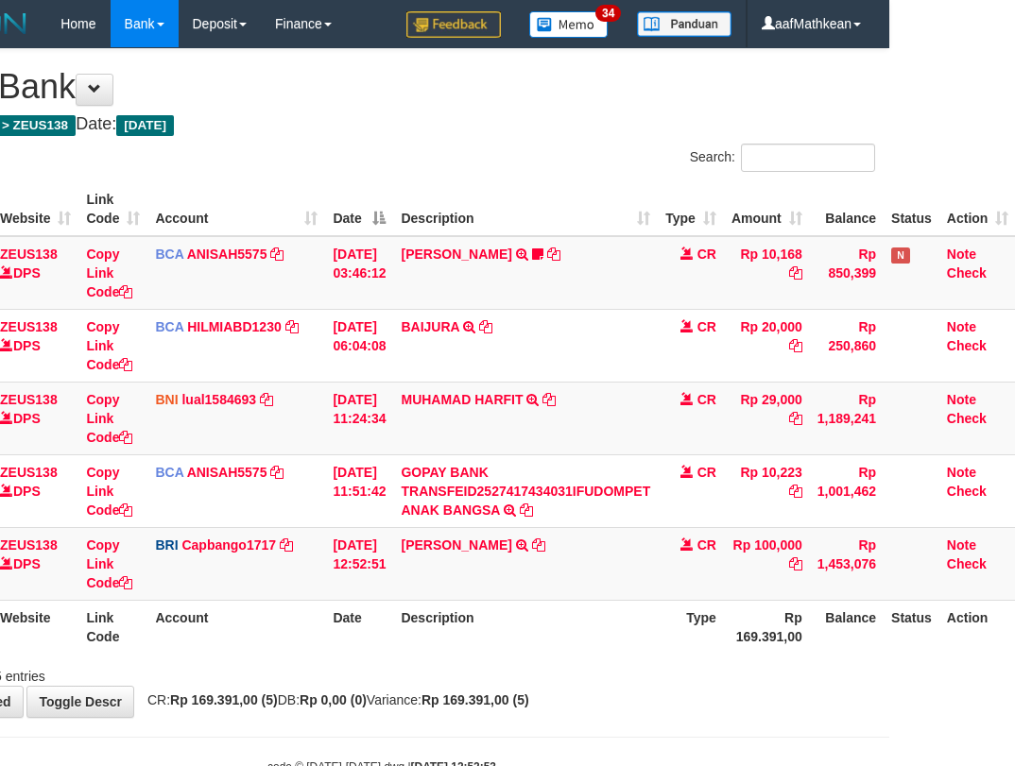
drag, startPoint x: 591, startPoint y: 666, endPoint x: 576, endPoint y: 671, distance: 15.8
click at [579, 671] on div "Showing 1 to 5 of 5 entries" at bounding box center [381, 673] width 1015 height 26
click at [609, 657] on div "Search: ID Website Link Code Account Date Description Type Amount Balance Statu…" at bounding box center [381, 415] width 987 height 542
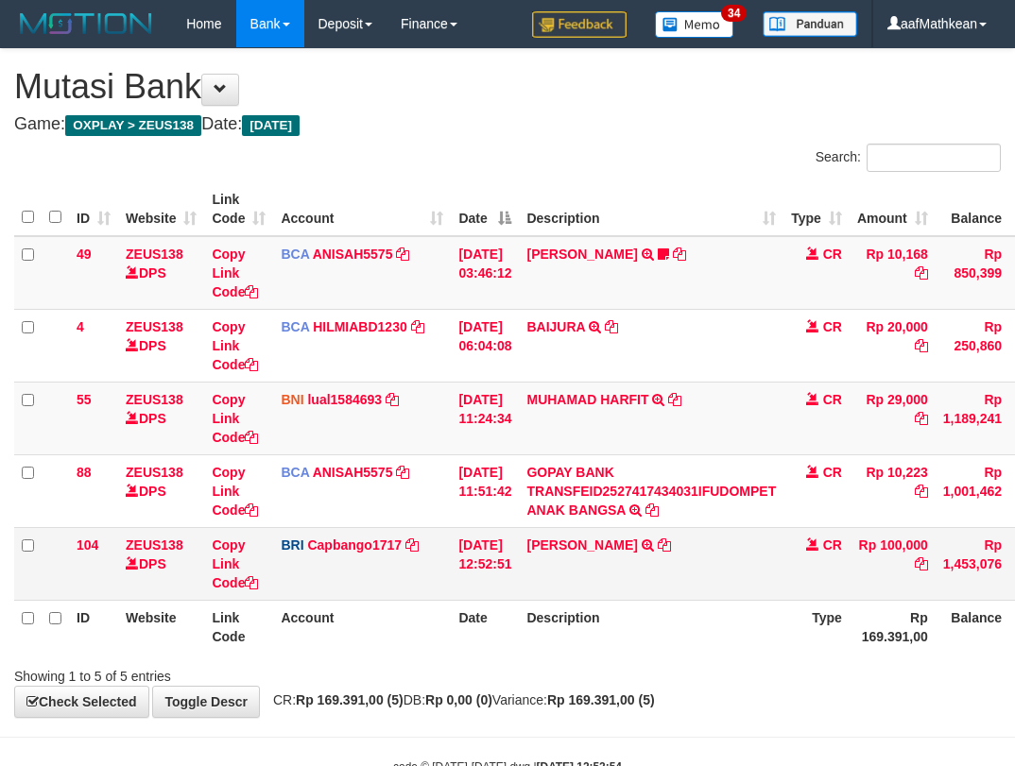
scroll to position [0, 126]
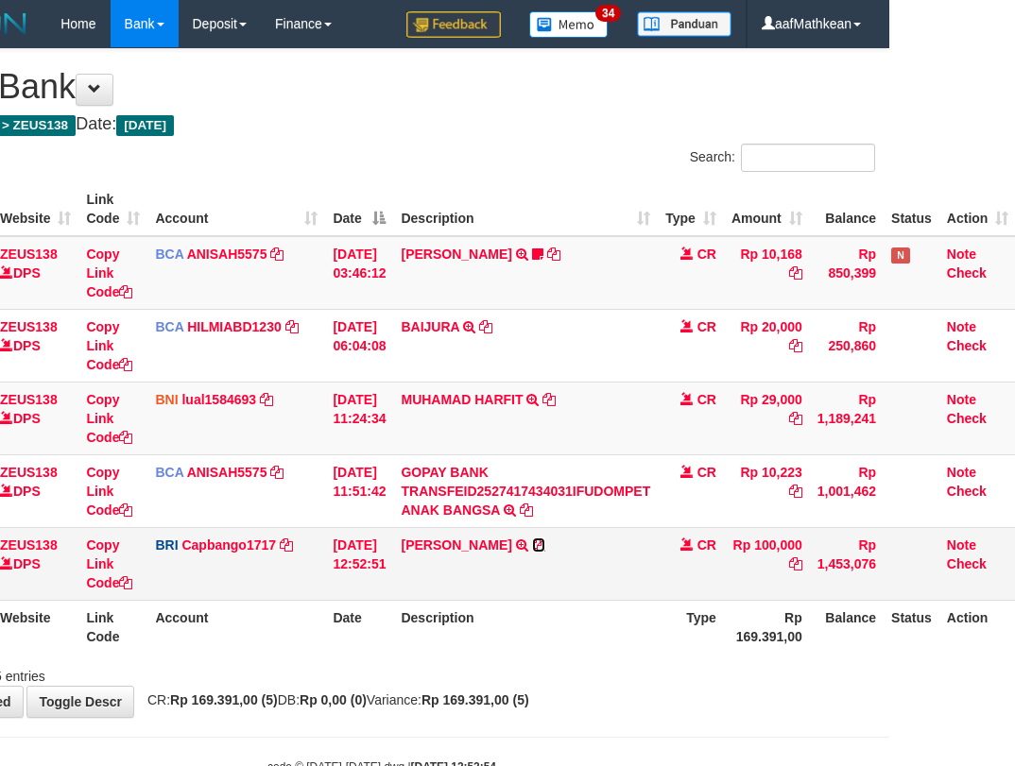
click at [545, 542] on icon at bounding box center [538, 545] width 13 height 13
drag, startPoint x: 370, startPoint y: 531, endPoint x: 1024, endPoint y: 465, distance: 658.3
click at [723, 528] on tr "104 ZEUS138 DPS Copy Link Code BRI Capbango1717 DPS HELMI mutasi_20251001_2435 …" at bounding box center [451, 563] width 1127 height 73
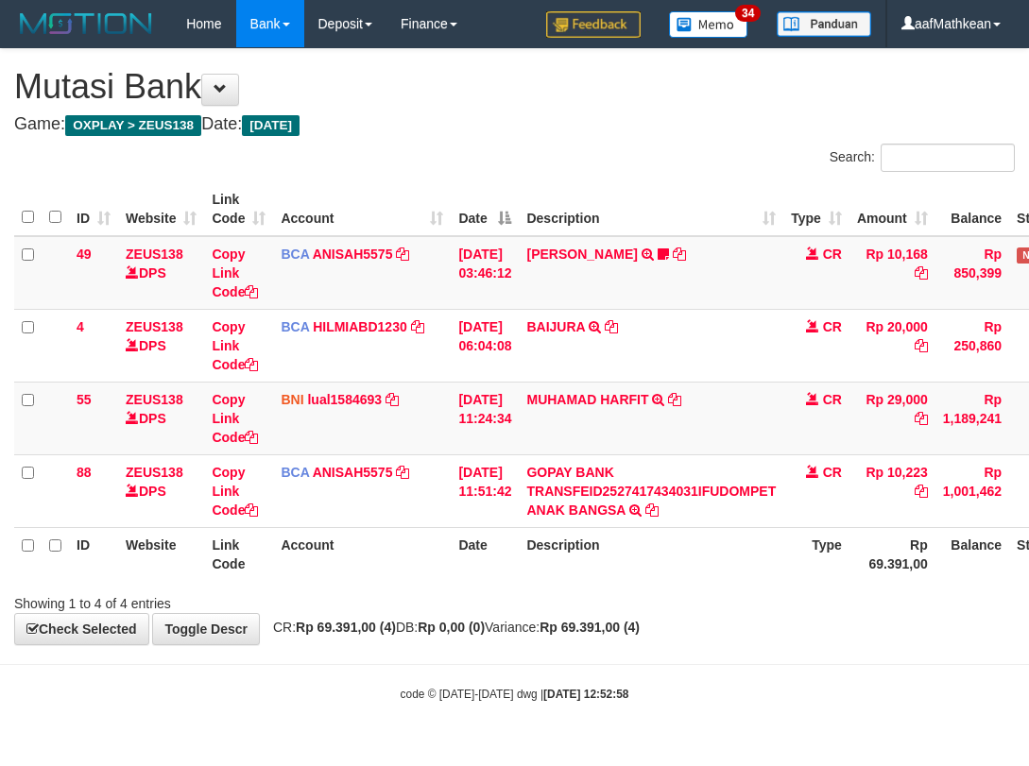
scroll to position [0, 126]
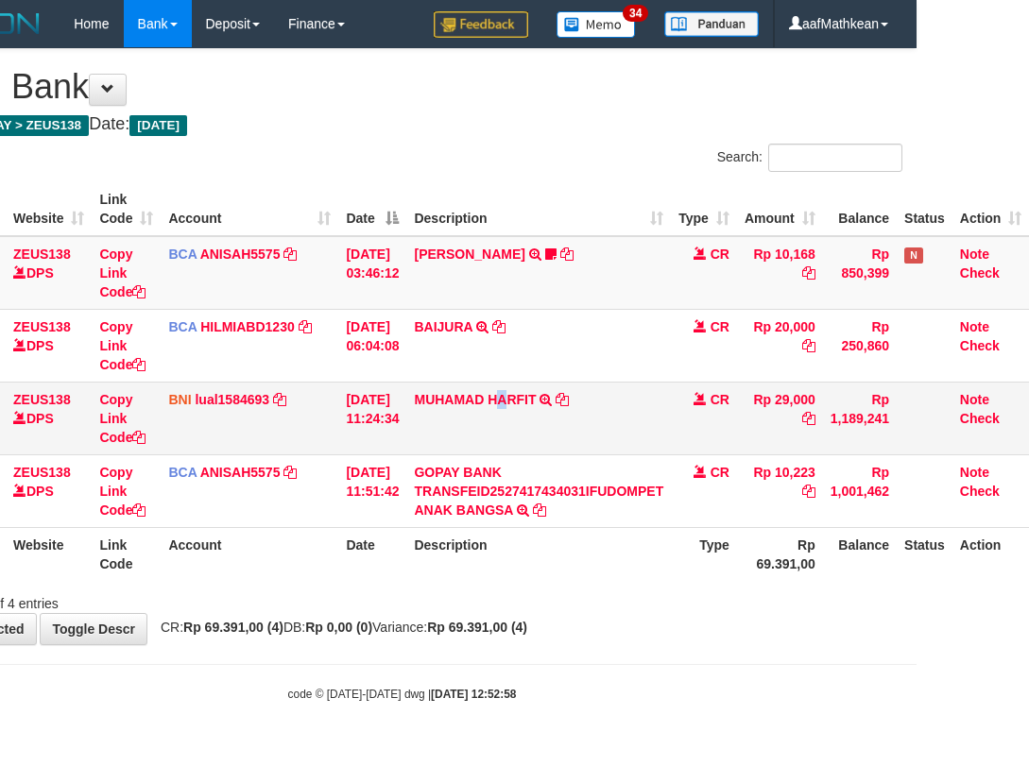
click at [505, 441] on td "MUHAMAD HARFIT TRANSFER DARI SDR MUHAMAD HARFIT" at bounding box center [538, 418] width 265 height 73
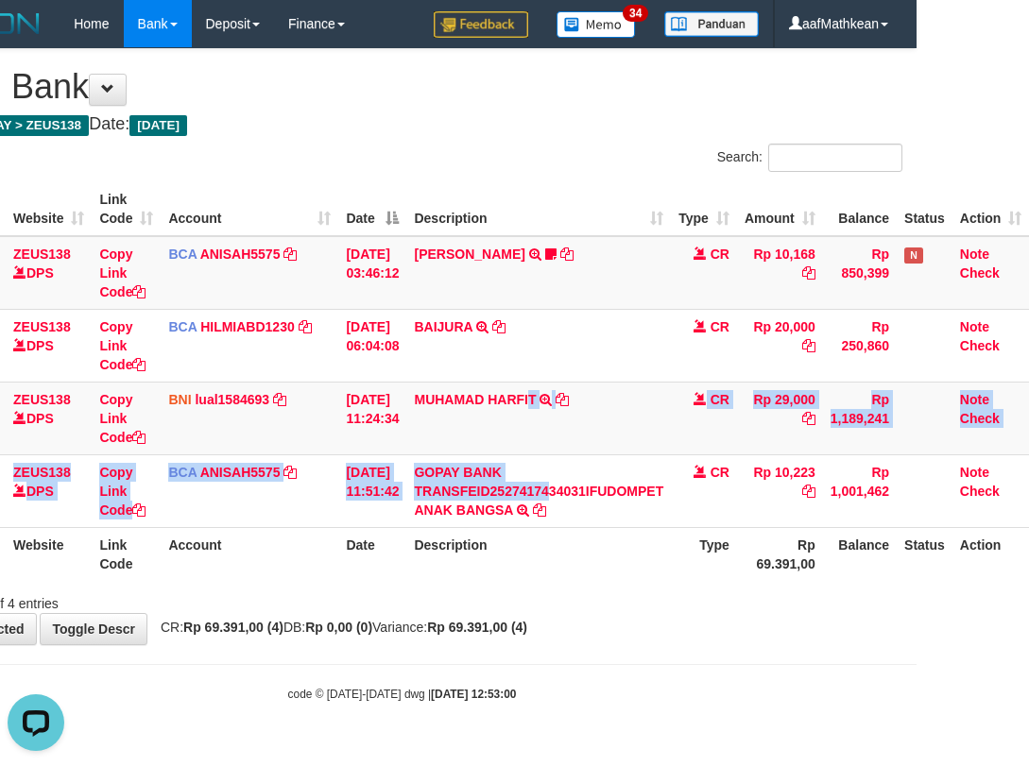
drag, startPoint x: 569, startPoint y: 561, endPoint x: 1024, endPoint y: 555, distance: 455.6
click at [583, 585] on div "ID Website Link Code Account Date Description Type Amount Balance Status Action…" at bounding box center [402, 382] width 1029 height 410
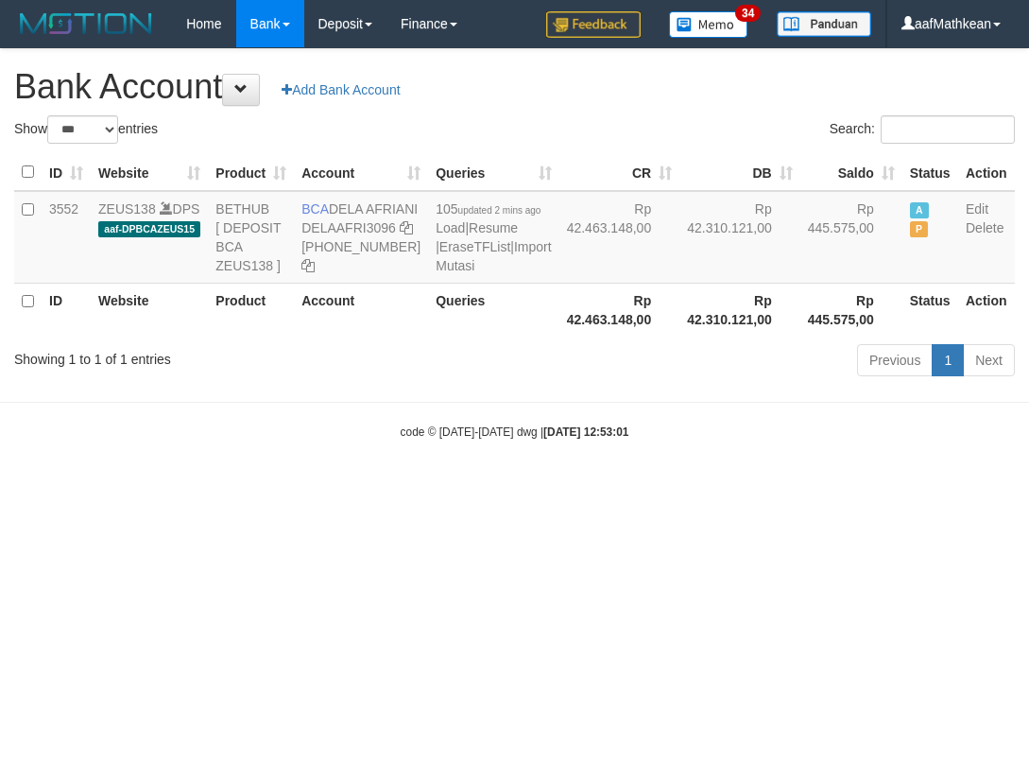
select select "***"
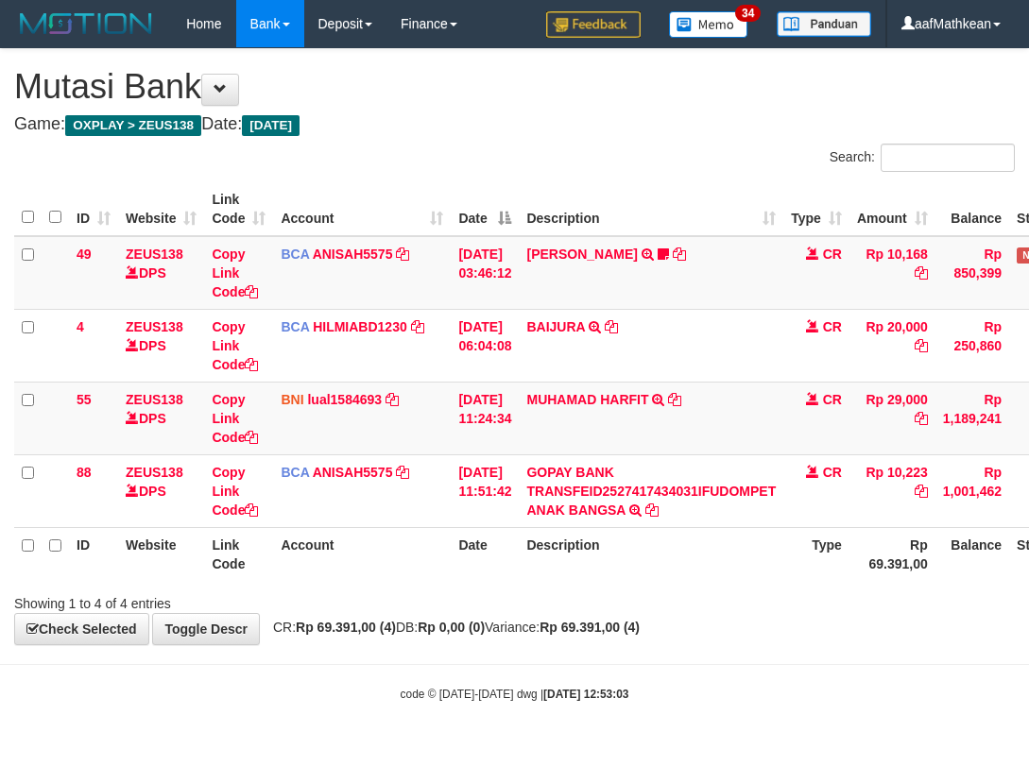
scroll to position [0, 126]
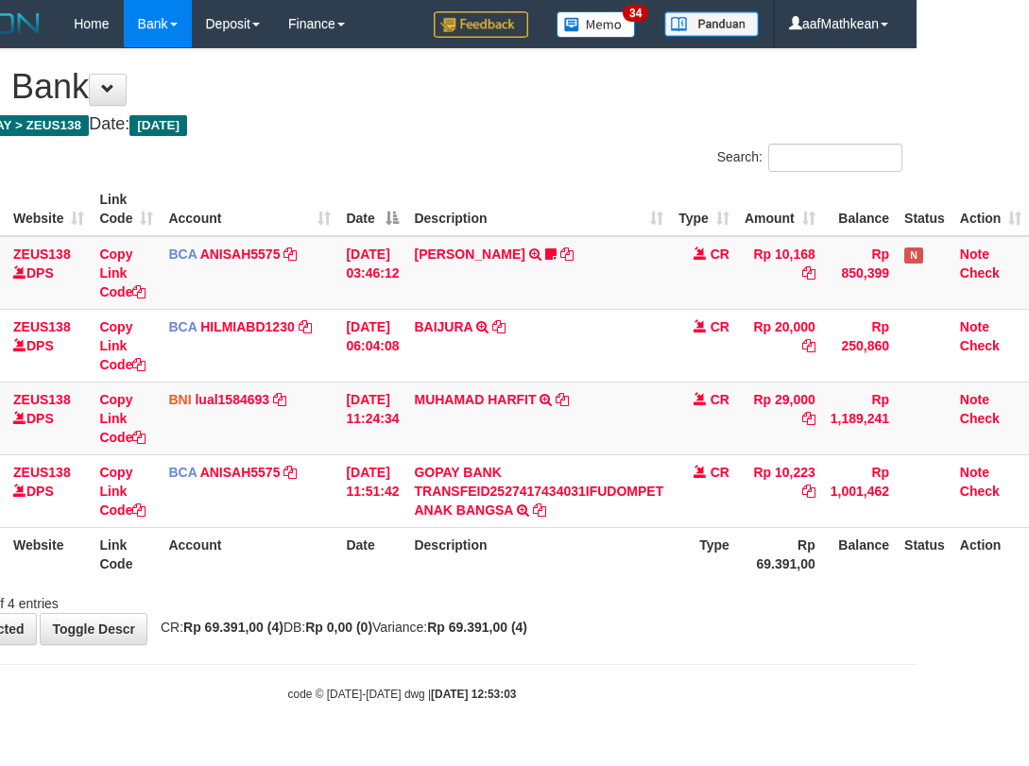
click at [313, 576] on th "Account" at bounding box center [250, 554] width 178 height 54
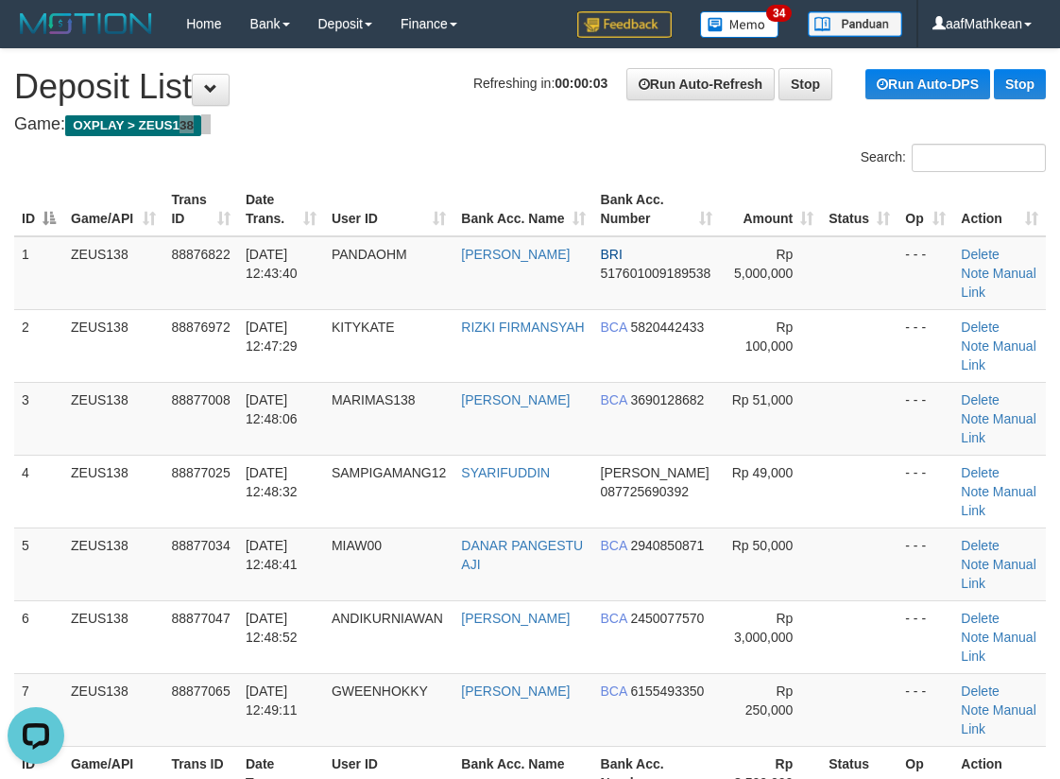
drag, startPoint x: 180, startPoint y: 111, endPoint x: 4, endPoint y: 176, distance: 187.5
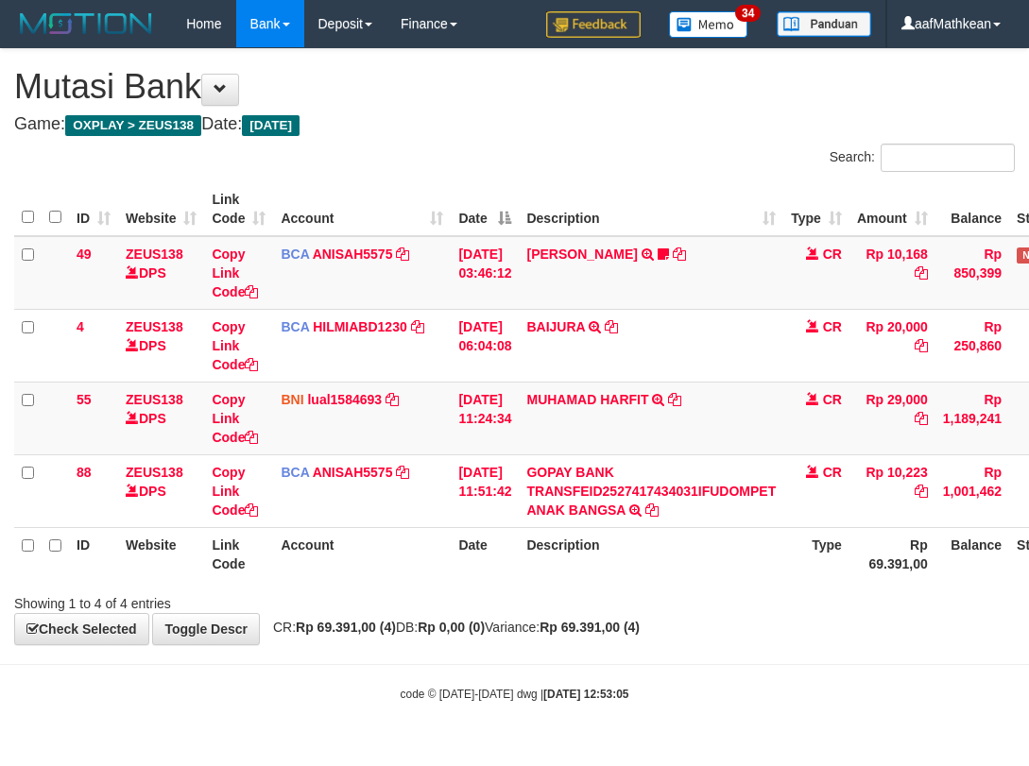
scroll to position [0, 126]
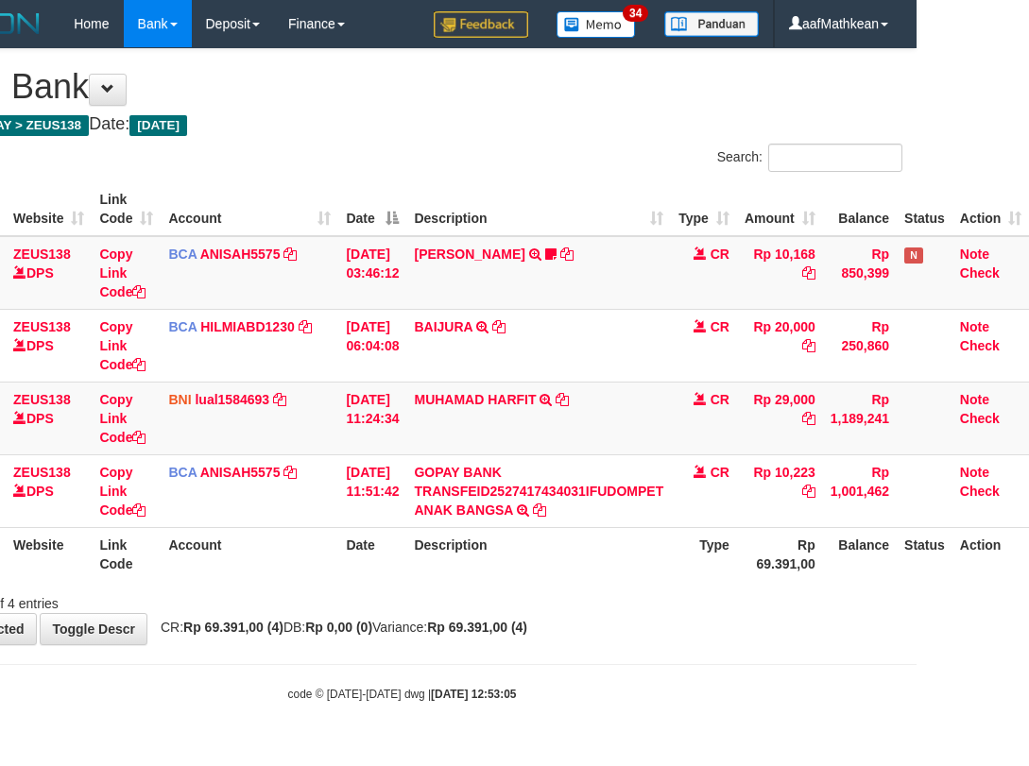
click at [711, 671] on body "Toggle navigation Home Bank Account List Load By Website Group [OXPLAY] ZEUS138…" at bounding box center [402, 375] width 1029 height 750
click at [243, 630] on div "**********" at bounding box center [402, 346] width 1029 height 595
drag, startPoint x: 432, startPoint y: 634, endPoint x: 480, endPoint y: 627, distance: 48.8
click at [432, 634] on span "CR: Rp 69.391,00 (4) DB: Rp 0,00 (0) Variance: Rp 69.391,00 (4)" at bounding box center [339, 627] width 376 height 15
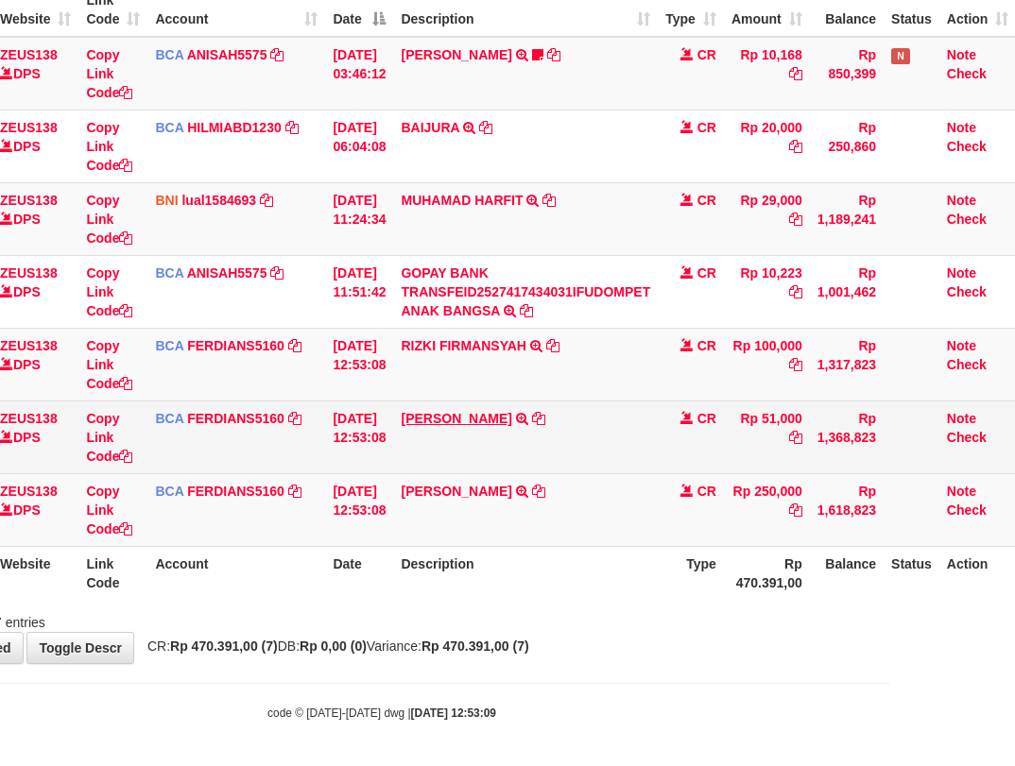
scroll to position [202, 126]
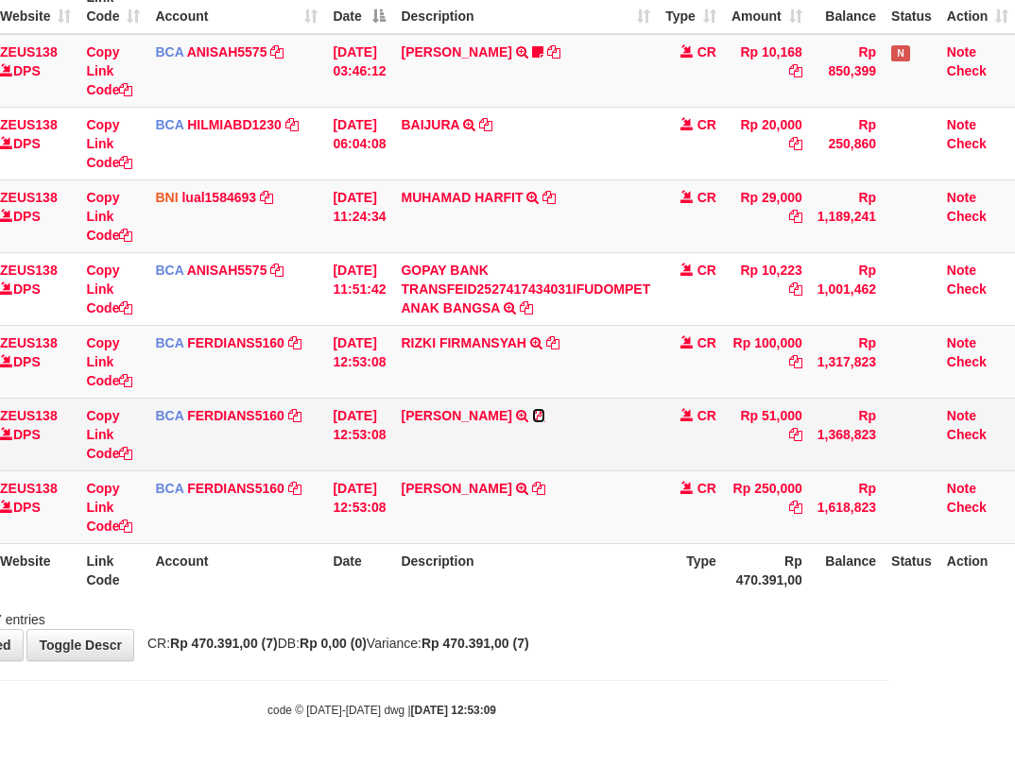
click at [545, 413] on icon at bounding box center [538, 415] width 13 height 13
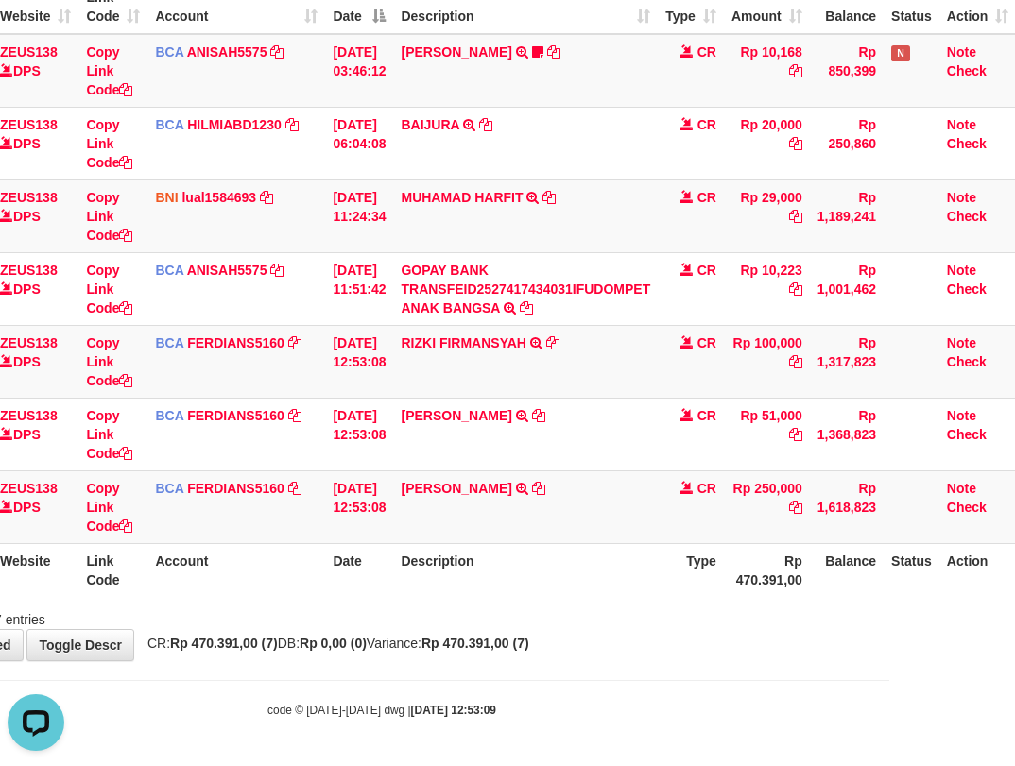
scroll to position [0, 0]
click at [559, 341] on icon at bounding box center [552, 342] width 13 height 13
click at [545, 482] on icon at bounding box center [538, 488] width 13 height 13
click at [560, 492] on td "SUGENG SETIAWAN TRSF E-BANKING CR 0110/FTSCY/WS95031 250000.00SUGENG SETIAWAN" at bounding box center [525, 507] width 265 height 73
click at [545, 490] on icon at bounding box center [538, 488] width 13 height 13
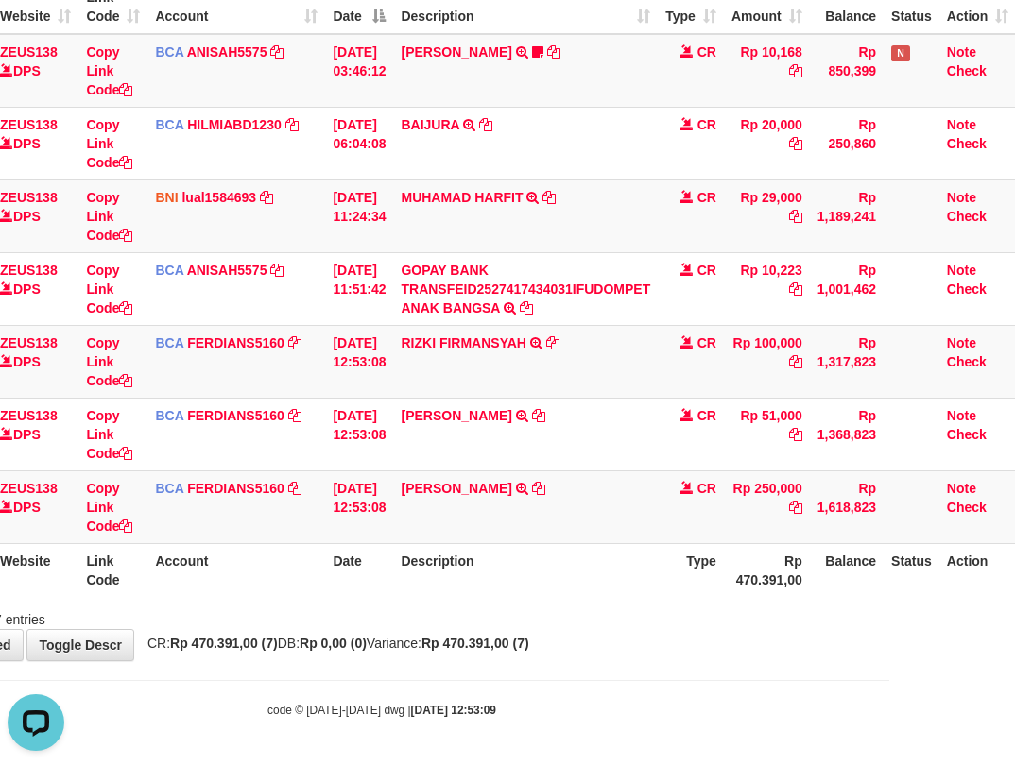
click at [428, 652] on div "**********" at bounding box center [381, 254] width 1015 height 814
click at [548, 661] on div "**********" at bounding box center [381, 254] width 1015 height 814
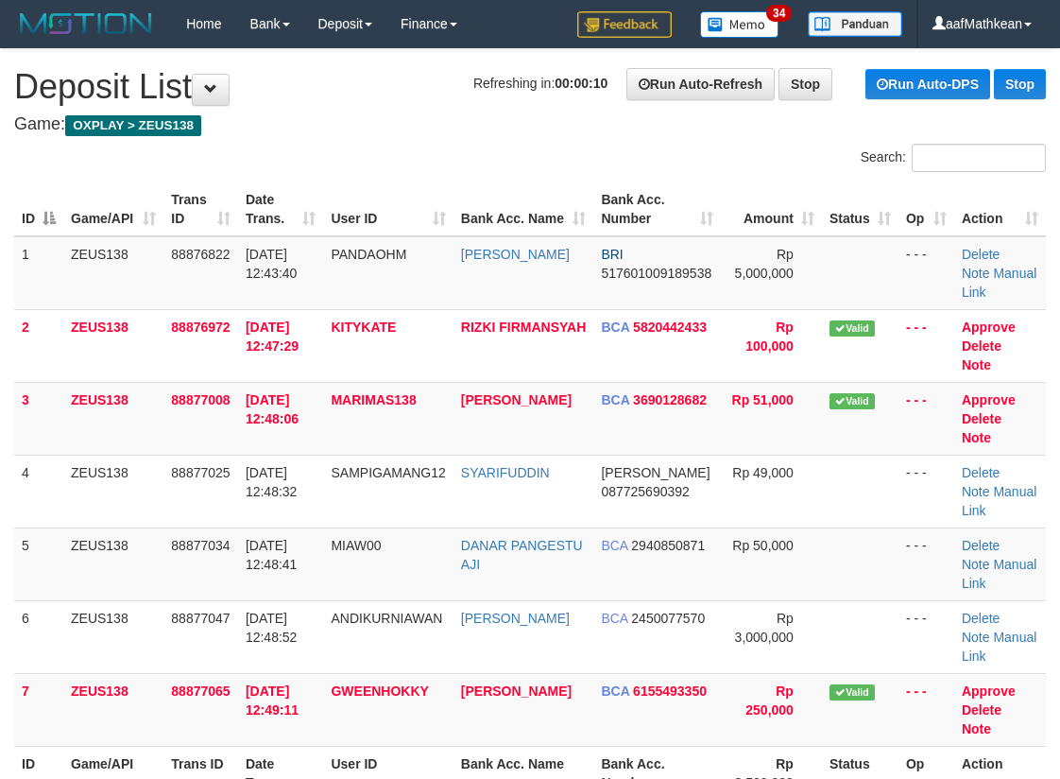
click at [306, 147] on div "Search:" at bounding box center [530, 160] width 1060 height 33
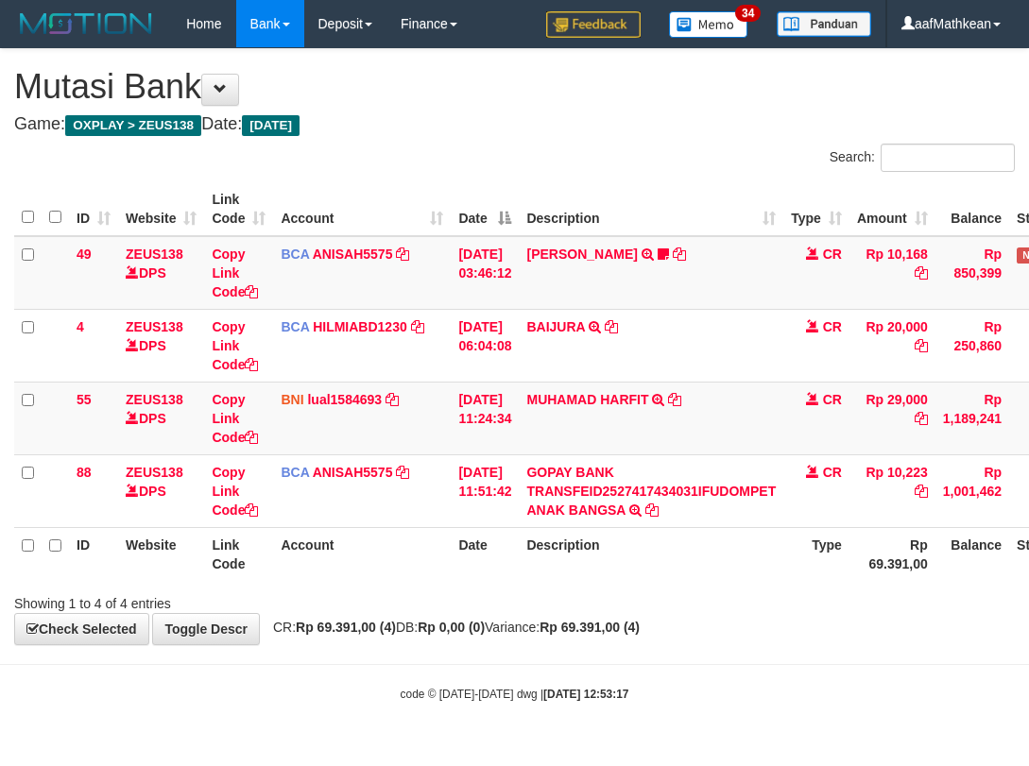
scroll to position [0, 118]
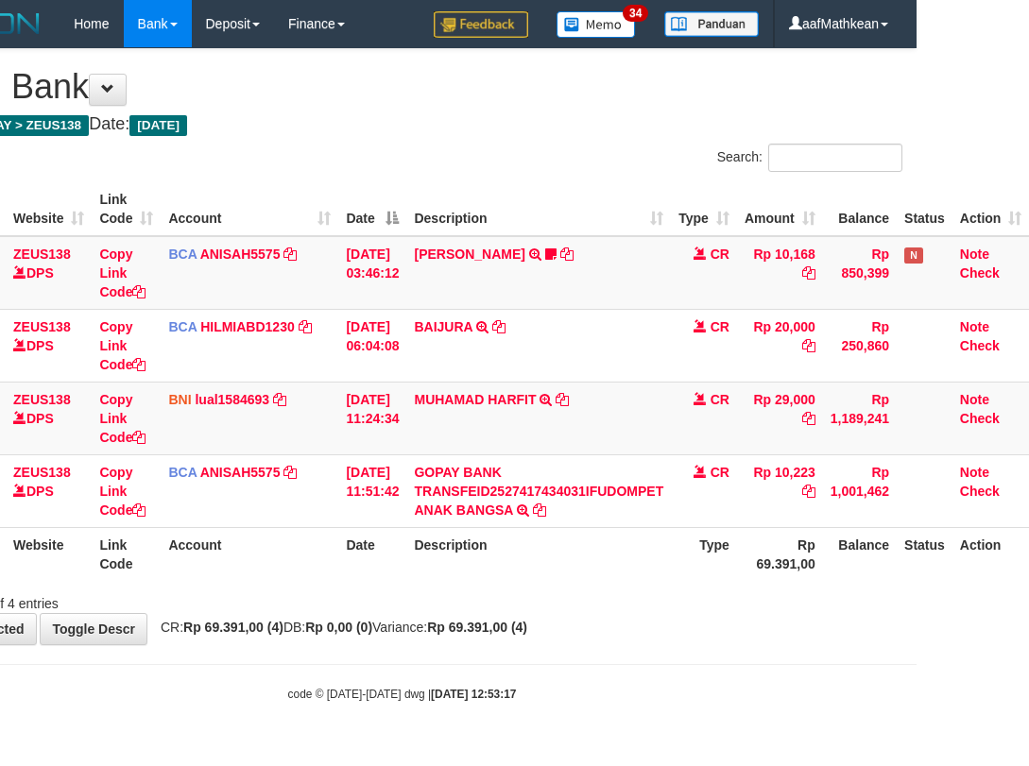
drag, startPoint x: 119, startPoint y: 748, endPoint x: 210, endPoint y: 742, distance: 91.0
click at [158, 747] on html "Toggle navigation Home Bank Account List Load By Website Group [OXPLAY] ZEUS138…" at bounding box center [402, 375] width 1029 height 750
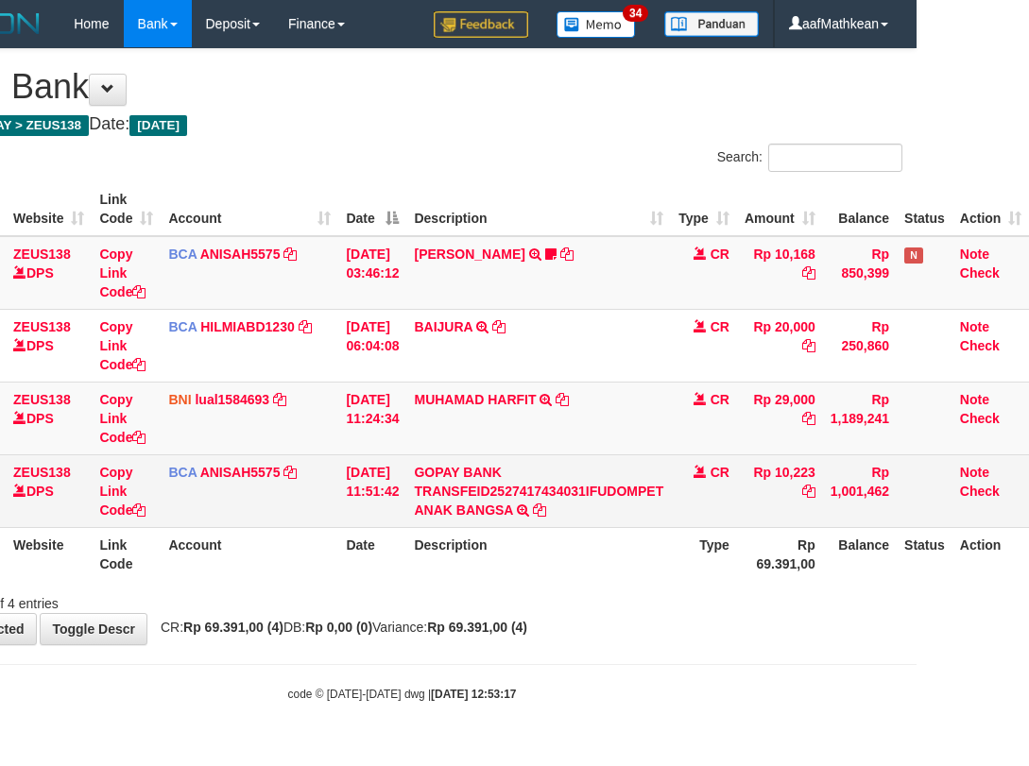
click at [1011, 498] on tr "88 ZEUS138 DPS Copy Link Code BCA ANISAH5575 DPS ANISAH mutasi_20251001_3827 | …" at bounding box center [465, 491] width 1127 height 73
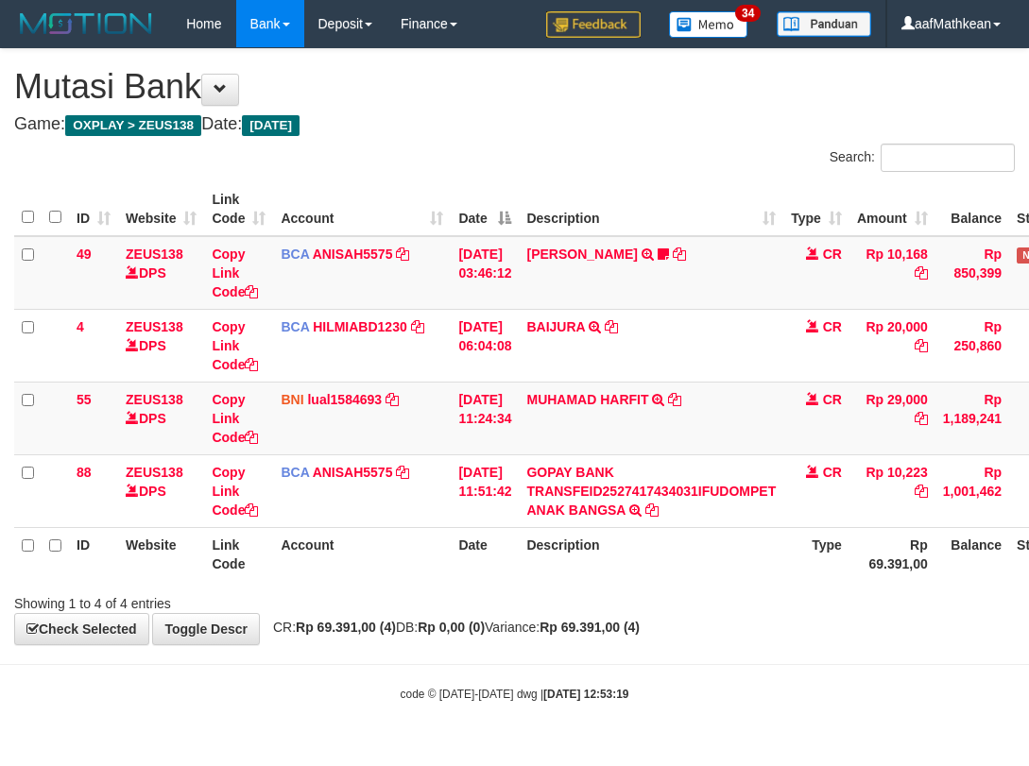
scroll to position [0, 118]
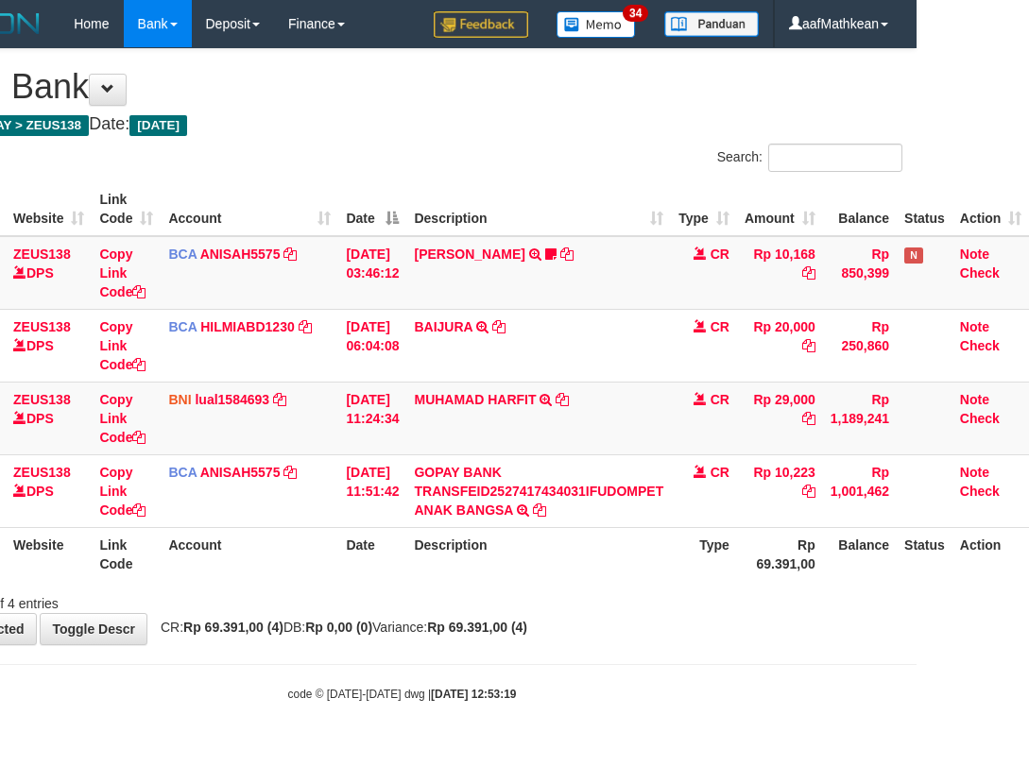
click at [587, 566] on th "Description" at bounding box center [538, 554] width 265 height 54
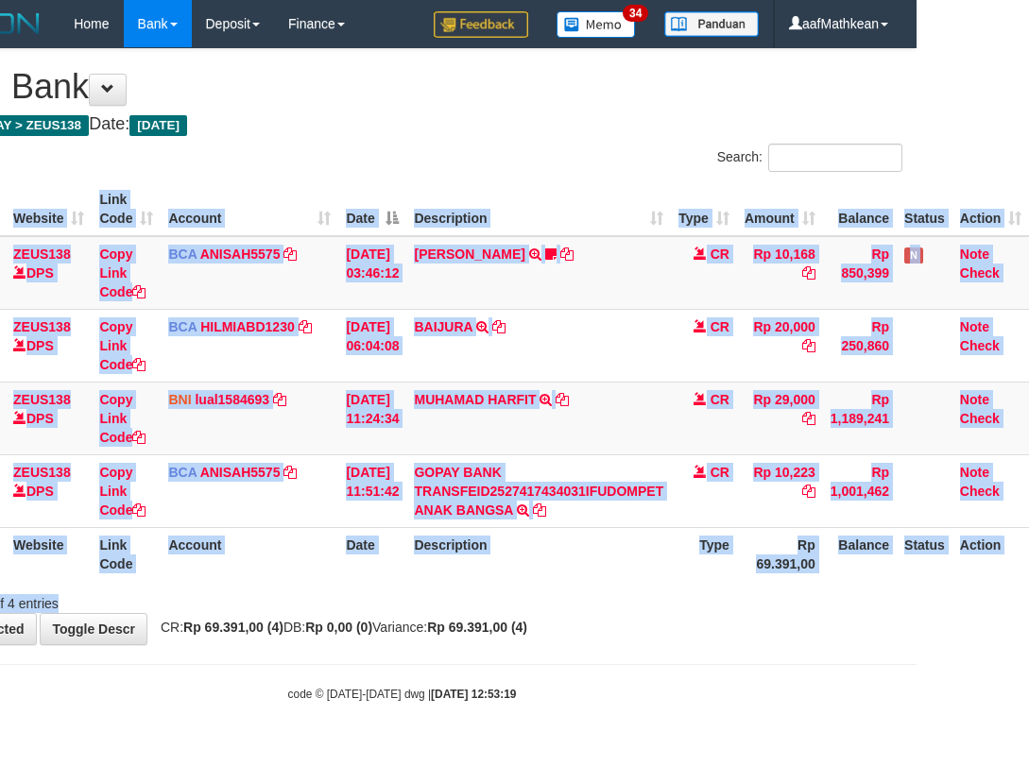
drag, startPoint x: 595, startPoint y: 601, endPoint x: 618, endPoint y: 594, distance: 23.6
click at [595, 603] on div "Search: ID Website Link Code Account Date Description Type Amount Balance Statu…" at bounding box center [402, 379] width 1001 height 470
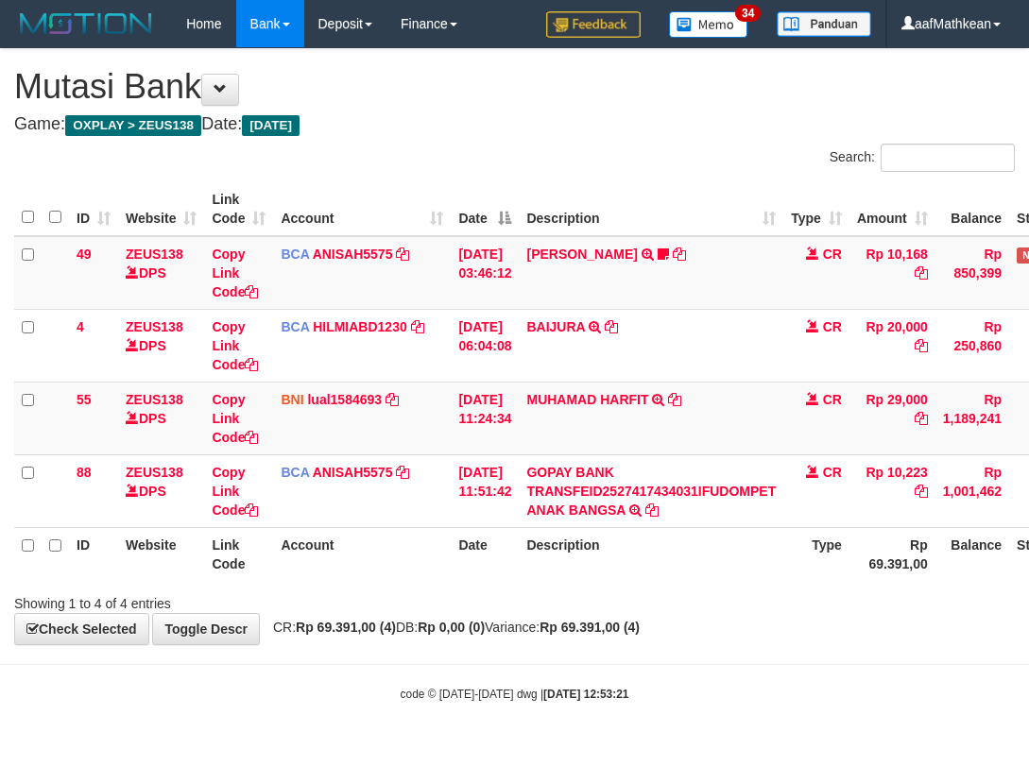
scroll to position [0, 118]
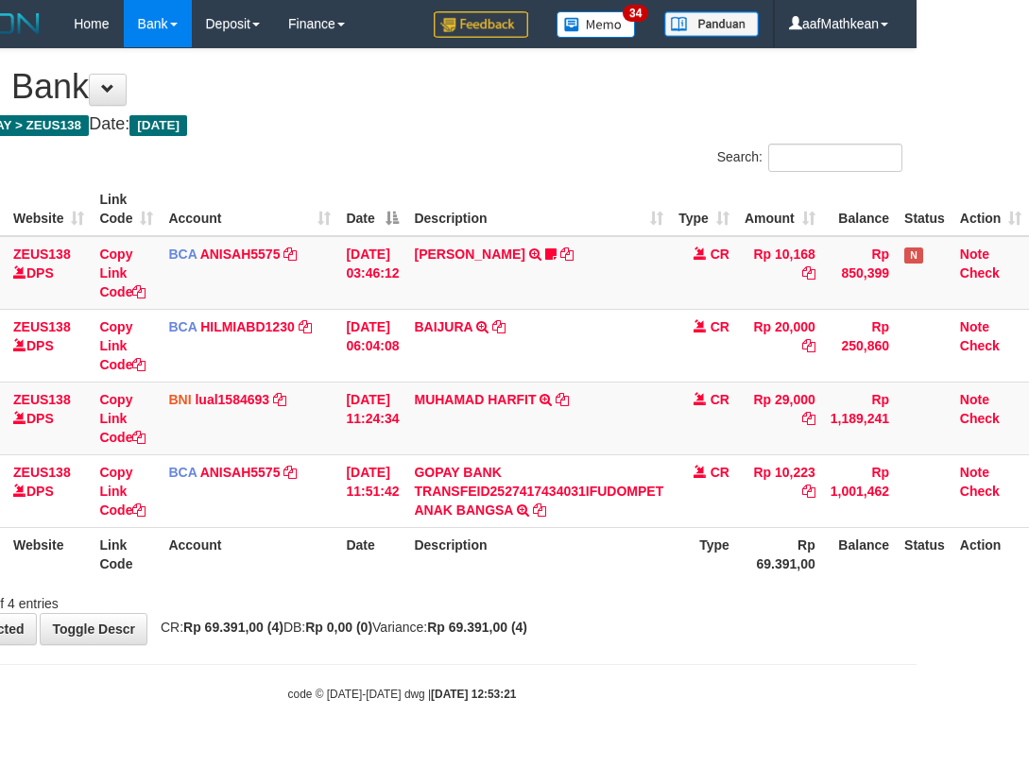
click at [578, 568] on th "Description" at bounding box center [538, 554] width 265 height 54
click at [604, 574] on th "Description" at bounding box center [538, 554] width 265 height 54
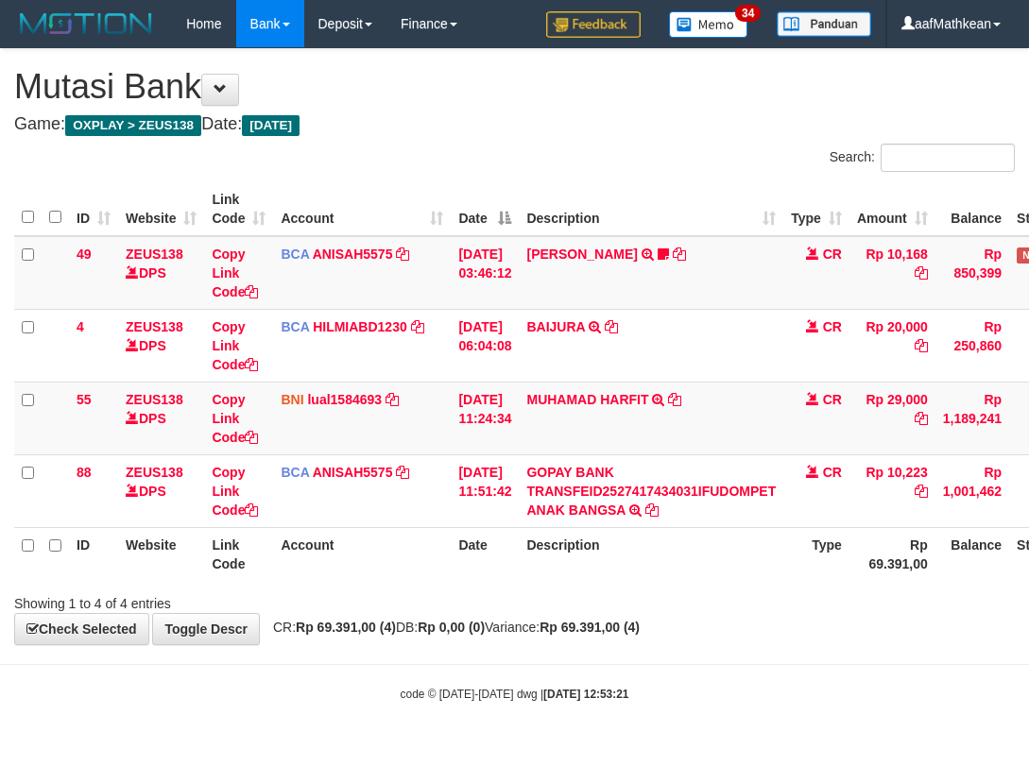
scroll to position [0, 118]
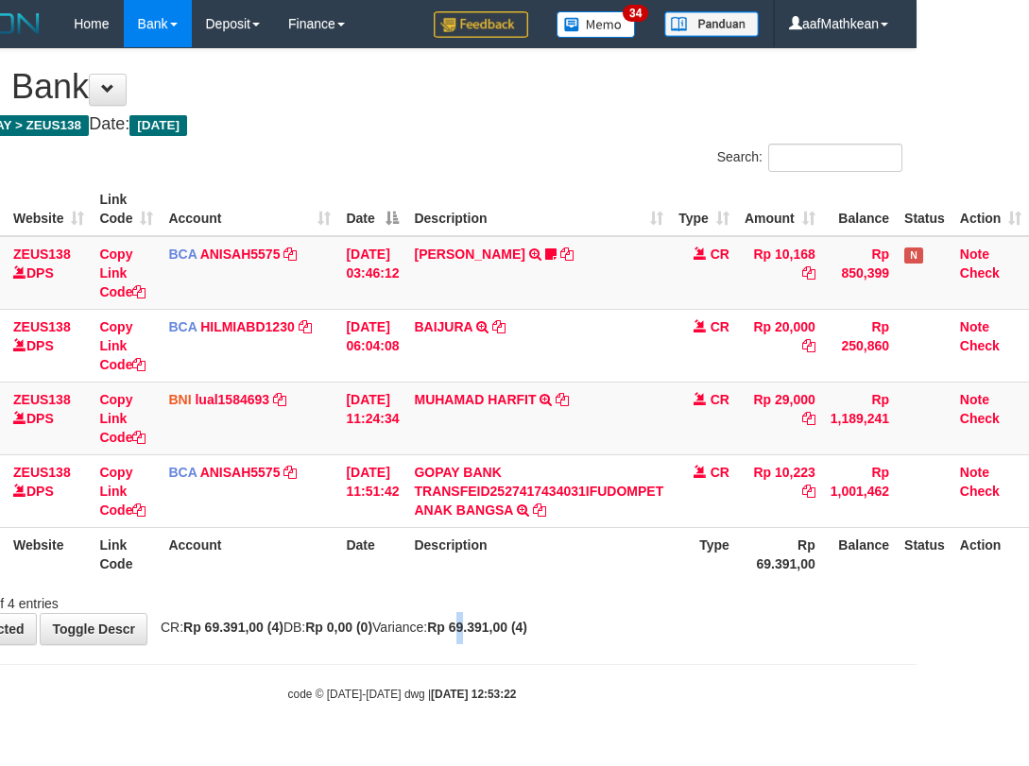
drag, startPoint x: 503, startPoint y: 628, endPoint x: 509, endPoint y: 635, distance: 10.0
click at [509, 635] on strong "Rp 69.391,00 (4)" at bounding box center [477, 627] width 100 height 15
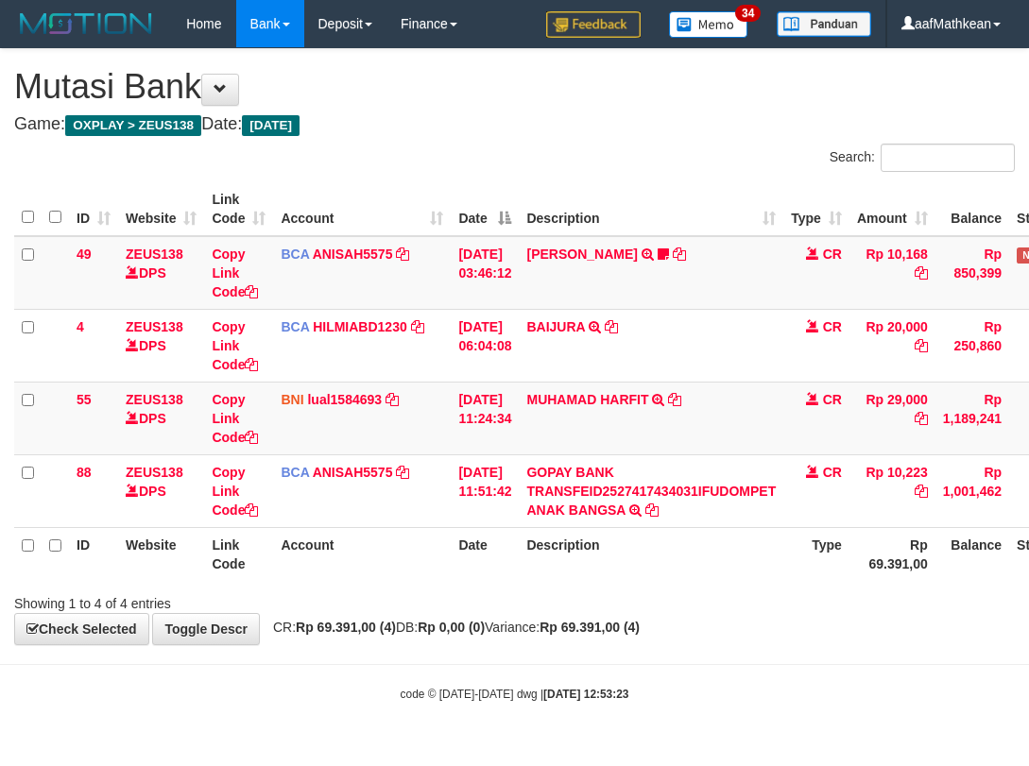
scroll to position [0, 118]
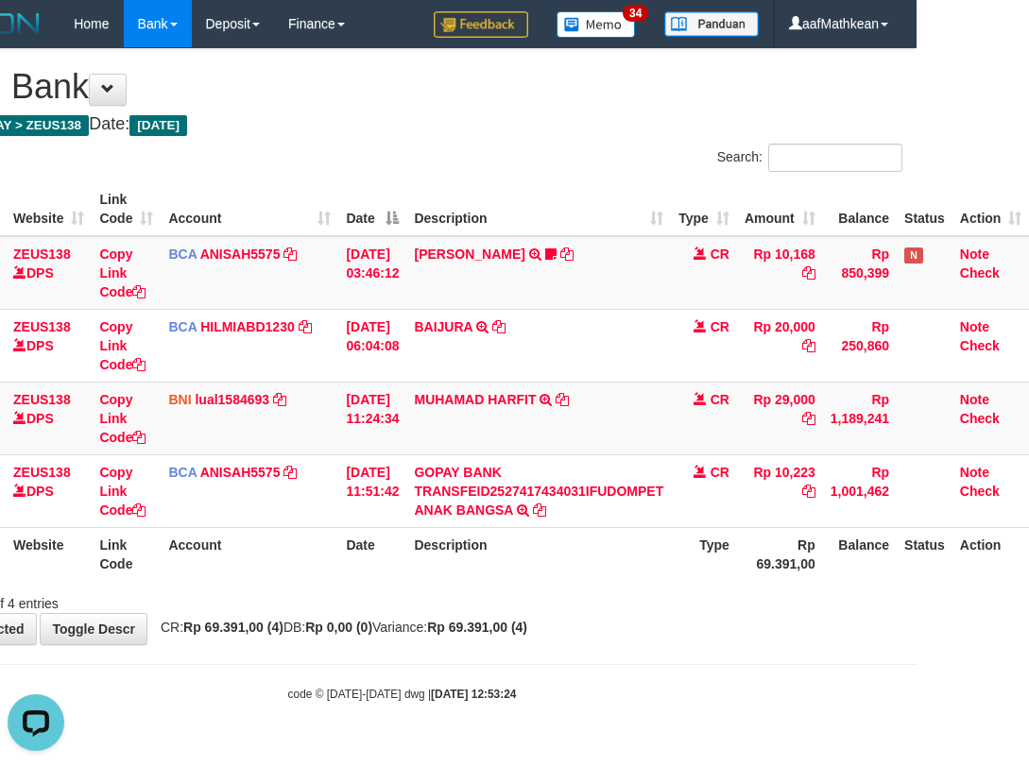
click at [671, 560] on th "Description" at bounding box center [538, 554] width 265 height 54
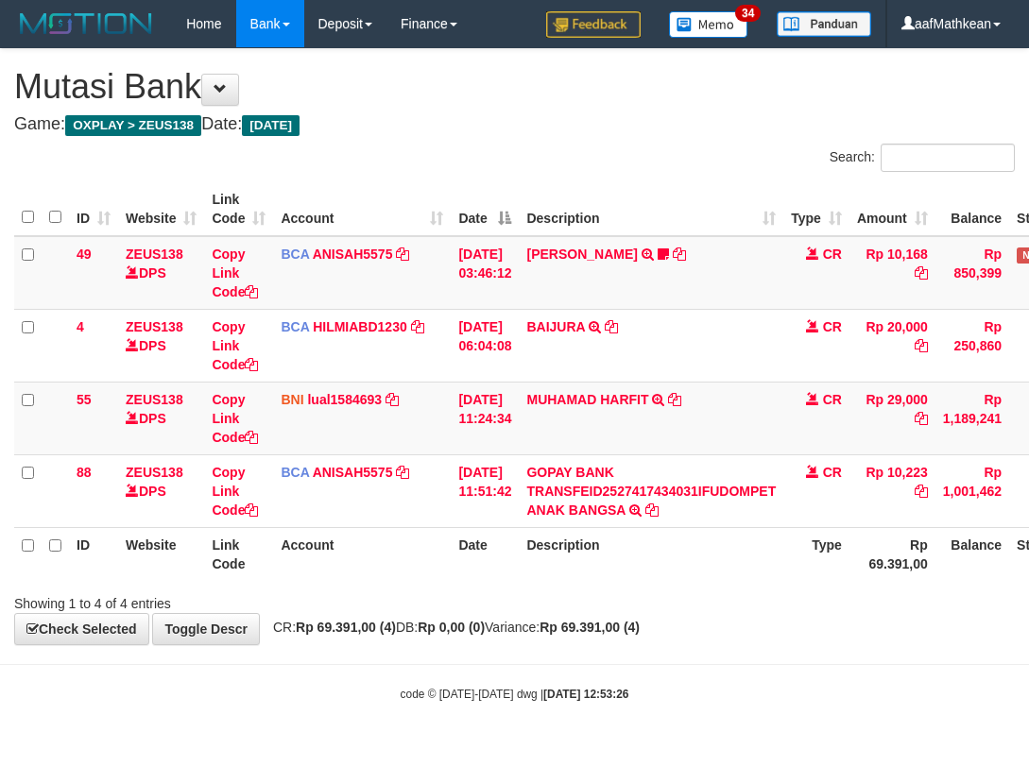
click at [665, 549] on tr "ID Website Link Code Account Date Description Type Rp 69.391,00 Balance Status …" at bounding box center [577, 554] width 1127 height 54
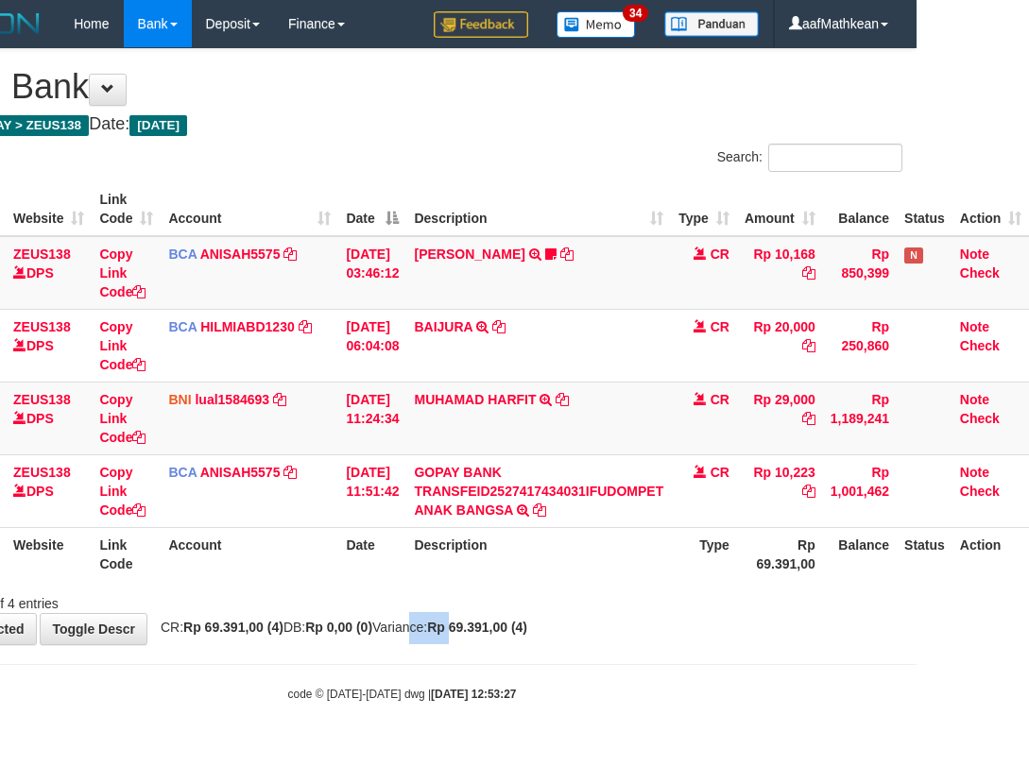
drag, startPoint x: 420, startPoint y: 624, endPoint x: 1022, endPoint y: 612, distance: 602.1
click at [666, 621] on div "**********" at bounding box center [402, 346] width 1029 height 595
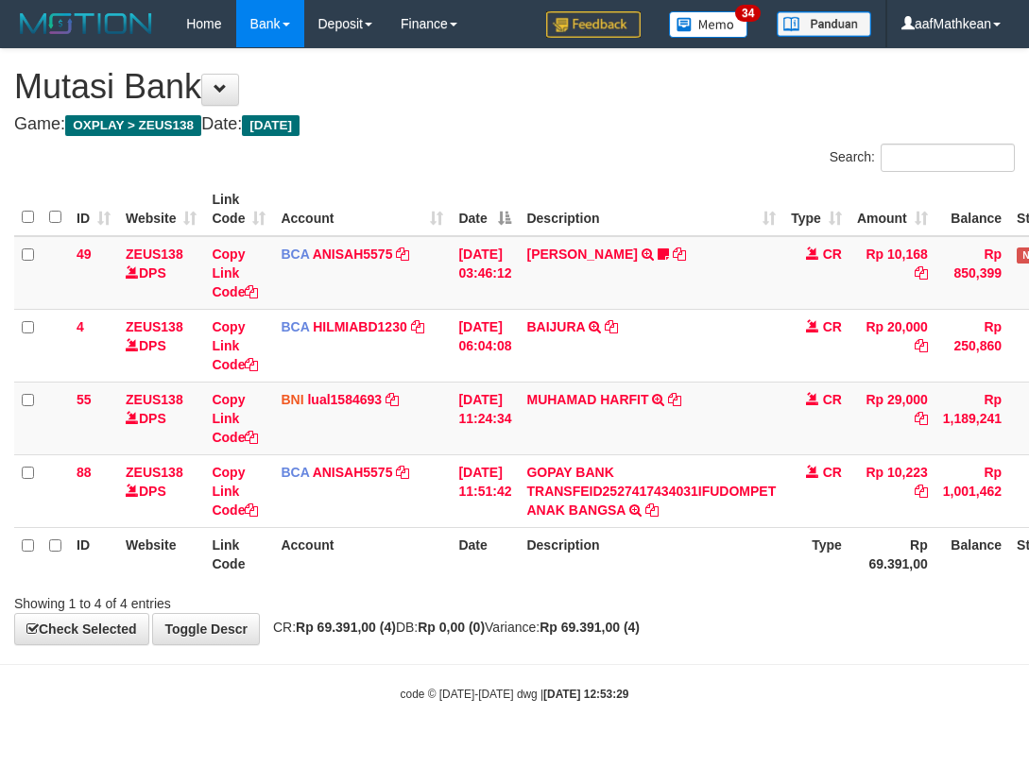
scroll to position [0, 118]
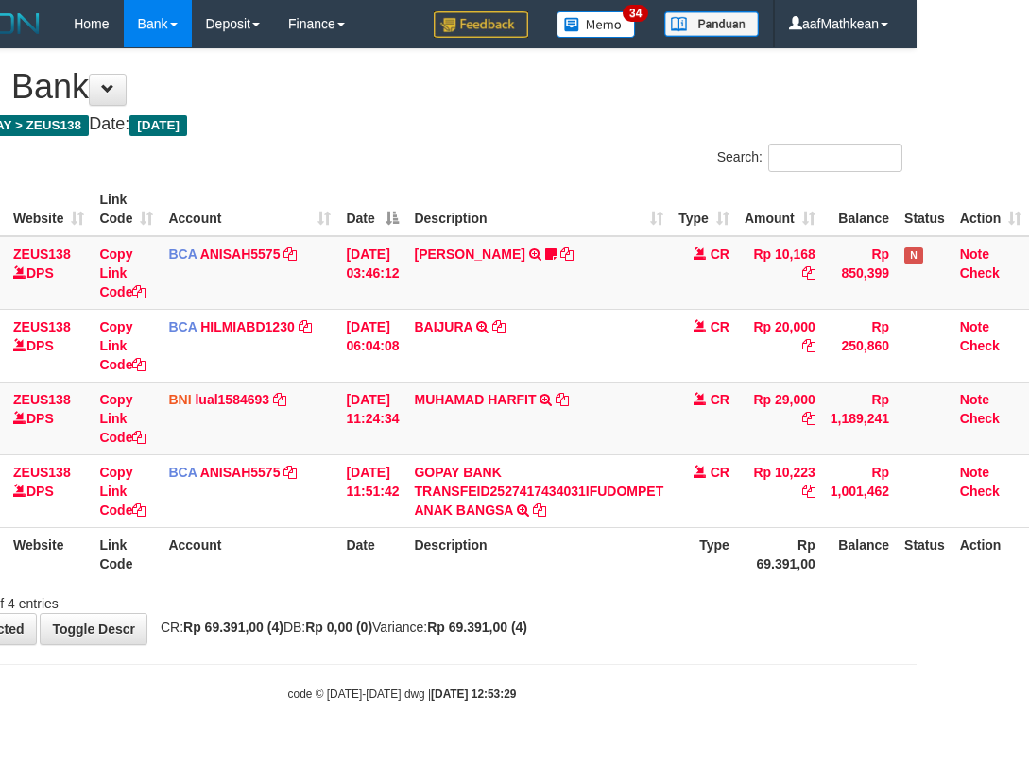
click at [253, 665] on body "Toggle navigation Home Bank Account List Load By Website Group [OXPLAY] ZEUS138…" at bounding box center [402, 375] width 1029 height 750
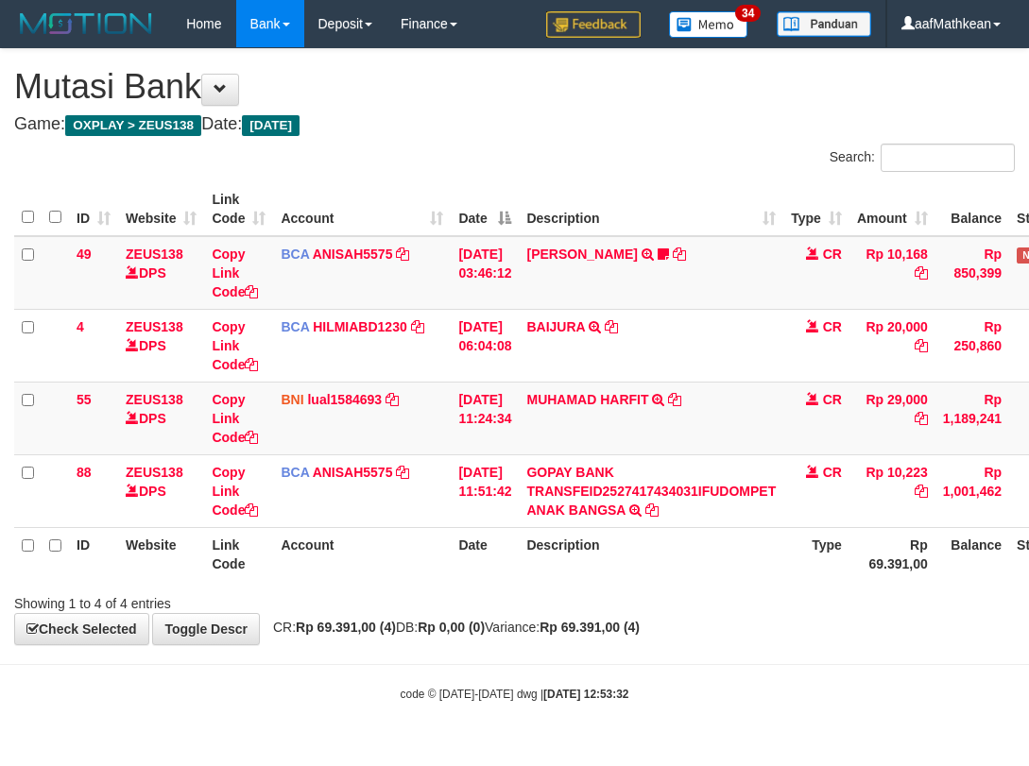
scroll to position [0, 118]
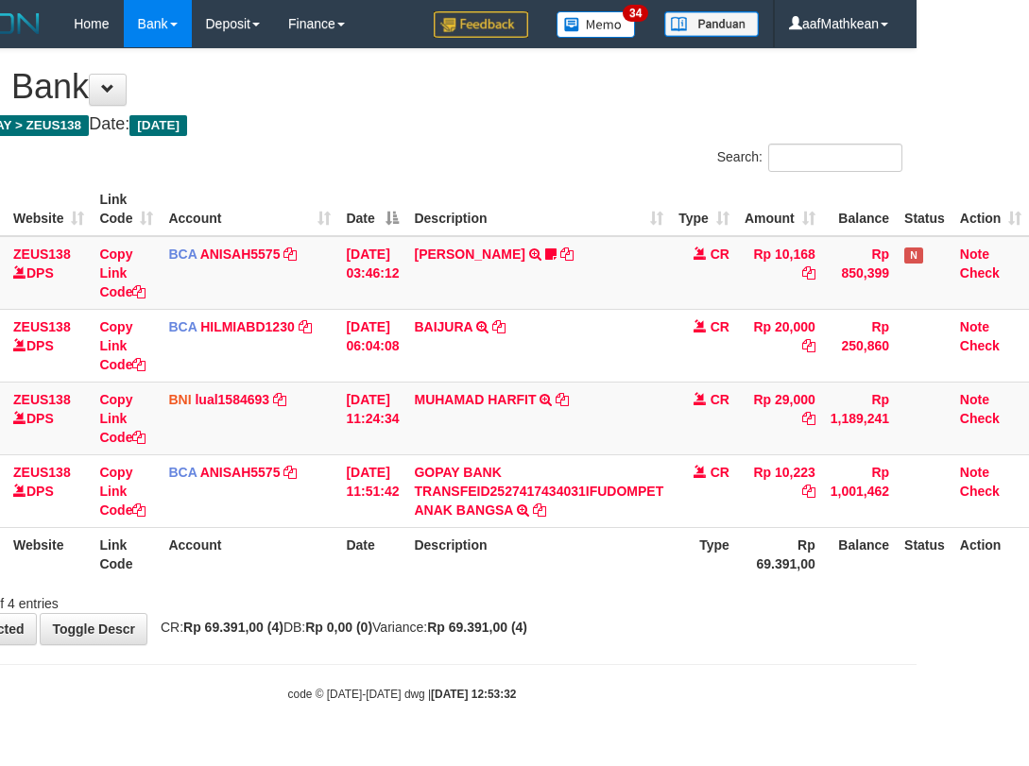
click at [720, 640] on div "**********" at bounding box center [402, 346] width 1029 height 595
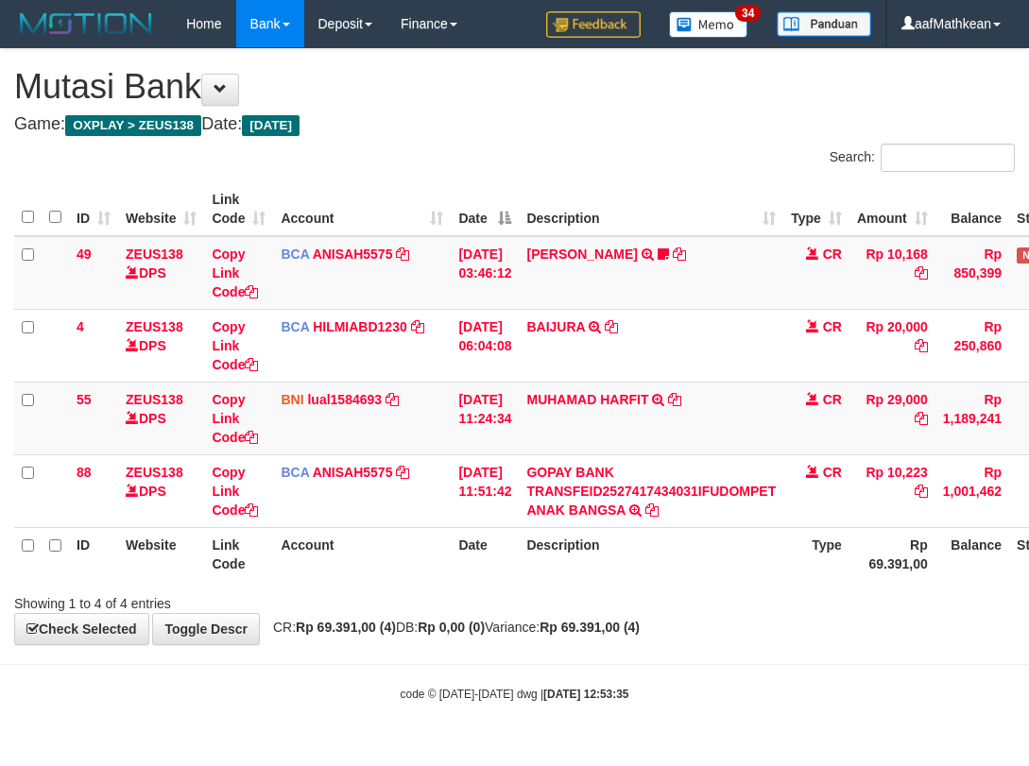
scroll to position [0, 118]
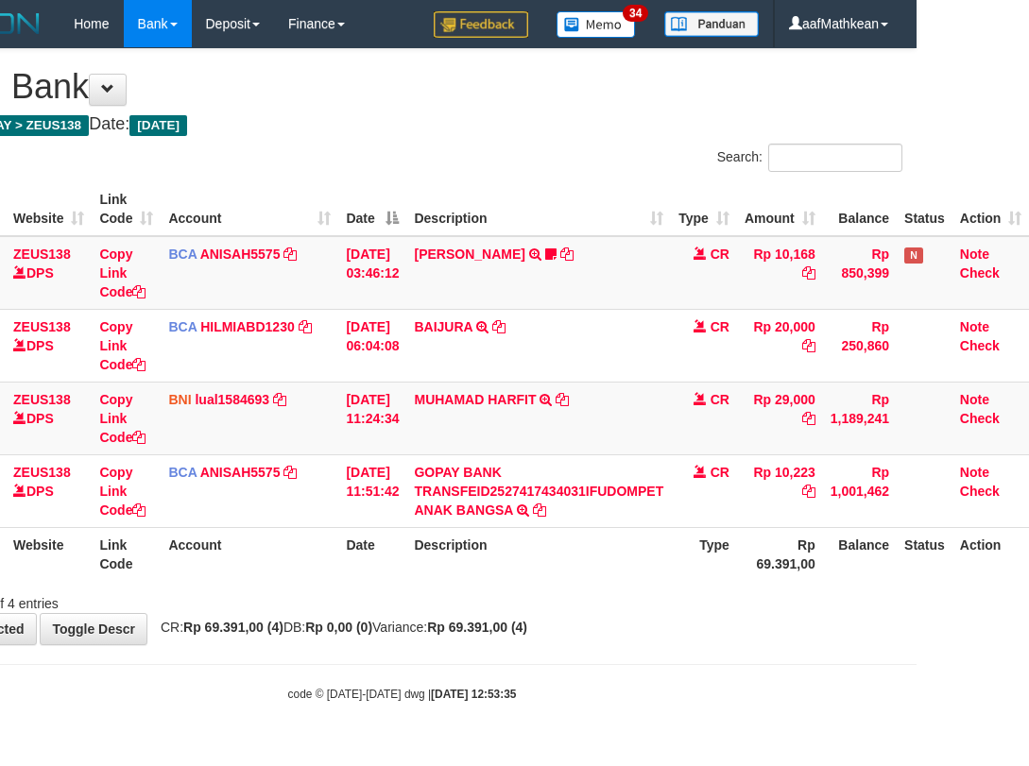
click at [666, 682] on body "Toggle navigation Home Bank Account List Load By Website Group [OXPLAY] ZEUS138…" at bounding box center [402, 375] width 1029 height 750
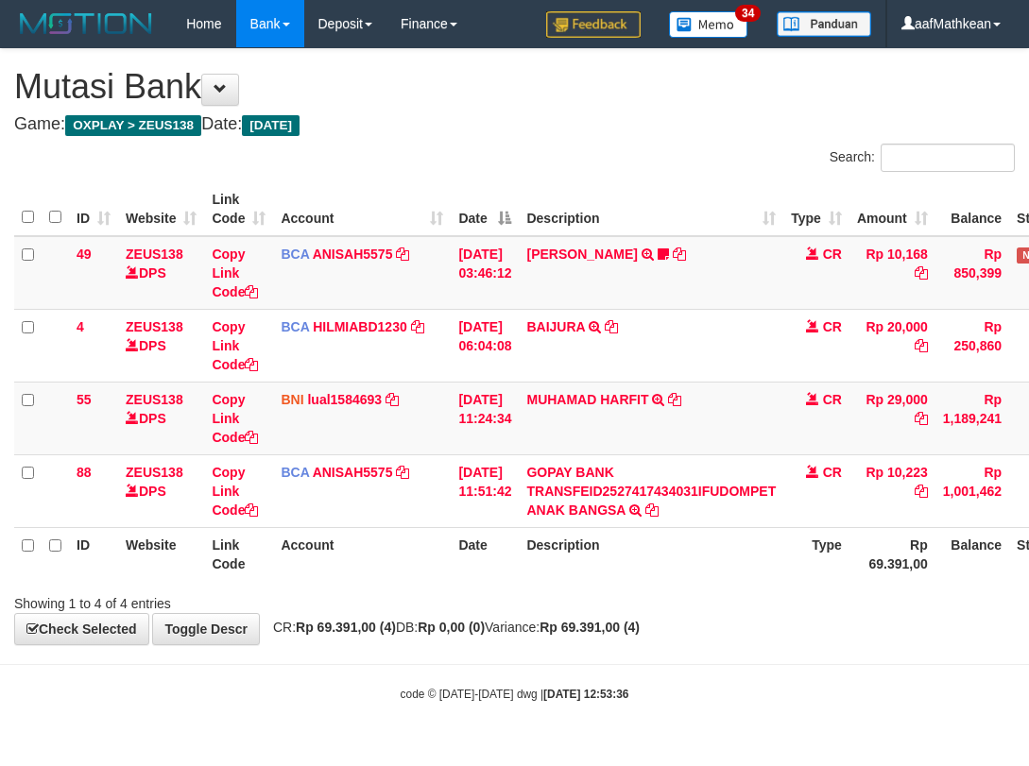
scroll to position [0, 118]
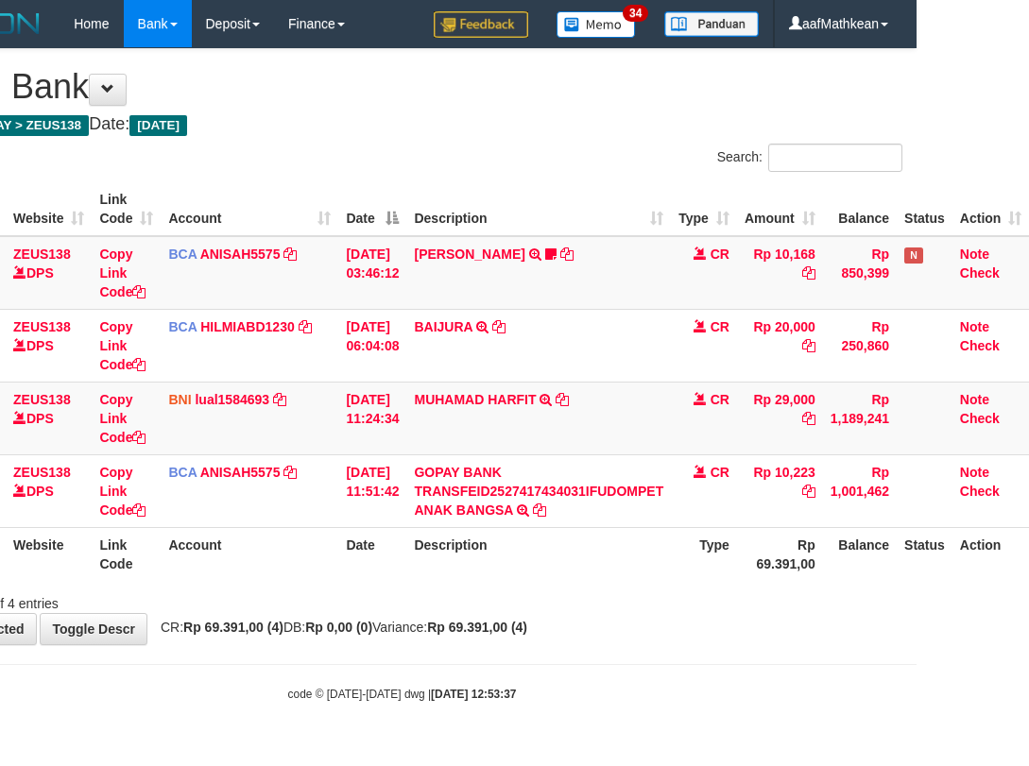
click at [689, 725] on body "Toggle navigation Home Bank Account List Load By Website Group [OXPLAY] ZEUS138…" at bounding box center [402, 375] width 1029 height 750
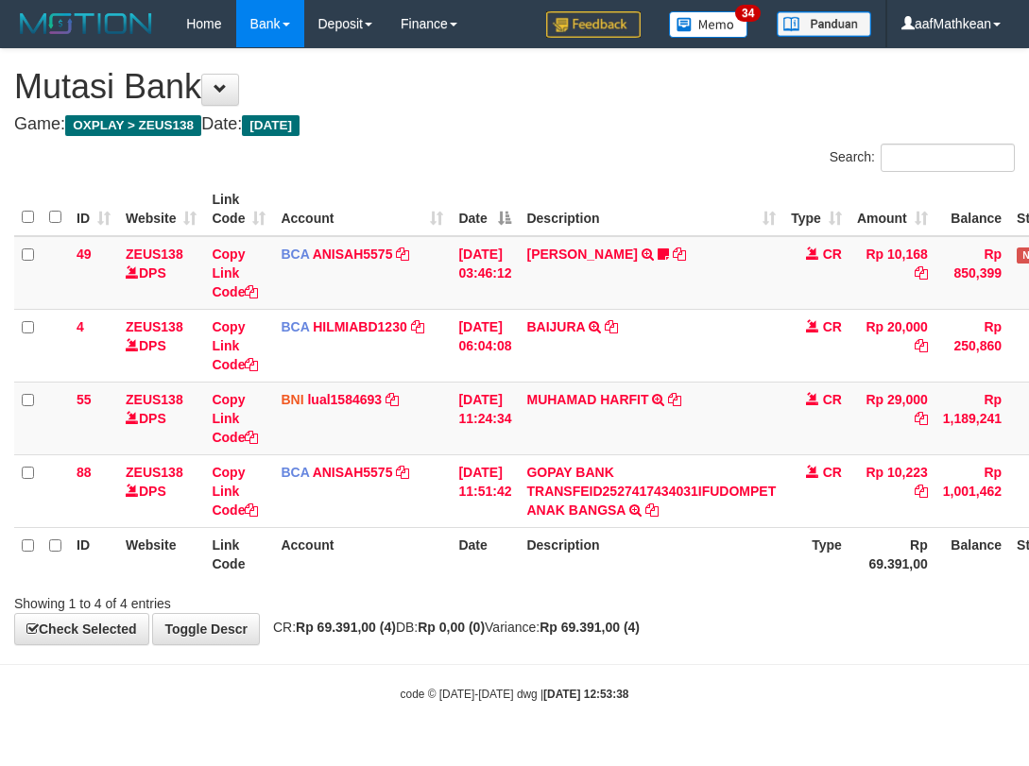
scroll to position [0, 118]
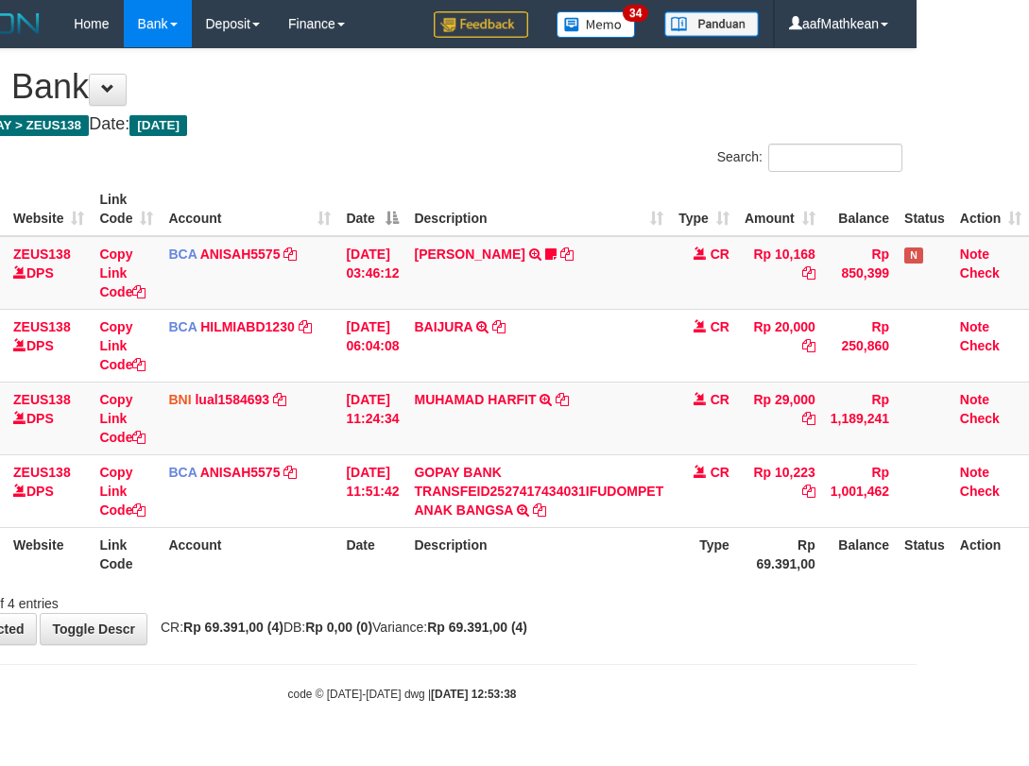
drag, startPoint x: 517, startPoint y: 646, endPoint x: 1023, endPoint y: 641, distance: 506.6
click at [546, 645] on body "Toggle navigation Home Bank Account List Load By Website Group [OXPLAY] ZEUS138…" at bounding box center [402, 375] width 1029 height 750
drag, startPoint x: 500, startPoint y: 631, endPoint x: 614, endPoint y: 640, distance: 114.7
click at [527, 635] on strong "Rp 69.391,00 (4)" at bounding box center [477, 627] width 100 height 15
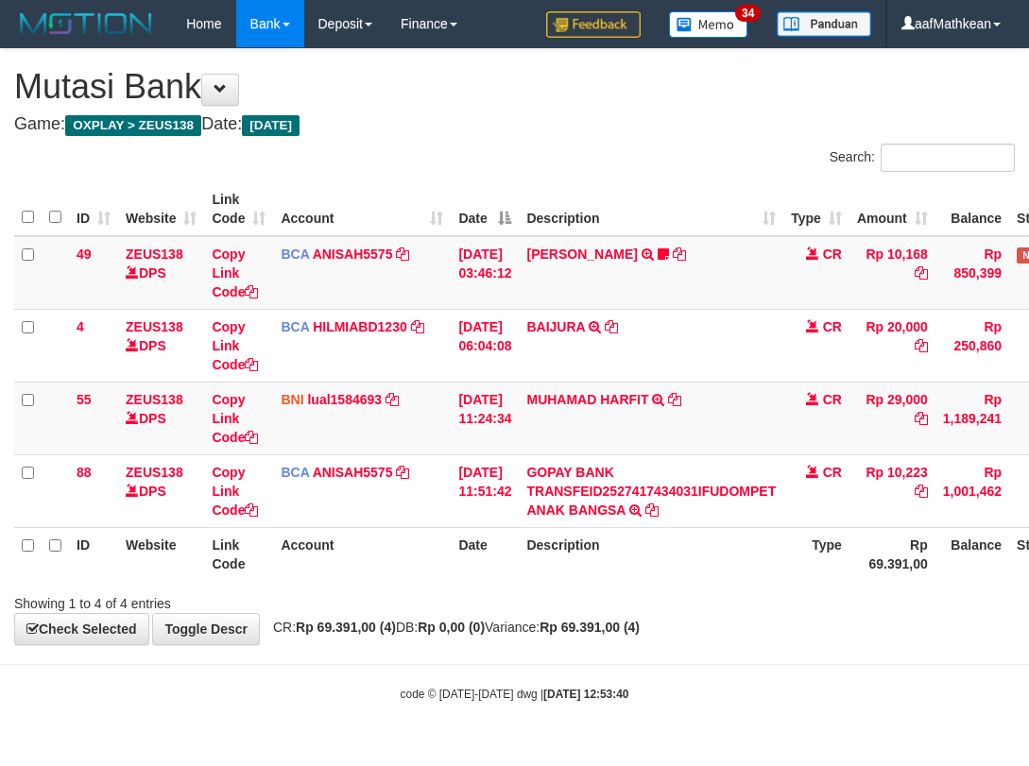
click at [670, 667] on body "Toggle navigation Home Bank Account List Load By Website Group [OXPLAY] ZEUS138…" at bounding box center [514, 375] width 1029 height 750
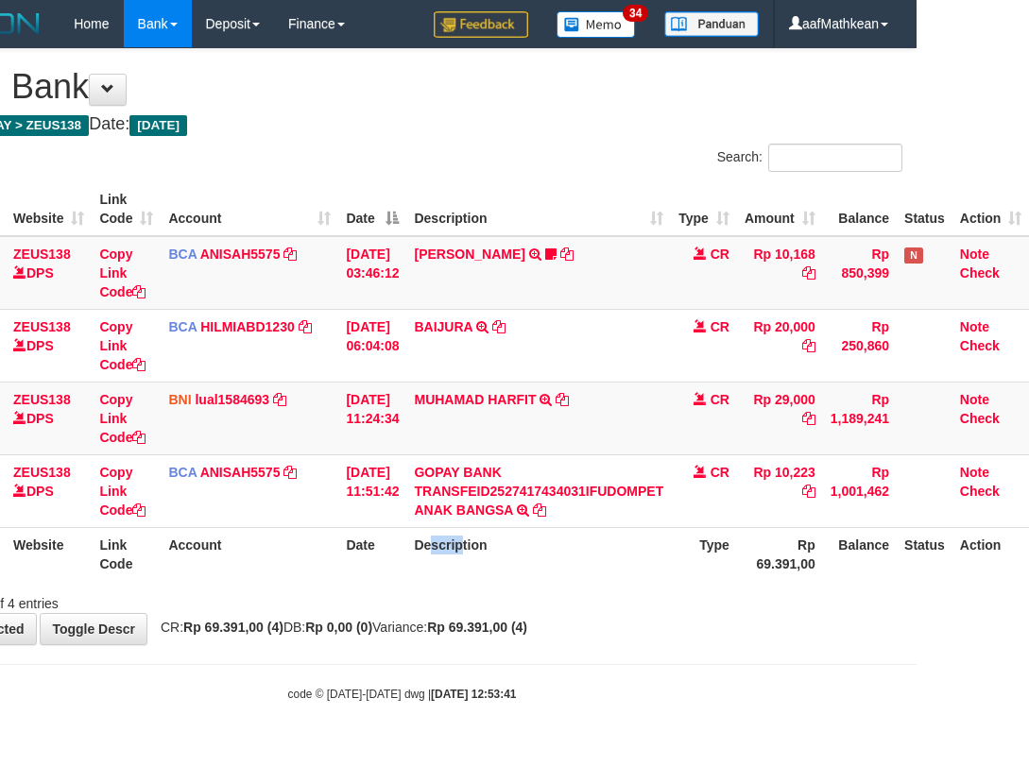
click at [499, 568] on th "Description" at bounding box center [538, 554] width 265 height 54
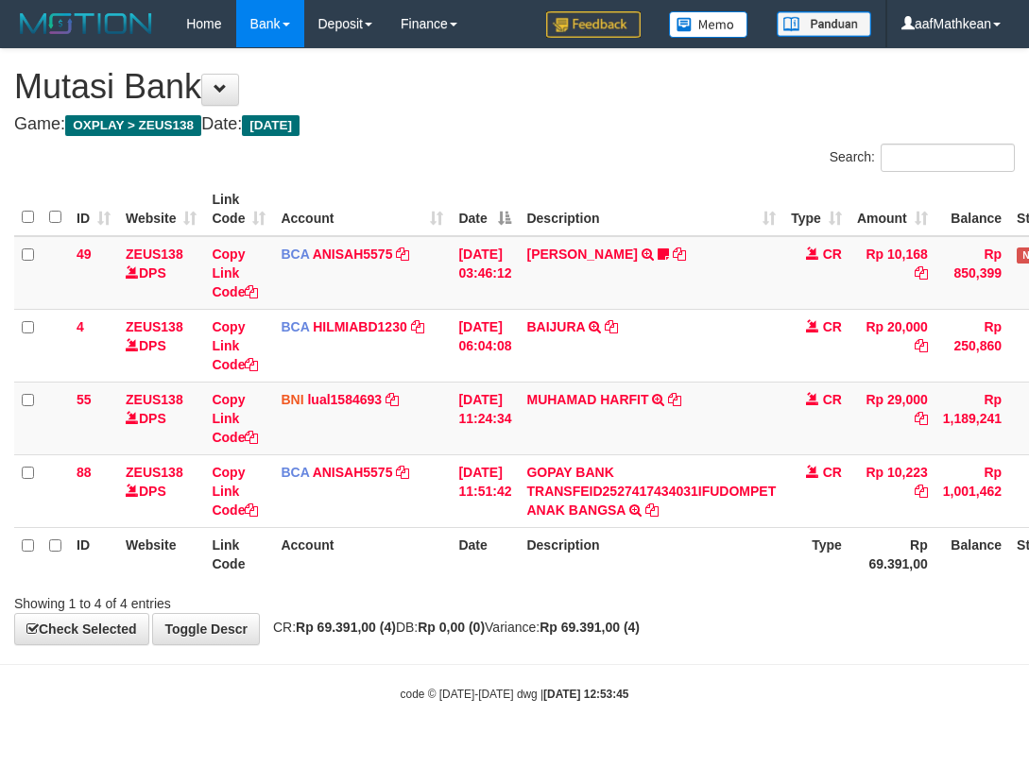
scroll to position [0, 118]
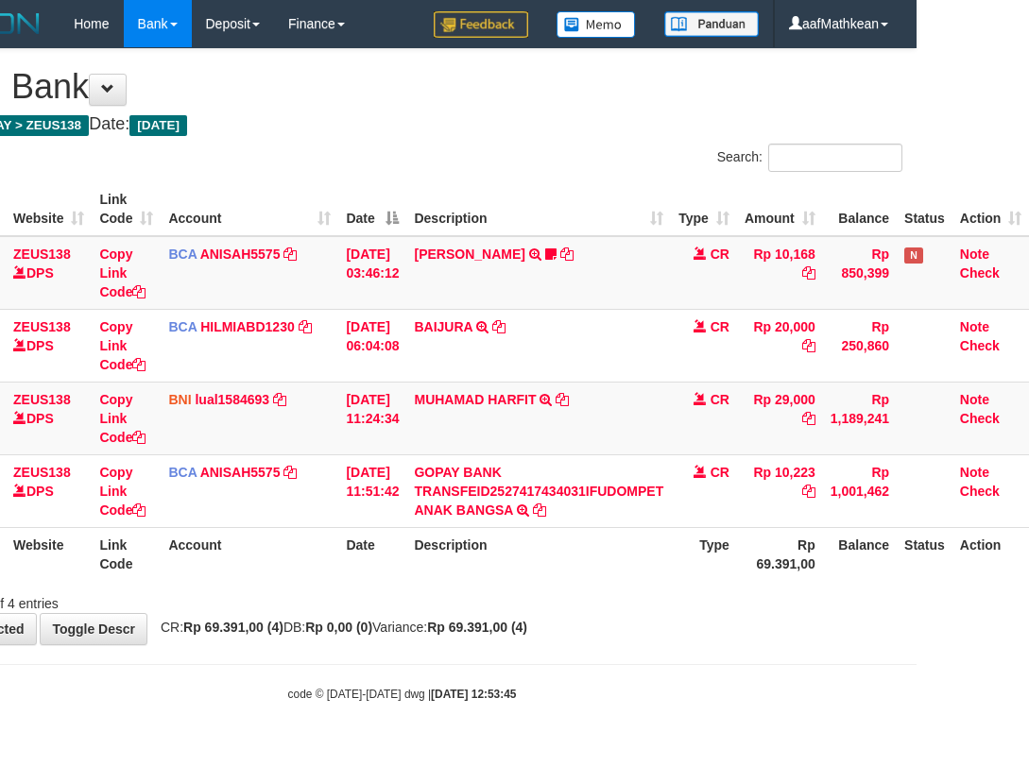
click at [586, 576] on th "Description" at bounding box center [538, 554] width 265 height 54
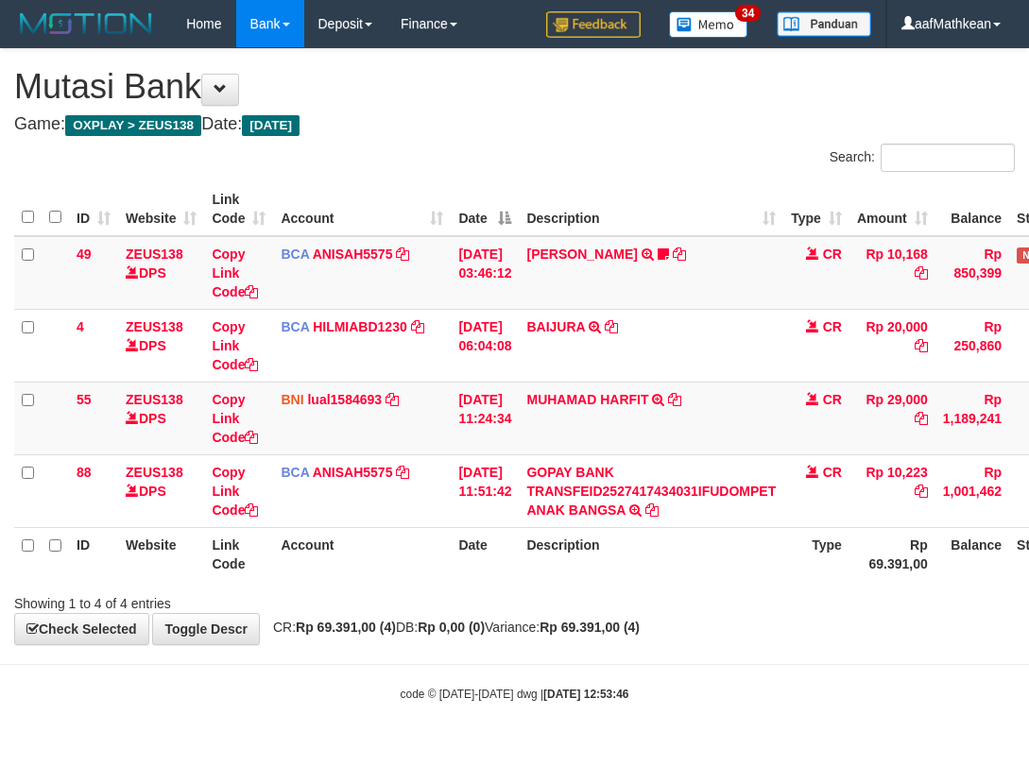
scroll to position [0, 118]
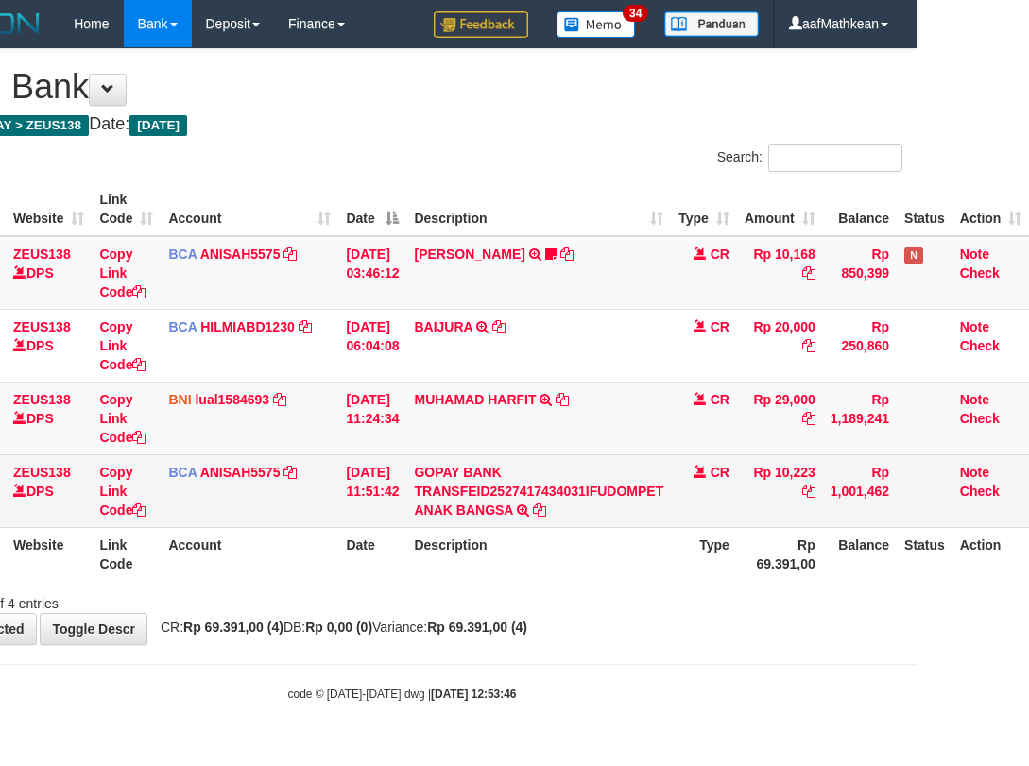
drag, startPoint x: 578, startPoint y: 513, endPoint x: 622, endPoint y: 517, distance: 43.6
click at [584, 514] on td "GOPAY BANK TRANSFEID2527417434031IFUDOMPET ANAK BANGSA TRSF E-BANKING CR 0110/F…" at bounding box center [538, 491] width 265 height 73
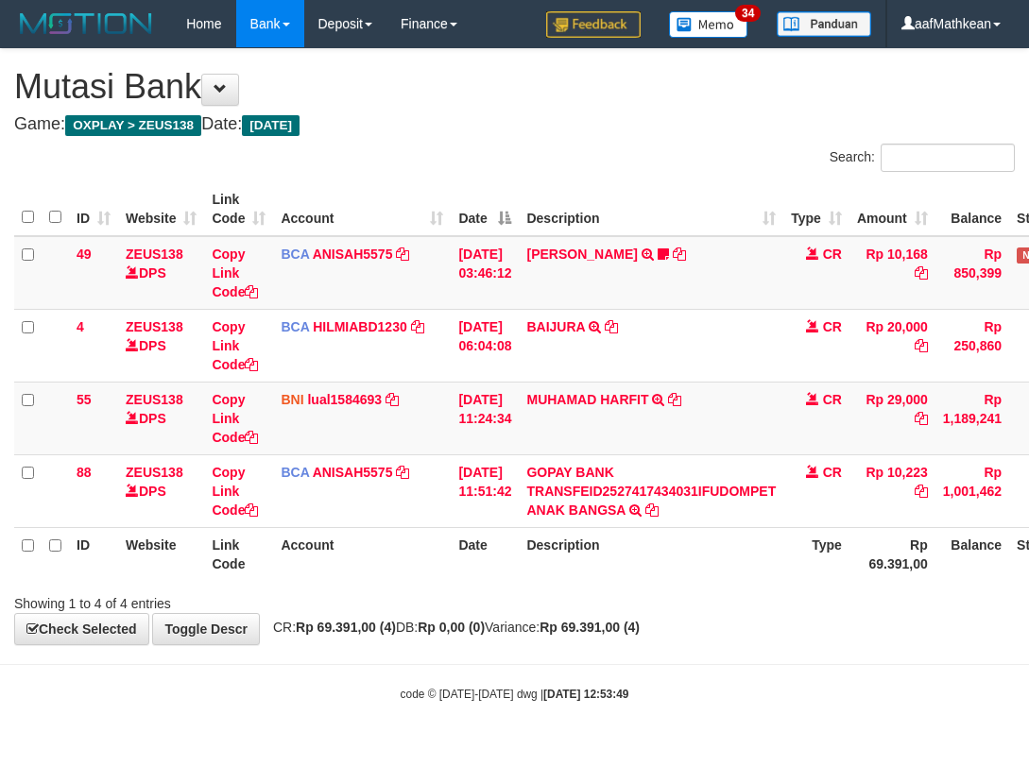
scroll to position [0, 118]
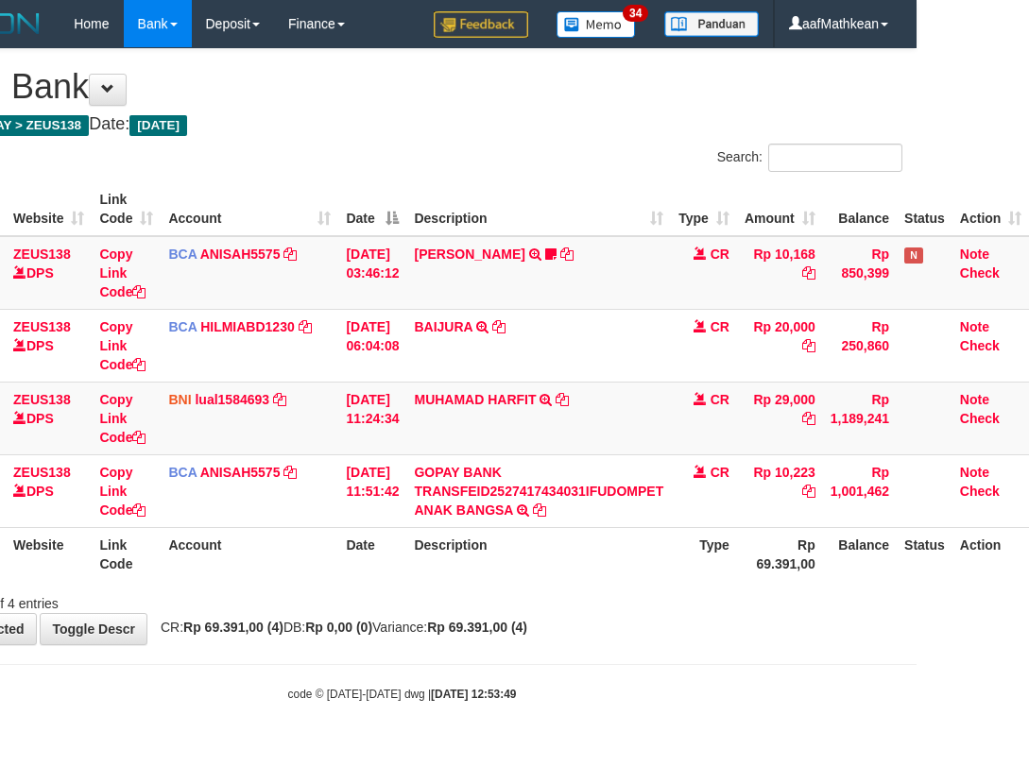
drag, startPoint x: 645, startPoint y: 634, endPoint x: 828, endPoint y: 633, distance: 183.3
click at [663, 634] on div "**********" at bounding box center [402, 346] width 1029 height 595
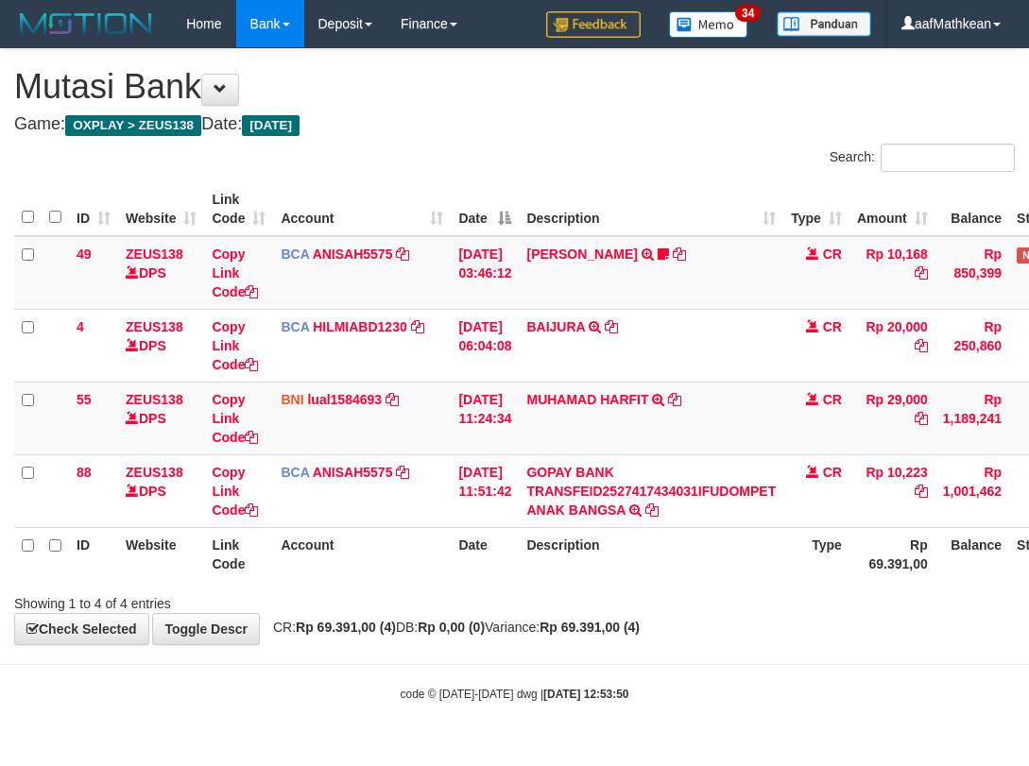
scroll to position [0, 118]
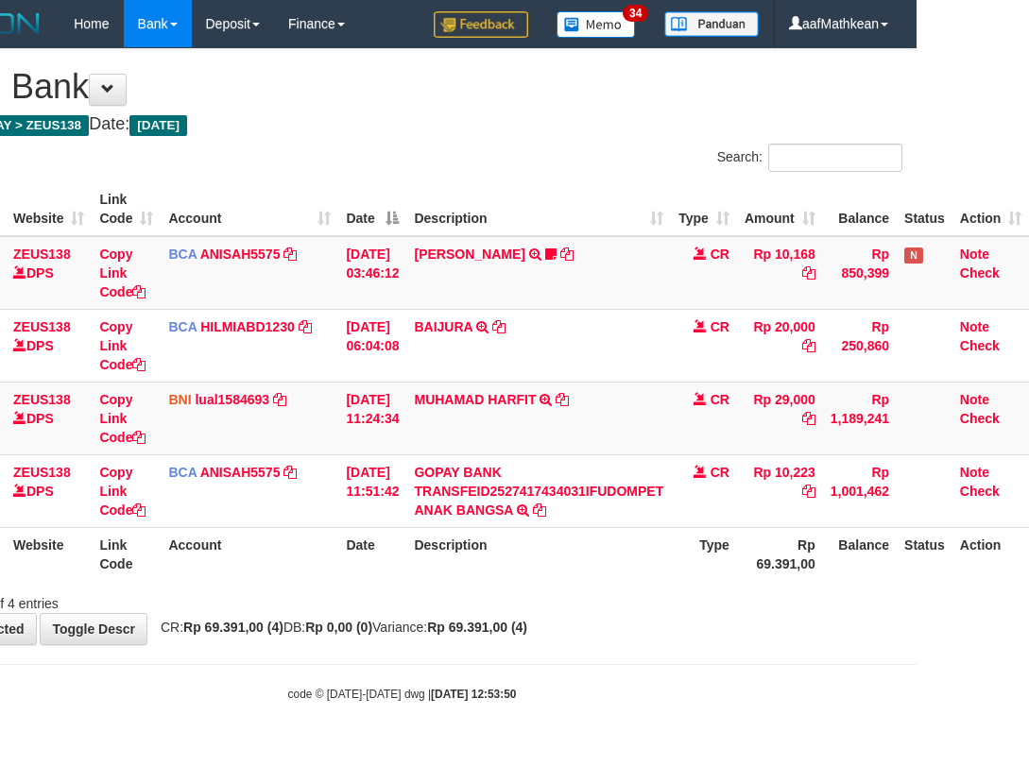
click at [364, 741] on body "Toggle navigation Home Bank Account List Load By Website Group [OXPLAY] ZEUS138…" at bounding box center [402, 375] width 1029 height 750
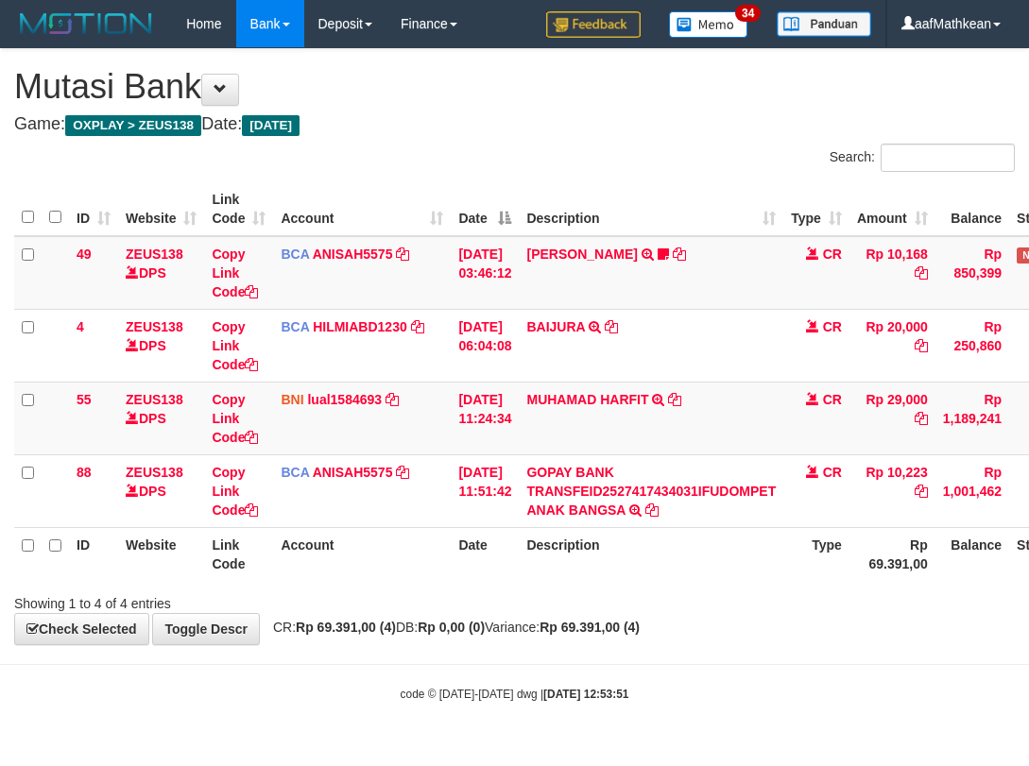
scroll to position [0, 118]
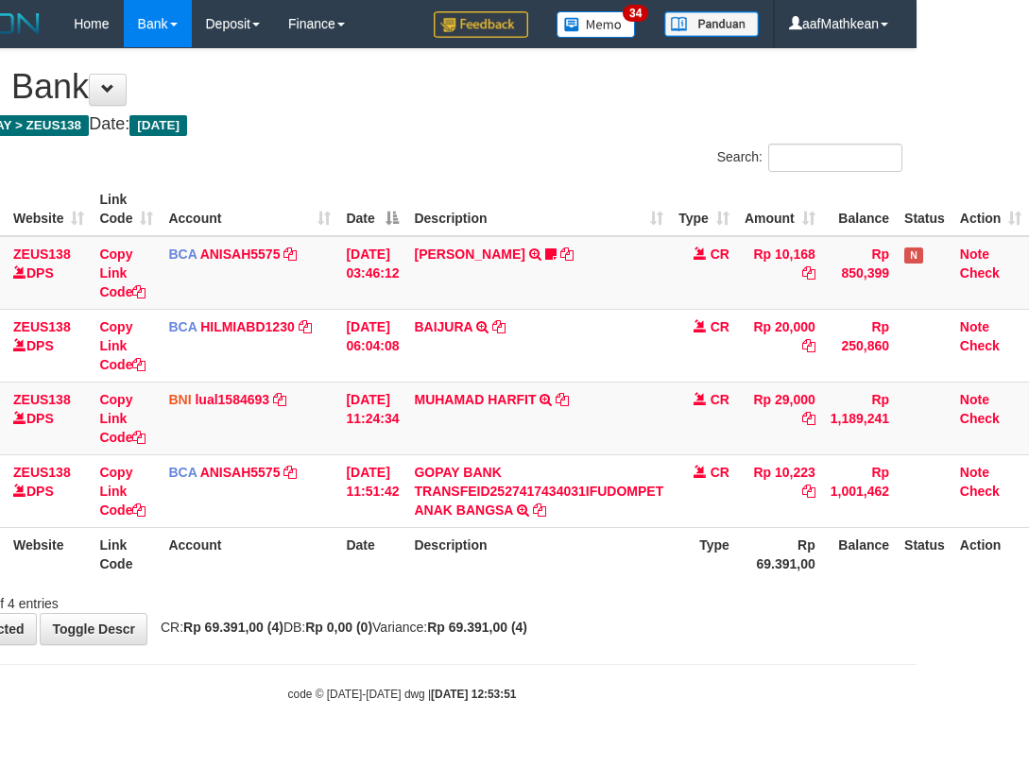
click at [462, 627] on div "**********" at bounding box center [402, 346] width 1029 height 595
click at [521, 616] on div "**********" at bounding box center [402, 346] width 1029 height 595
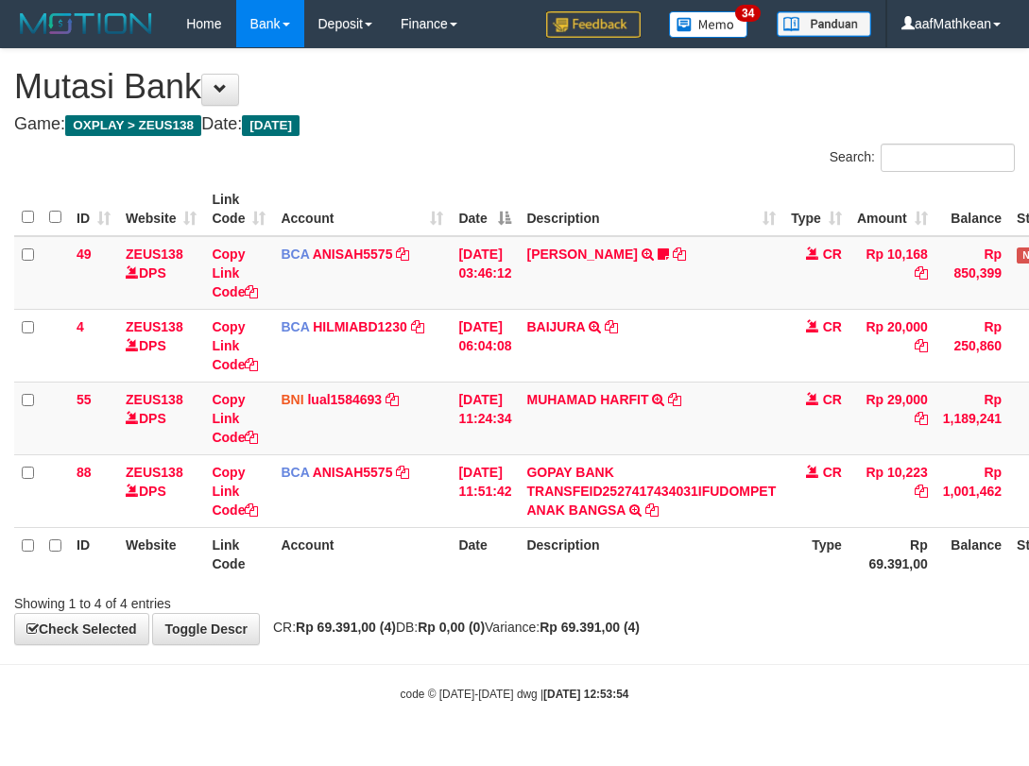
scroll to position [0, 118]
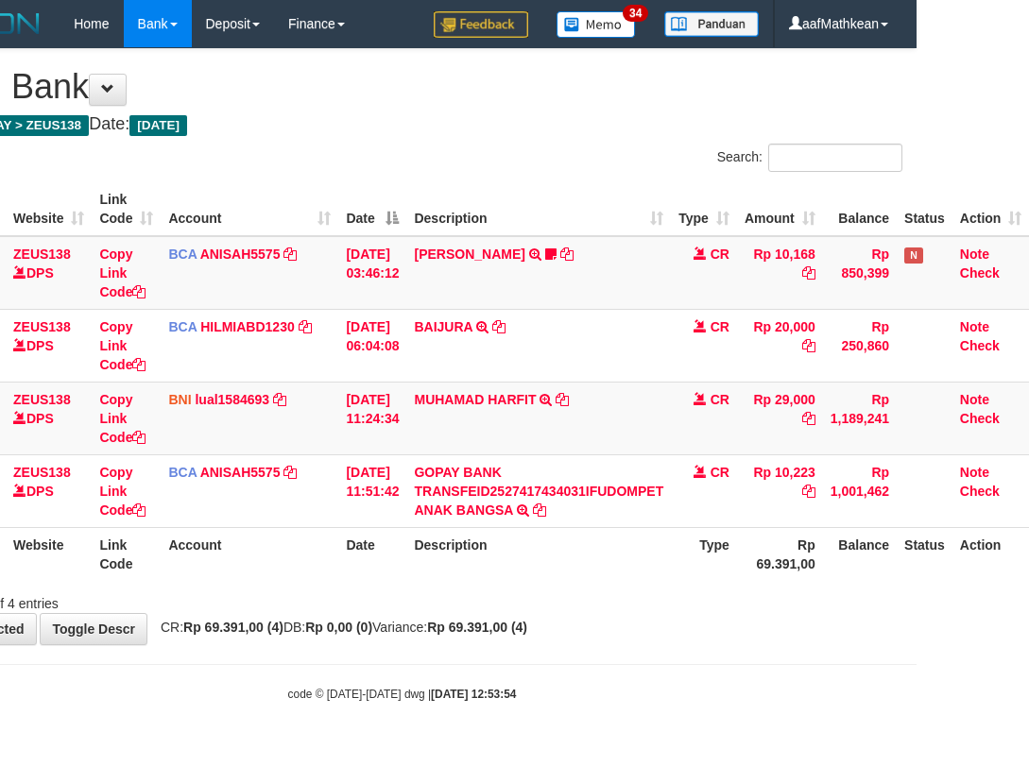
click at [535, 608] on div "Showing 1 to 4 of 4 entries" at bounding box center [402, 600] width 1029 height 26
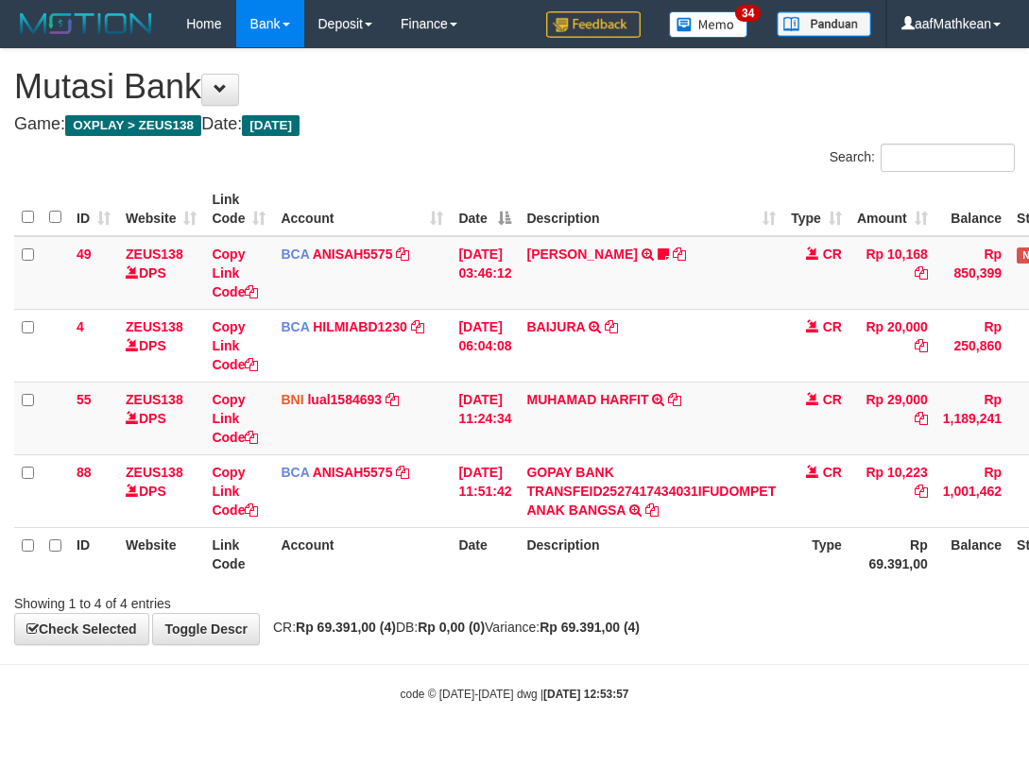
scroll to position [0, 118]
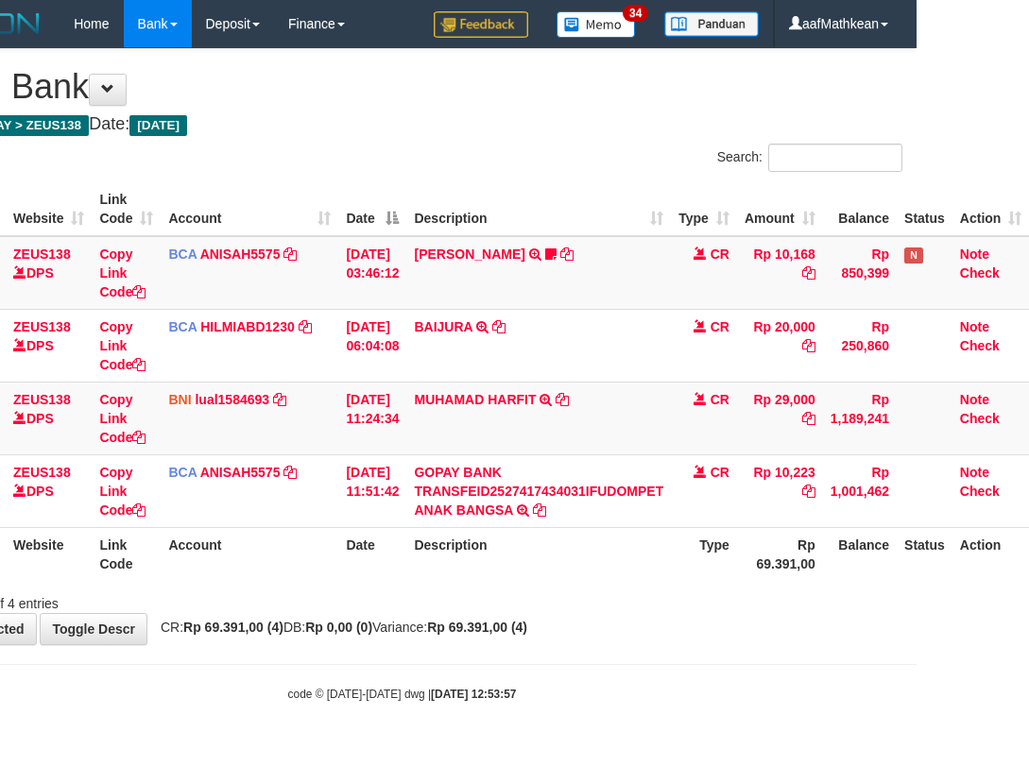
click at [536, 593] on div "Showing 1 to 4 of 4 entries" at bounding box center [402, 600] width 1029 height 26
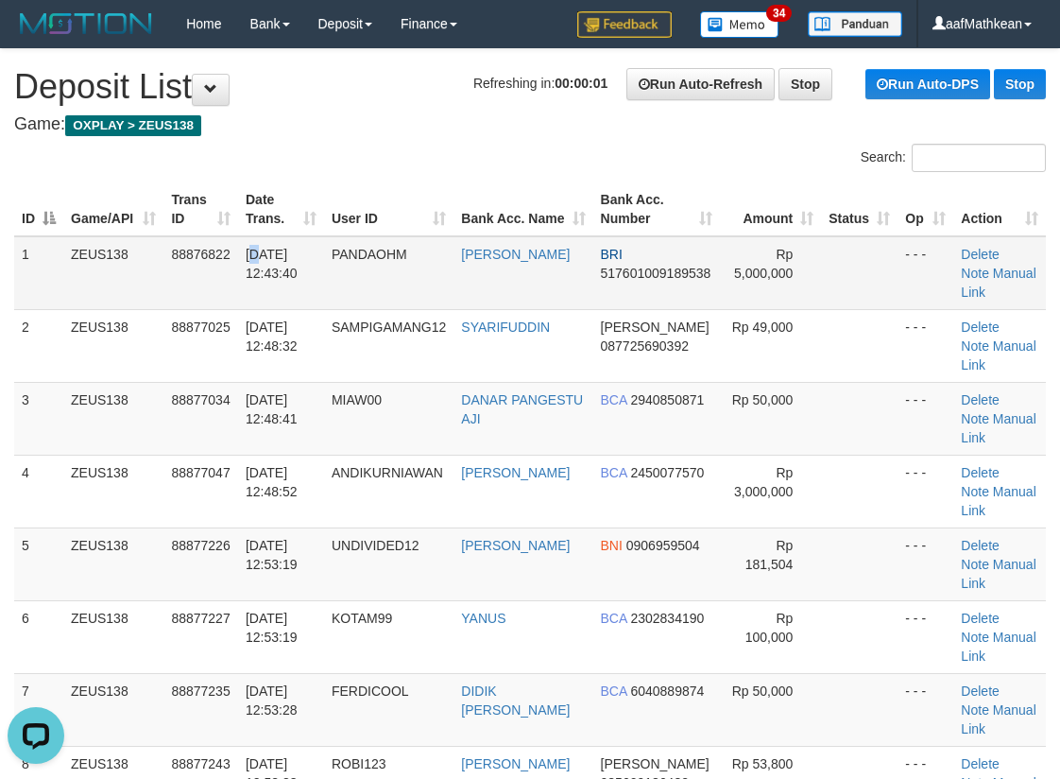
click at [259, 242] on td "01/10/2025 12:43:40" at bounding box center [281, 273] width 86 height 74
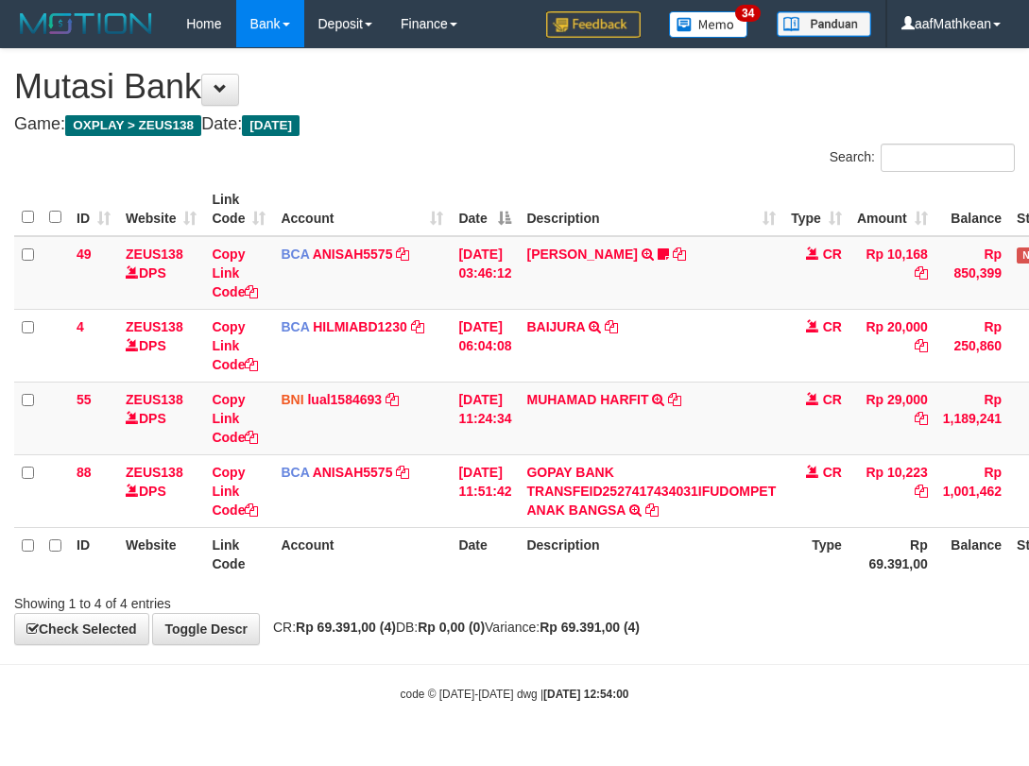
scroll to position [0, 118]
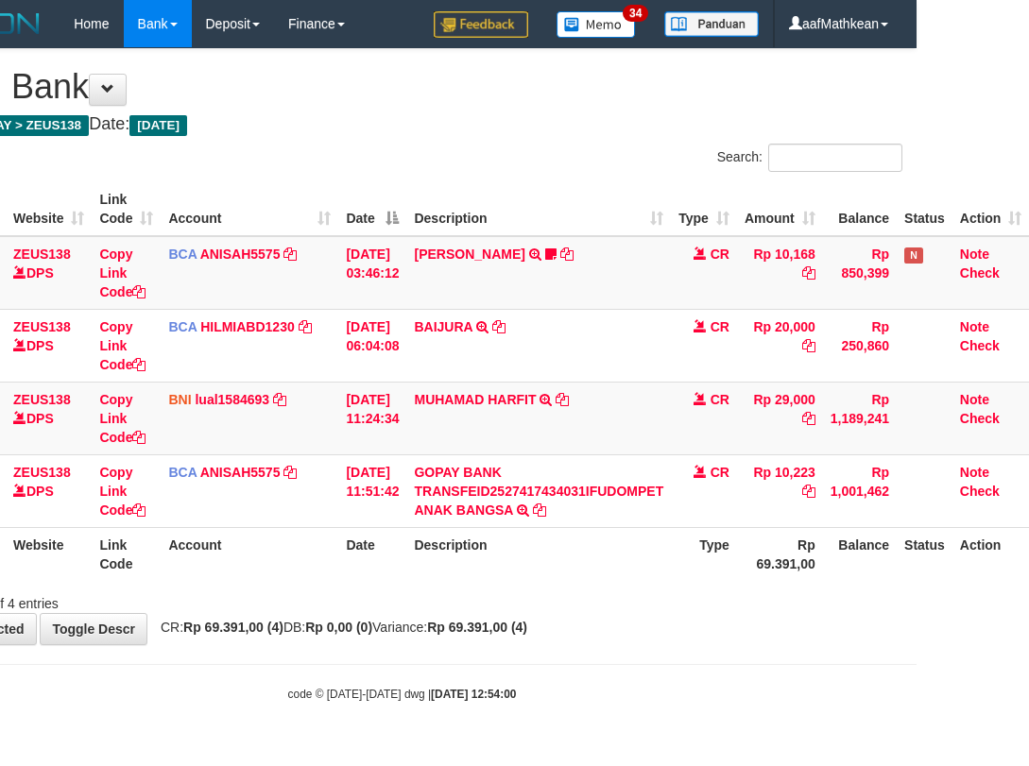
drag, startPoint x: 491, startPoint y: 673, endPoint x: 530, endPoint y: 685, distance: 40.6
click at [505, 677] on body "Toggle navigation Home Bank Account List Load By Website Group [OXPLAY] ZEUS138…" at bounding box center [402, 375] width 1029 height 750
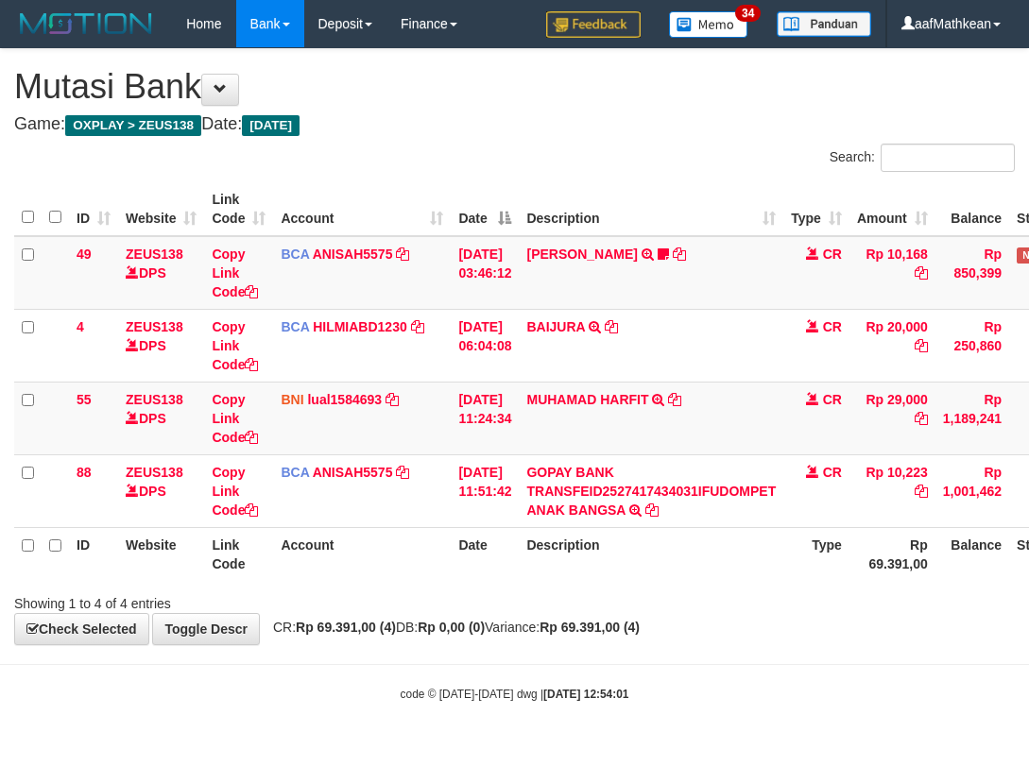
scroll to position [0, 118]
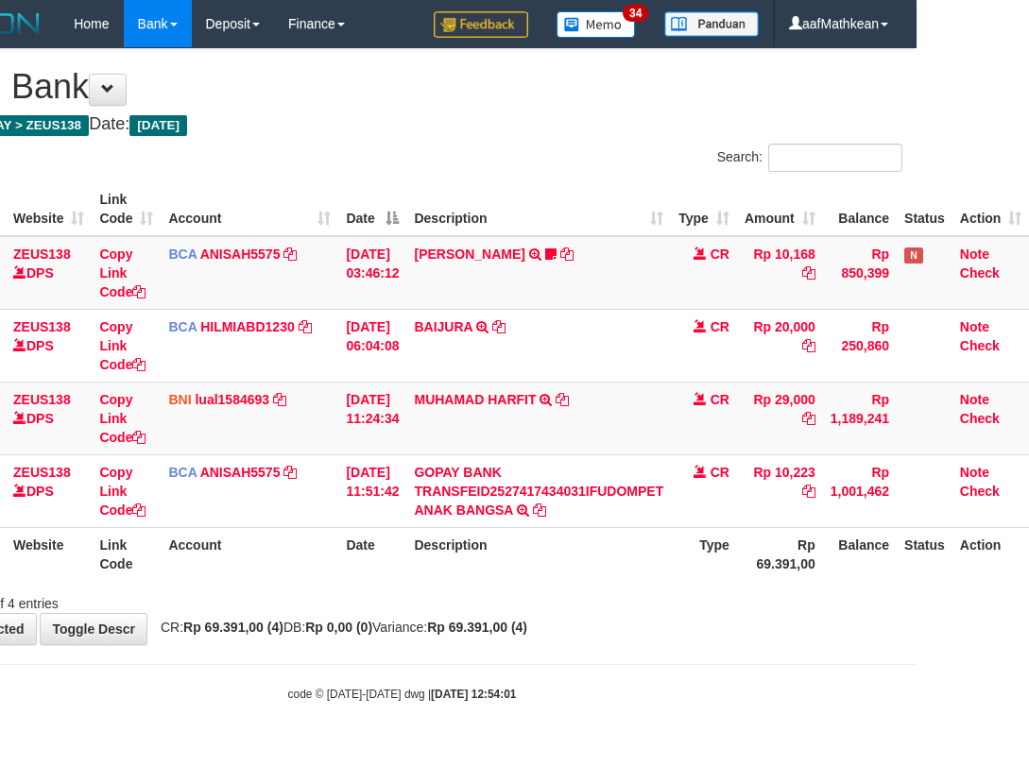
click at [548, 661] on body "Toggle navigation Home Bank Account List Load By Website Group [OXPLAY] ZEUS138…" at bounding box center [402, 375] width 1029 height 750
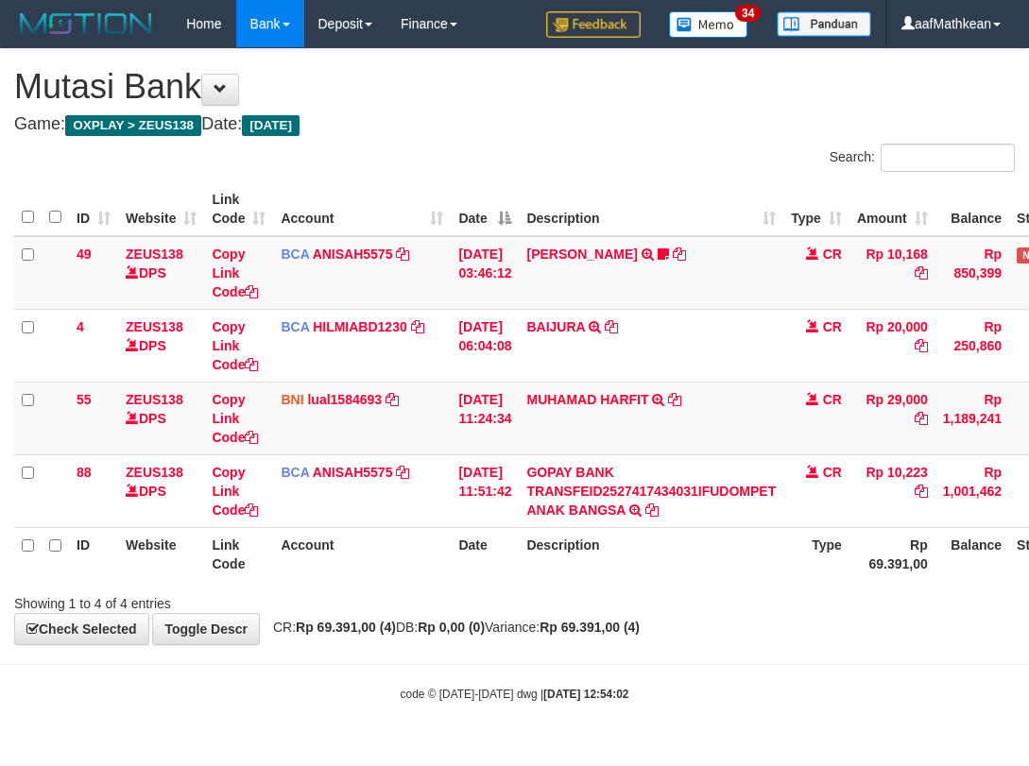
scroll to position [0, 118]
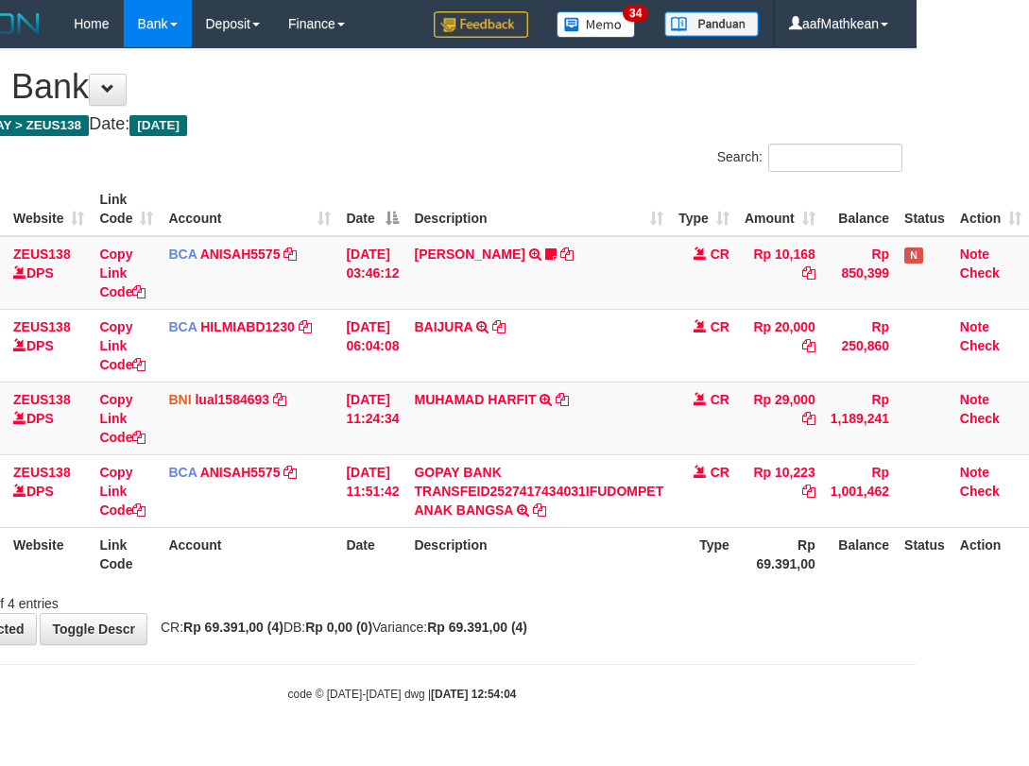
drag, startPoint x: 404, startPoint y: 632, endPoint x: 1016, endPoint y: 654, distance: 612.8
click at [420, 635] on div "**********" at bounding box center [402, 346] width 1029 height 595
click at [846, 655] on body "Toggle navigation Home Bank Account List Load By Website Group [OXPLAY] ZEUS138…" at bounding box center [402, 375] width 1029 height 750
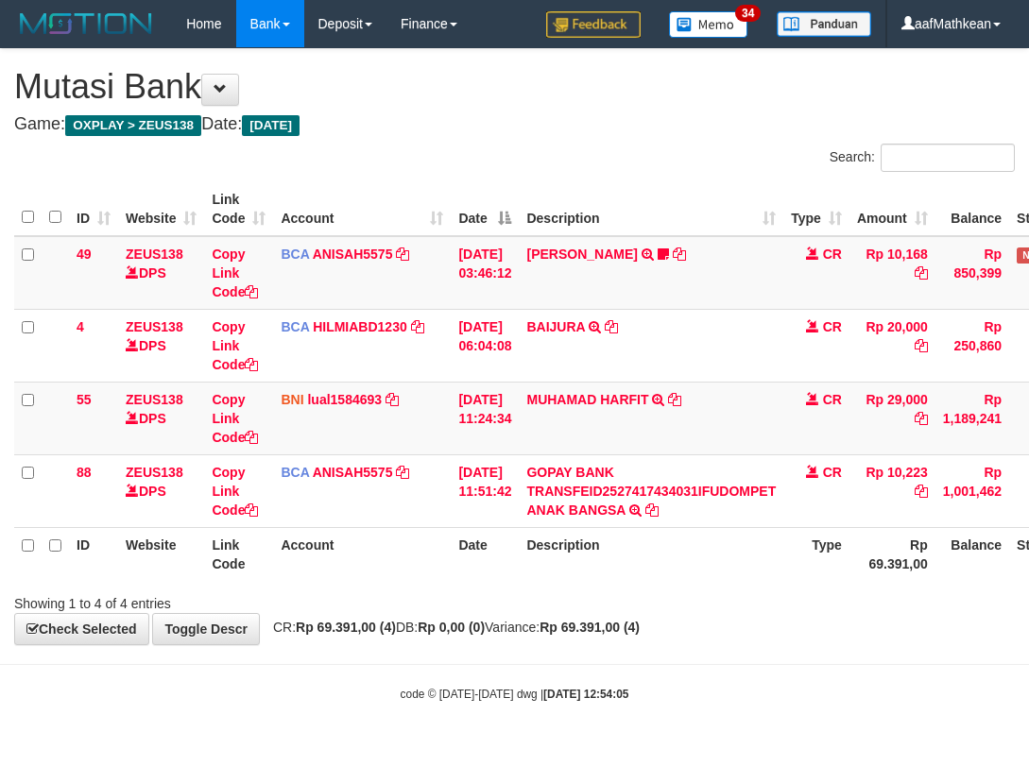
scroll to position [0, 118]
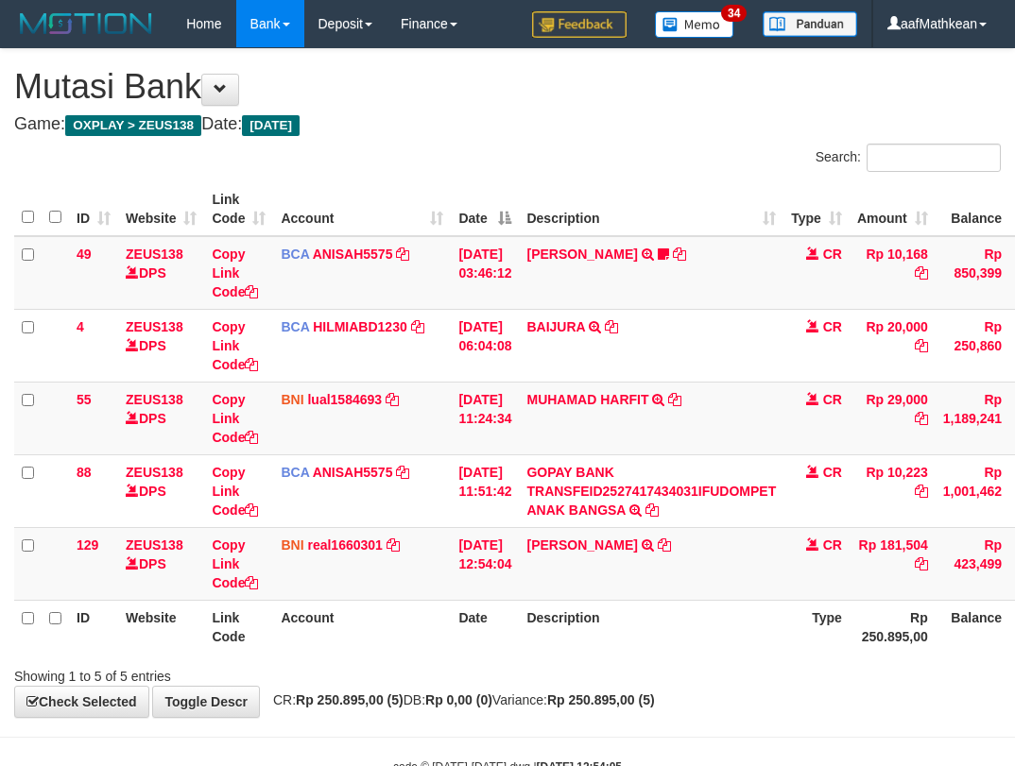
scroll to position [0, 118]
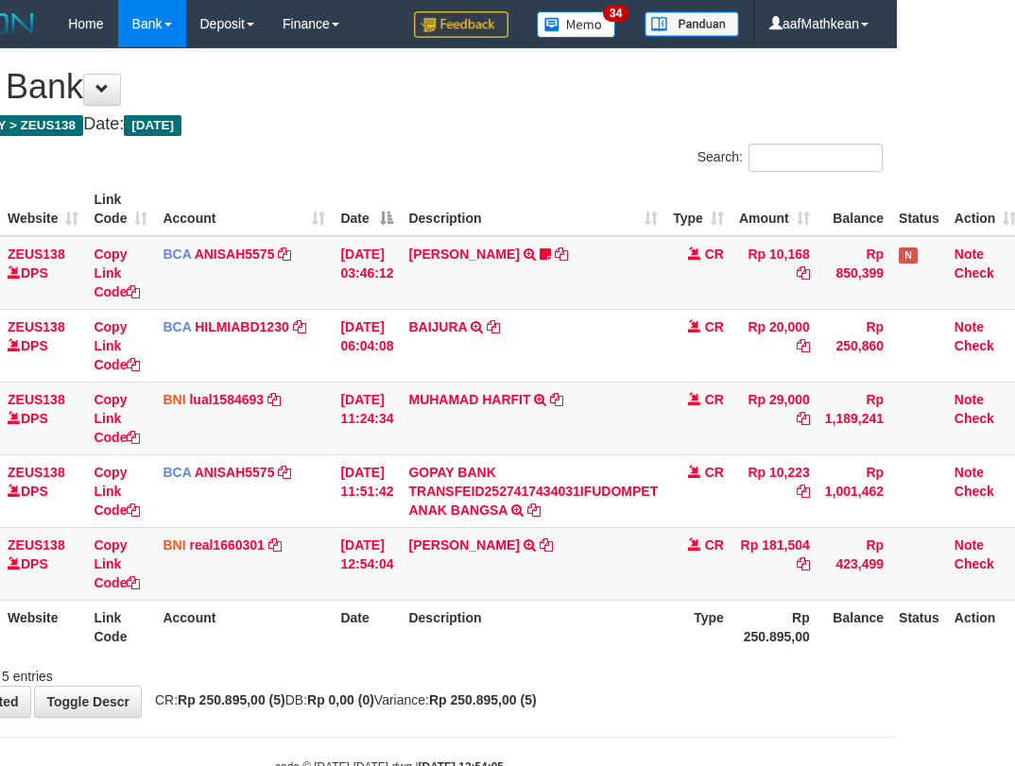
click at [573, 657] on div "ID Website Link Code Account Date Description Type Amount Balance Status Action…" at bounding box center [389, 418] width 1015 height 483
click at [553, 548] on icon at bounding box center [546, 545] width 13 height 13
click at [397, 588] on tr "129 ZEUS138 DPS Copy Link Code BNI real1660301 DPS REYHAN ALMANSYAH mutasi_2025…" at bounding box center [459, 563] width 1127 height 73
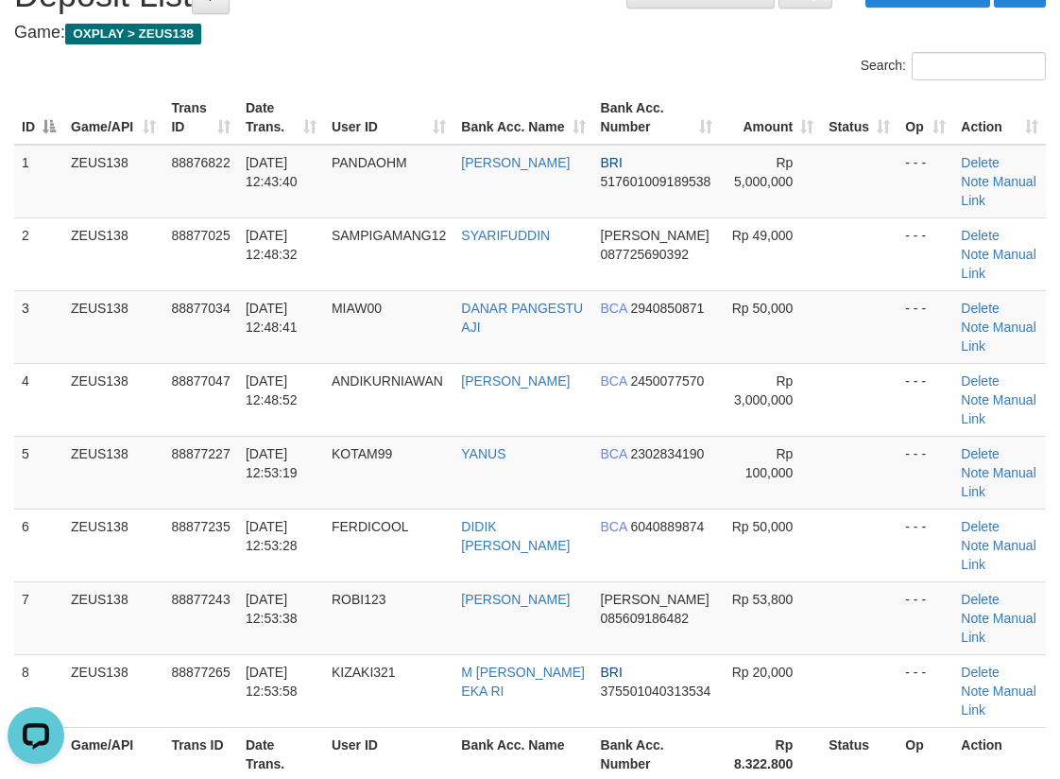
scroll to position [284, 0]
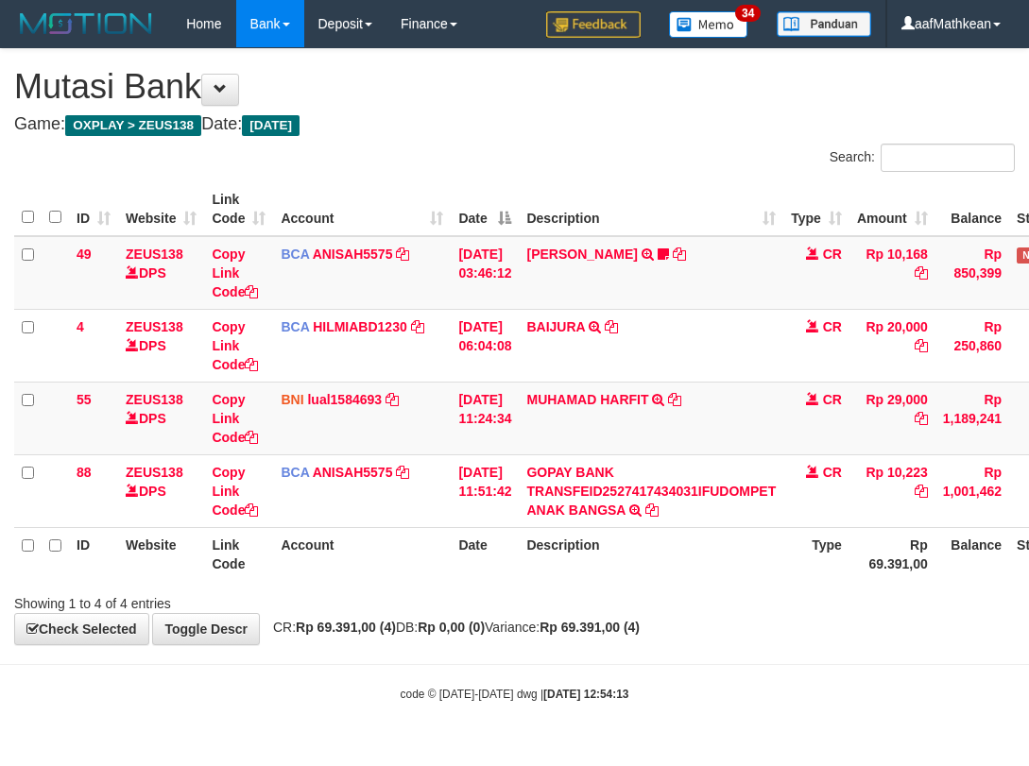
scroll to position [0, 118]
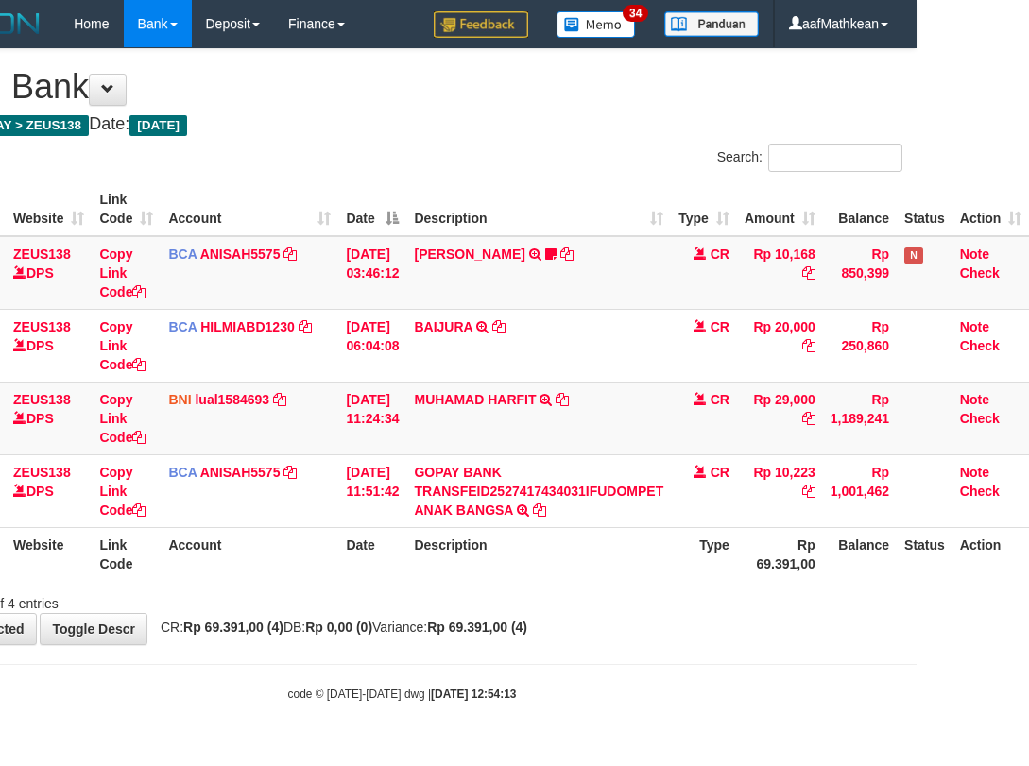
drag, startPoint x: 472, startPoint y: 618, endPoint x: 514, endPoint y: 629, distance: 44.0
click at [479, 624] on div "**********" at bounding box center [402, 346] width 1029 height 595
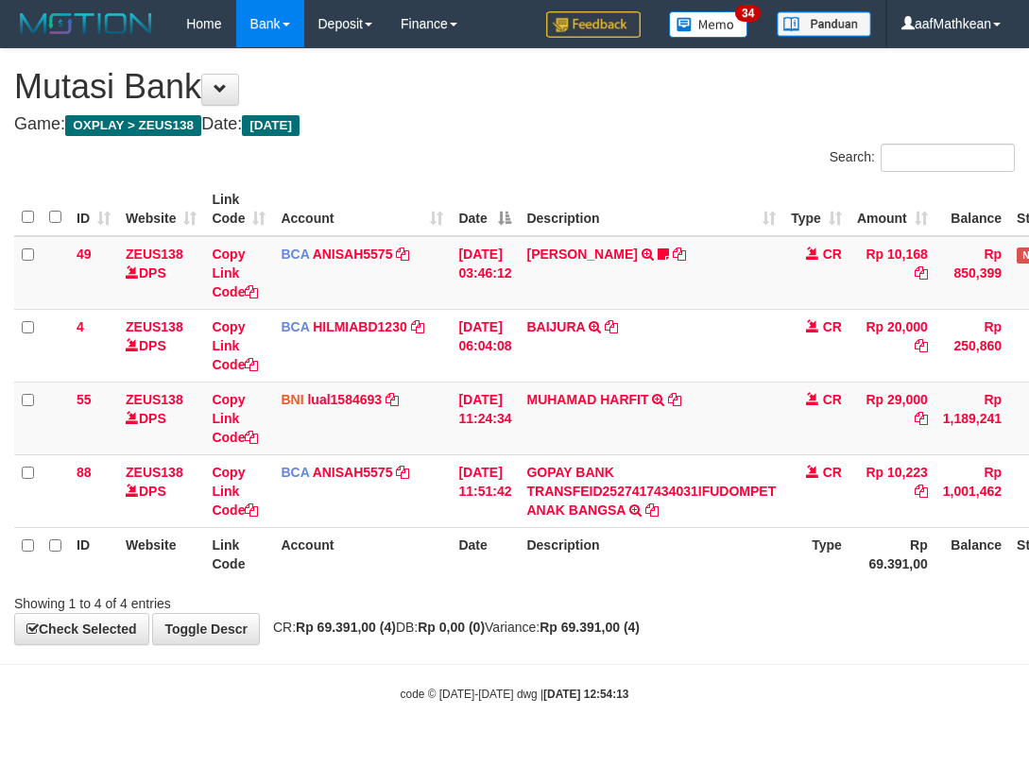
scroll to position [0, 118]
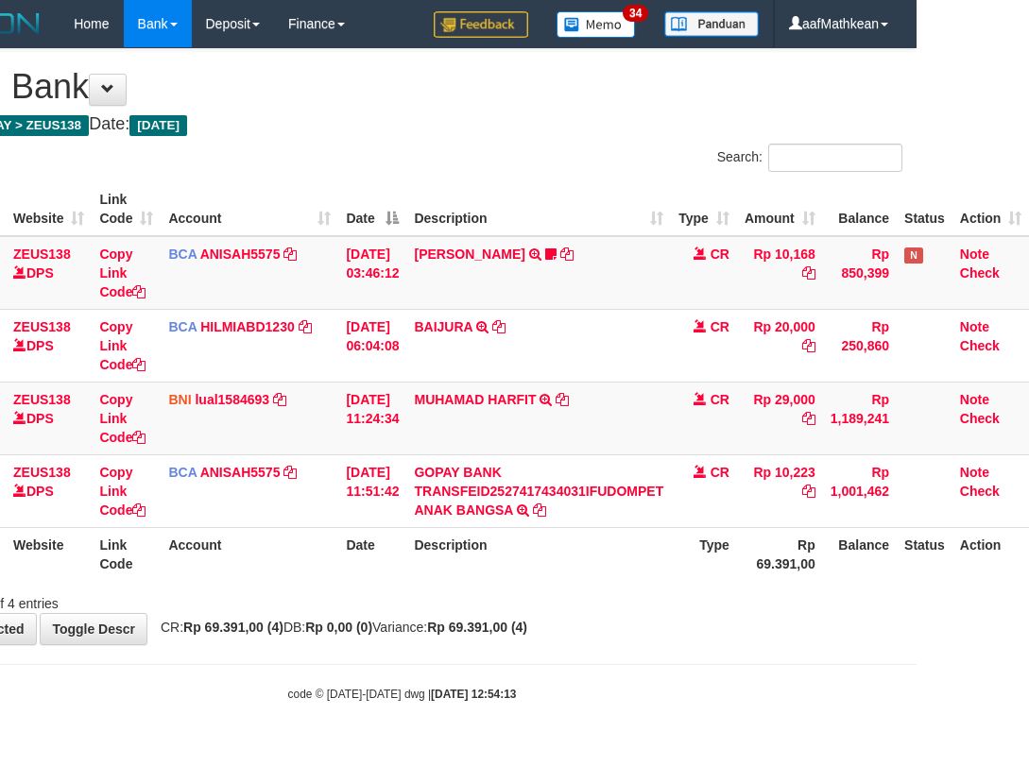
click at [473, 645] on body "Toggle navigation Home Bank Account List Load By Website Group [OXPLAY] ZEUS138…" at bounding box center [402, 375] width 1029 height 750
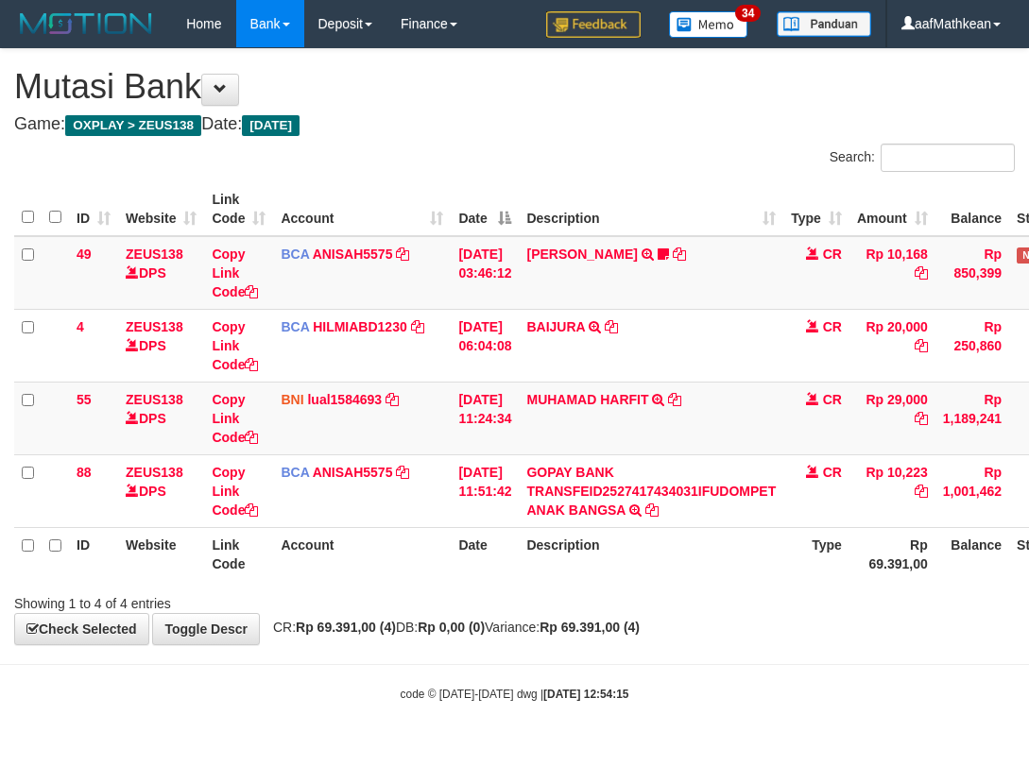
scroll to position [0, 118]
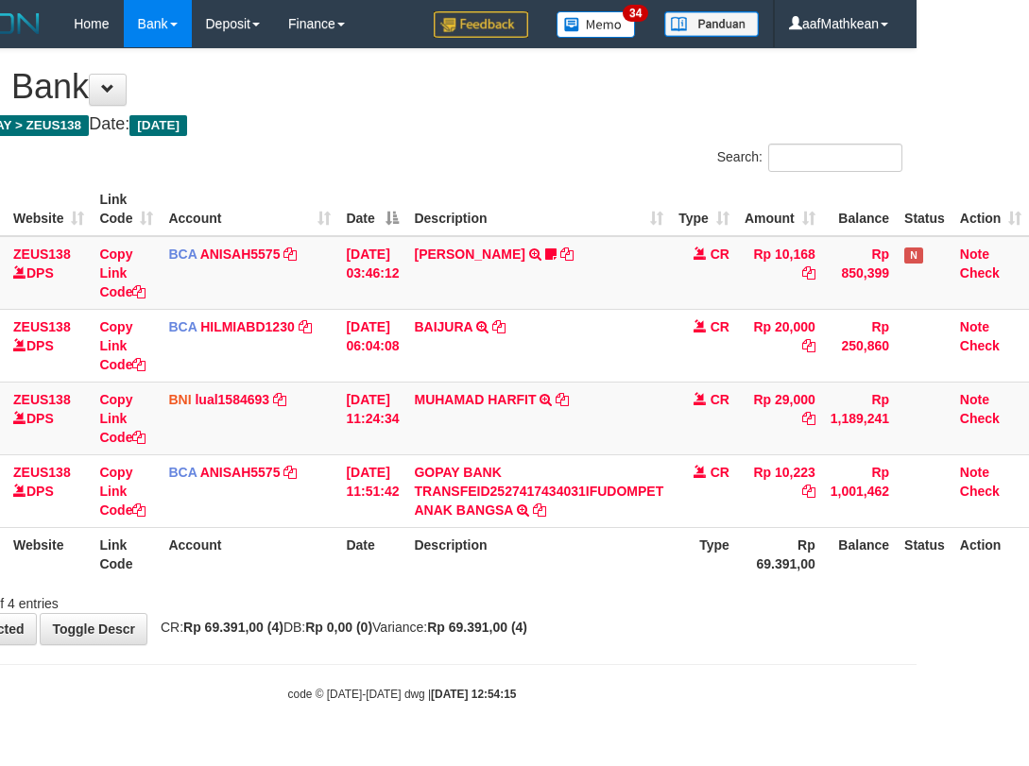
drag, startPoint x: 562, startPoint y: 687, endPoint x: 1026, endPoint y: 665, distance: 464.5
click at [595, 688] on div "code © 2012-2018 dwg | 2025/10/01 12:54:15" at bounding box center [402, 693] width 1029 height 19
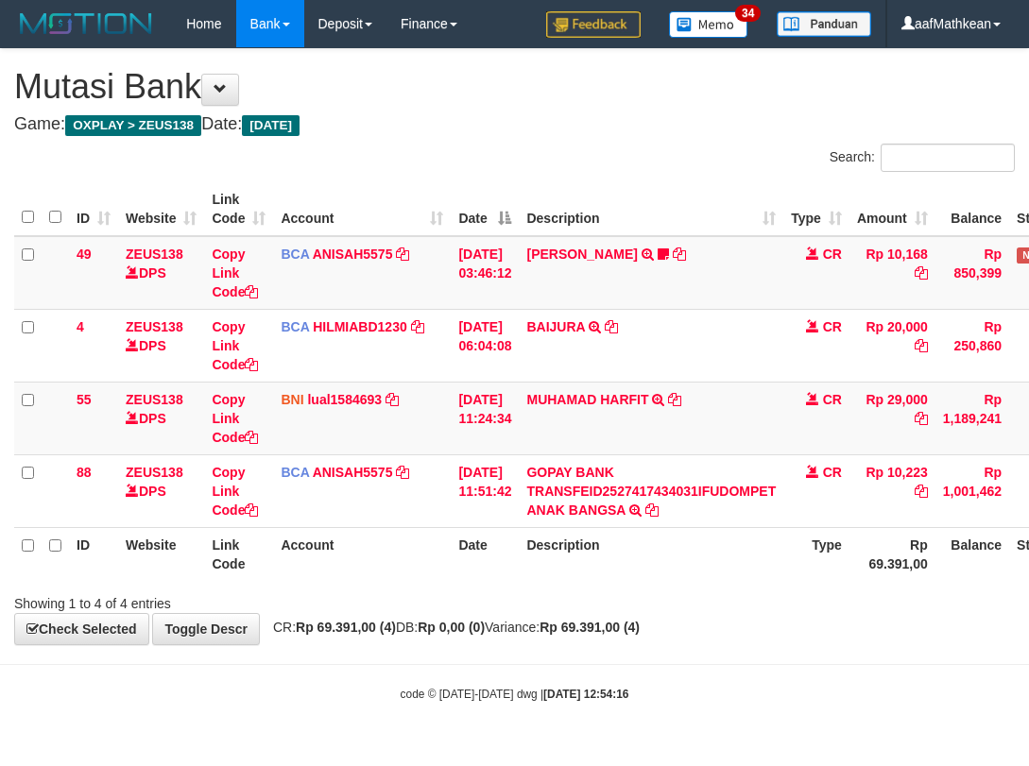
scroll to position [0, 118]
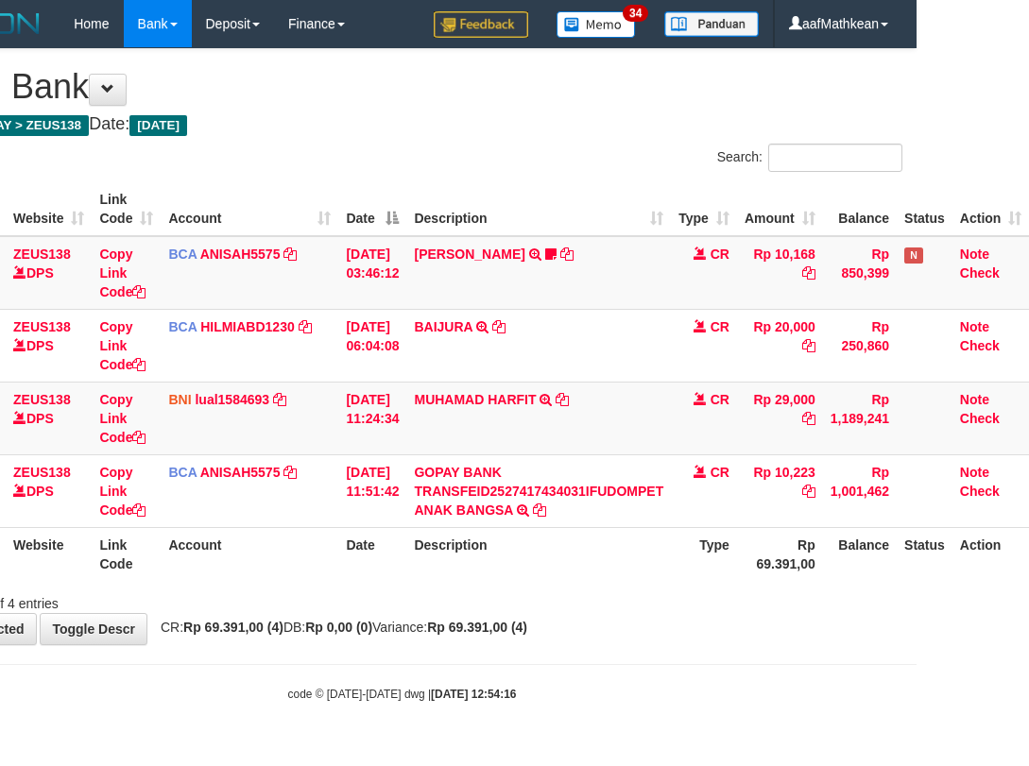
click at [863, 645] on body "Toggle navigation Home Bank Account List Load By Website Group [OXPLAY] ZEUS138…" at bounding box center [402, 375] width 1029 height 750
click at [348, 662] on body "Toggle navigation Home Bank Account List Load By Website Group [OXPLAY] ZEUS138…" at bounding box center [402, 375] width 1029 height 750
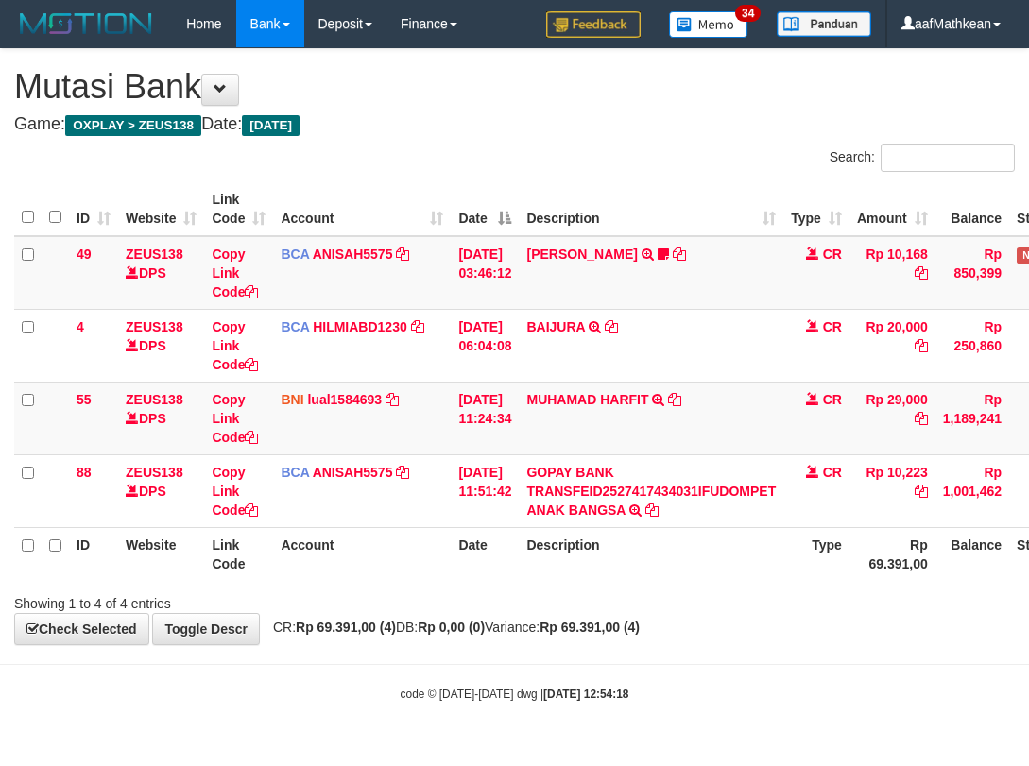
scroll to position [0, 118]
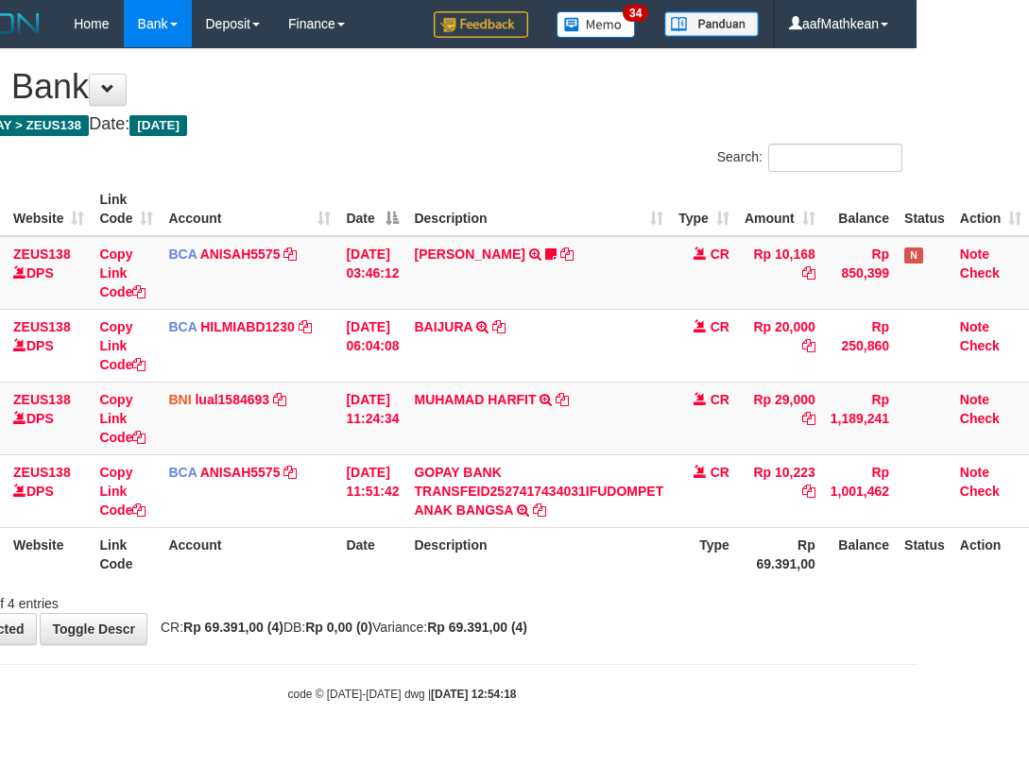
click at [879, 662] on body "Toggle navigation Home Bank Account List Load By Website Group [OXPLAY] ZEUS138…" at bounding box center [402, 375] width 1029 height 750
drag, startPoint x: 728, startPoint y: 622, endPoint x: 1022, endPoint y: 618, distance: 293.9
click at [767, 622] on div "**********" at bounding box center [402, 346] width 1029 height 595
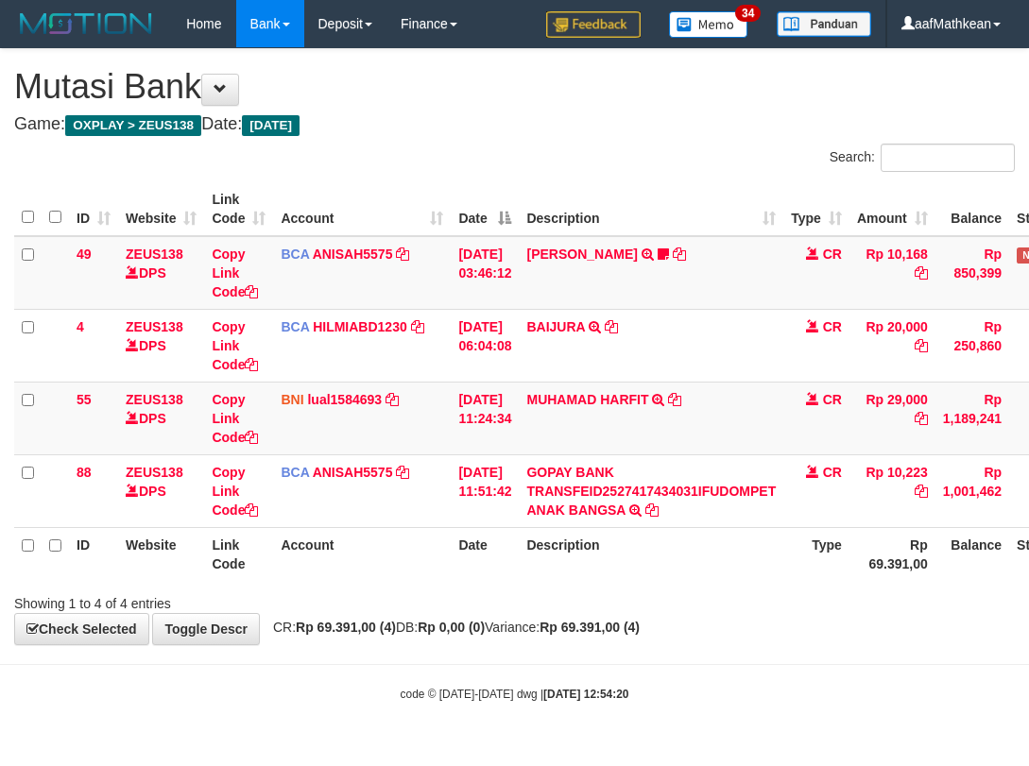
scroll to position [0, 118]
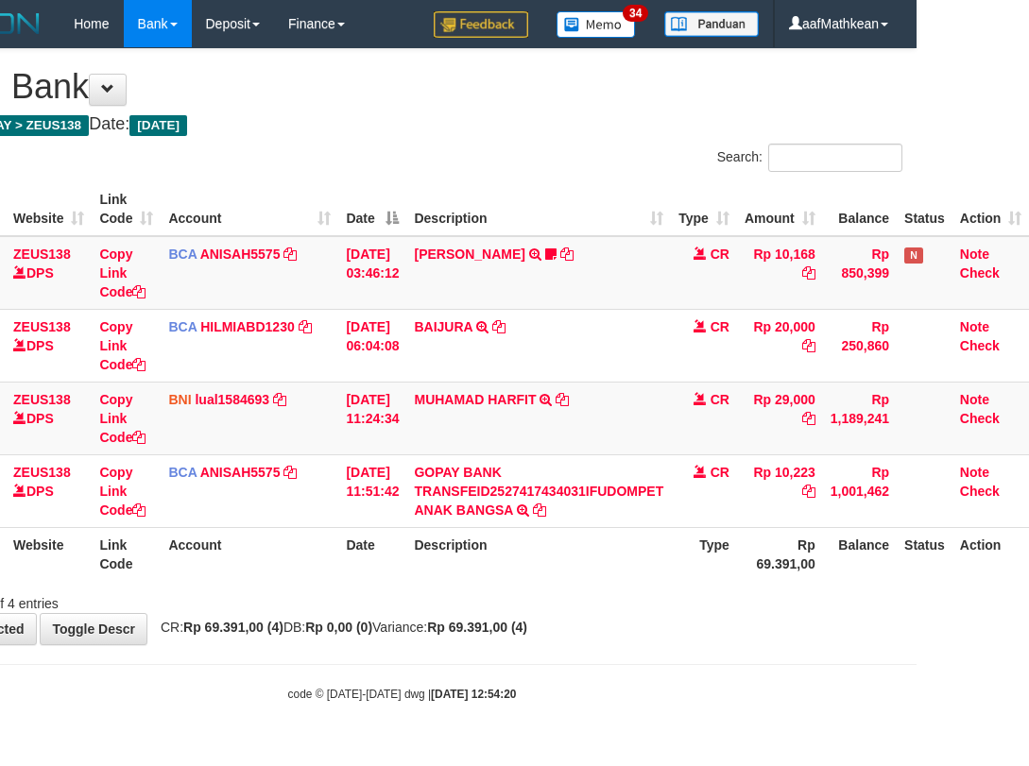
click at [736, 625] on div "**********" at bounding box center [402, 346] width 1029 height 595
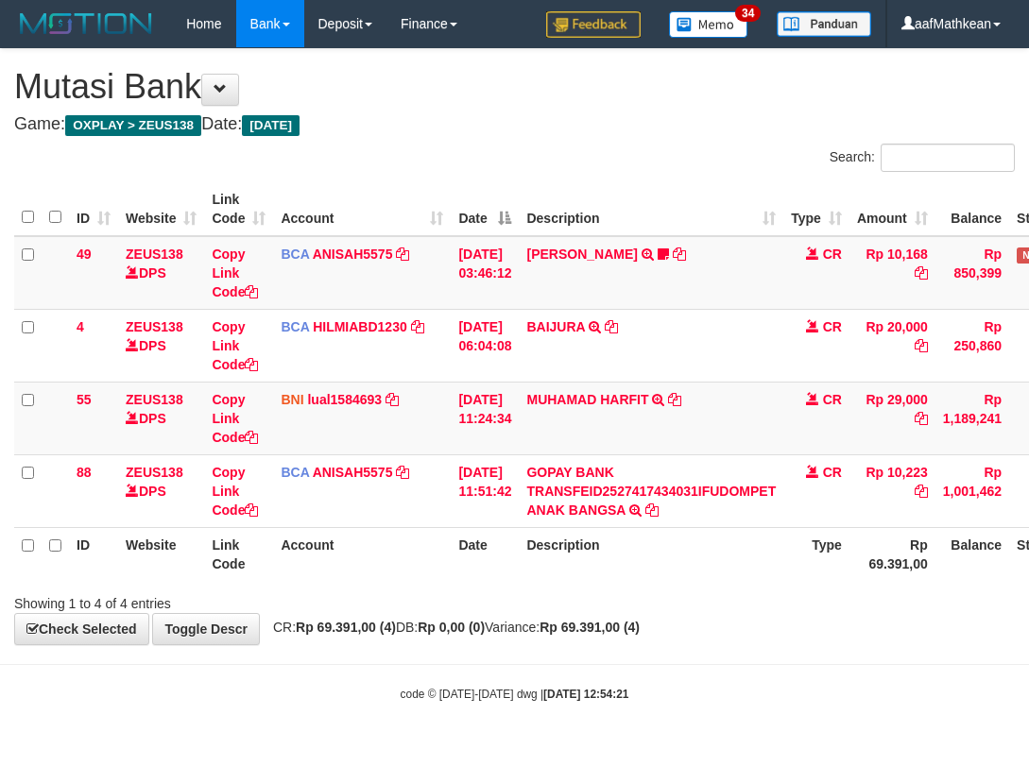
scroll to position [0, 118]
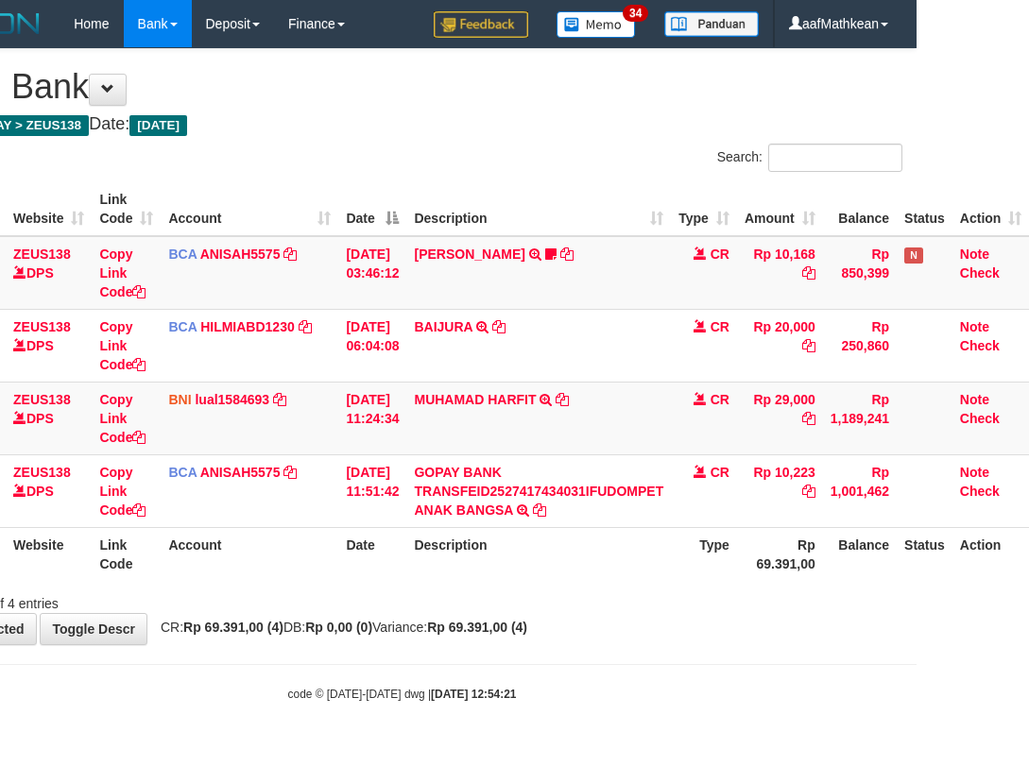
click at [809, 667] on body "Toggle navigation Home Bank Account List Load By Website Group [OXPLAY] ZEUS138…" at bounding box center [402, 375] width 1029 height 750
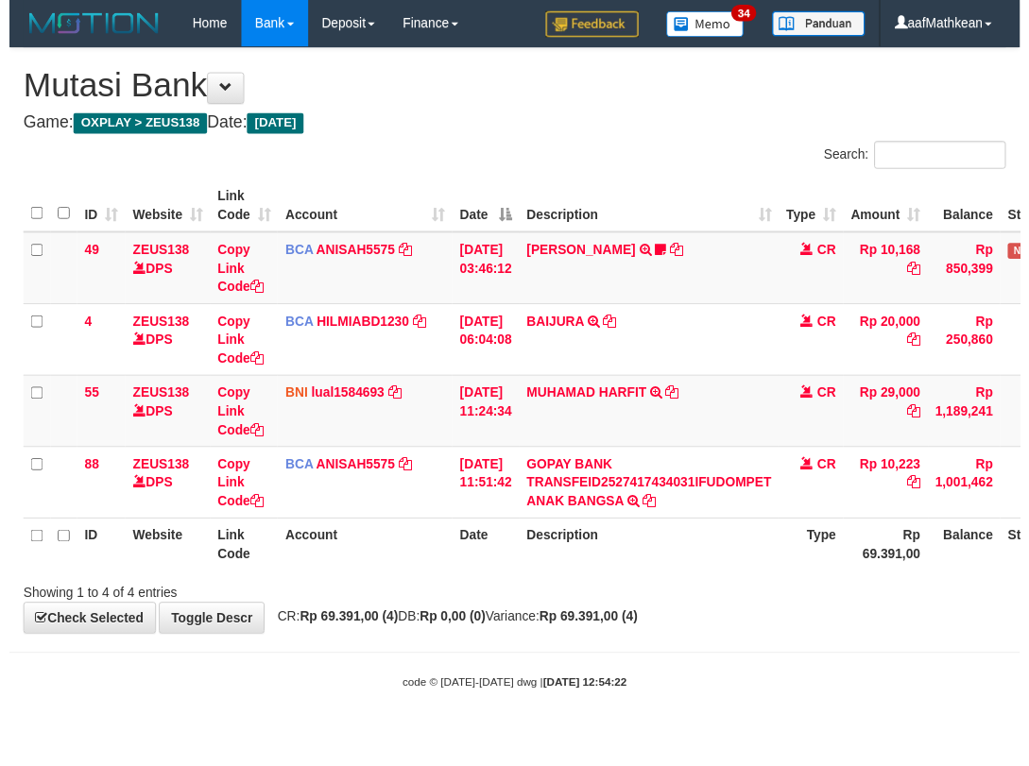
scroll to position [0, 118]
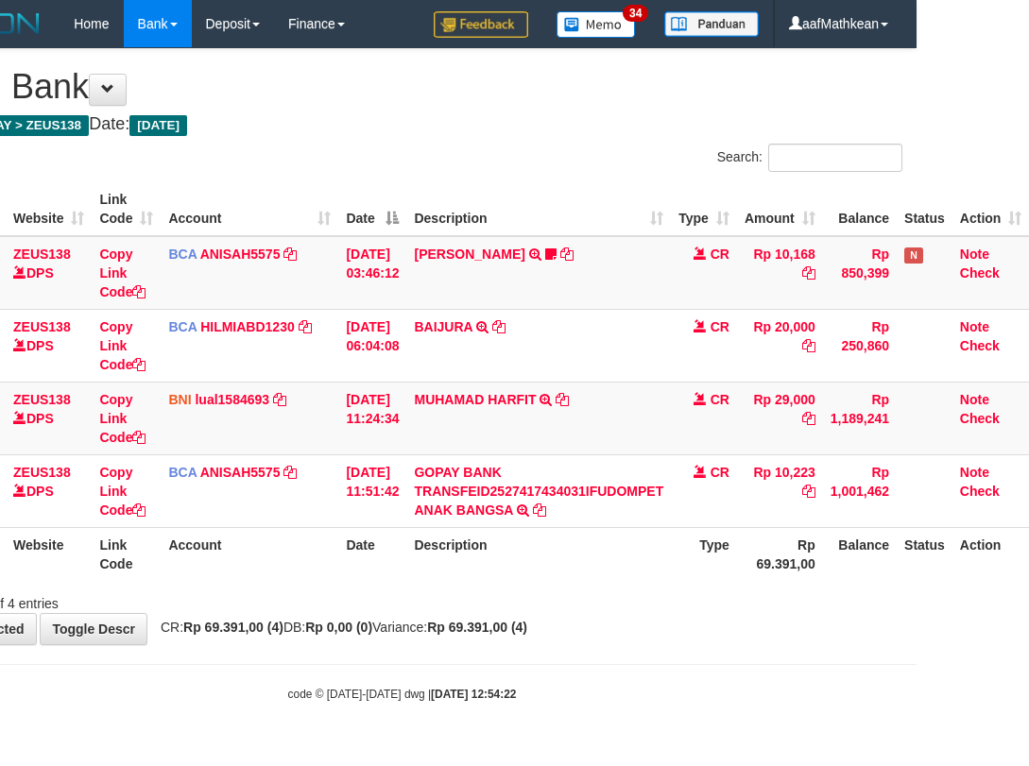
click at [718, 605] on div "Showing 1 to 4 of 4 entries" at bounding box center [402, 600] width 1029 height 26
click at [698, 624] on div "**********" at bounding box center [402, 346] width 1029 height 595
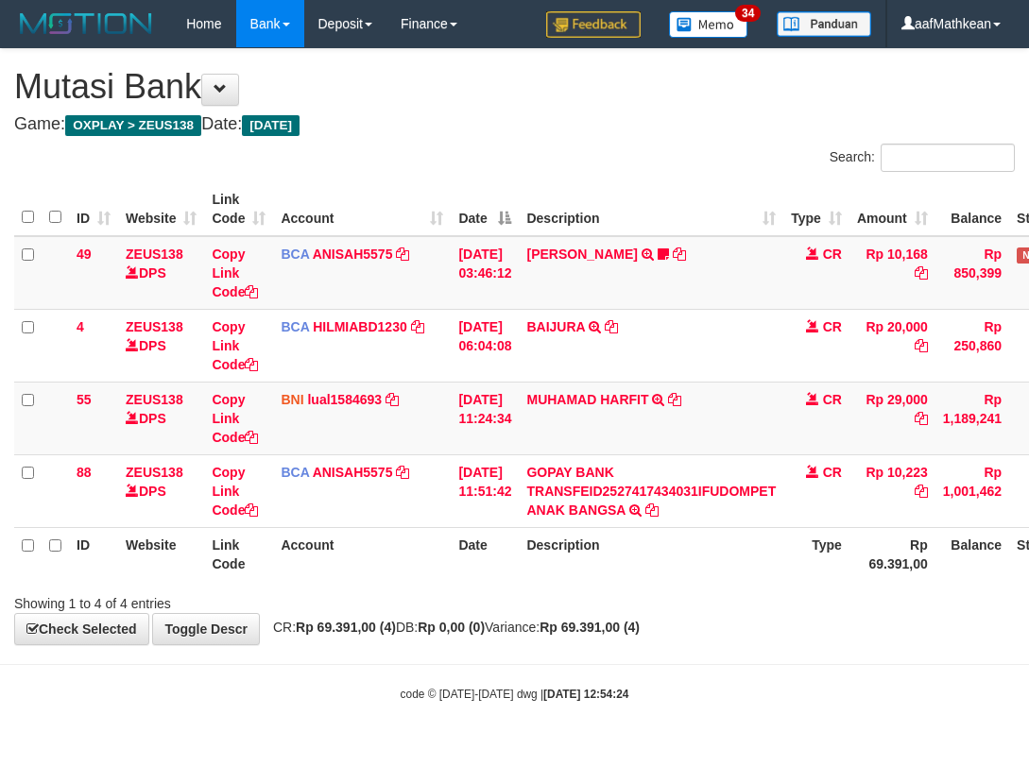
scroll to position [0, 118]
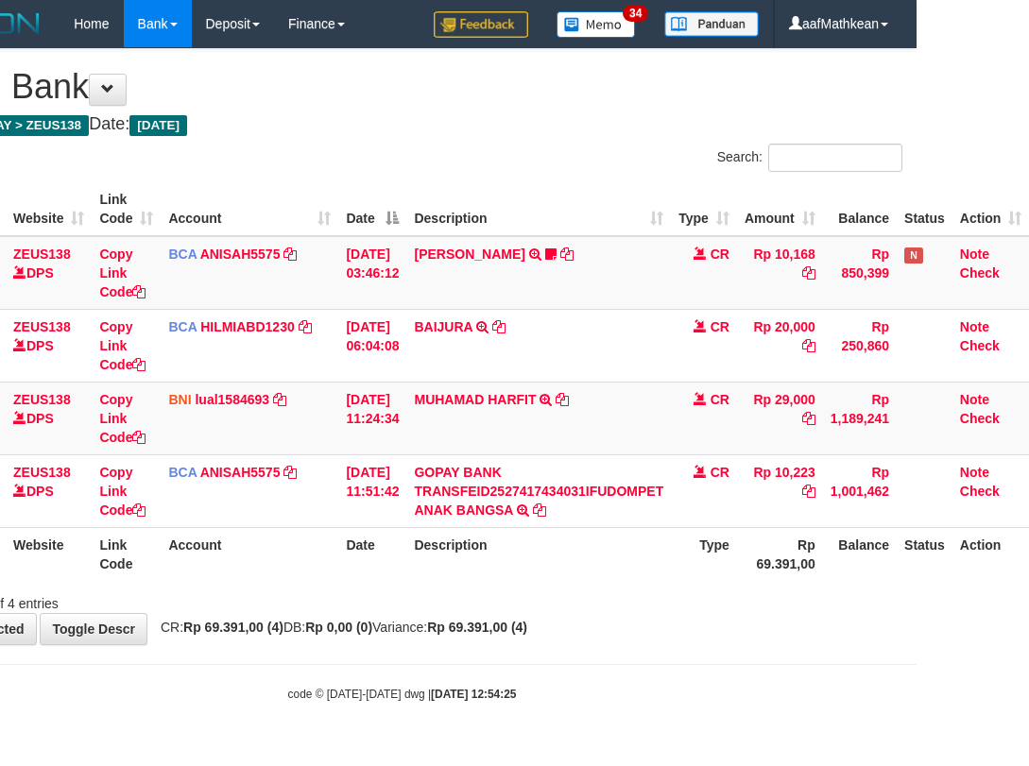
click at [664, 596] on div "Showing 1 to 4 of 4 entries" at bounding box center [402, 600] width 1029 height 26
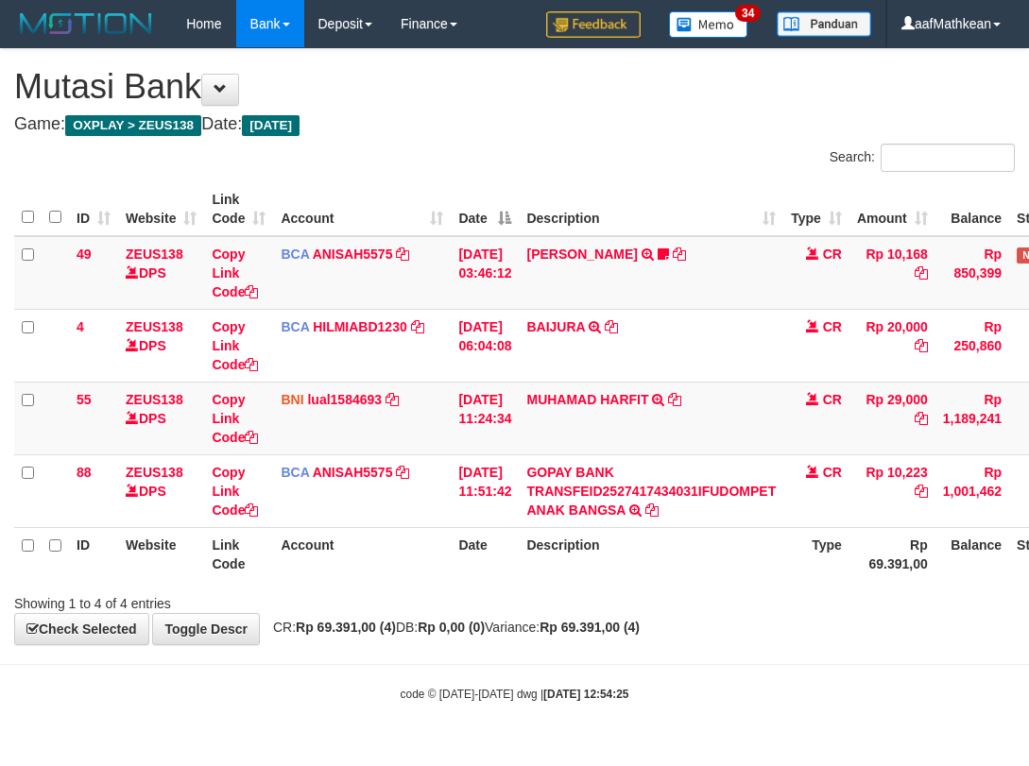
scroll to position [0, 118]
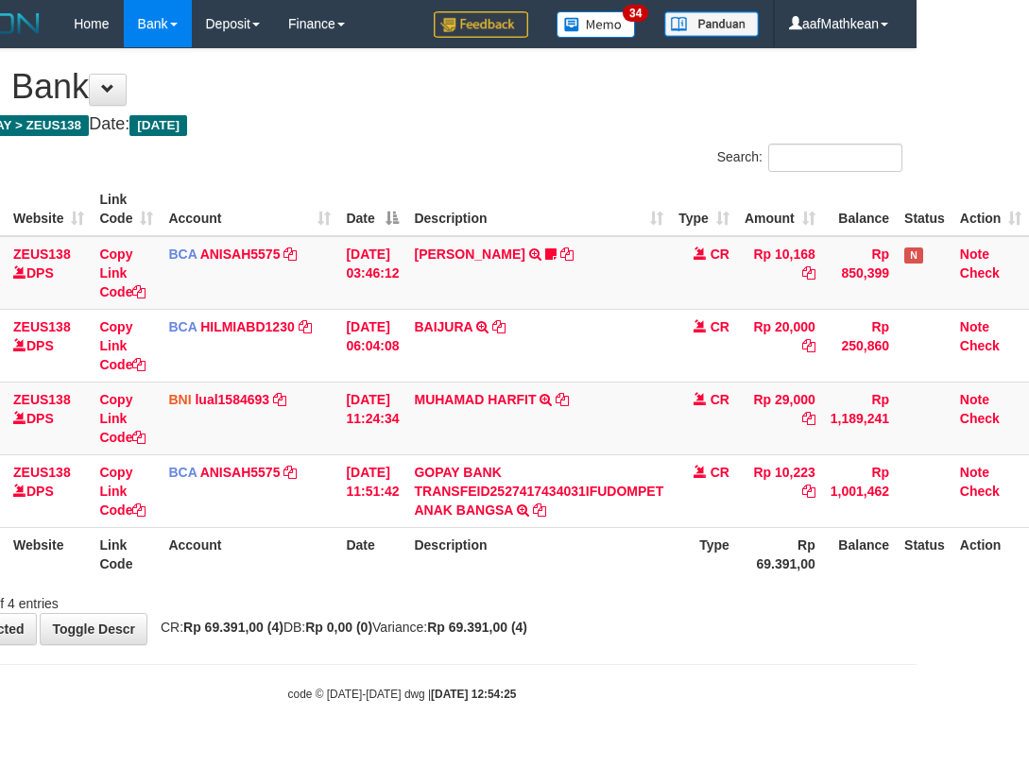
click at [376, 643] on body "Toggle navigation Home Bank Account List Load By Website Group [OXPLAY] ZEUS138…" at bounding box center [402, 375] width 1029 height 750
drag, startPoint x: 289, startPoint y: 579, endPoint x: 339, endPoint y: 582, distance: 50.2
click at [323, 582] on div "ID Website Link Code Account Date Description Type Amount Balance Status Action…" at bounding box center [402, 382] width 1029 height 410
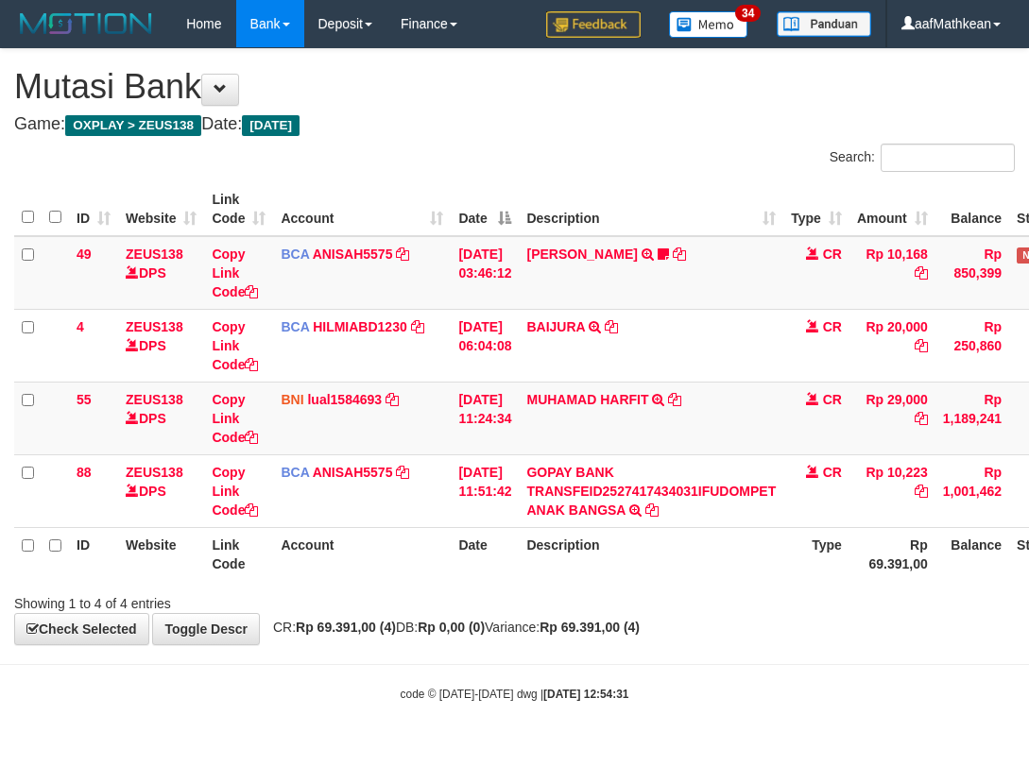
scroll to position [0, 118]
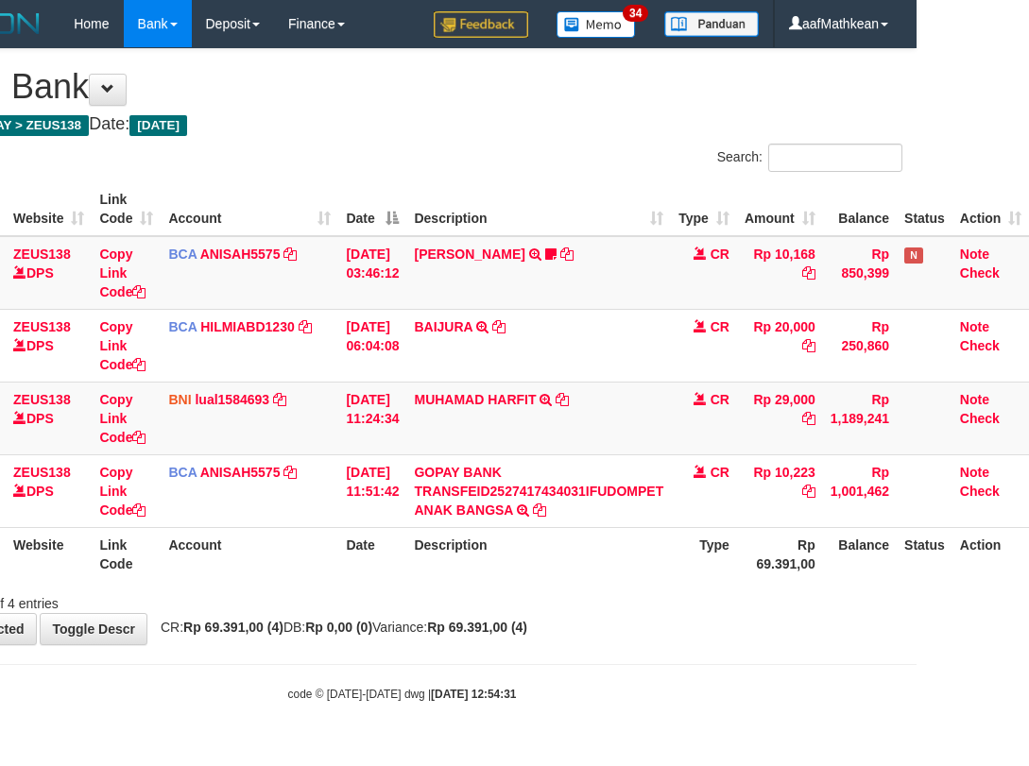
click at [565, 687] on div "code © 2012-2018 dwg | 2025/10/01 12:54:31" at bounding box center [402, 693] width 1029 height 19
click at [332, 624] on span "CR: Rp 69.391,00 (4) DB: Rp 0,00 (0) Variance: Rp 69.391,00 (4)" at bounding box center [339, 627] width 376 height 15
click at [736, 567] on tr "ID Website Link Code Account Date Description Type Rp 69.391,00 Balance Status …" at bounding box center [465, 554] width 1127 height 54
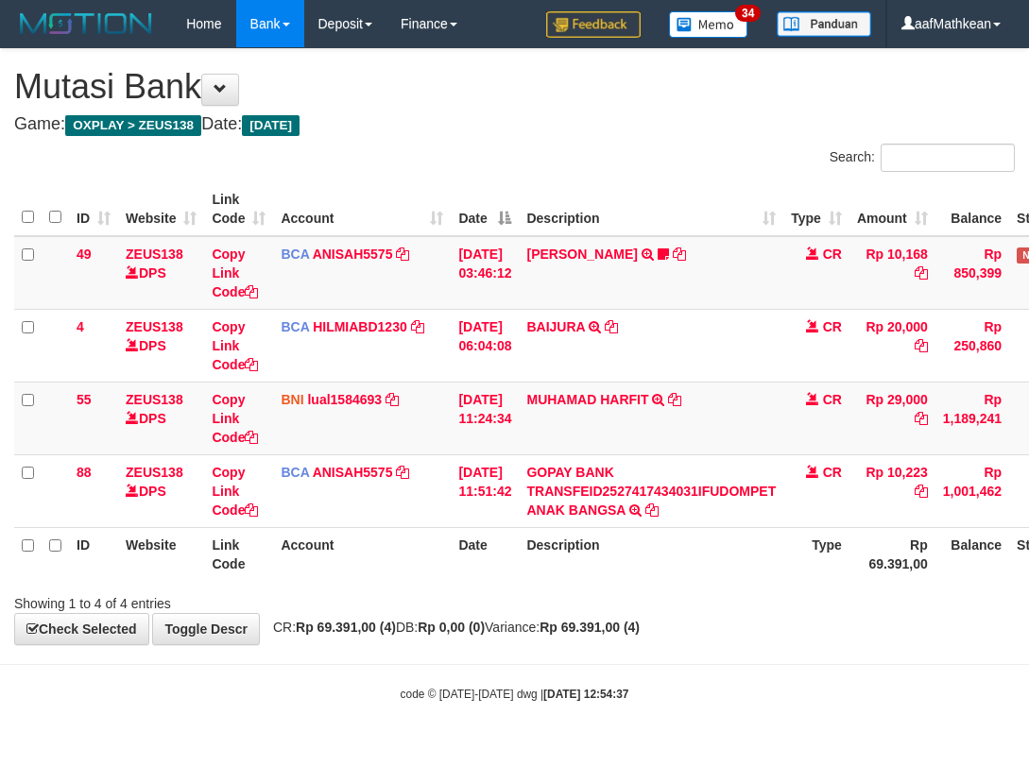
scroll to position [0, 118]
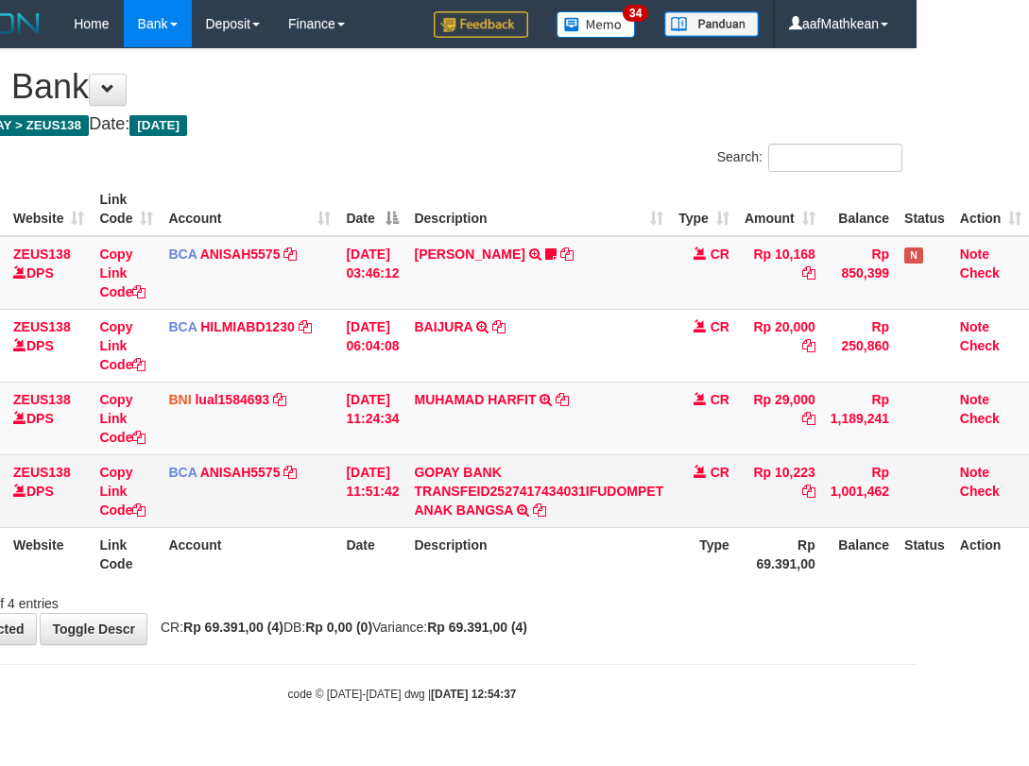
click at [739, 512] on tr "88 ZEUS138 DPS Copy Link Code BCA ANISAH5575 DPS [PERSON_NAME] mutasi_20251001_…" at bounding box center [465, 491] width 1127 height 73
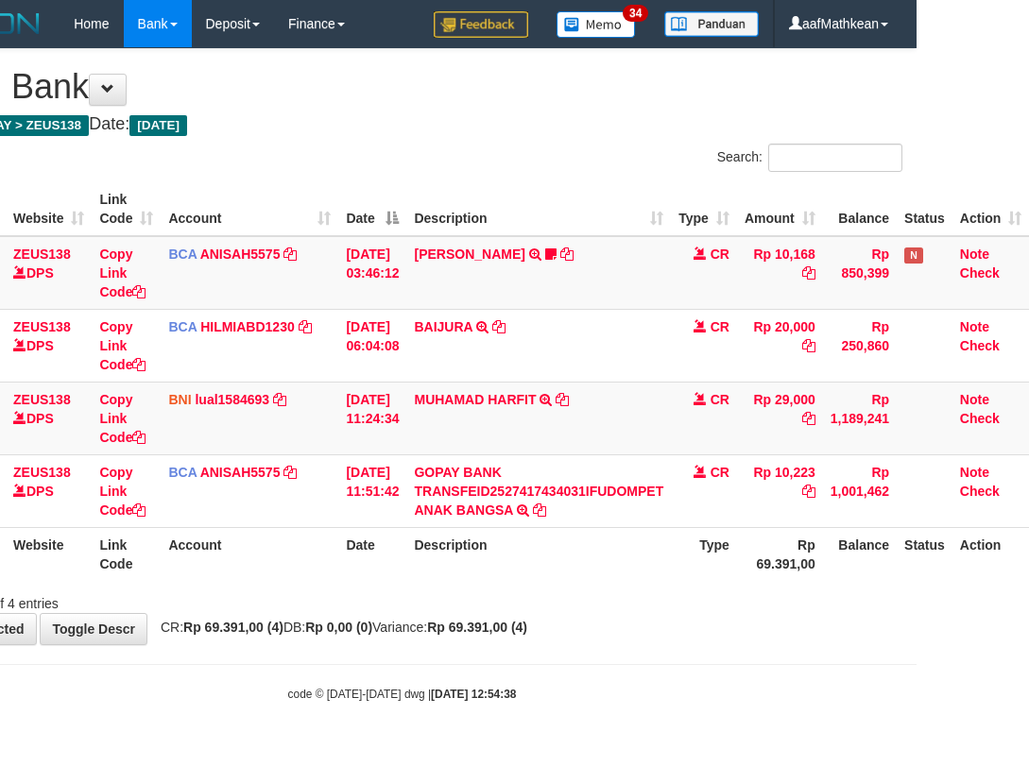
click at [710, 528] on table "ID Website Link Code Account Date Description Type Amount Balance Status Action…" at bounding box center [465, 381] width 1127 height 399
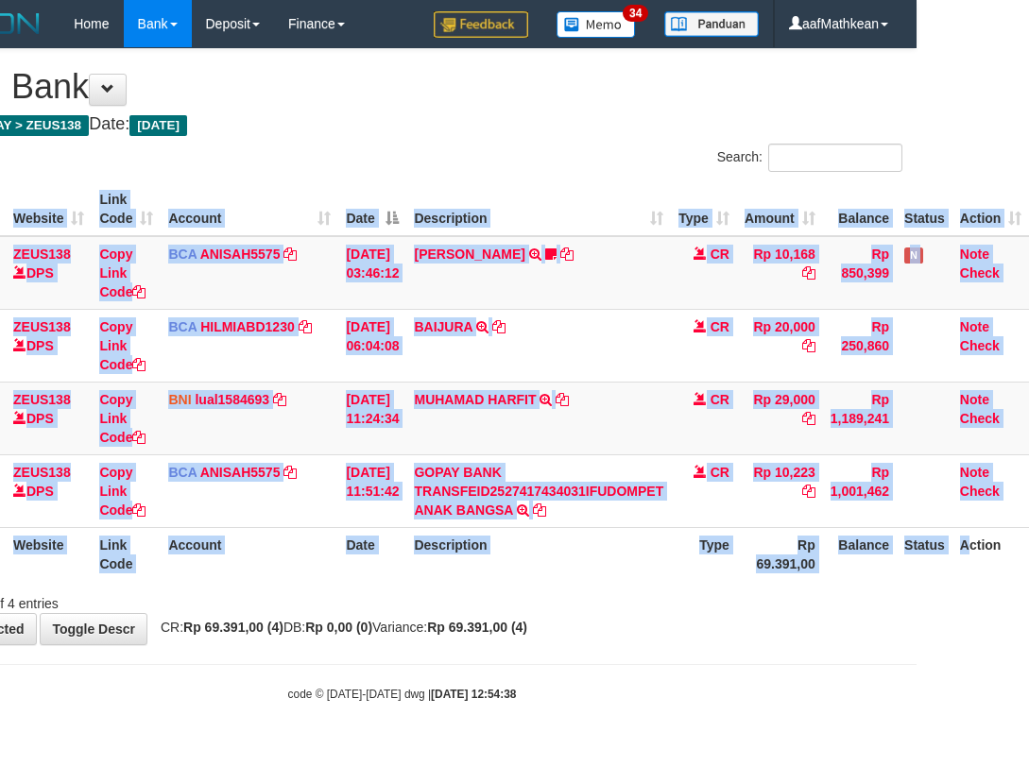
click at [917, 542] on html "Toggle navigation Home Bank Account List Load By Website Group [OXPLAY] ZEUS138…" at bounding box center [402, 375] width 1029 height 750
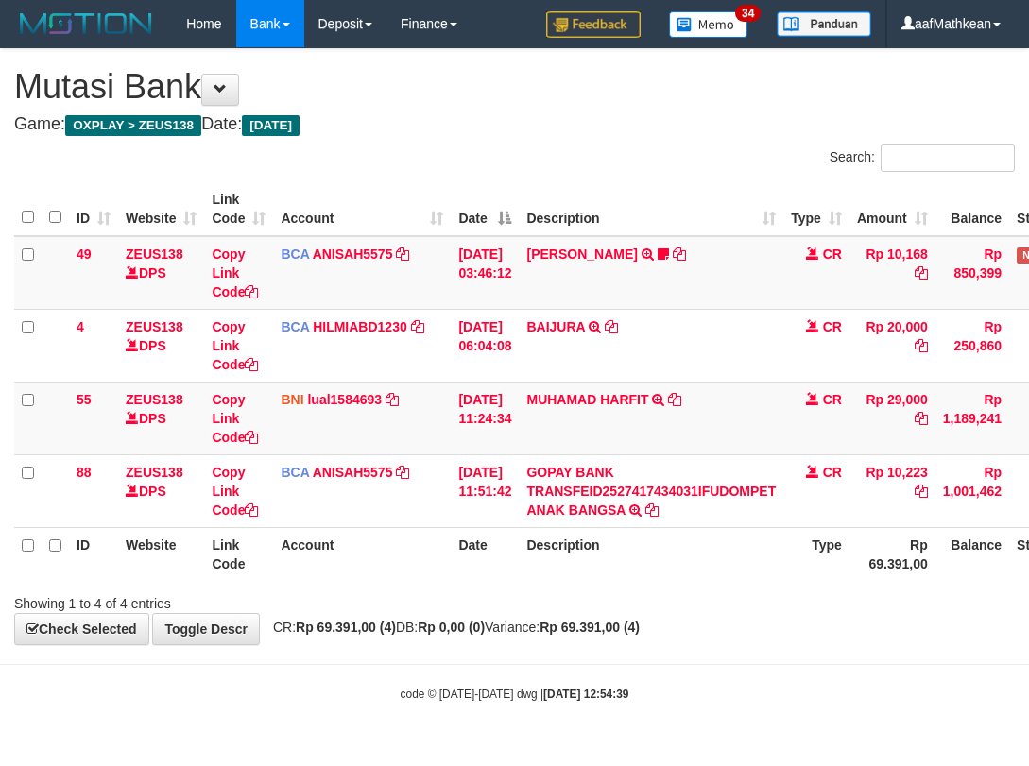
scroll to position [0, 126]
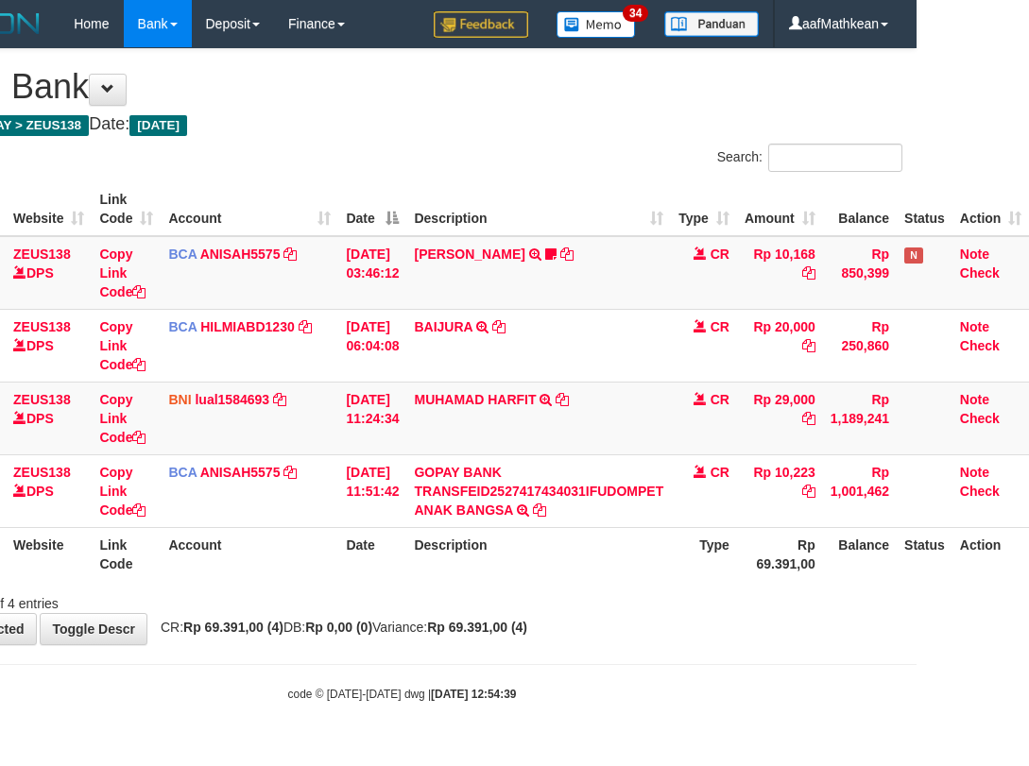
click at [627, 587] on div at bounding box center [617, 587] width 600 height 1
click at [435, 567] on th "Description" at bounding box center [538, 554] width 265 height 54
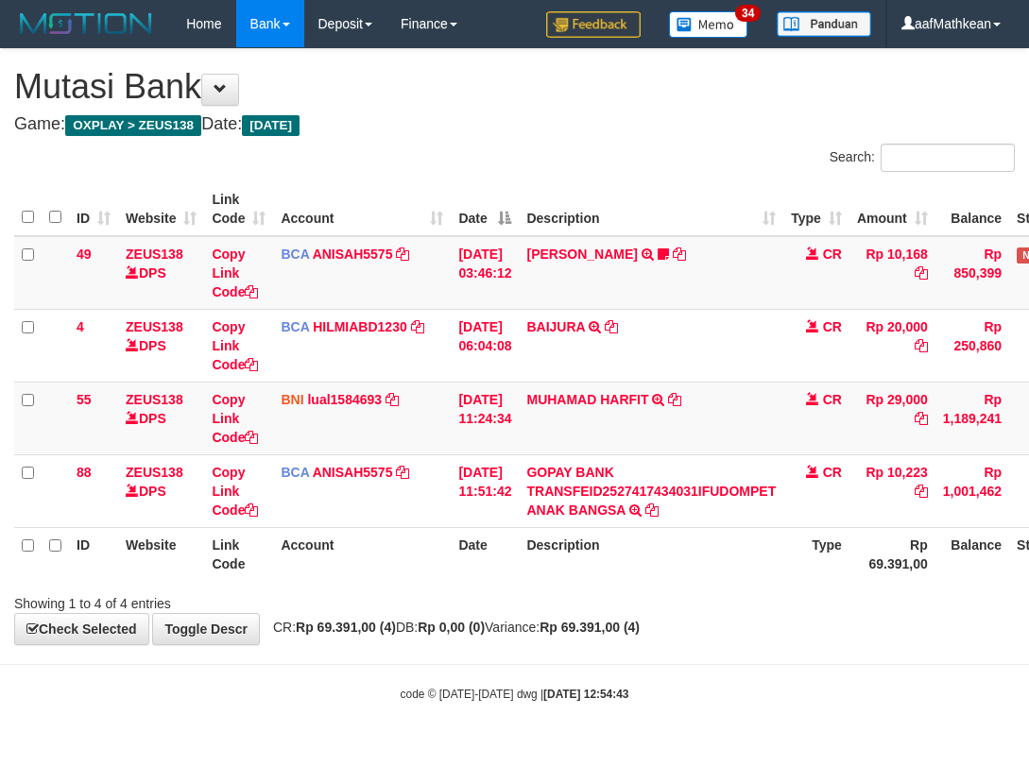
scroll to position [0, 126]
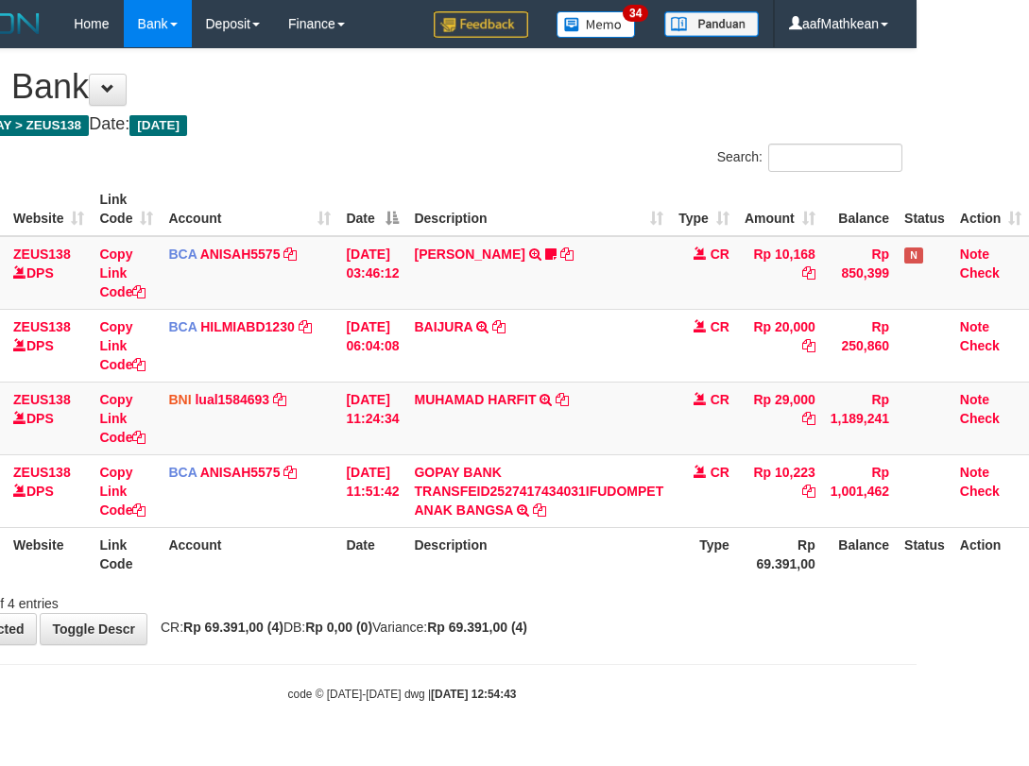
drag, startPoint x: 169, startPoint y: 598, endPoint x: 188, endPoint y: 601, distance: 19.1
click at [176, 599] on div "Showing 1 to 4 of 4 entries" at bounding box center [102, 600] width 401 height 26
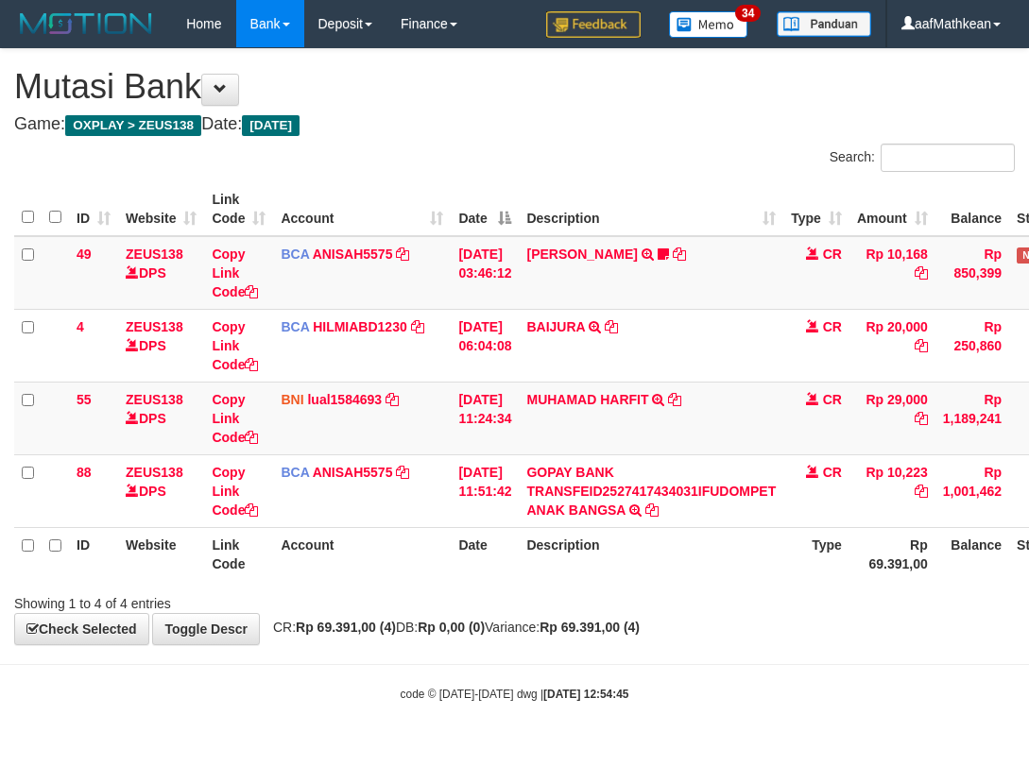
scroll to position [0, 126]
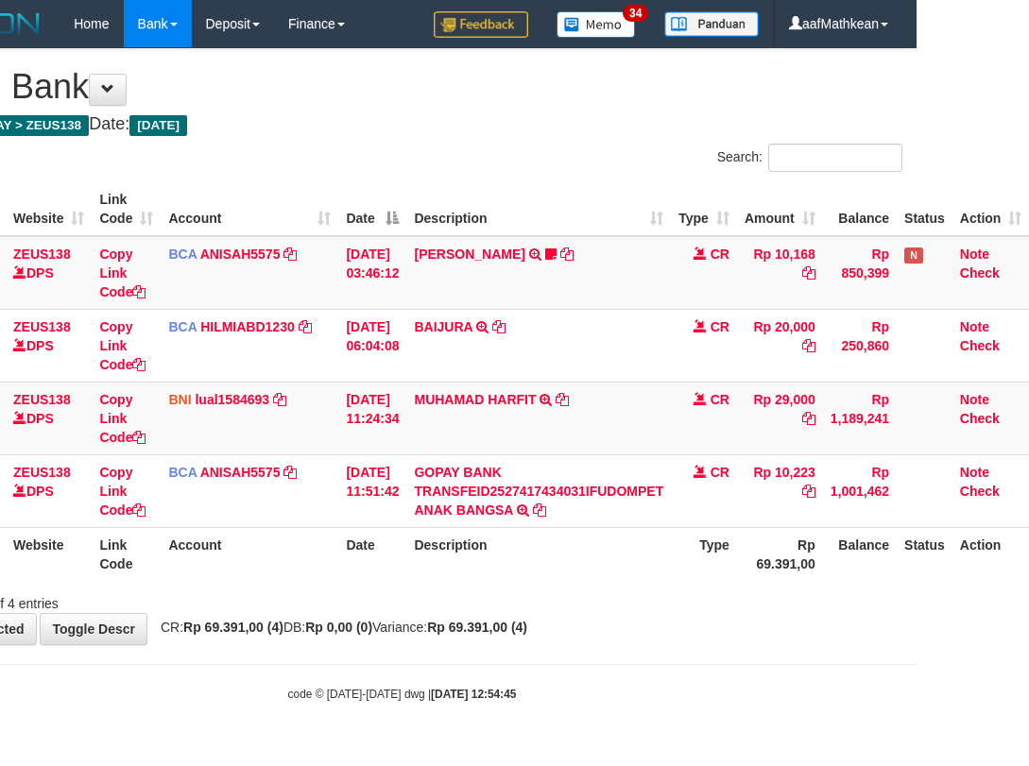
click at [206, 608] on div "Showing 1 to 4 of 4 entries" at bounding box center [102, 600] width 401 height 26
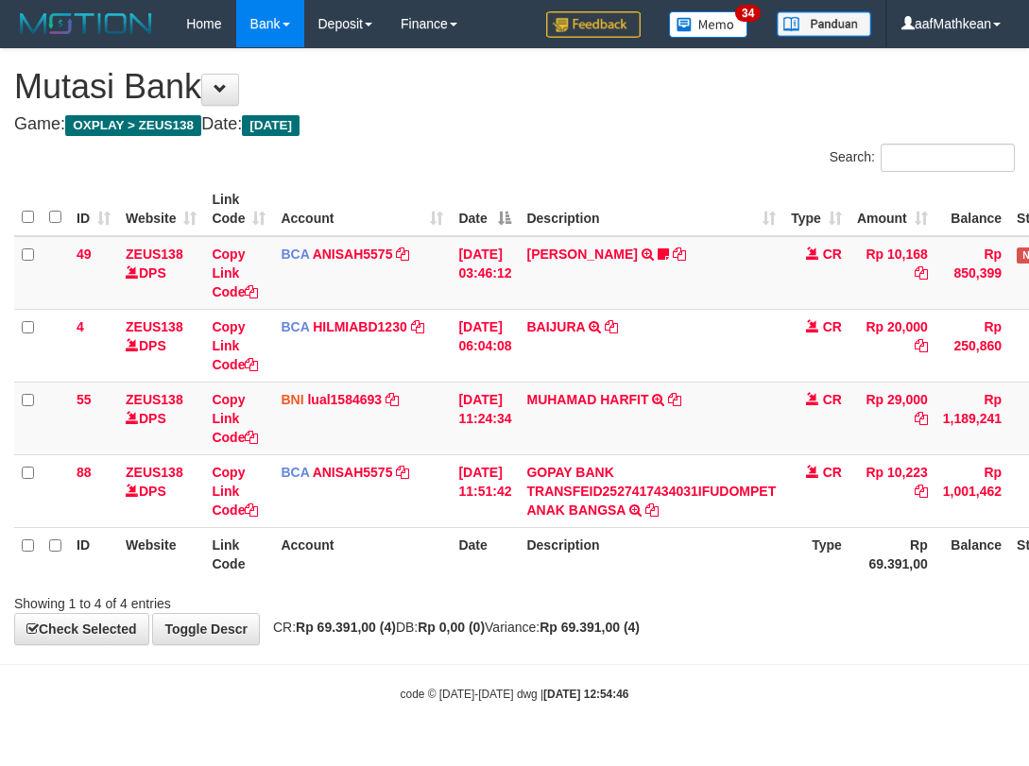
scroll to position [0, 126]
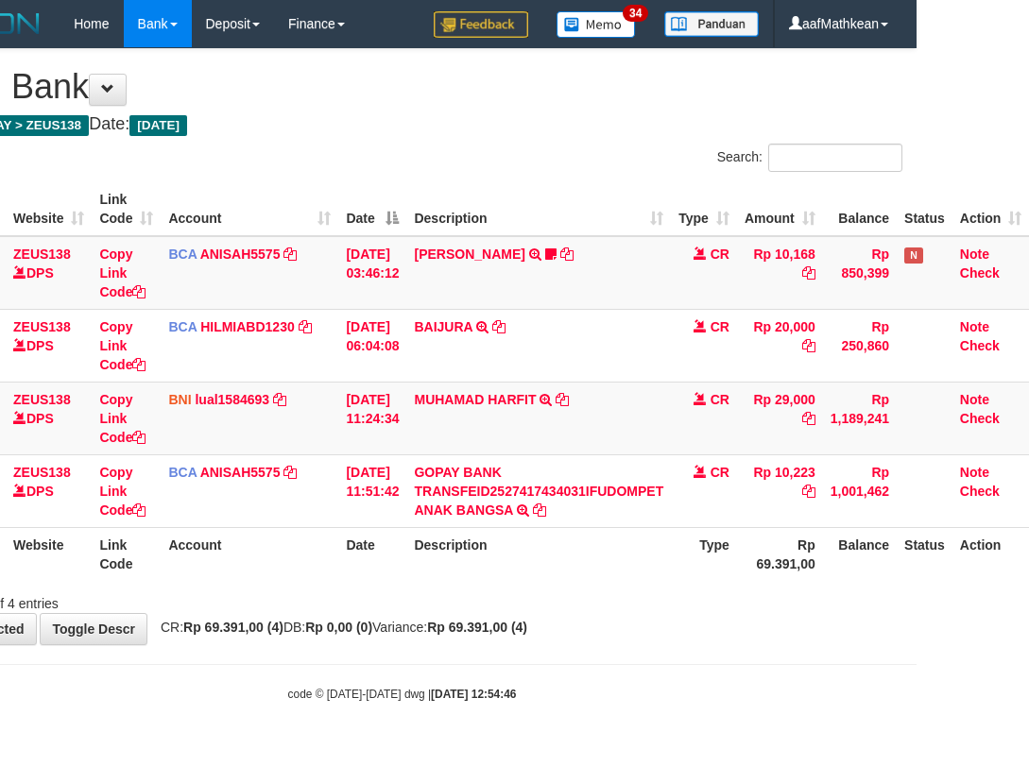
click at [211, 606] on div "Showing 1 to 4 of 4 entries" at bounding box center [102, 600] width 401 height 26
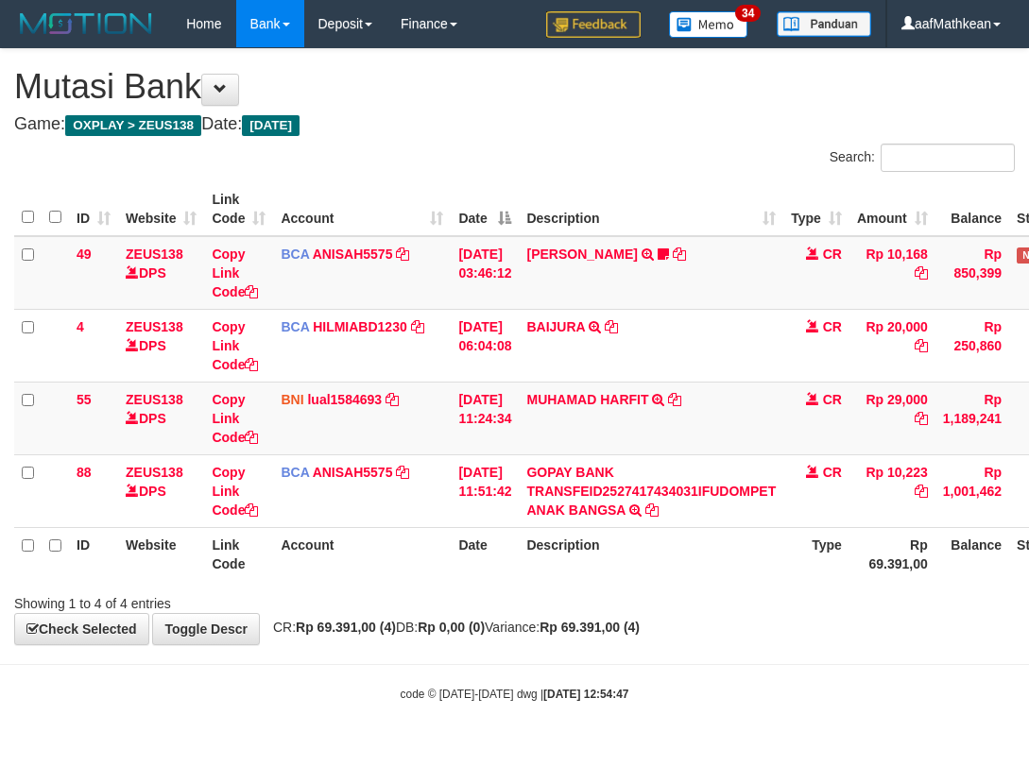
scroll to position [0, 126]
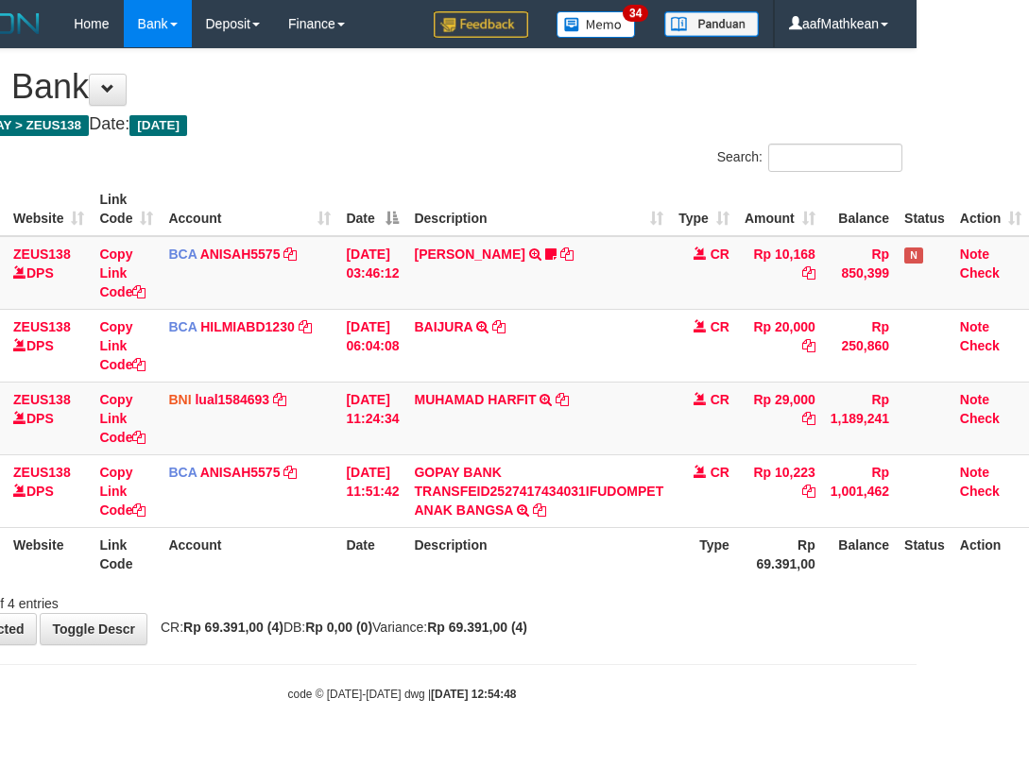
click at [224, 577] on th "Account" at bounding box center [250, 554] width 178 height 54
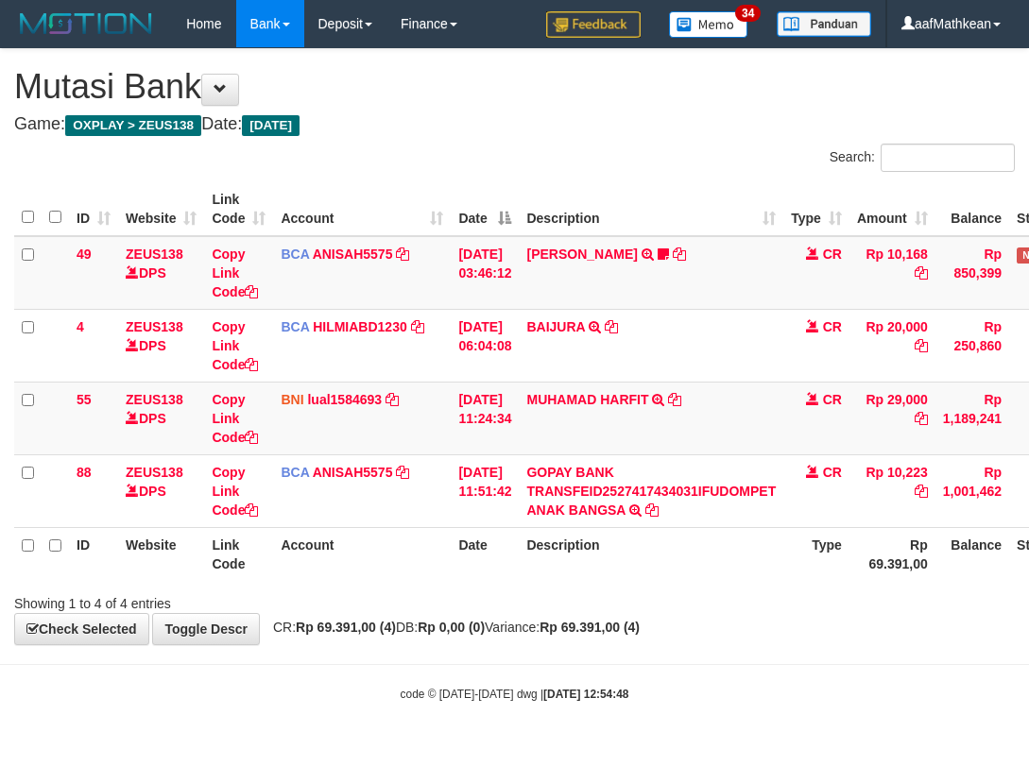
scroll to position [0, 126]
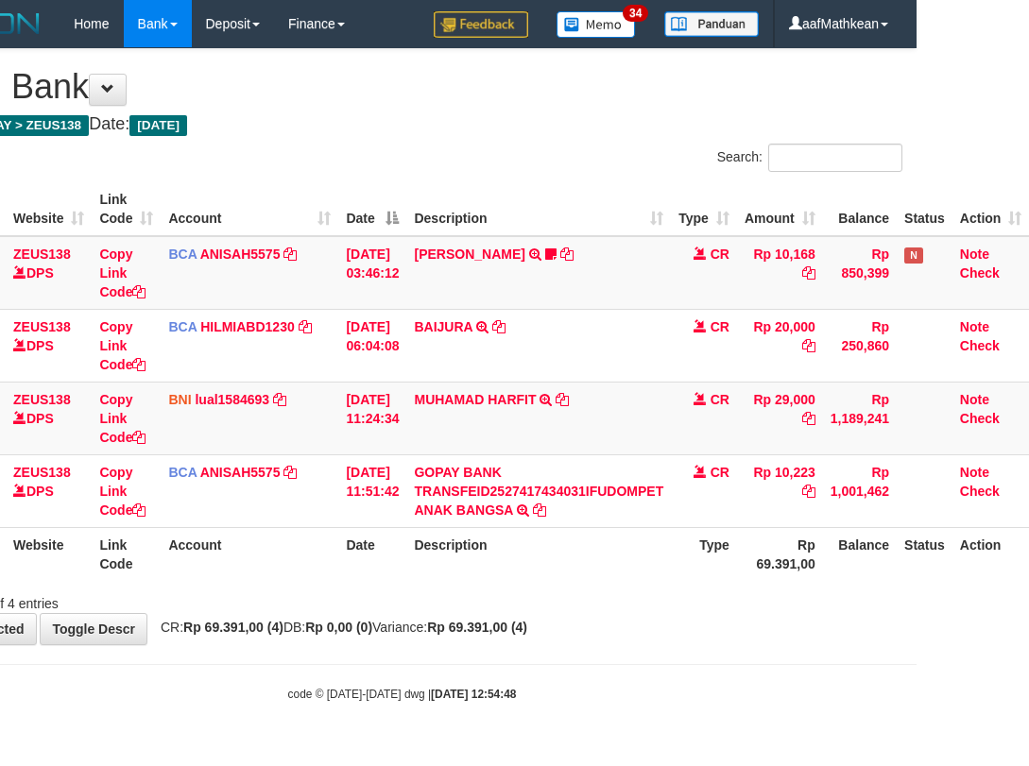
click at [220, 571] on th "Account" at bounding box center [250, 554] width 178 height 54
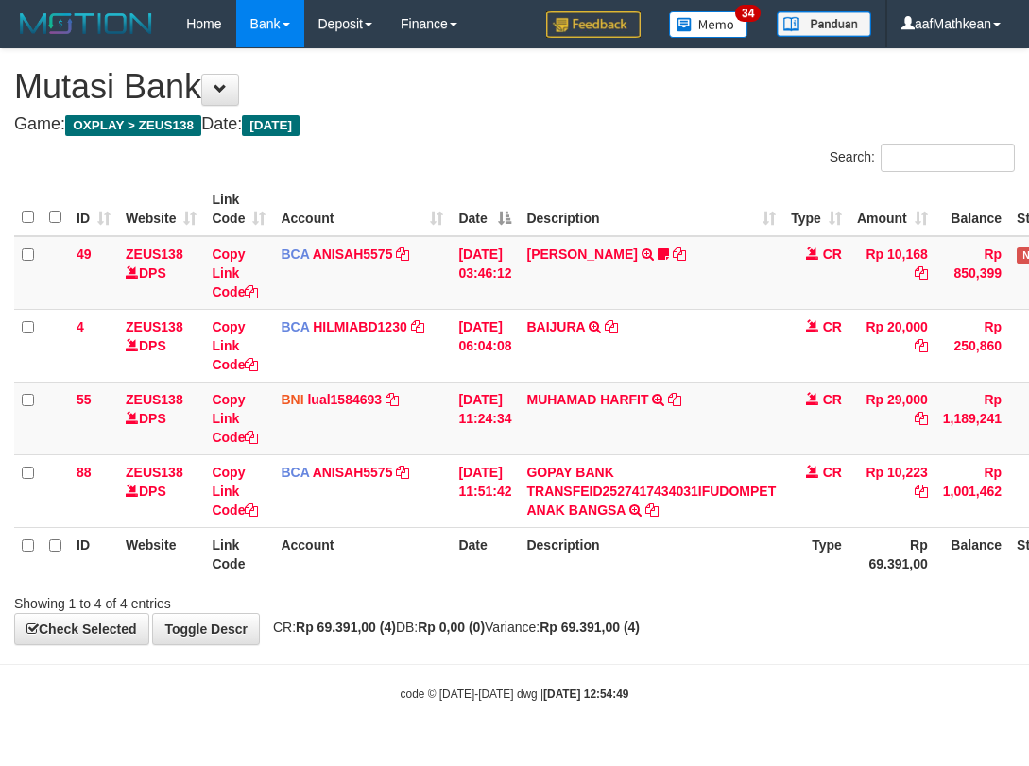
scroll to position [0, 126]
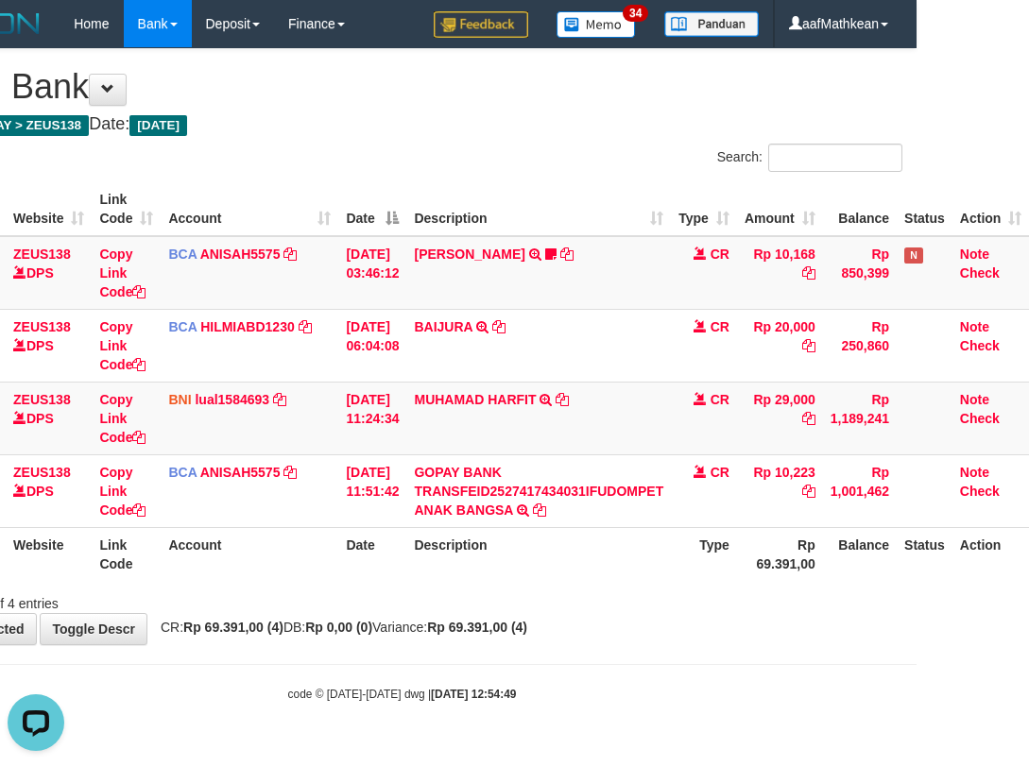
click at [593, 596] on div "Search: ID Website Link Code Account Date Description Type Amount Balance Statu…" at bounding box center [402, 379] width 1001 height 470
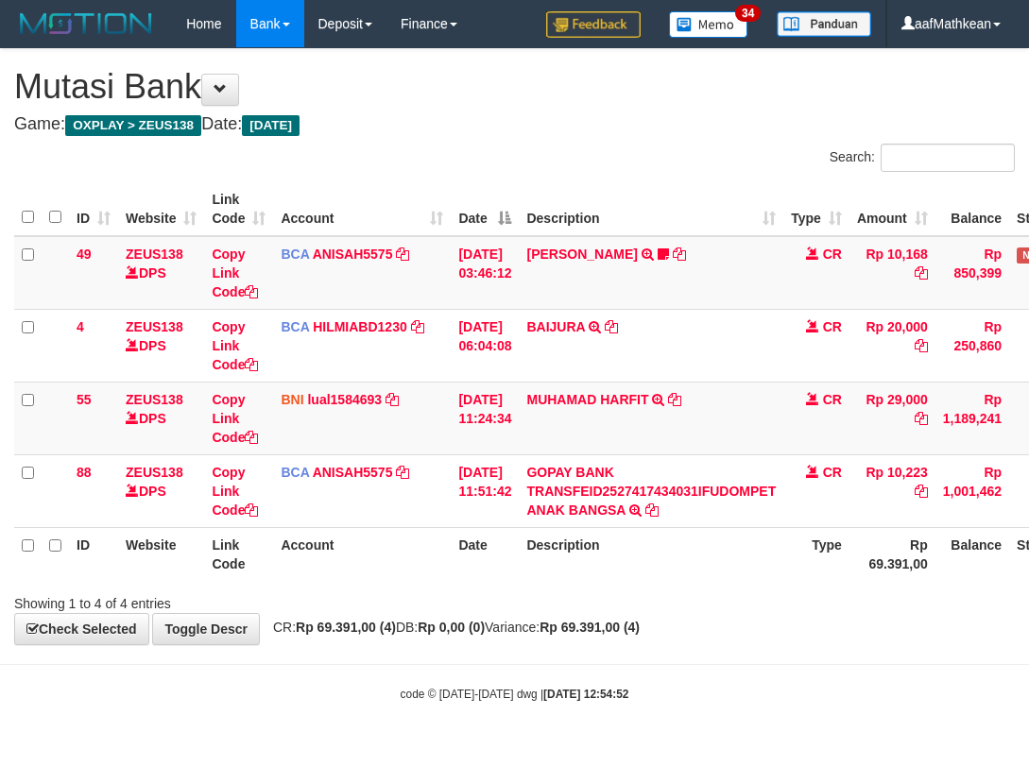
scroll to position [0, 126]
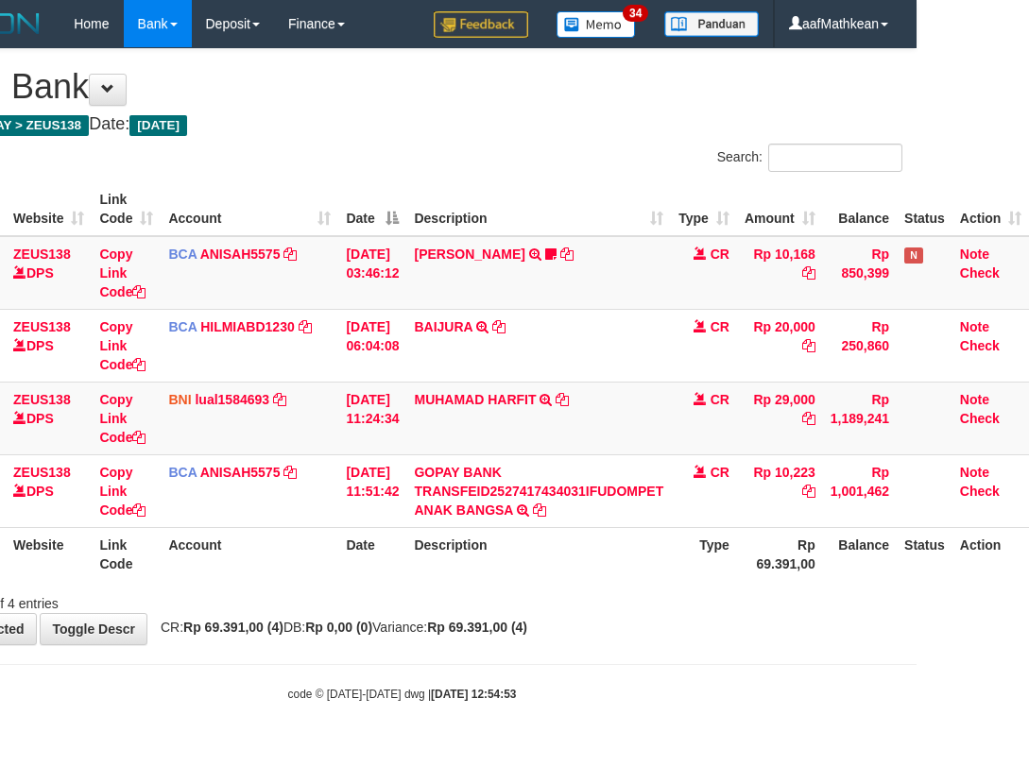
click at [559, 589] on div "Showing 1 to 4 of 4 entries" at bounding box center [402, 600] width 1029 height 26
click at [441, 588] on div "Search: ID Website Link Code Account Date Description Type Amount Balance Statu…" at bounding box center [402, 379] width 1001 height 470
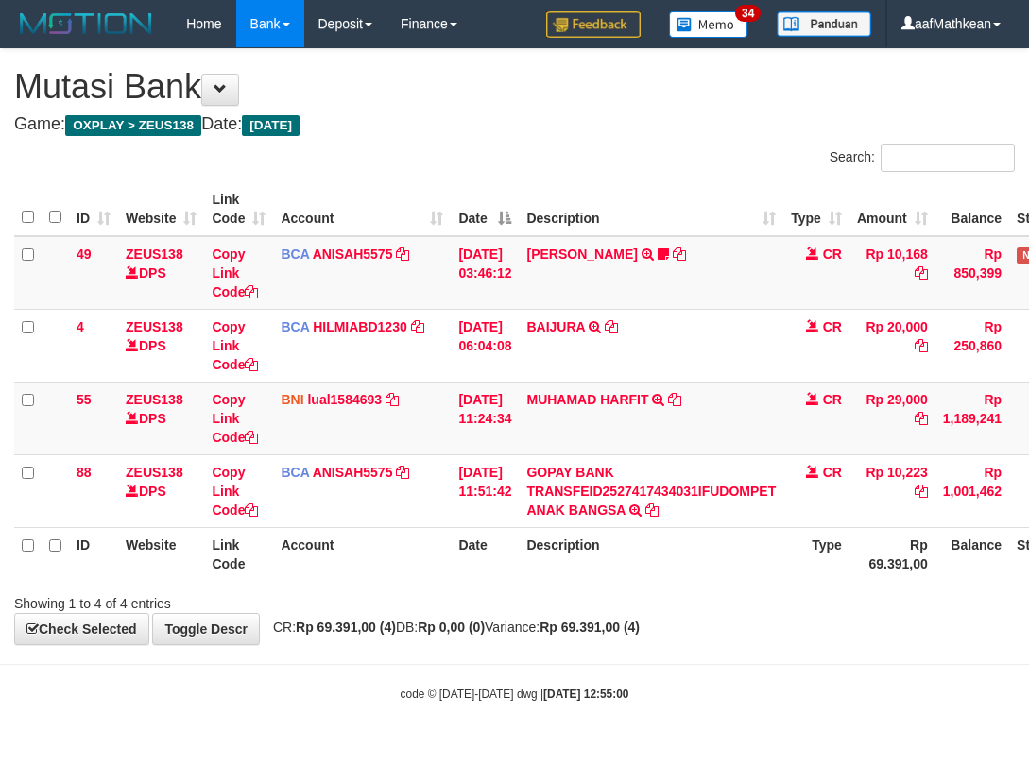
scroll to position [0, 126]
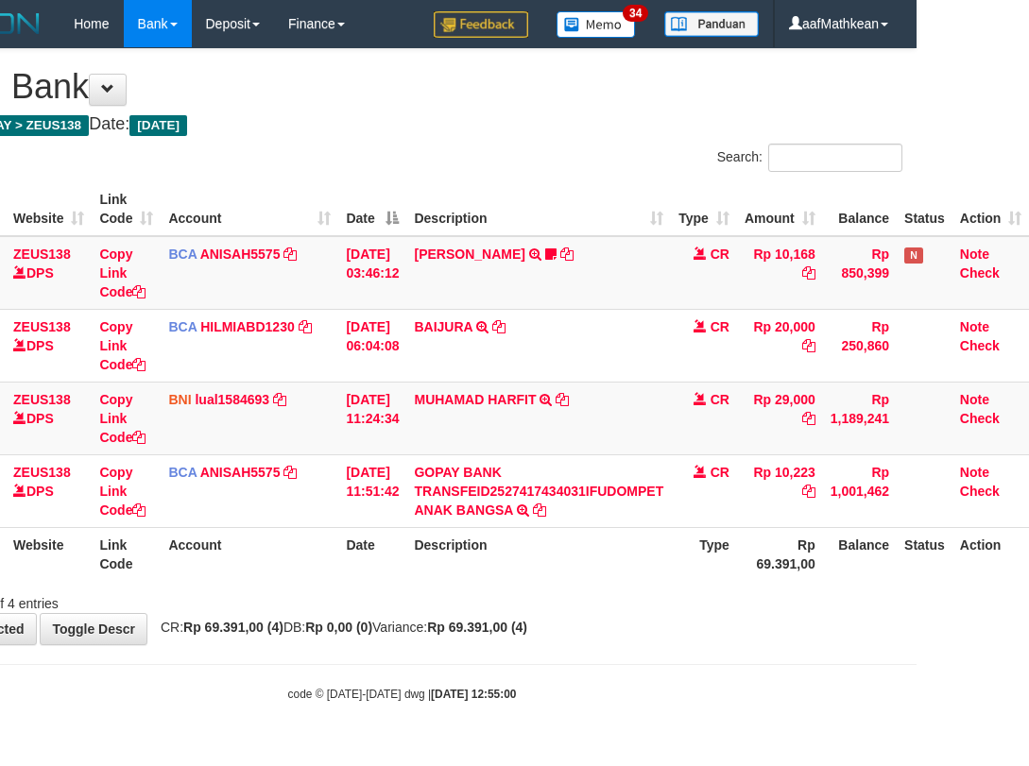
drag, startPoint x: 266, startPoint y: 619, endPoint x: 944, endPoint y: 596, distance: 678.9
click at [277, 621] on div "**********" at bounding box center [402, 346] width 1029 height 595
click at [421, 559] on tr "ID Website Link Code Account Date Description Type Rp 69.391,00 Balance Status …" at bounding box center [465, 554] width 1127 height 54
drag, startPoint x: 468, startPoint y: 546, endPoint x: 1388, endPoint y: 482, distance: 922.7
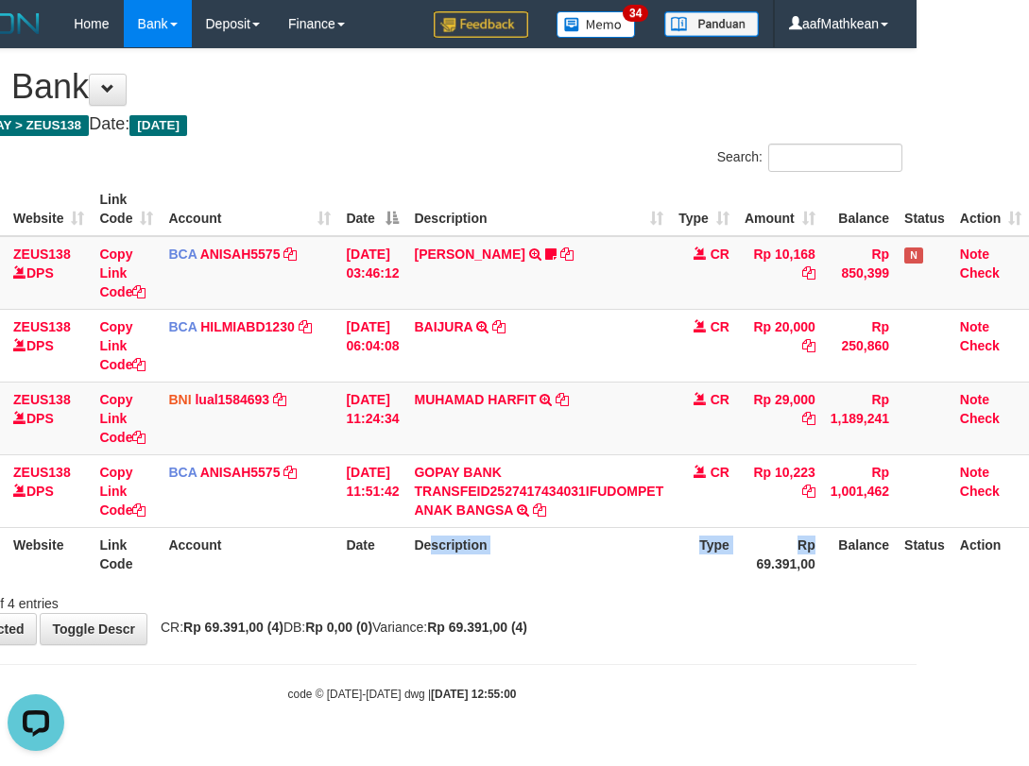
click at [917, 482] on html "Toggle navigation Home Bank Account List Load By Website Group [OXPLAY] ZEUS138…" at bounding box center [402, 375] width 1029 height 750
drag, startPoint x: 500, startPoint y: 519, endPoint x: 504, endPoint y: 530, distance: 12.0
click at [503, 526] on td "GOPAY BANK TRANSFEID2527417434031IFUDOMPET ANAK BANGSA TRSF E-BANKING CR 0110/F…" at bounding box center [538, 491] width 265 height 73
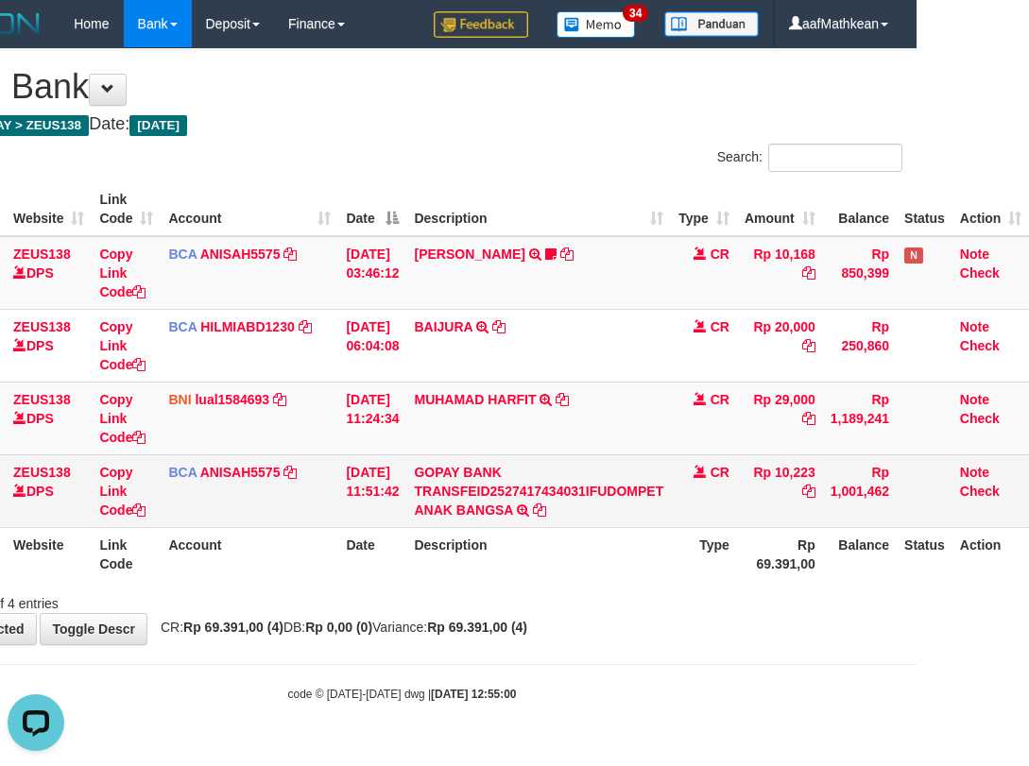
drag, startPoint x: 567, startPoint y: 516, endPoint x: 617, endPoint y: 456, distance: 78.5
click at [604, 489] on td "GOPAY BANK TRANSFEID2527417434031IFUDOMPET ANAK BANGSA TRSF E-BANKING CR 0110/F…" at bounding box center [538, 491] width 265 height 73
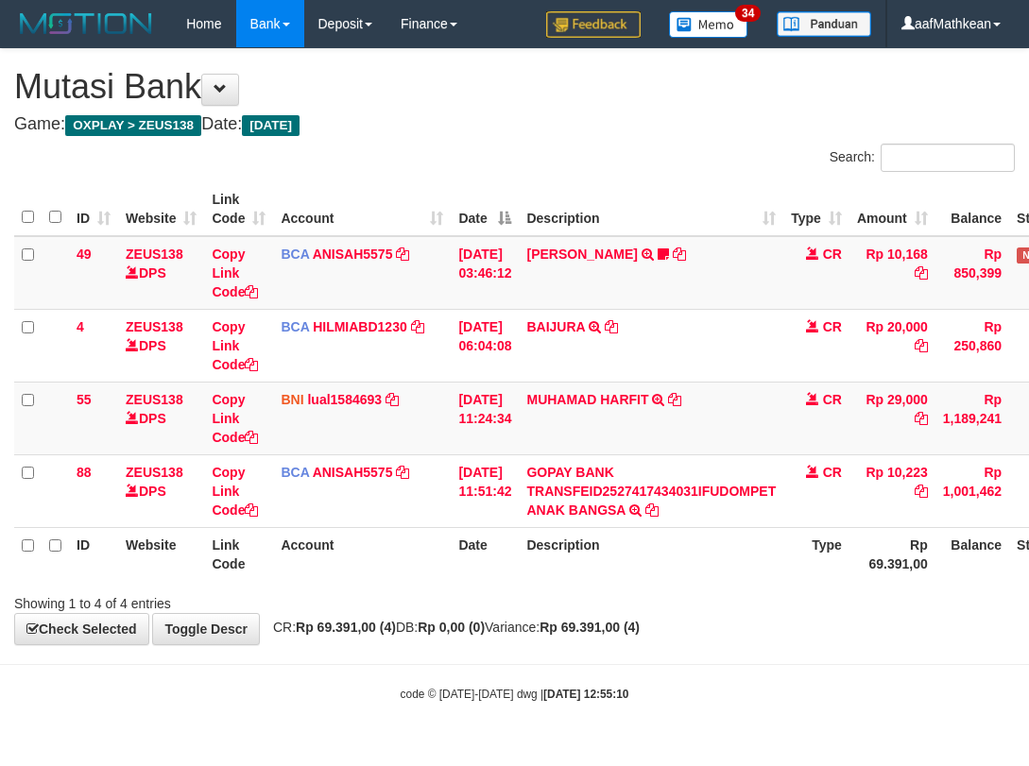
scroll to position [0, 126]
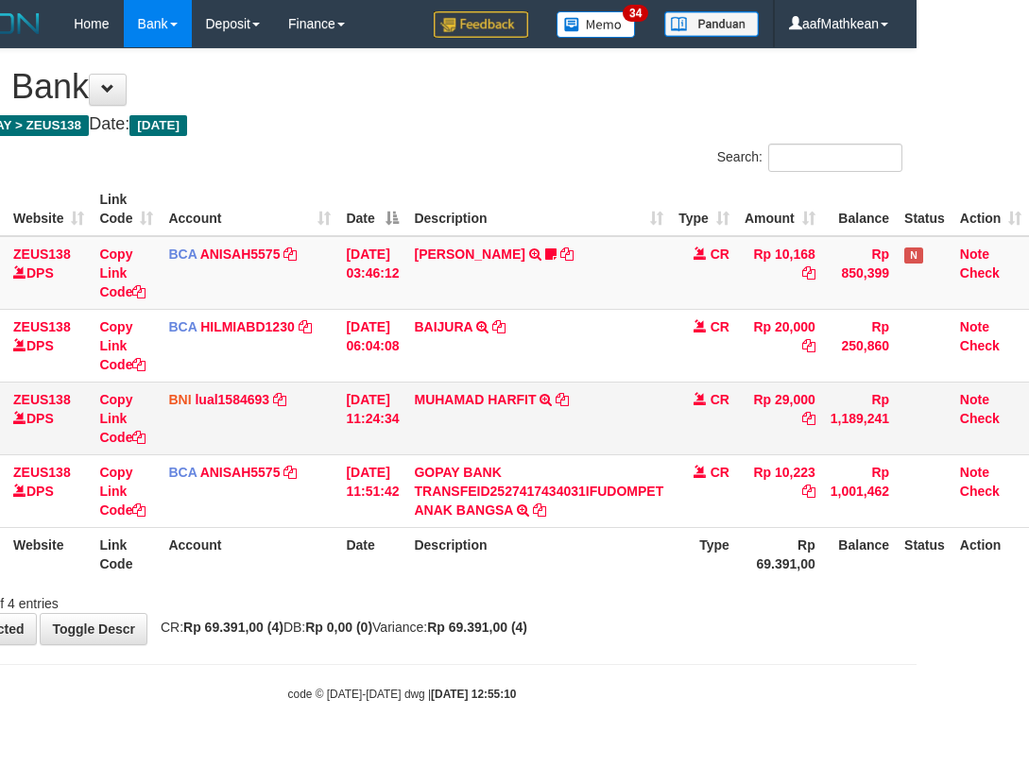
click at [543, 422] on td "MUHAMAD HARFIT TRANSFER DARI SDR MUHAMAD HARFIT" at bounding box center [538, 418] width 265 height 73
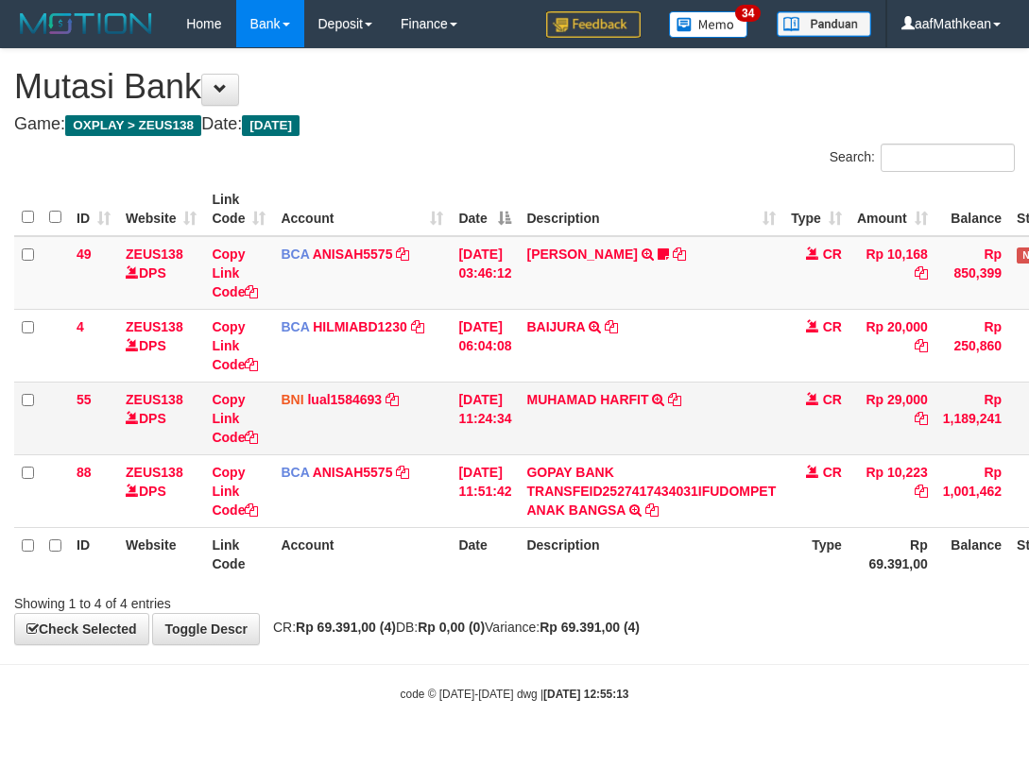
scroll to position [0, 126]
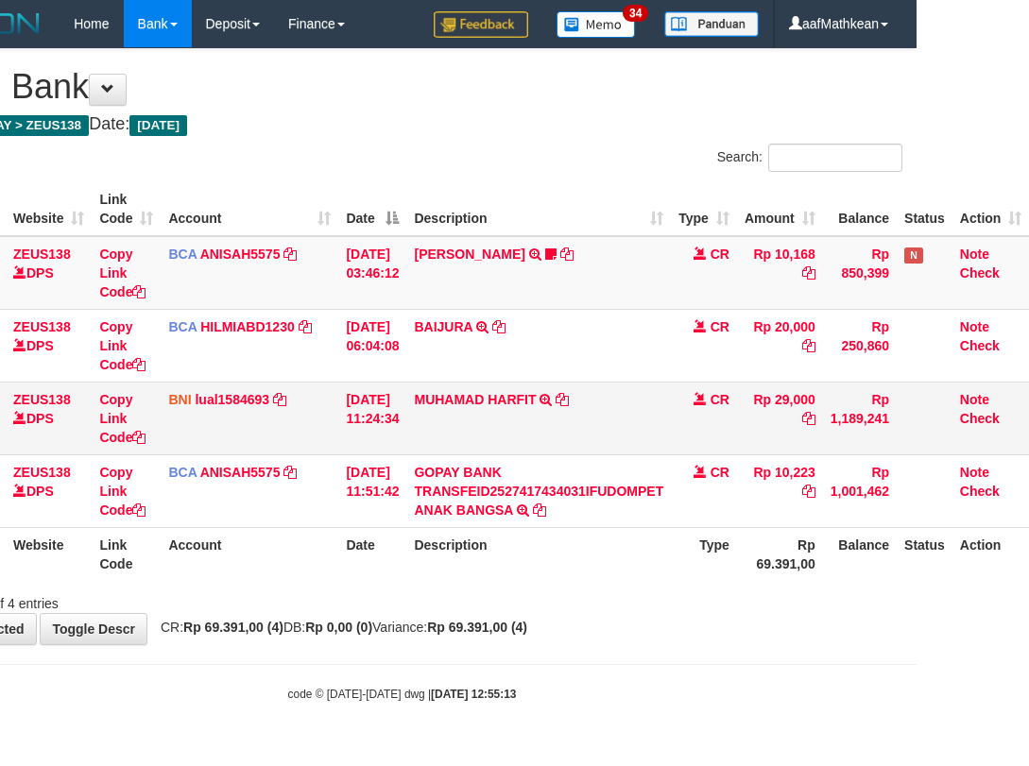
click at [618, 415] on td "MUHAMAD HARFIT TRANSFER DARI SDR [PERSON_NAME]" at bounding box center [538, 418] width 265 height 73
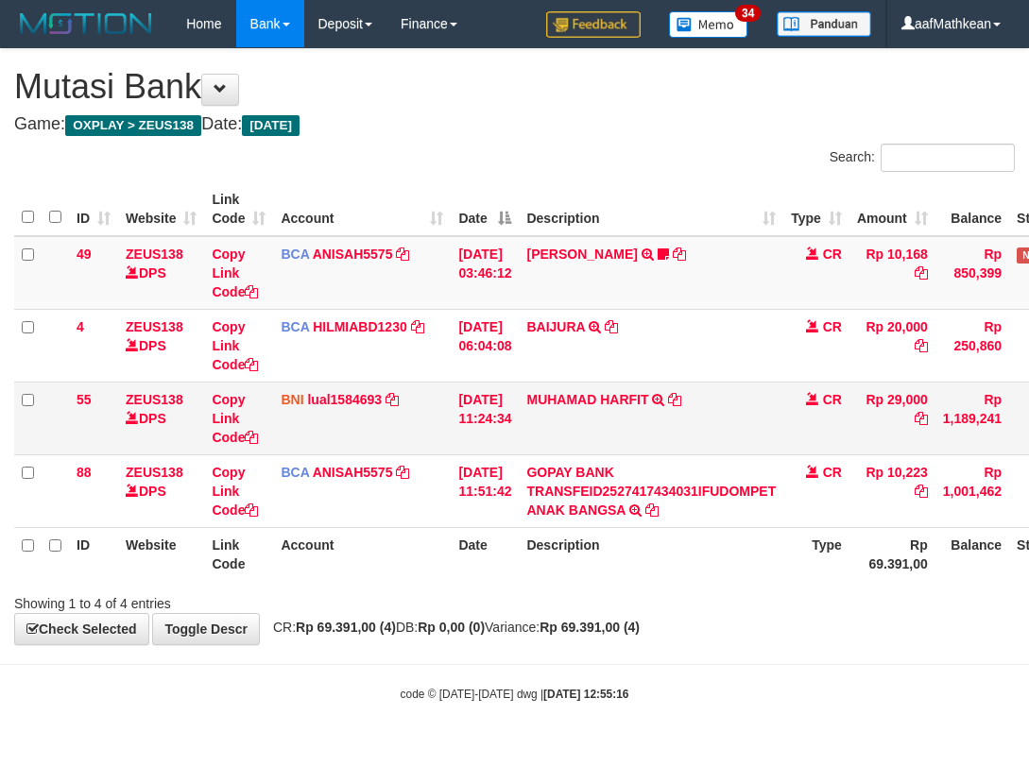
click at [596, 413] on td "MUHAMAD HARFIT TRANSFER DARI SDR [PERSON_NAME]" at bounding box center [651, 418] width 265 height 73
click at [593, 420] on td "MUHAMAD HARFIT TRANSFER DARI SDR [PERSON_NAME]" at bounding box center [651, 418] width 265 height 73
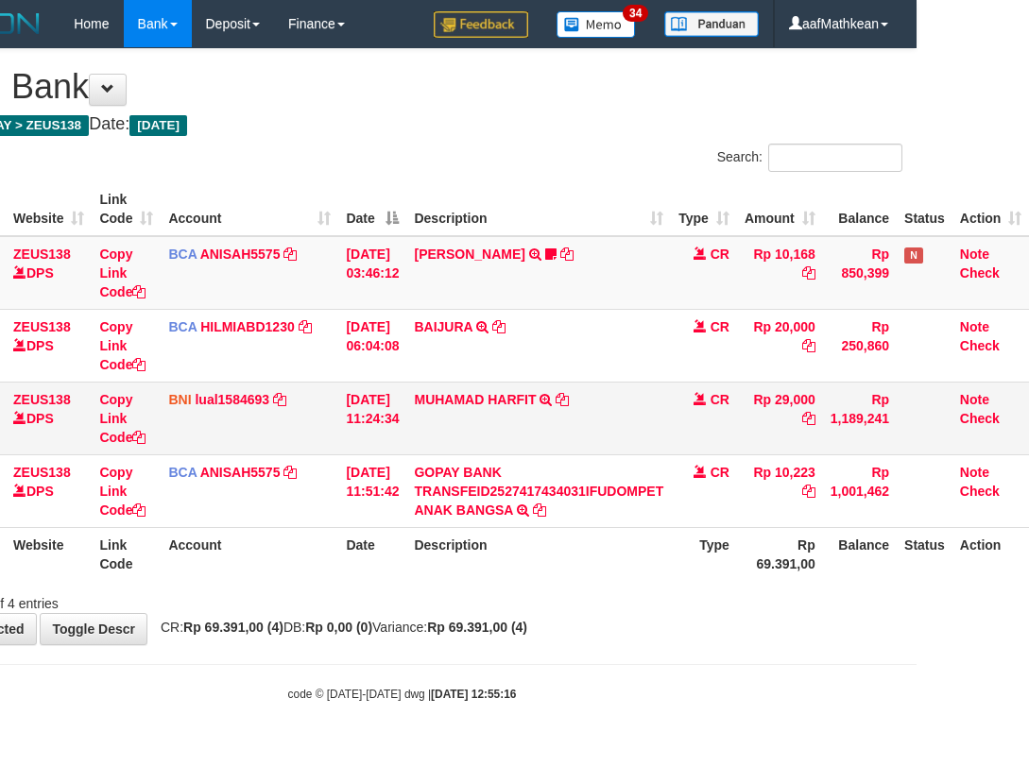
click at [591, 420] on td "MUHAMAD HARFIT TRANSFER DARI SDR MUHAMAD HARFIT" at bounding box center [538, 418] width 265 height 73
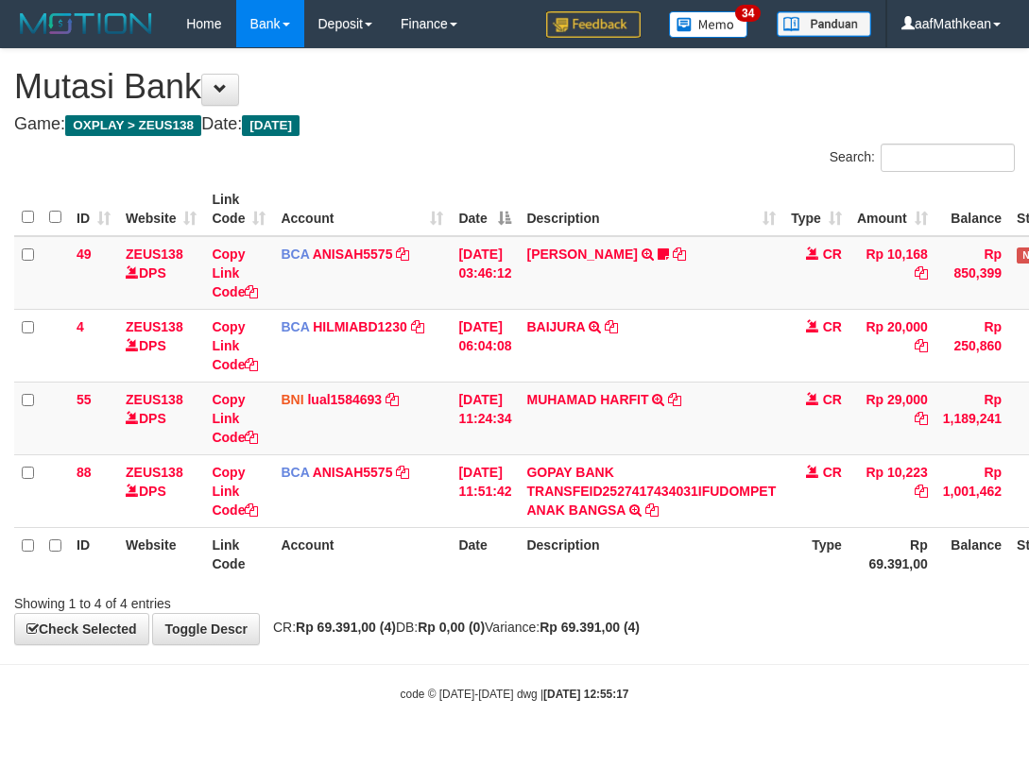
scroll to position [0, 126]
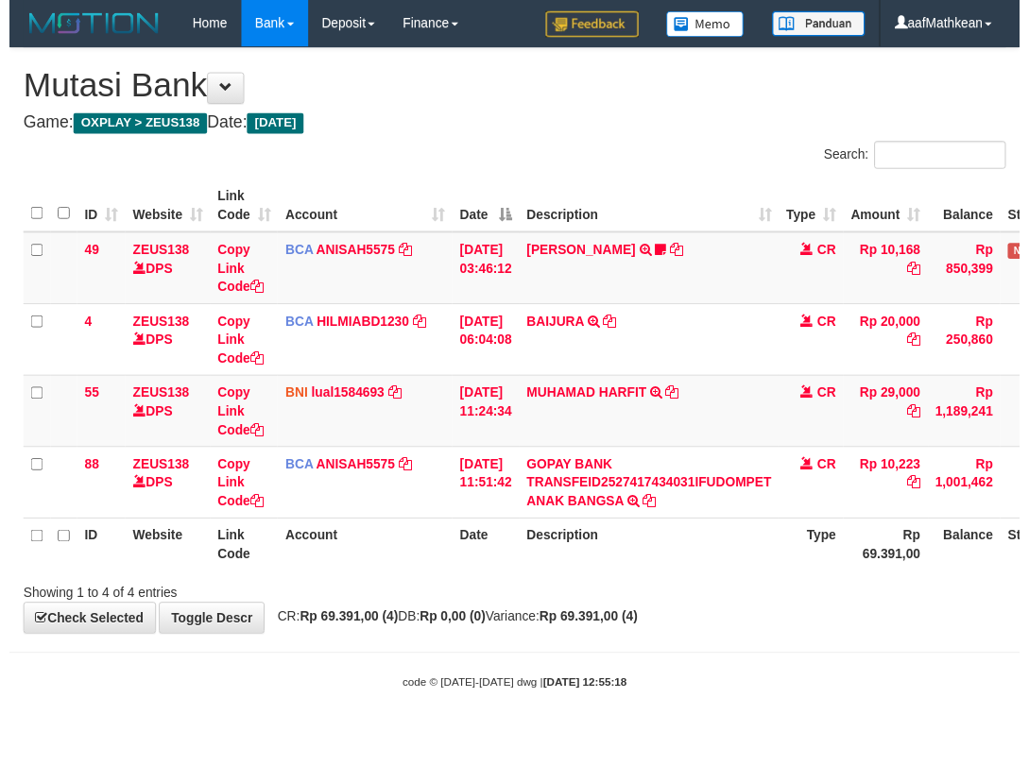
scroll to position [0, 126]
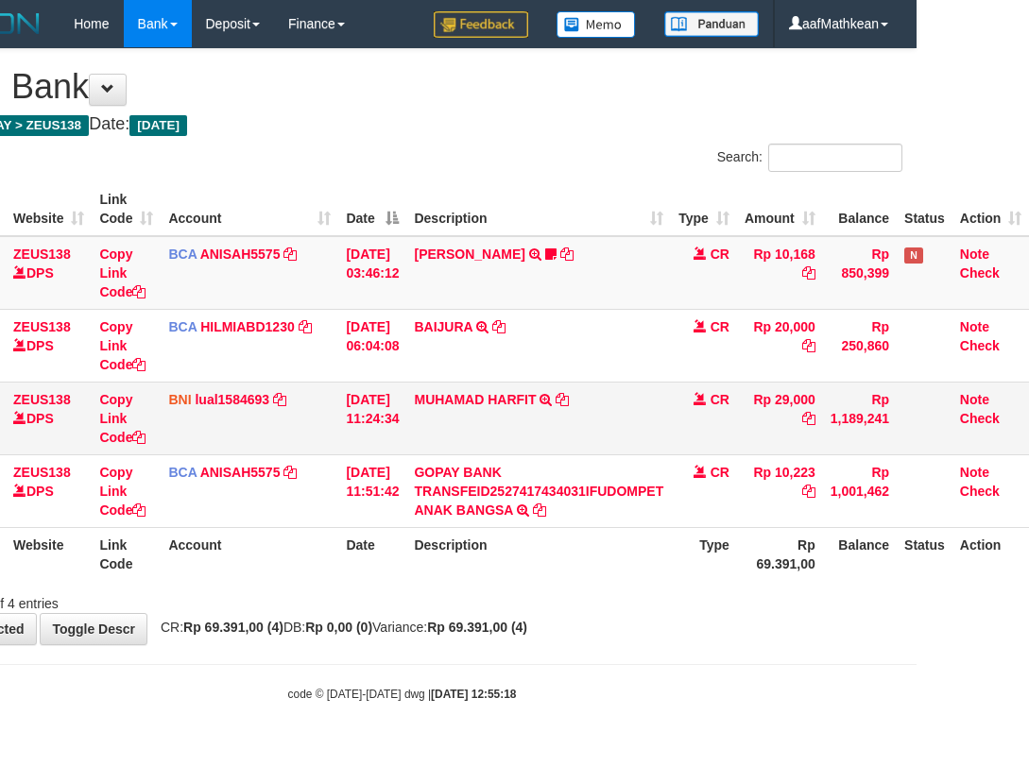
click at [583, 422] on td "MUHAMAD HARFIT TRANSFER DARI SDR [PERSON_NAME]" at bounding box center [538, 418] width 265 height 73
click at [583, 425] on td "MUHAMAD HARFIT TRANSFER DARI SDR MUHAMAD HARFIT" at bounding box center [538, 418] width 265 height 73
click at [579, 427] on td "MUHAMAD HARFIT TRANSFER DARI SDR MUHAMAD HARFIT" at bounding box center [538, 418] width 265 height 73
click at [574, 424] on td "MUHAMAD HARFIT TRANSFER DARI SDR MUHAMAD HARFIT" at bounding box center [538, 418] width 265 height 73
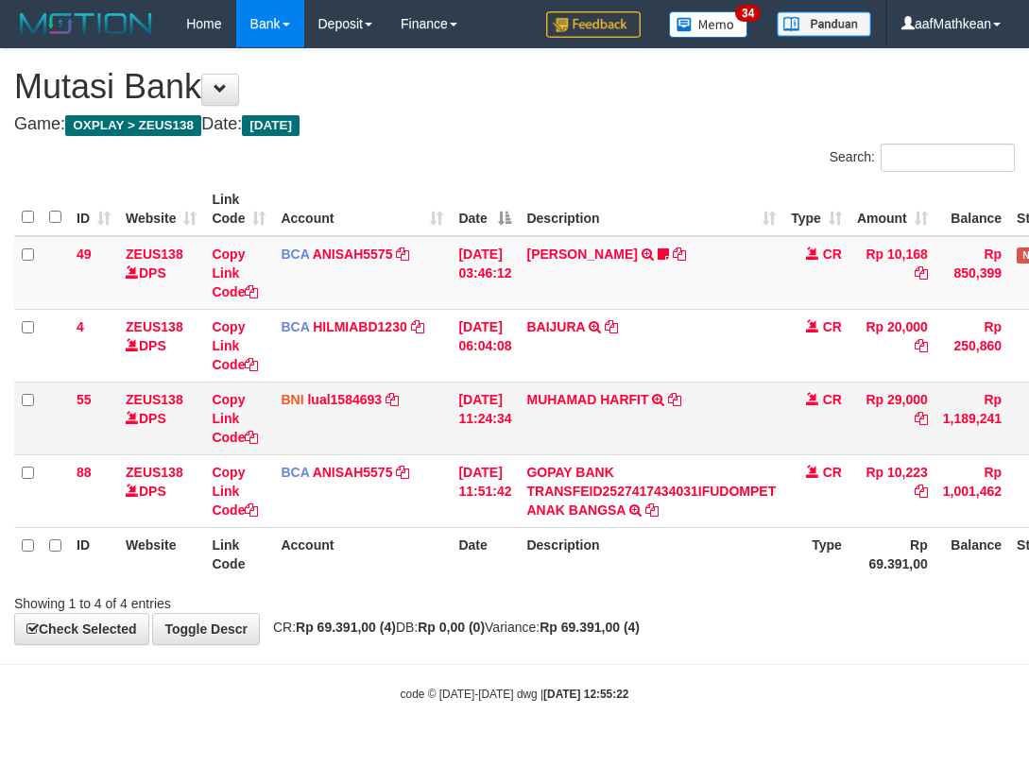
scroll to position [0, 126]
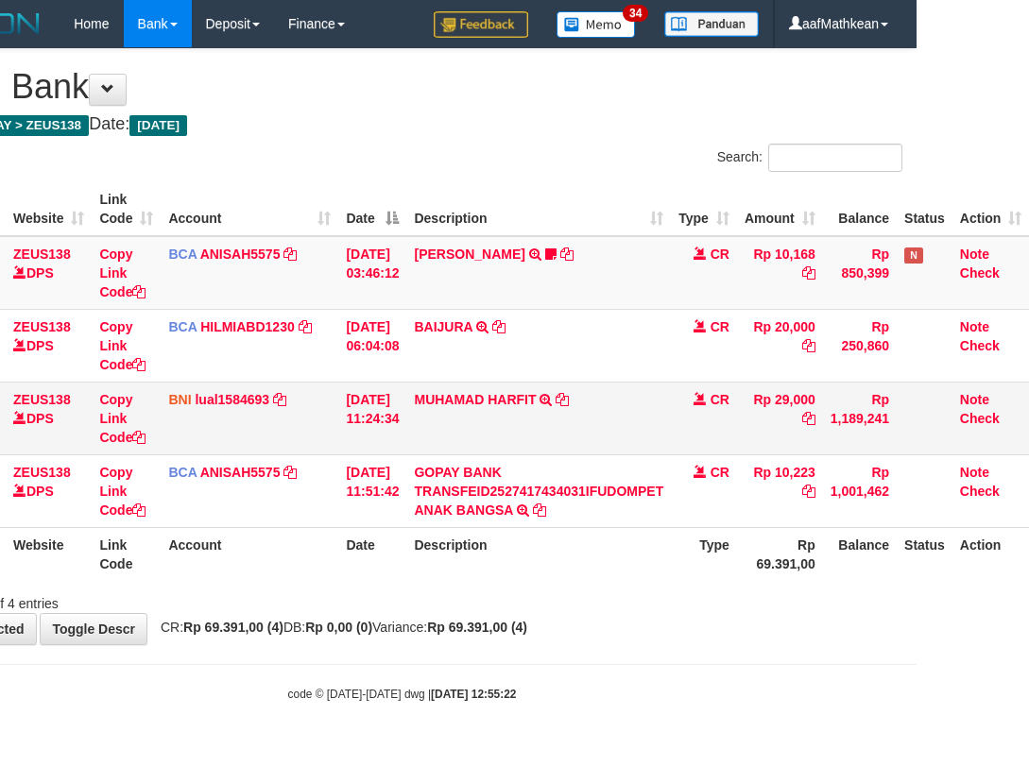
click at [655, 447] on td "MUHAMAD HARFIT TRANSFER DARI SDR MUHAMAD HARFIT" at bounding box center [538, 418] width 265 height 73
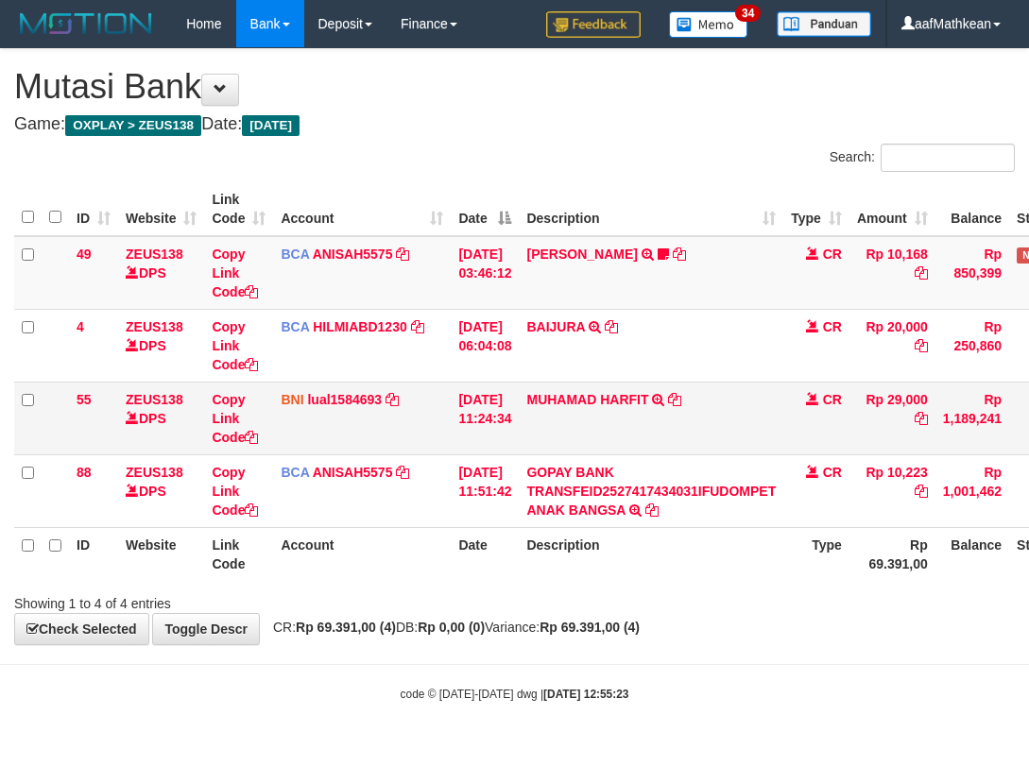
scroll to position [0, 126]
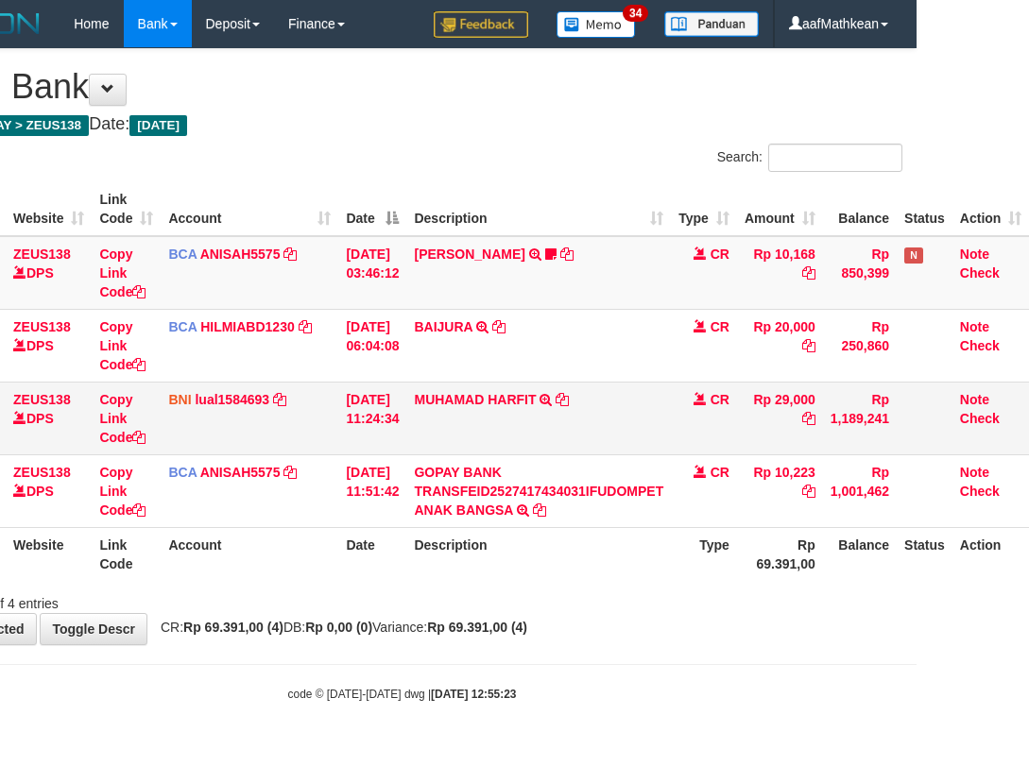
click at [654, 440] on td "MUHAMAD HARFIT TRANSFER DARI SDR [PERSON_NAME]" at bounding box center [538, 418] width 265 height 73
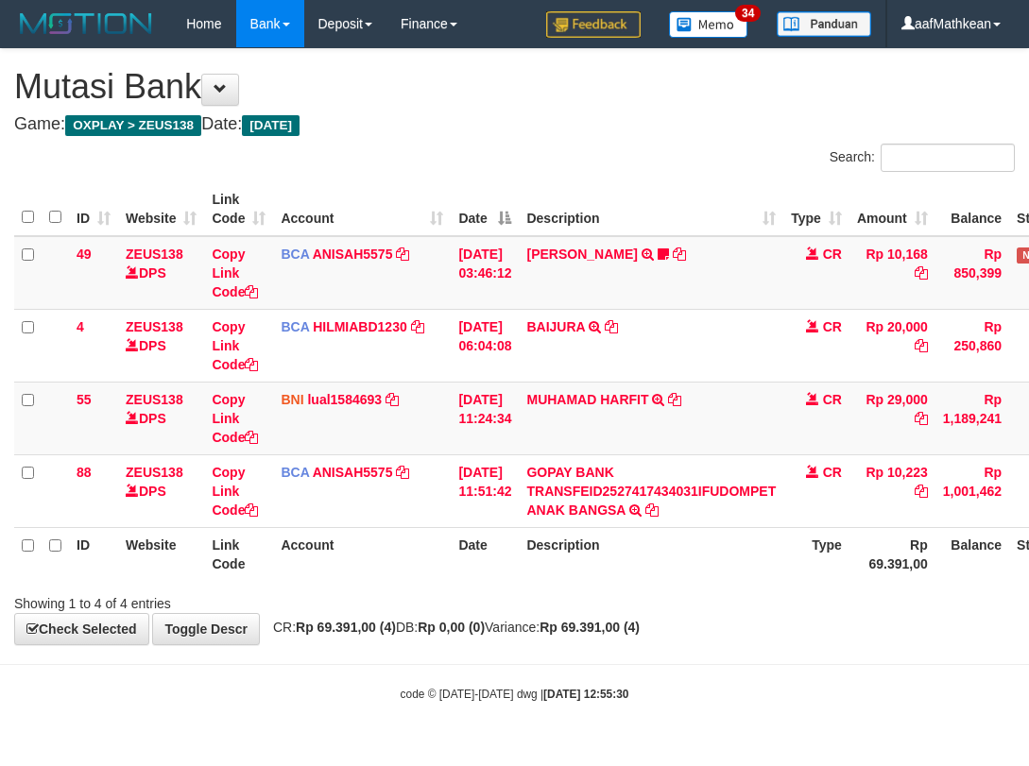
scroll to position [0, 126]
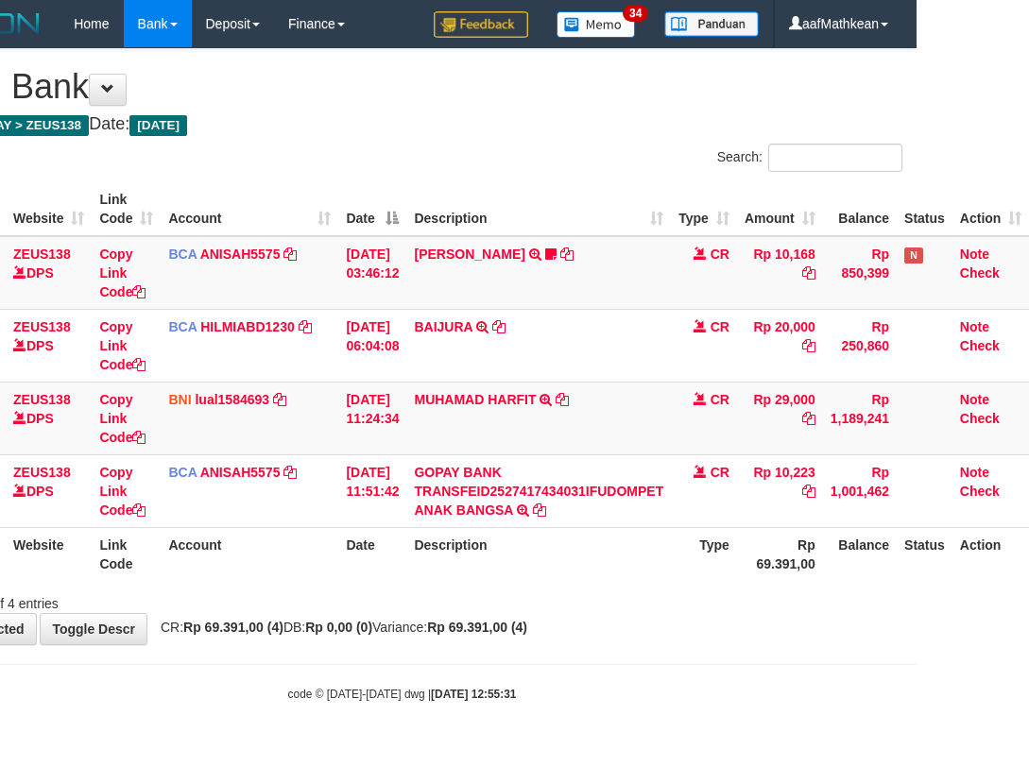
click at [360, 565] on th "Date" at bounding box center [372, 554] width 68 height 54
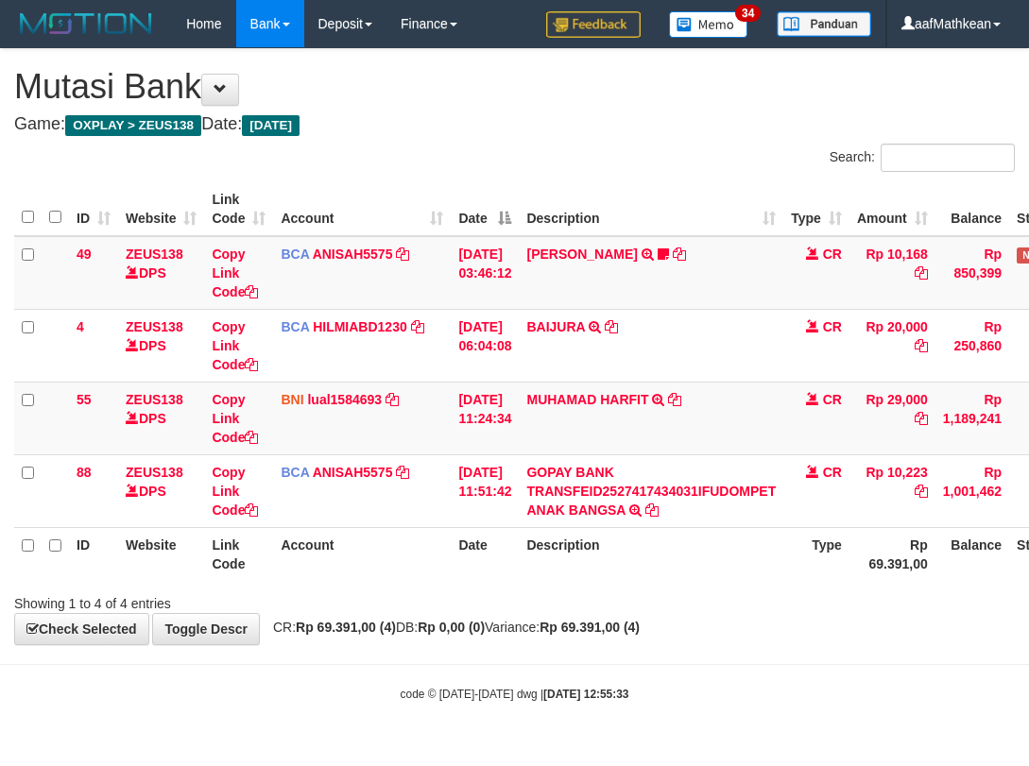
scroll to position [0, 126]
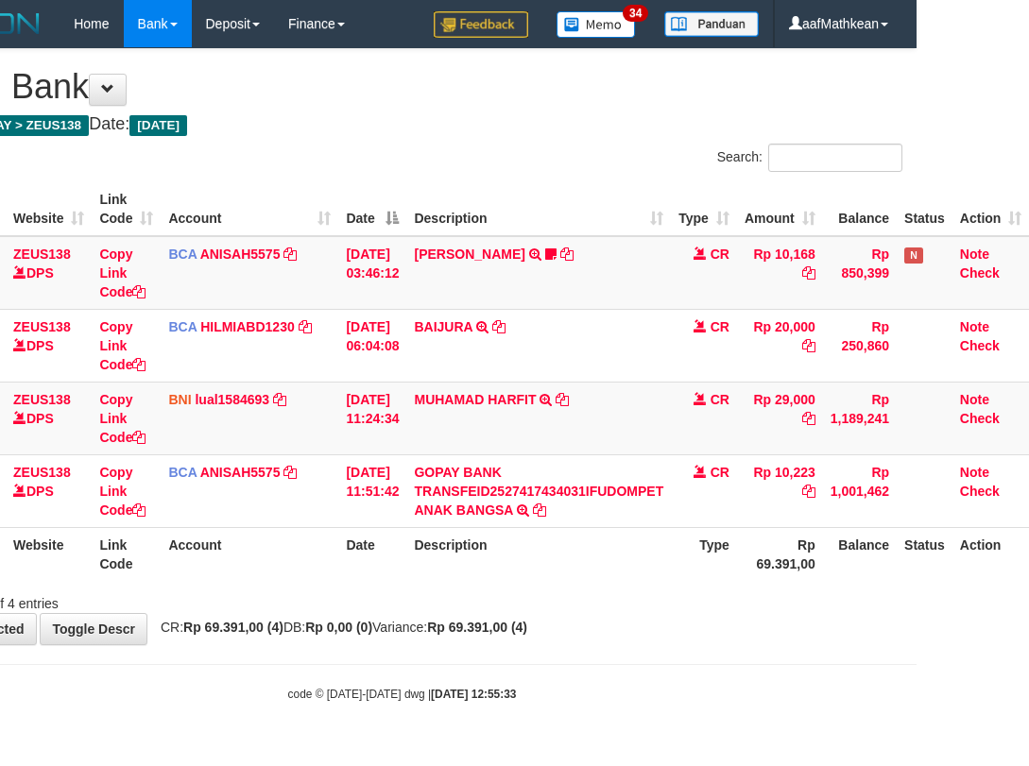
click at [526, 583] on div "ID Website Link Code Account Date Description Type Amount Balance Status Action…" at bounding box center [402, 382] width 1029 height 410
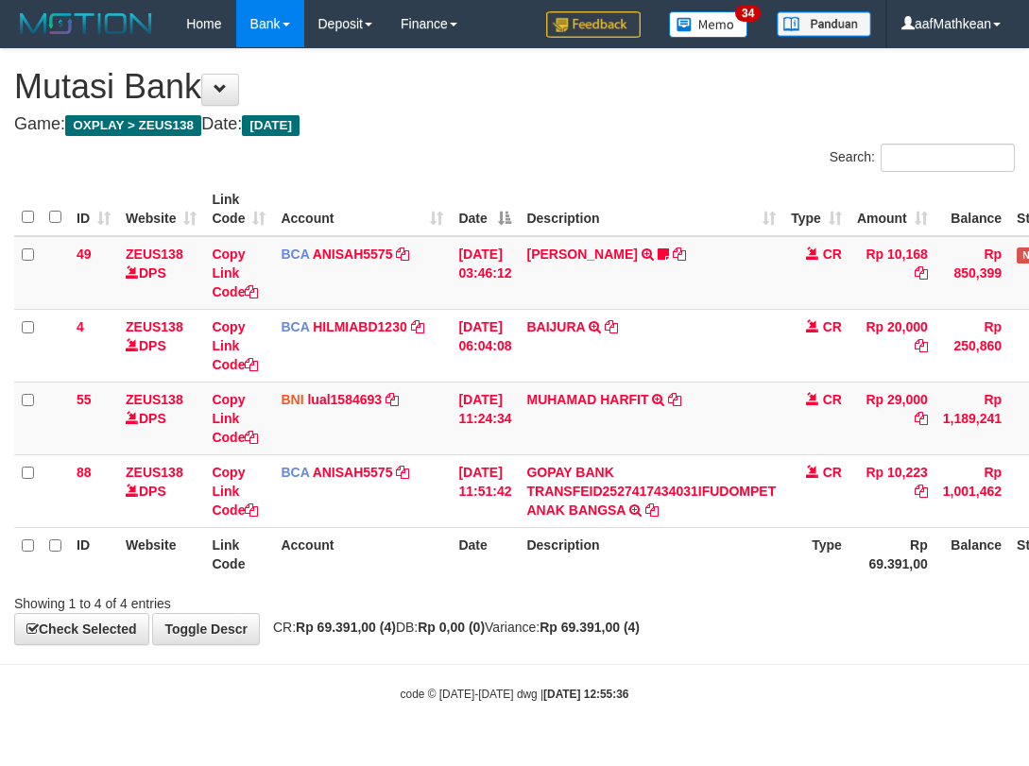
scroll to position [0, 126]
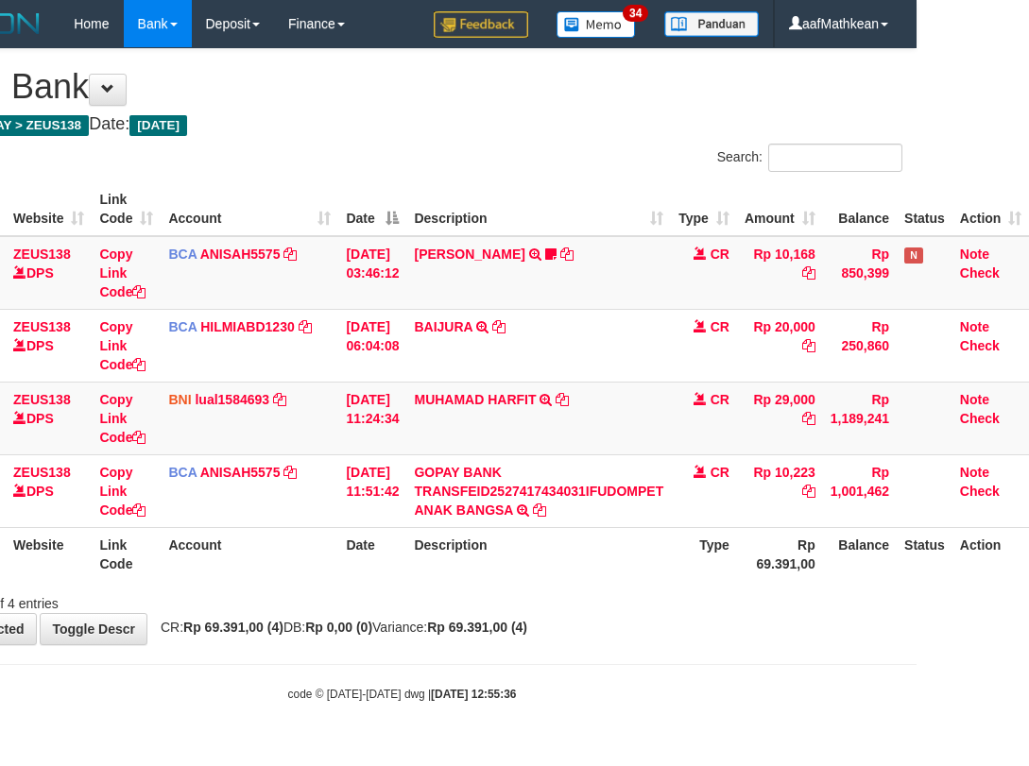
click at [852, 628] on div "**********" at bounding box center [402, 346] width 1029 height 595
drag, startPoint x: 679, startPoint y: 605, endPoint x: 659, endPoint y: 630, distance: 32.9
click at [676, 607] on div "Showing 1 to 4 of 4 entries" at bounding box center [402, 600] width 1029 height 26
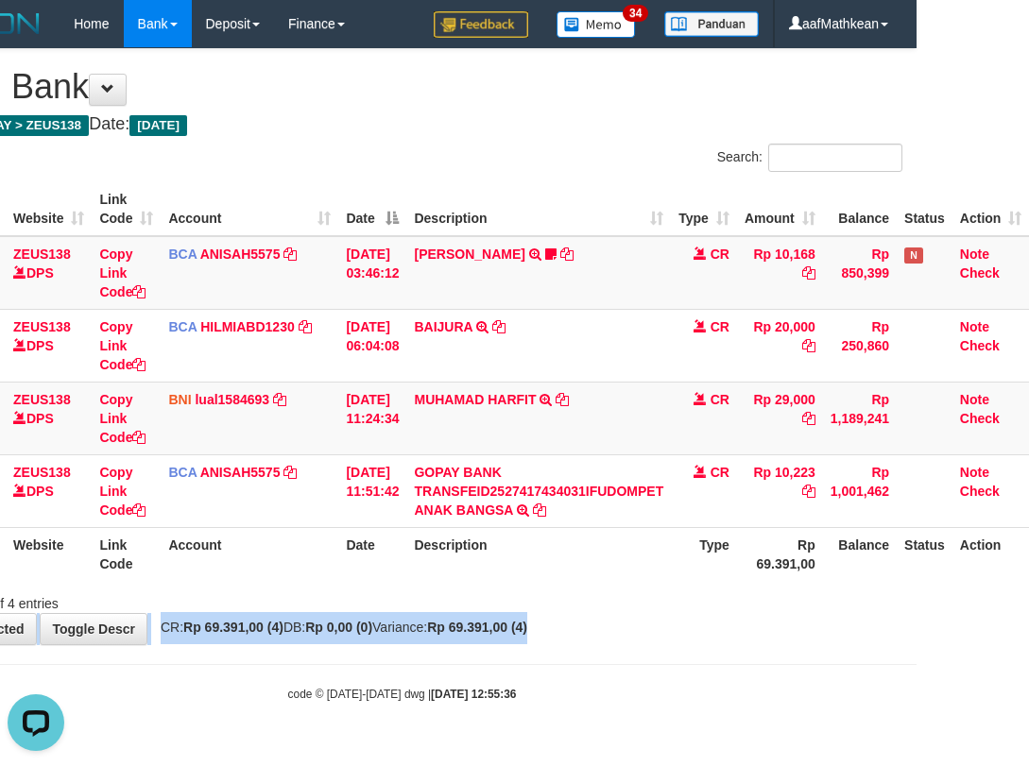
drag, startPoint x: 659, startPoint y: 630, endPoint x: 592, endPoint y: 657, distance: 72.1
click at [616, 665] on body "Toggle navigation Home Bank Account List Load By Website Group [OXPLAY] ZEUS138…" at bounding box center [402, 375] width 1029 height 750
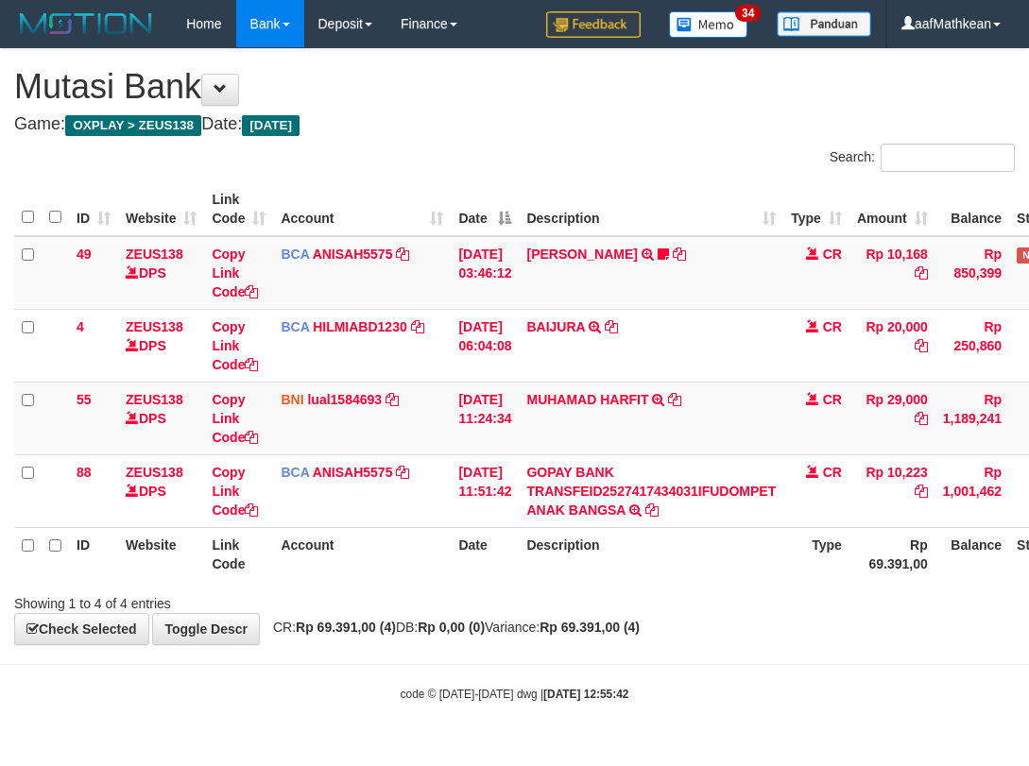
scroll to position [0, 126]
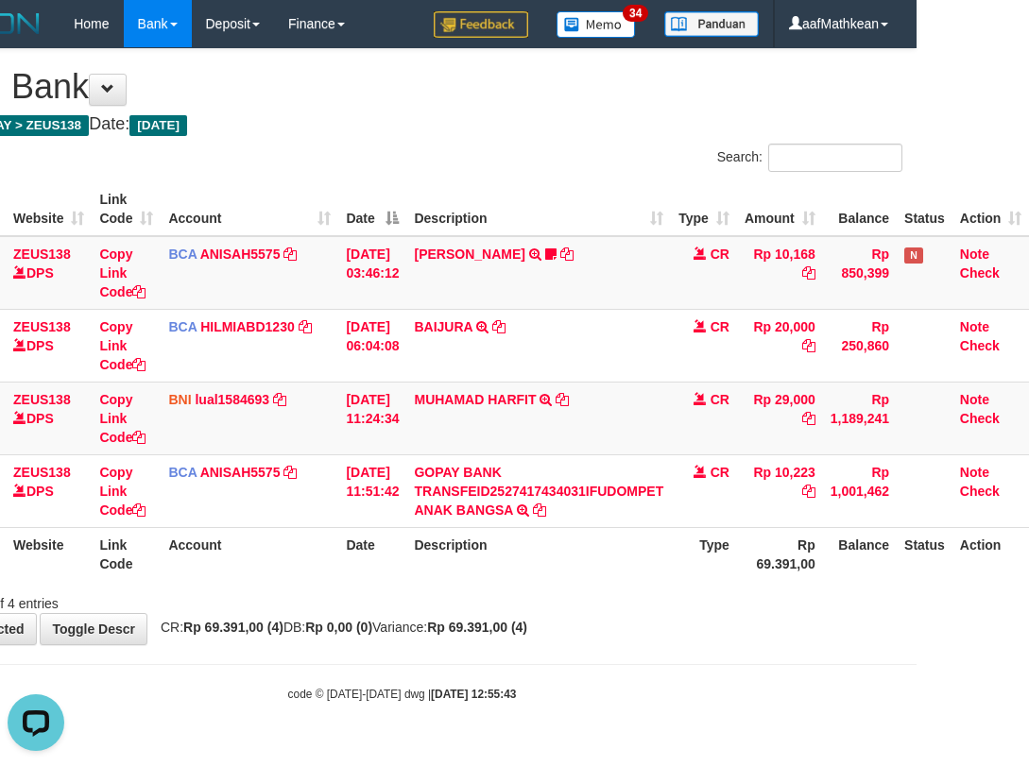
click at [519, 208] on th "Description" at bounding box center [538, 209] width 265 height 54
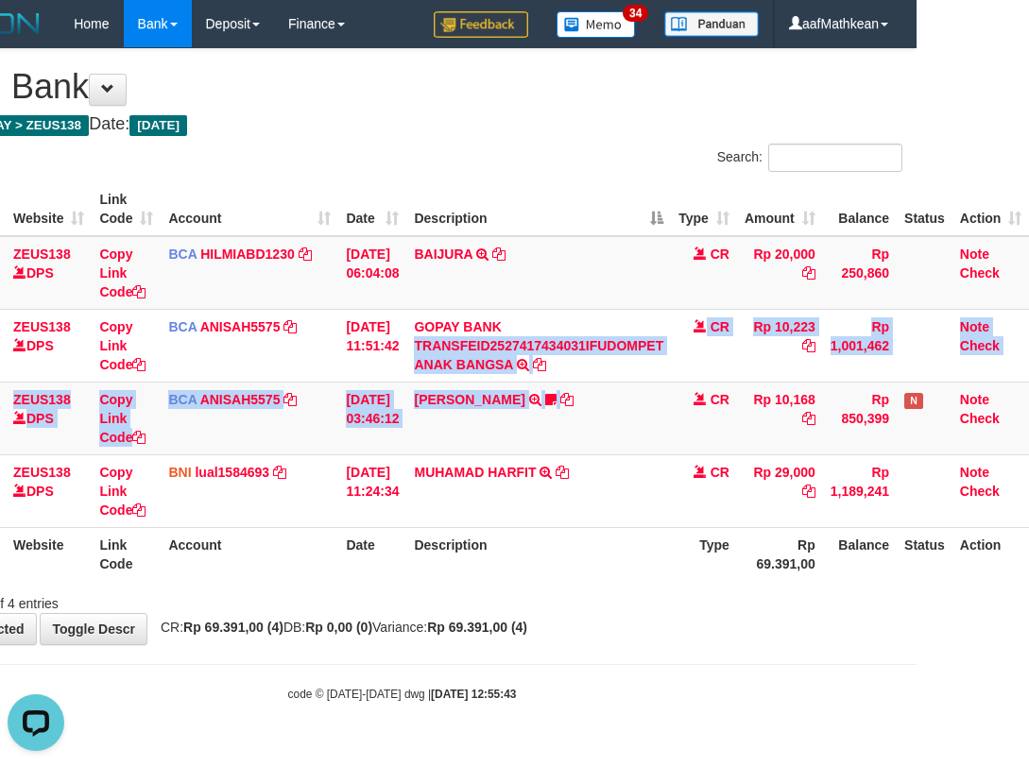
drag, startPoint x: 586, startPoint y: 386, endPoint x: 533, endPoint y: 659, distance: 278.2
click at [574, 541] on table "ID Website Link Code Account Date Description Type Amount Balance Status Action…" at bounding box center [465, 381] width 1127 height 399
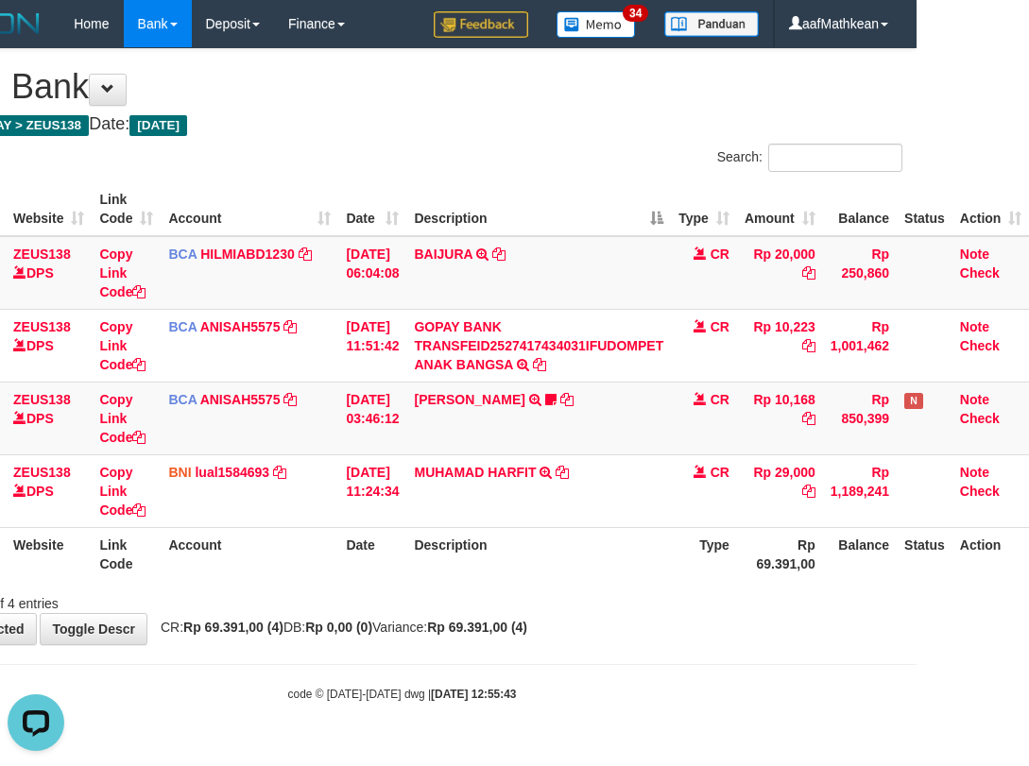
drag, startPoint x: 539, startPoint y: 658, endPoint x: 546, endPoint y: 640, distance: 19.5
click at [553, 655] on body "Toggle navigation Home Bank Account List Load By Website Group [OXPLAY] ZEUS138…" at bounding box center [402, 375] width 1029 height 750
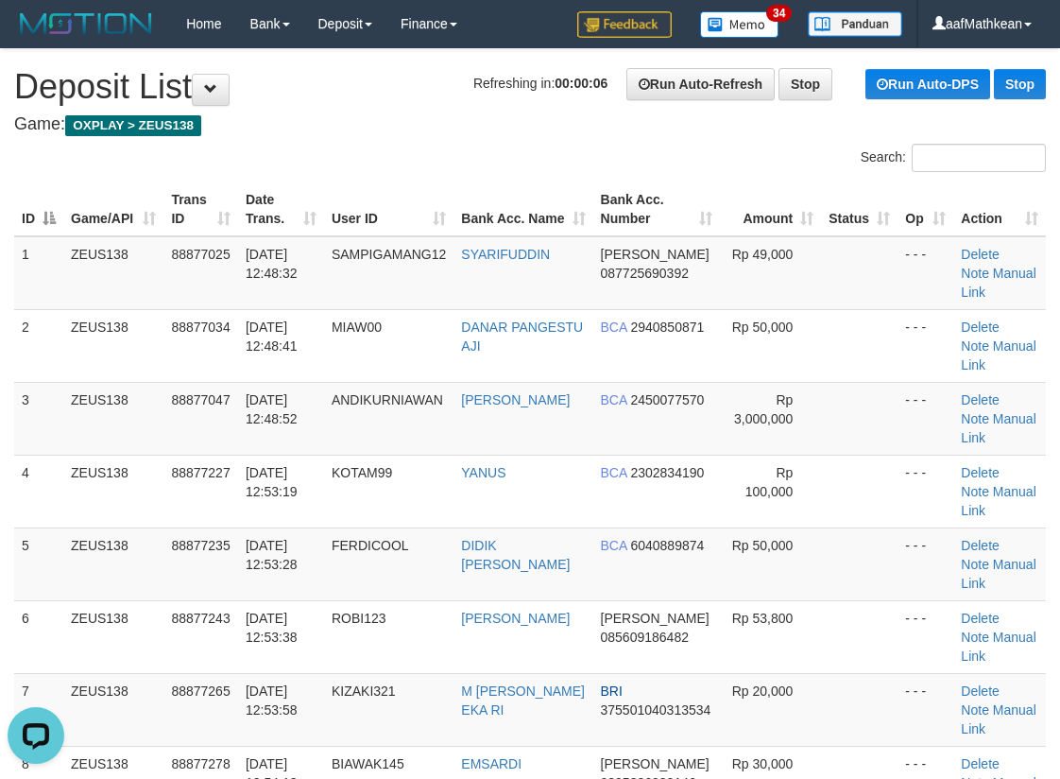
click at [228, 168] on div "Search:" at bounding box center [530, 160] width 1060 height 33
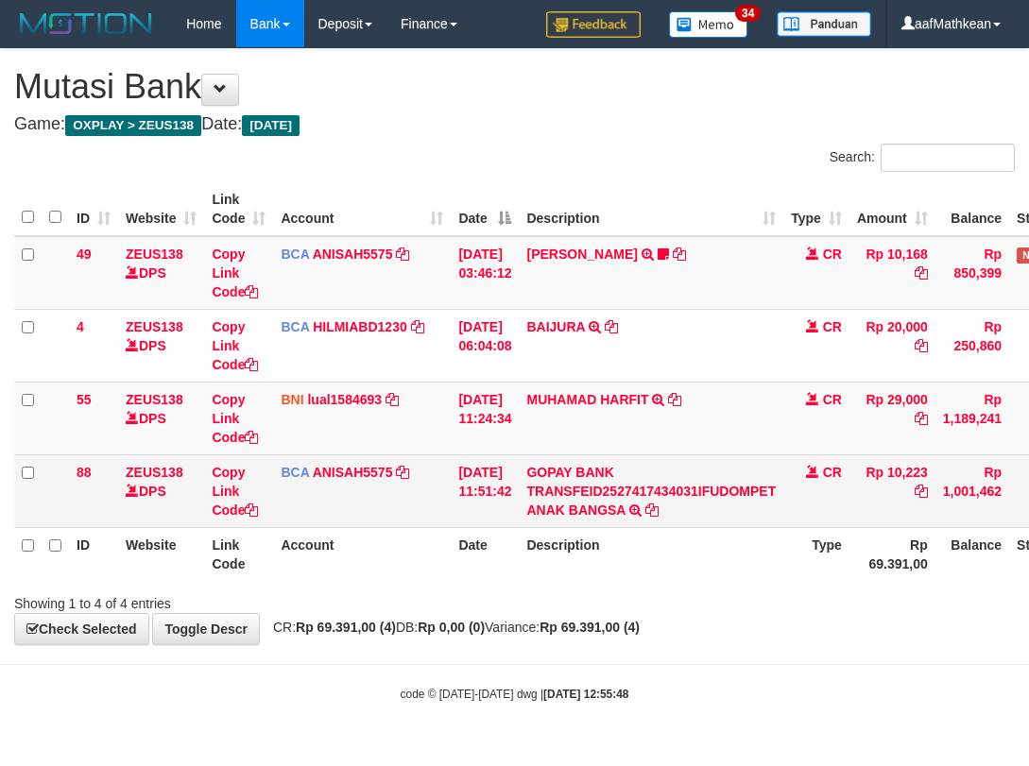
scroll to position [0, 126]
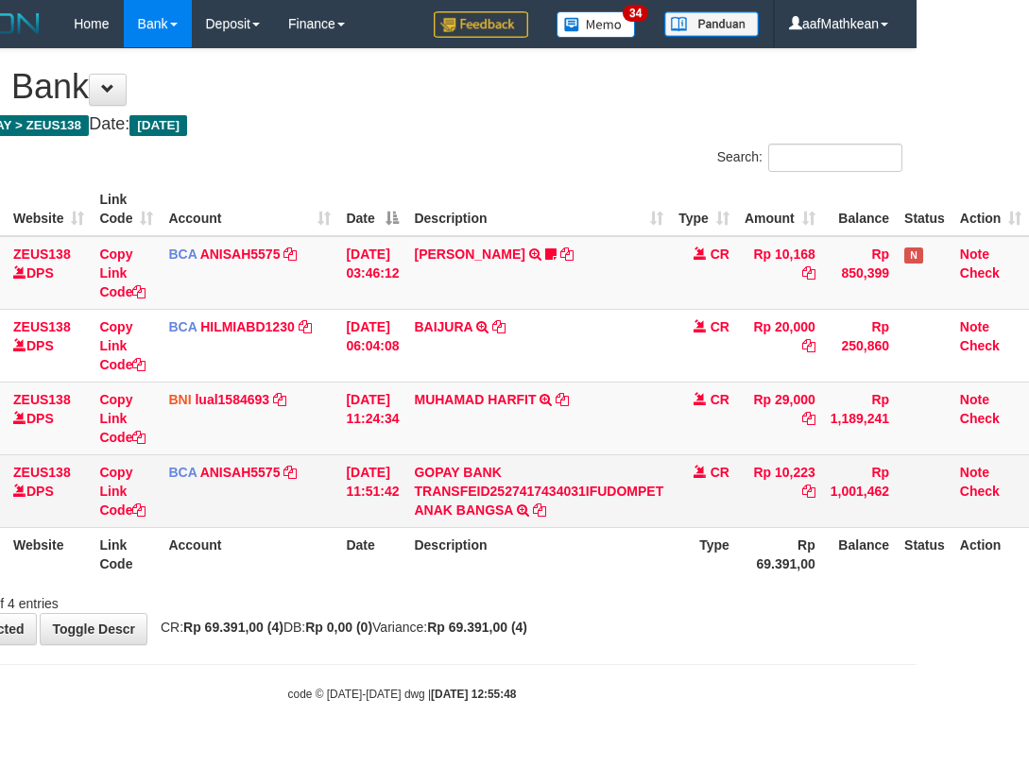
drag, startPoint x: 774, startPoint y: 472, endPoint x: 846, endPoint y: 473, distance: 71.8
click at [846, 473] on tr "88 ZEUS138 DPS Copy Link Code BCA ANISAH5575 DPS ANISAH mutasi_20251001_3827 | …" at bounding box center [465, 491] width 1127 height 73
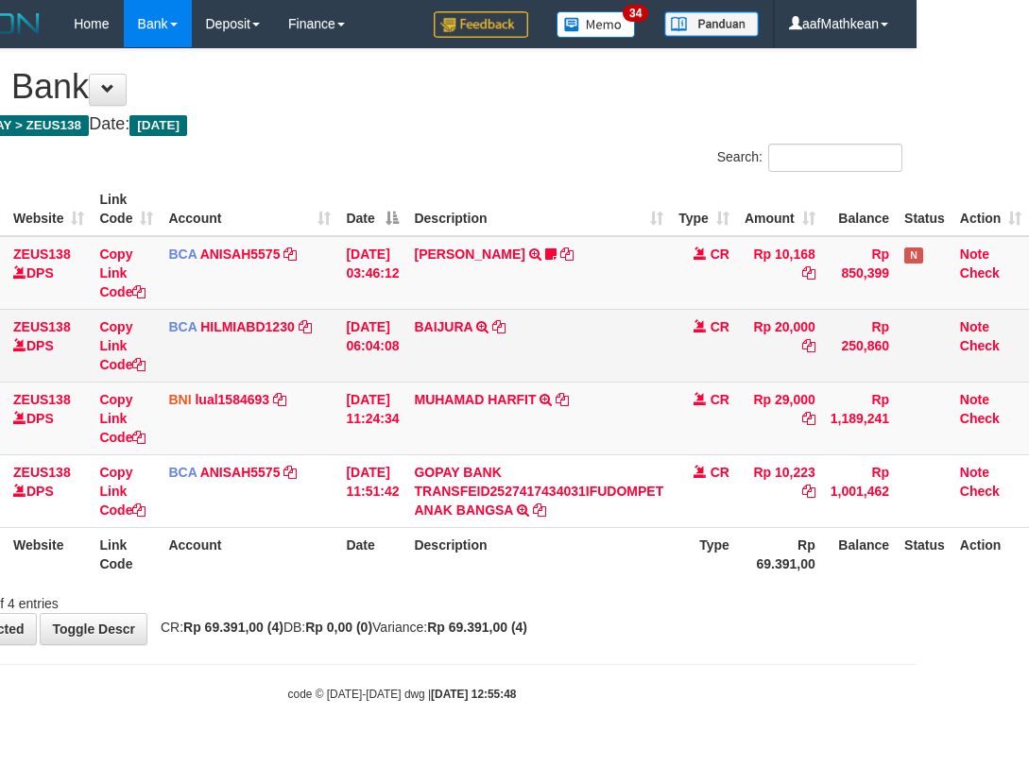
copy tr "10,223"
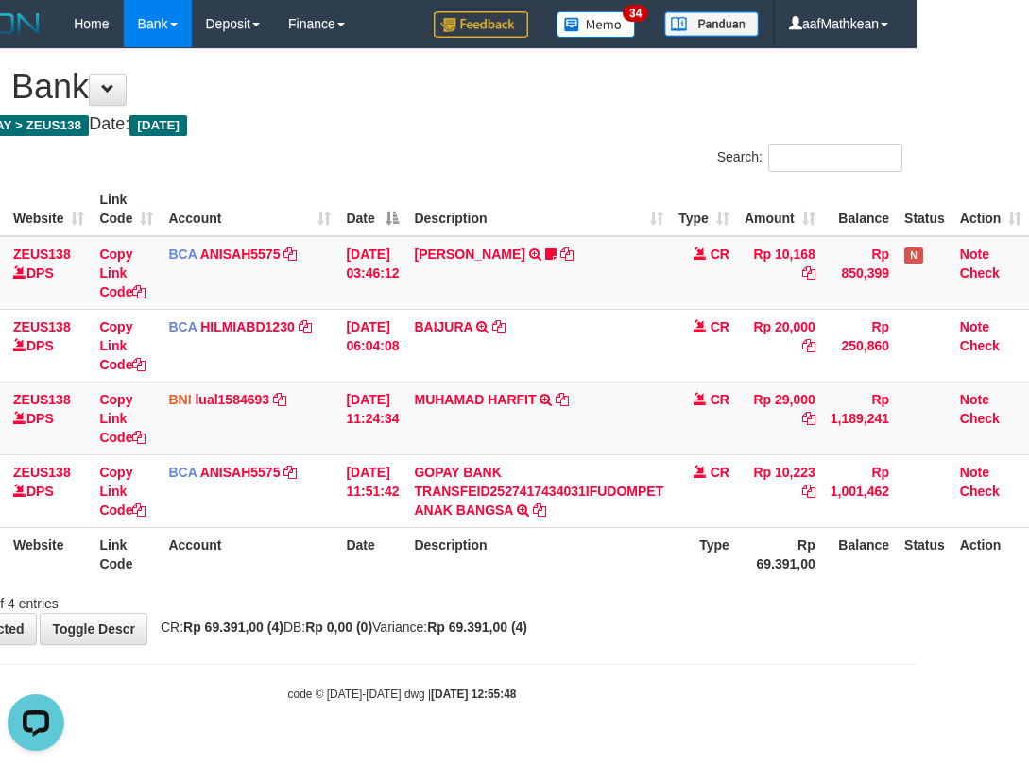
scroll to position [0, 0]
click at [507, 585] on div "Search: ID Website Link Code Account Date Description Type Amount Balance Statu…" at bounding box center [402, 379] width 1001 height 470
click at [526, 585] on div "ID Website Link Code Account Date Description Type Amount Balance Status Action…" at bounding box center [402, 382] width 1029 height 410
click at [663, 566] on tr "ID Website Link Code Account Date Description Type Rp 69.391,00 Balance Status …" at bounding box center [465, 554] width 1127 height 54
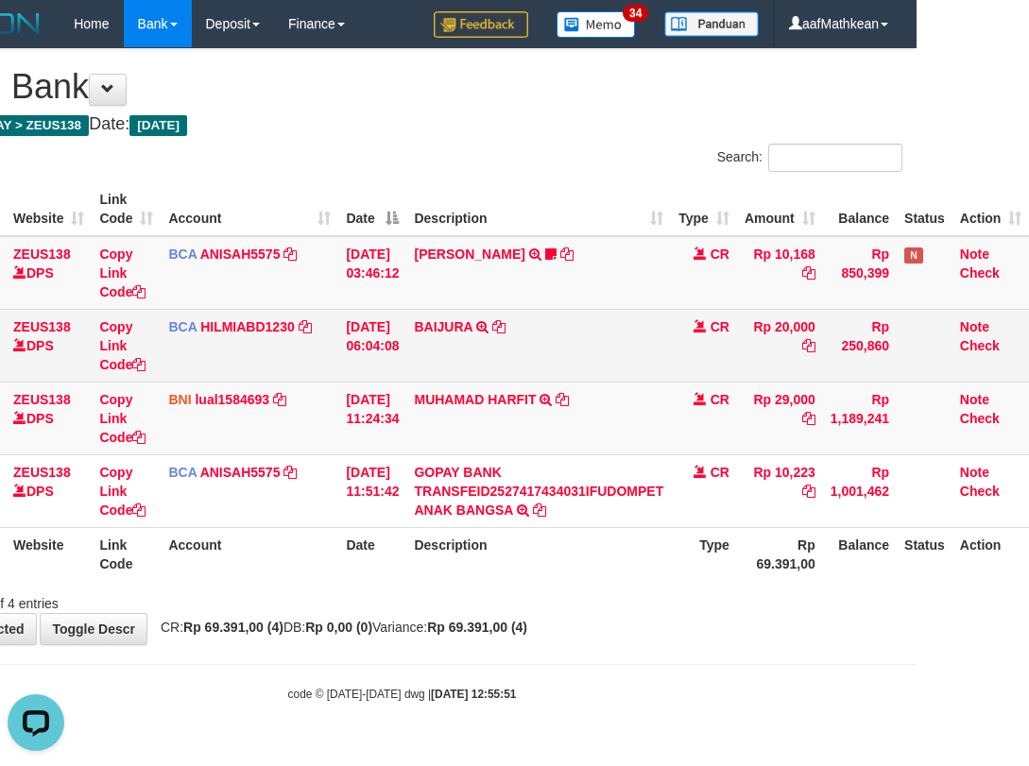
drag, startPoint x: 602, startPoint y: 300, endPoint x: 606, endPoint y: 314, distance: 14.7
click at [606, 314] on tbody "49 ZEUS138 DPS Copy Link Code BCA ANISAH5575 DPS ANISAH mutasi_20251001_3827 | …" at bounding box center [465, 382] width 1127 height 292
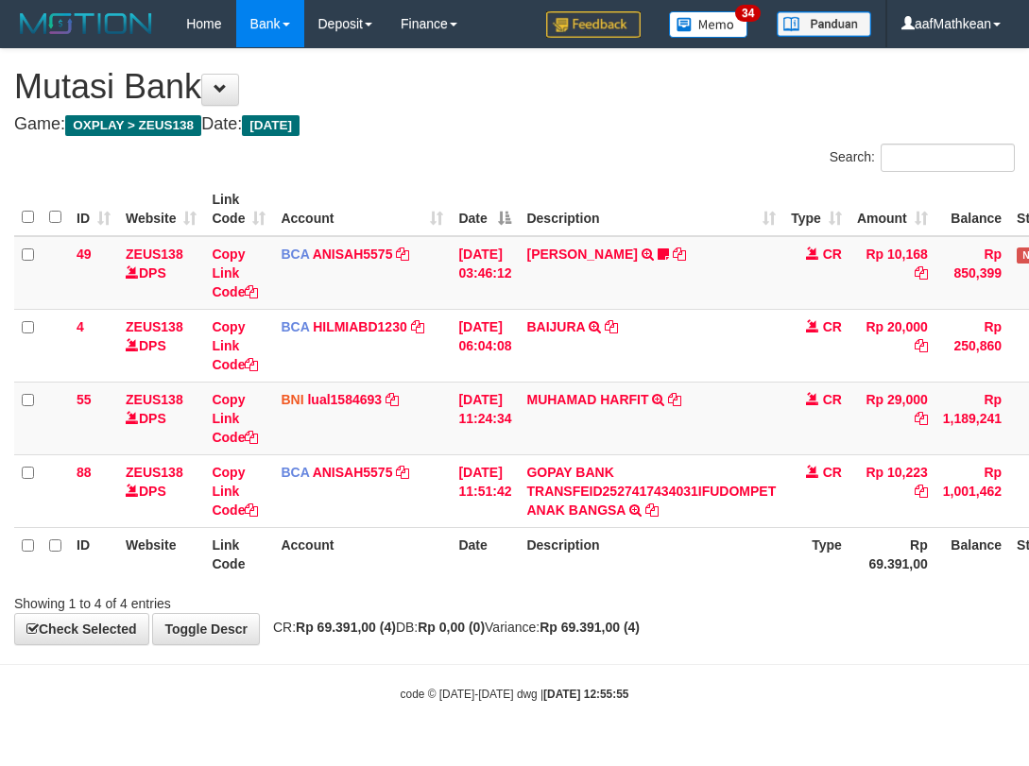
scroll to position [0, 126]
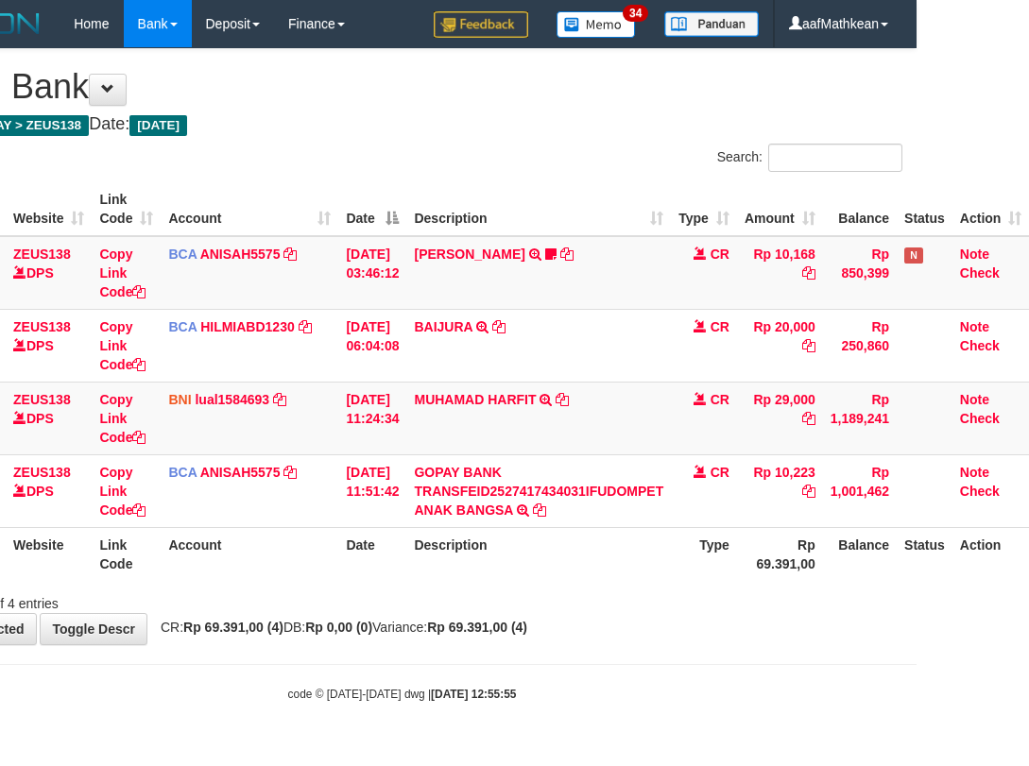
drag, startPoint x: 709, startPoint y: 633, endPoint x: 700, endPoint y: 628, distance: 9.7
click at [700, 628] on div "**********" at bounding box center [402, 346] width 1029 height 595
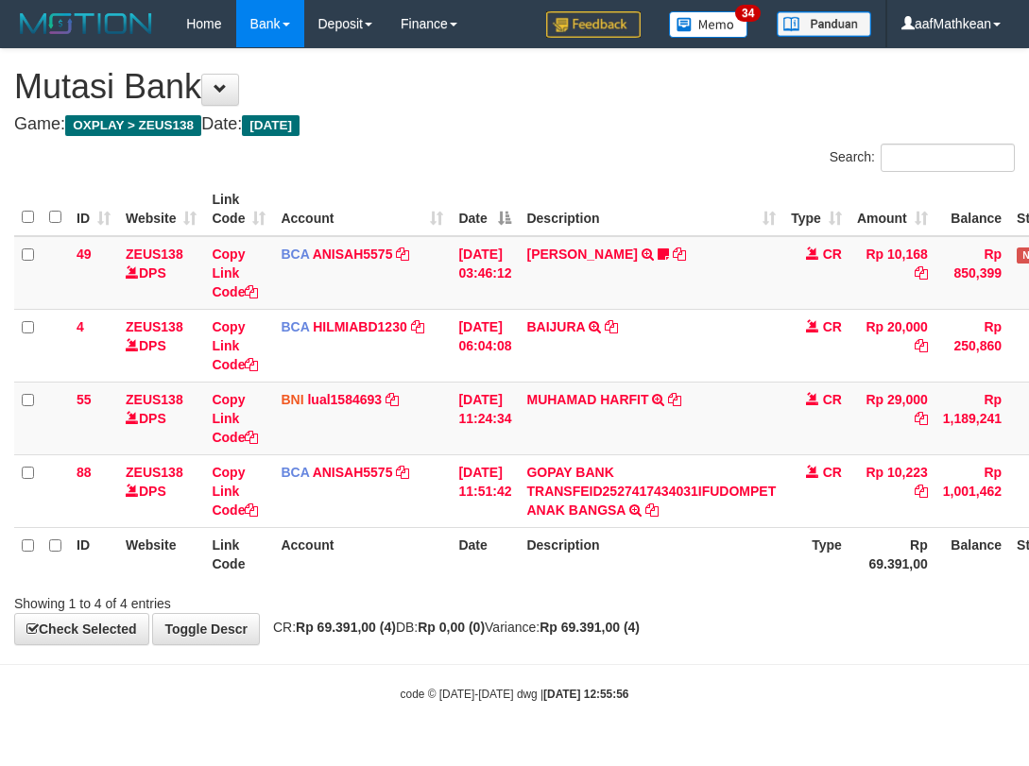
scroll to position [0, 126]
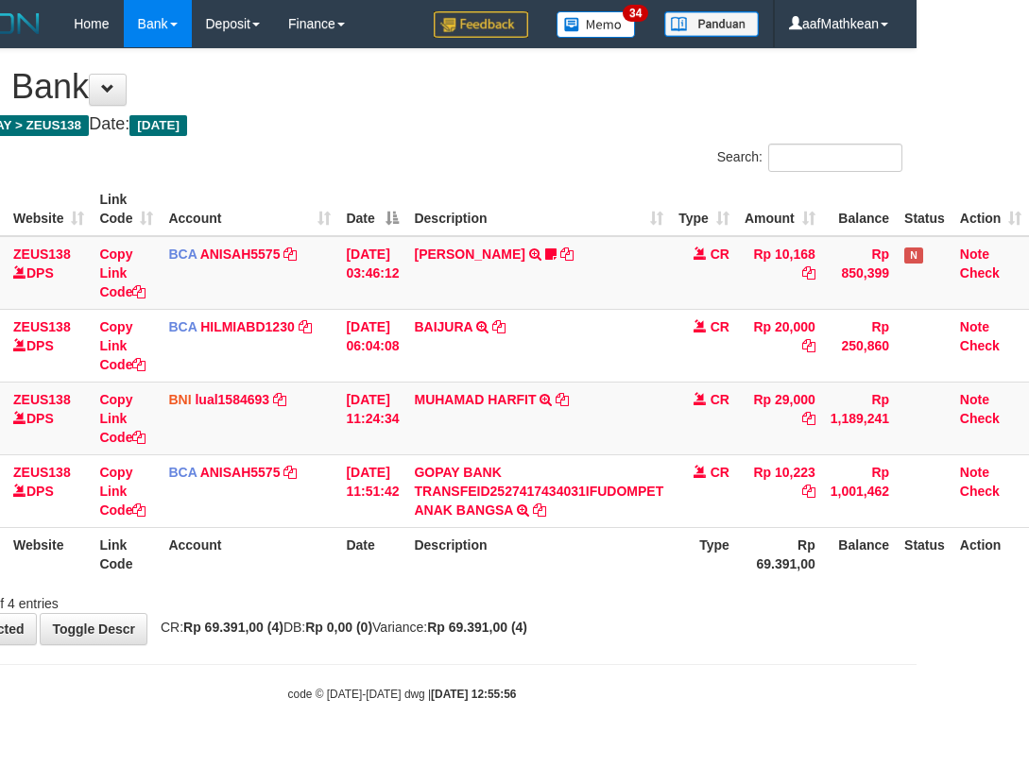
click at [670, 618] on div "**********" at bounding box center [402, 346] width 1029 height 595
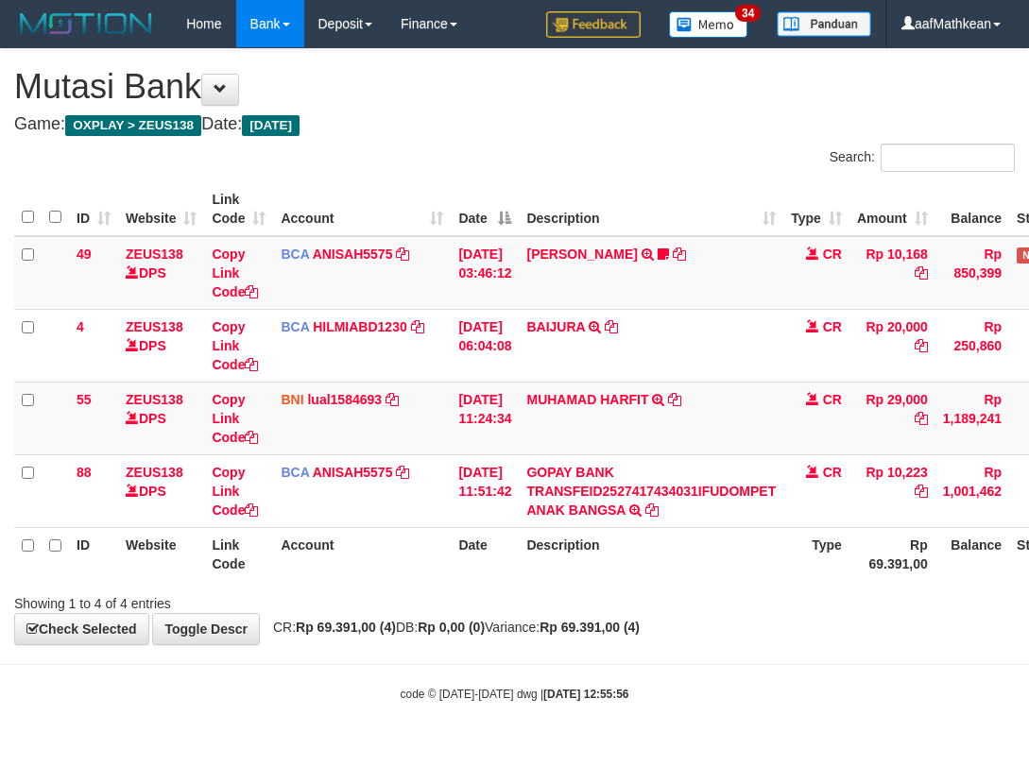
scroll to position [0, 126]
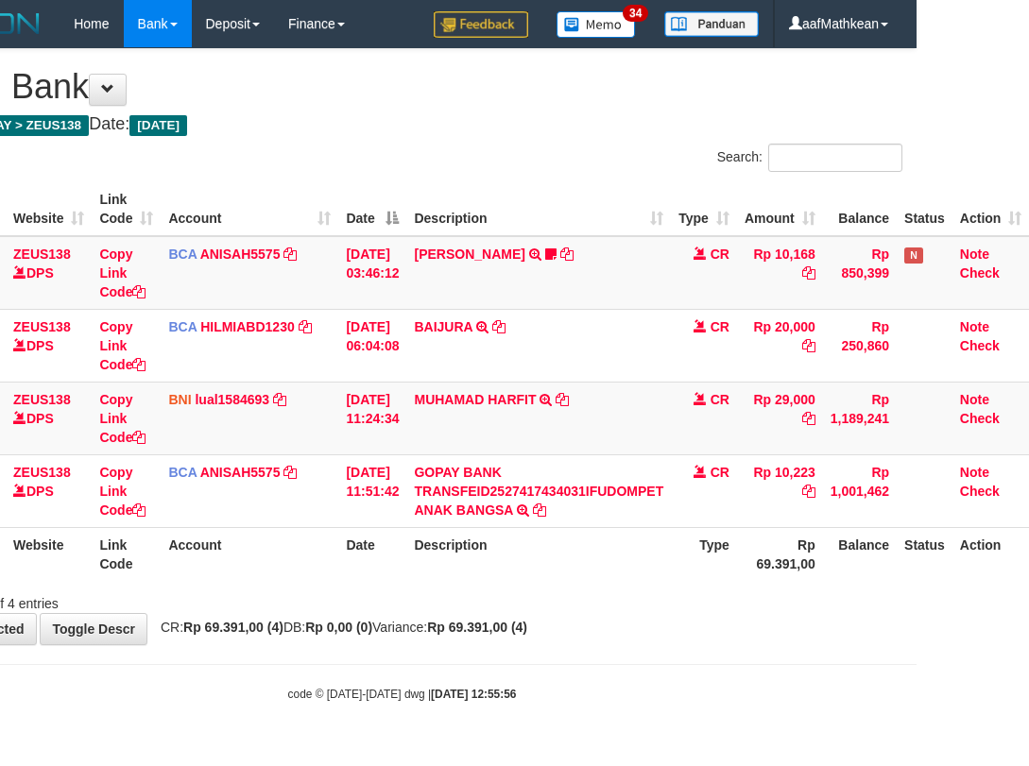
click at [567, 677] on body "Toggle navigation Home Bank Account List Load By Website Group [OXPLAY] ZEUS138…" at bounding box center [402, 375] width 1029 height 750
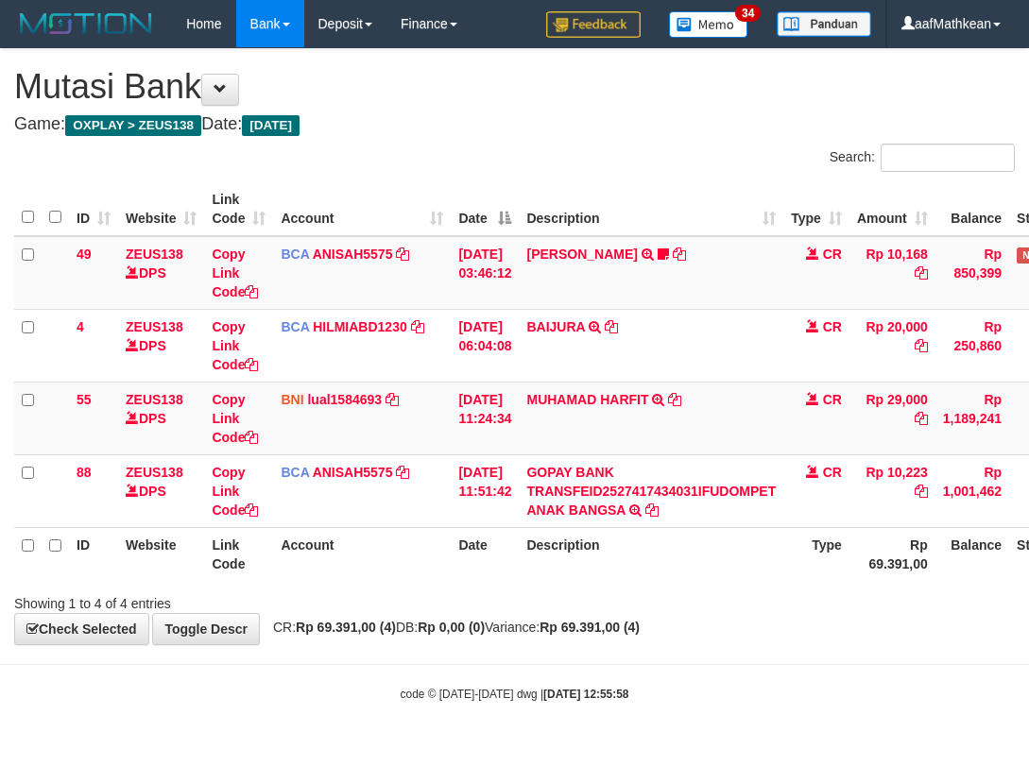
scroll to position [0, 126]
click at [273, 499] on td "BCA ANISAH5575 DPS ANISAH mutasi_20251001_3827 | 88 mutasi_20251001_3827 | 88" at bounding box center [362, 491] width 178 height 73
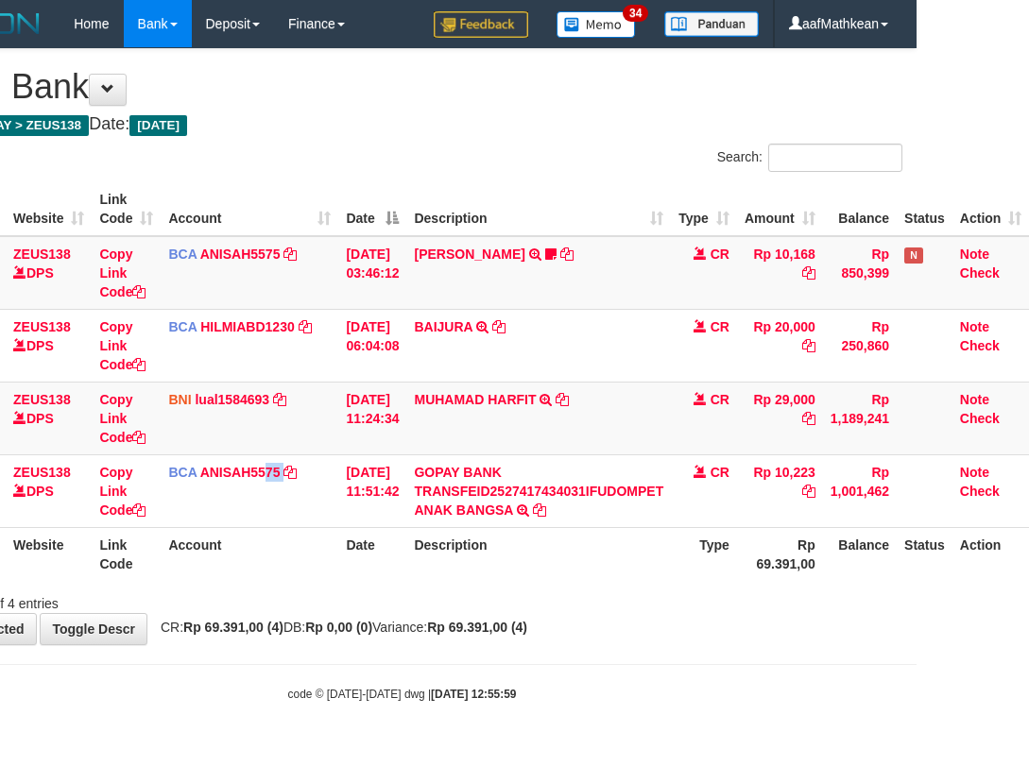
drag, startPoint x: 404, startPoint y: 549, endPoint x: 575, endPoint y: 604, distance: 179.6
click at [508, 594] on div "Search: ID Website Link Code Account Date Description Type Amount Balance Statu…" at bounding box center [402, 379] width 1001 height 470
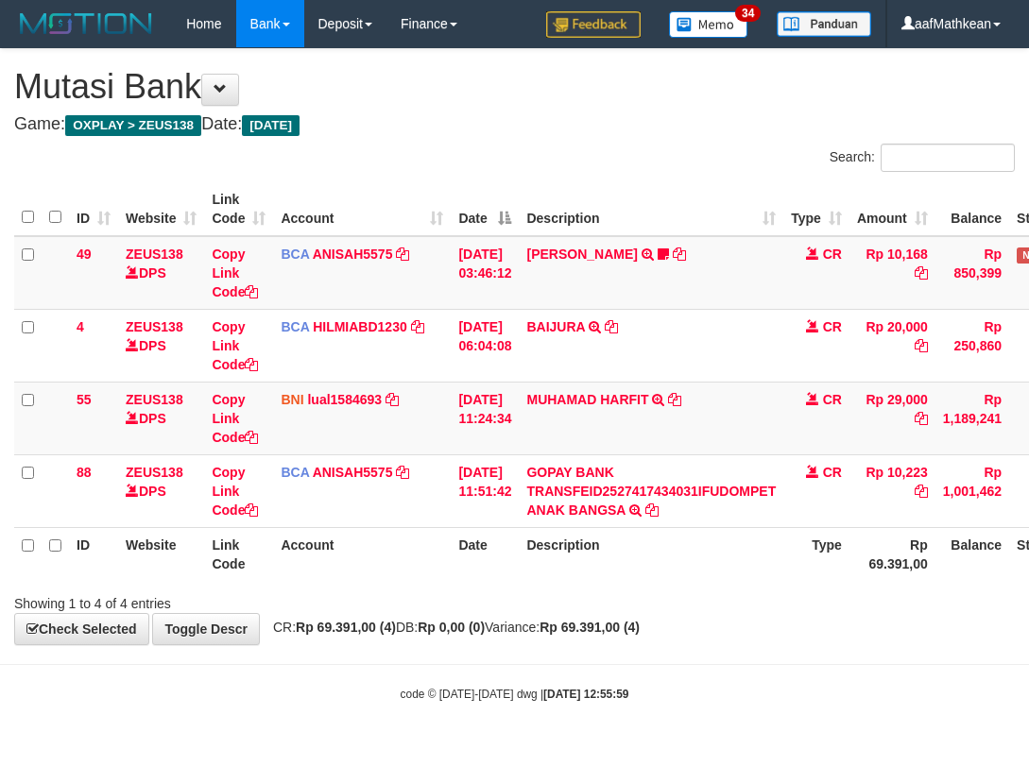
scroll to position [0, 126]
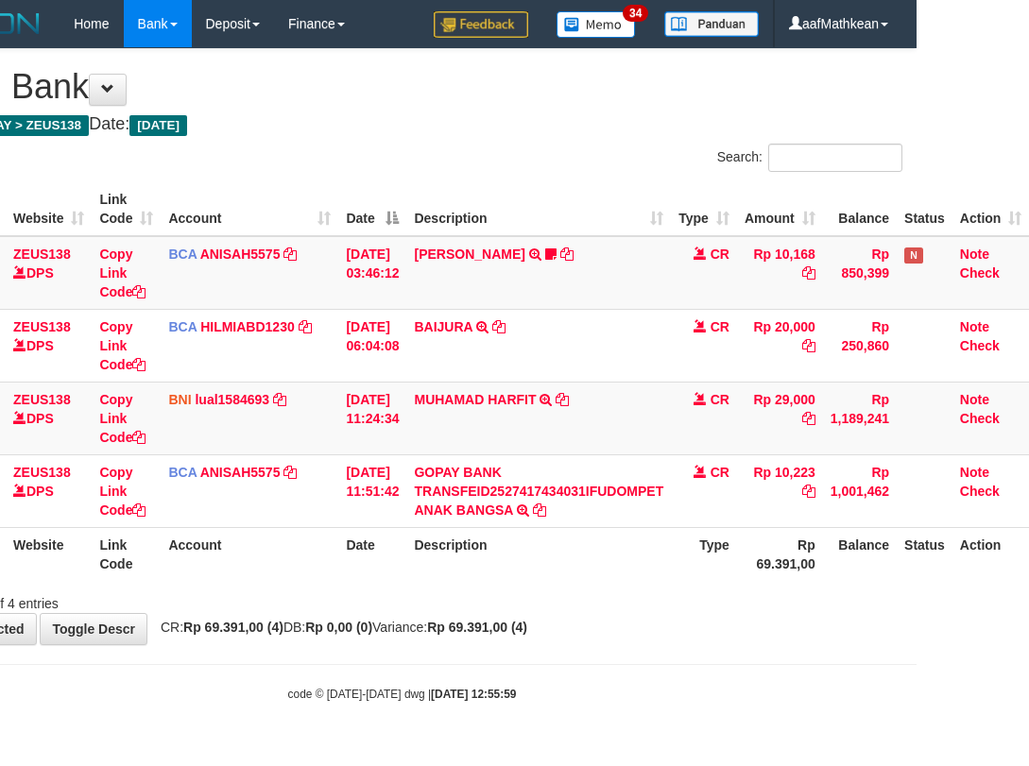
click at [626, 610] on div "Showing 1 to 4 of 4 entries" at bounding box center [402, 600] width 1029 height 26
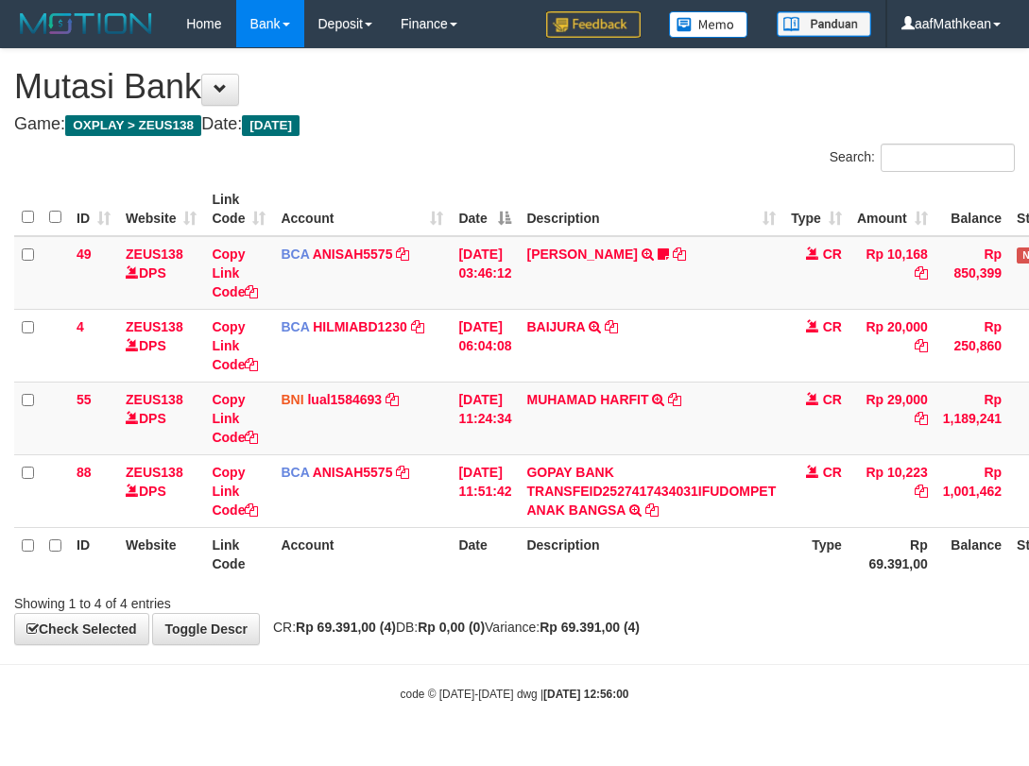
scroll to position [0, 126]
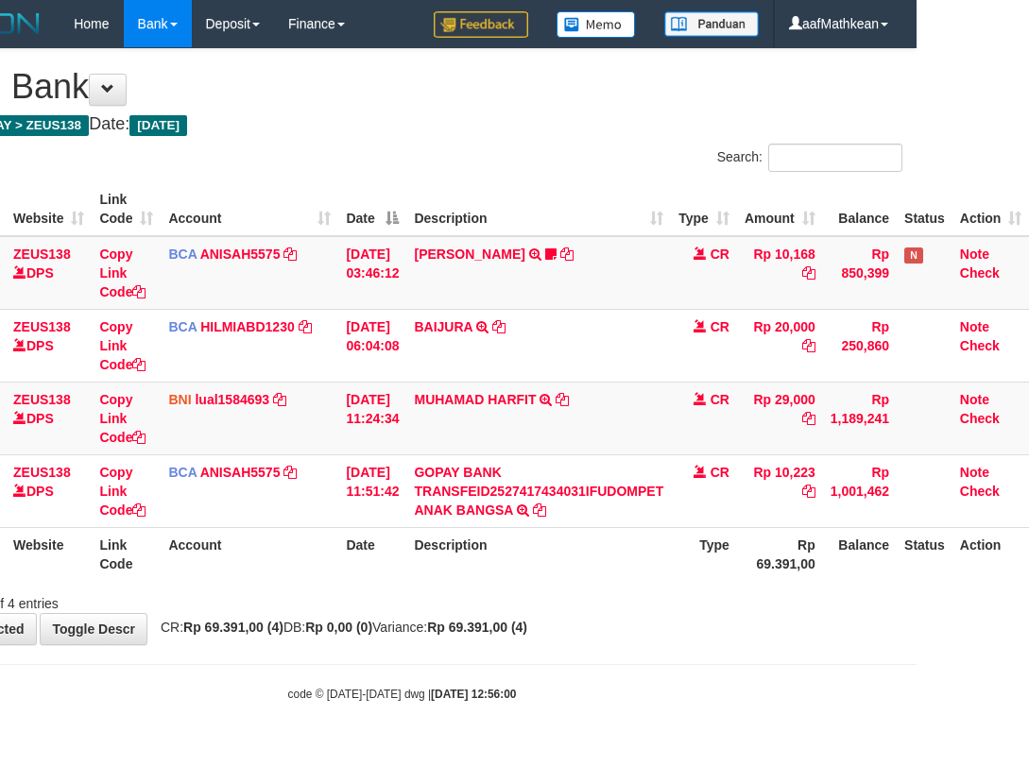
drag, startPoint x: 595, startPoint y: 583, endPoint x: 589, endPoint y: 576, distance: 10.0
click at [595, 582] on div "ID Website Link Code Account Date Description Type Amount Balance Status Action…" at bounding box center [402, 382] width 1029 height 410
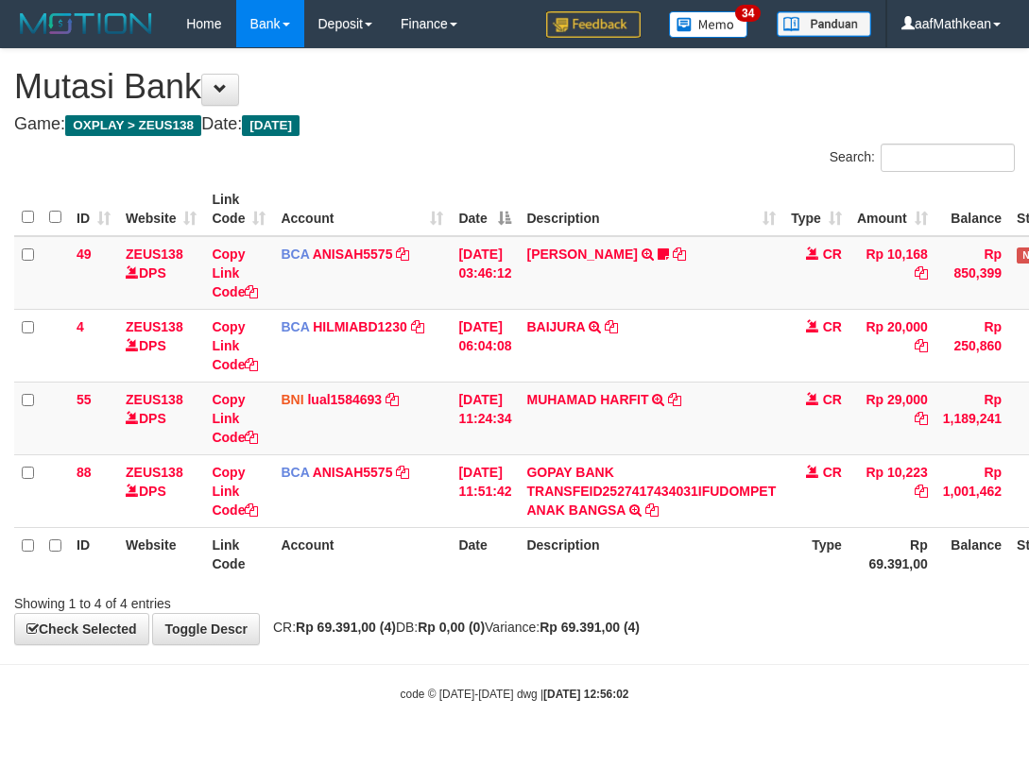
scroll to position [0, 126]
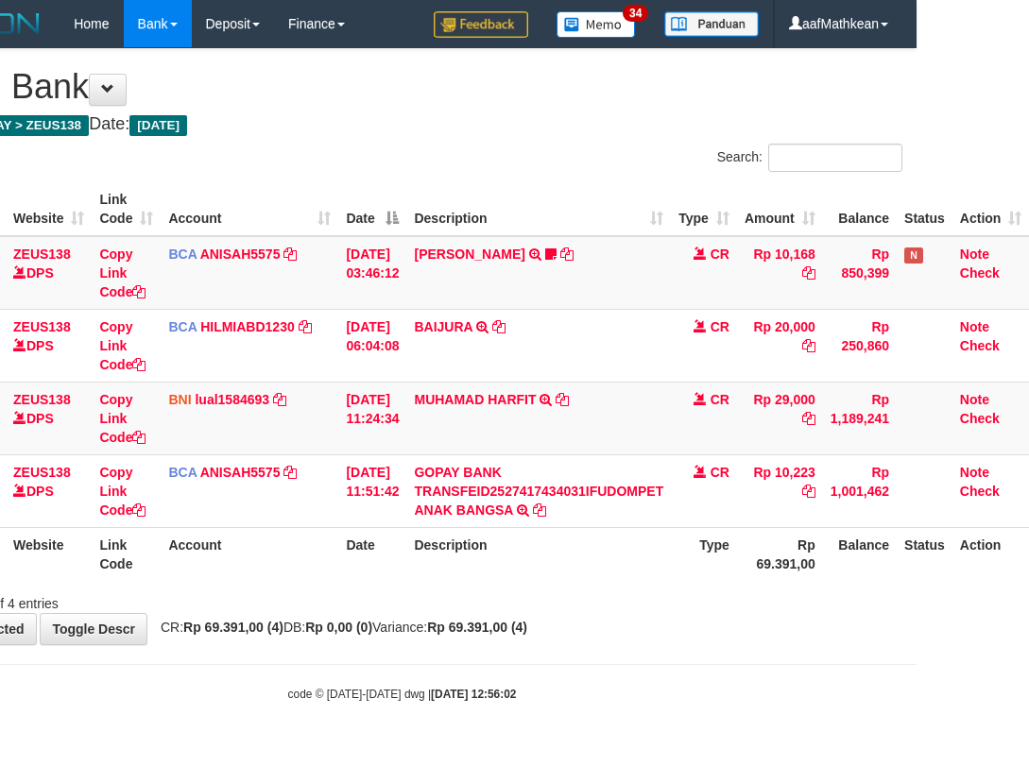
click at [588, 573] on th "Description" at bounding box center [538, 554] width 265 height 54
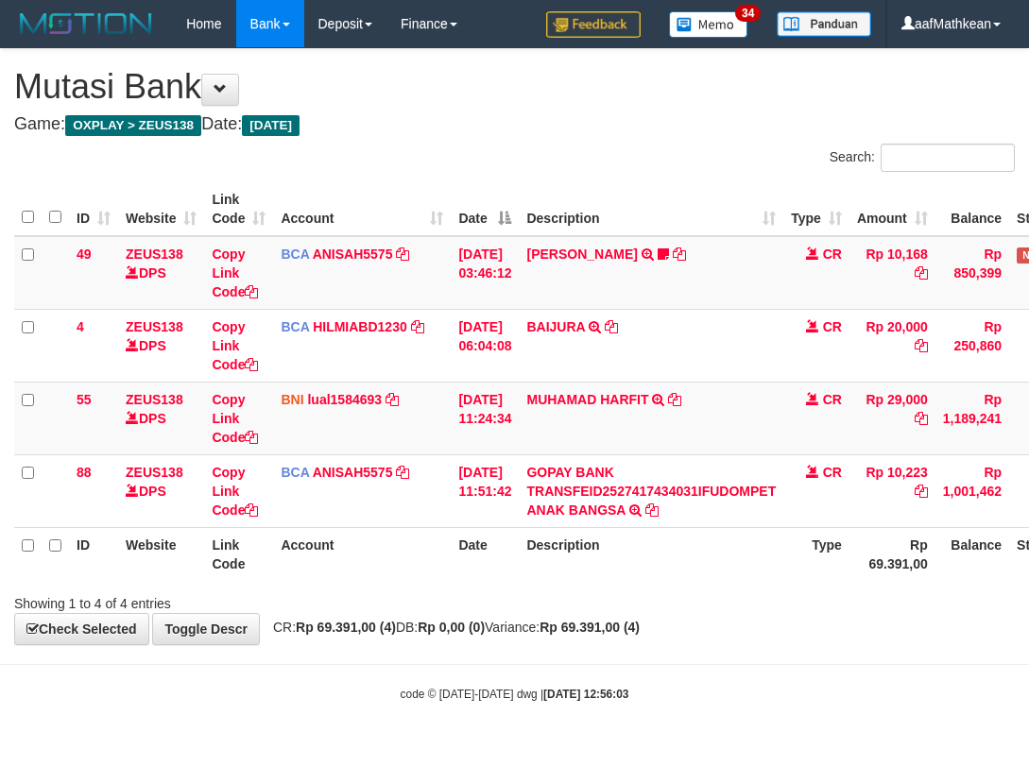
scroll to position [0, 126]
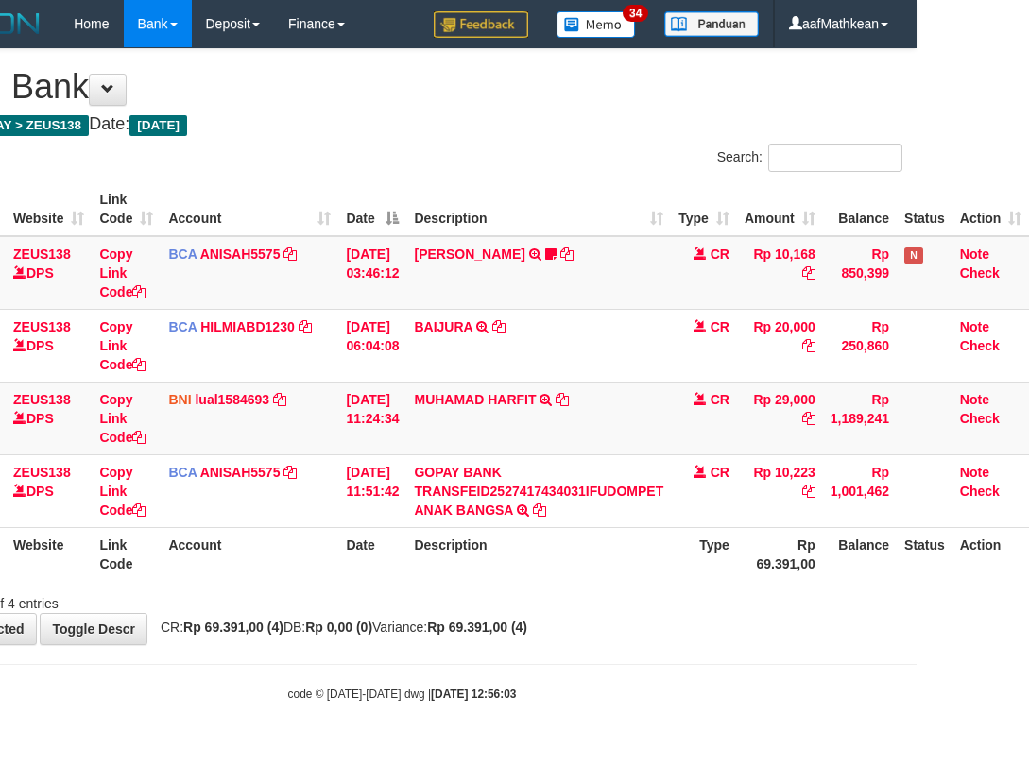
click at [584, 570] on th "Description" at bounding box center [538, 554] width 265 height 54
